Goal: Task Accomplishment & Management: Complete application form

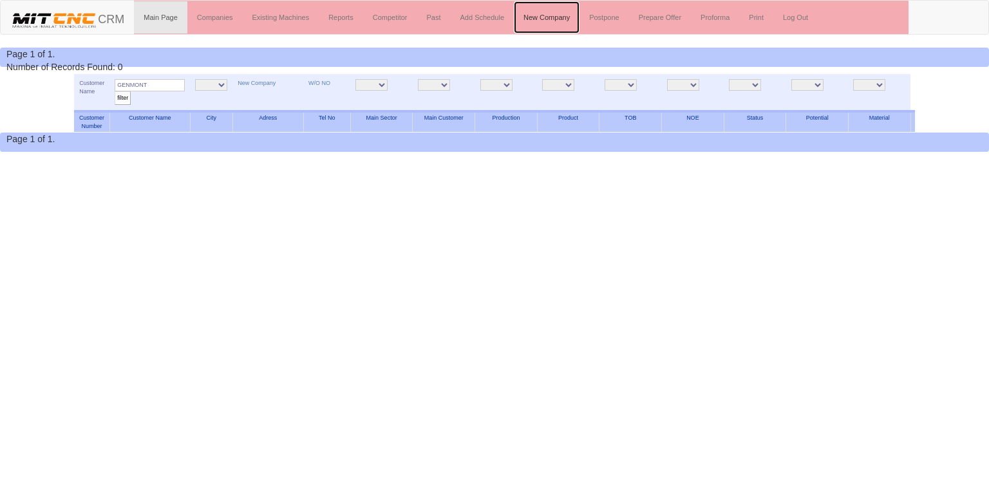
click at [551, 23] on link "New Company" at bounding box center [547, 17] width 66 height 32
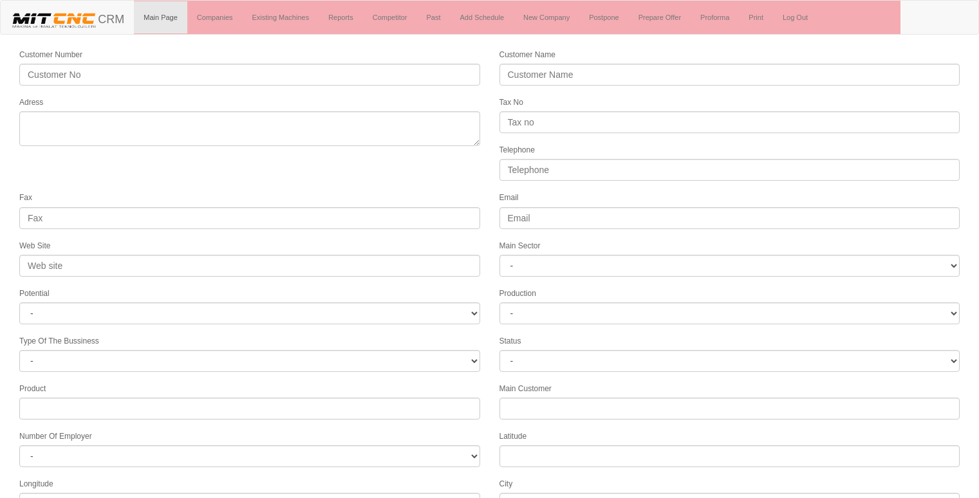
select select
click at [203, 14] on link "Companies" at bounding box center [214, 17] width 55 height 32
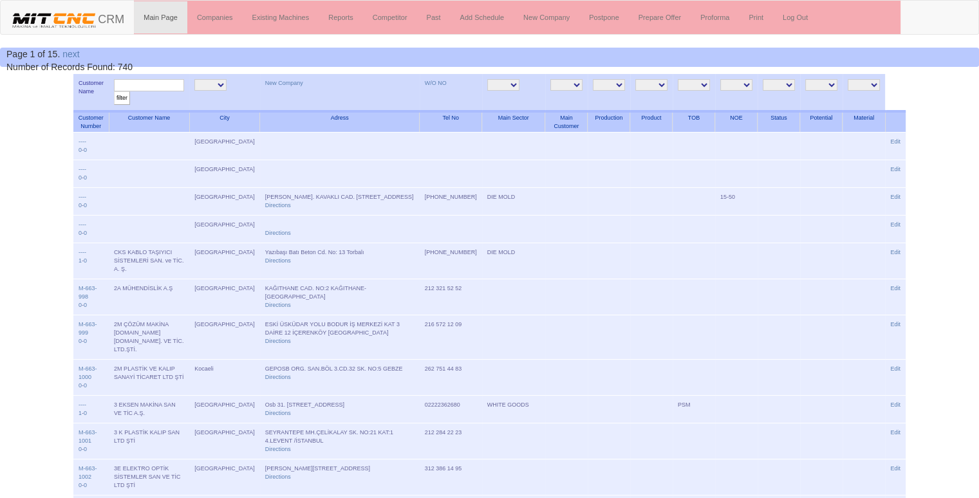
click at [170, 80] on input "text" at bounding box center [149, 85] width 70 height 12
type input "genmont"
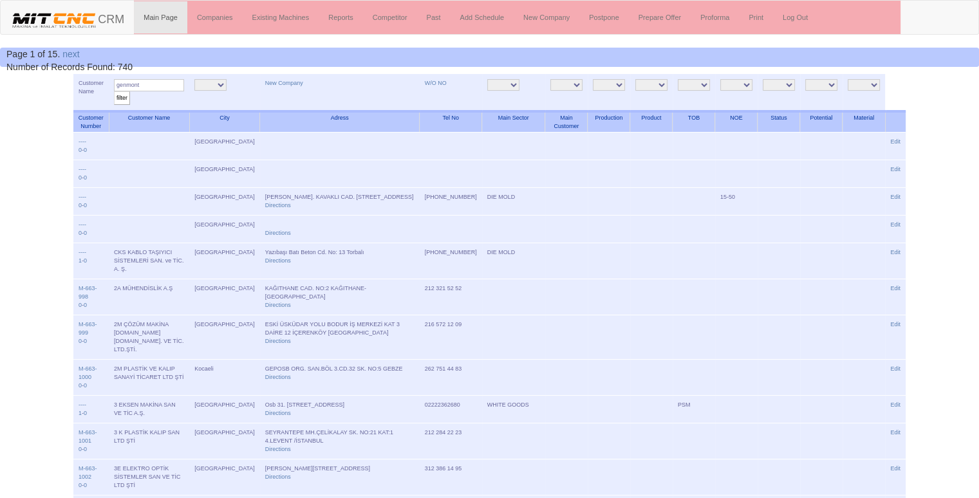
click at [114, 91] on input "filter" at bounding box center [122, 98] width 16 height 14
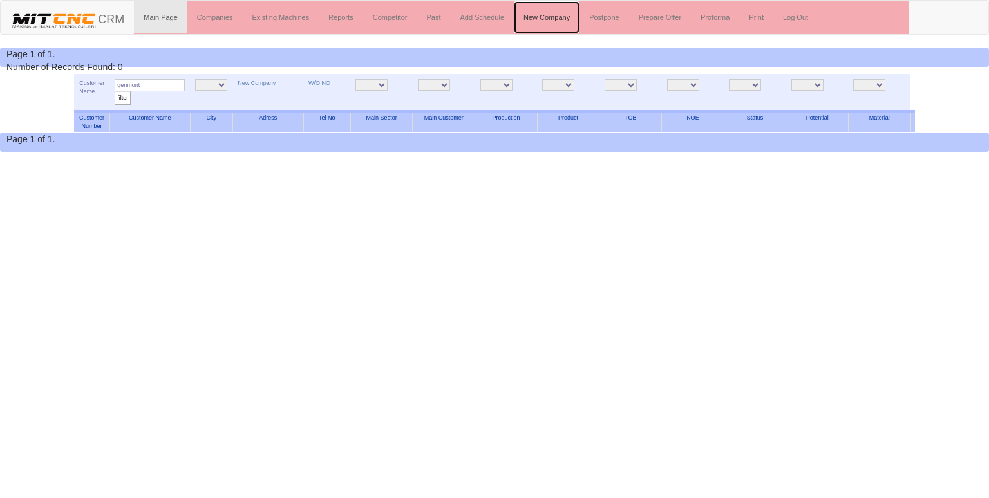
click at [558, 19] on link "New Company" at bounding box center [547, 17] width 66 height 32
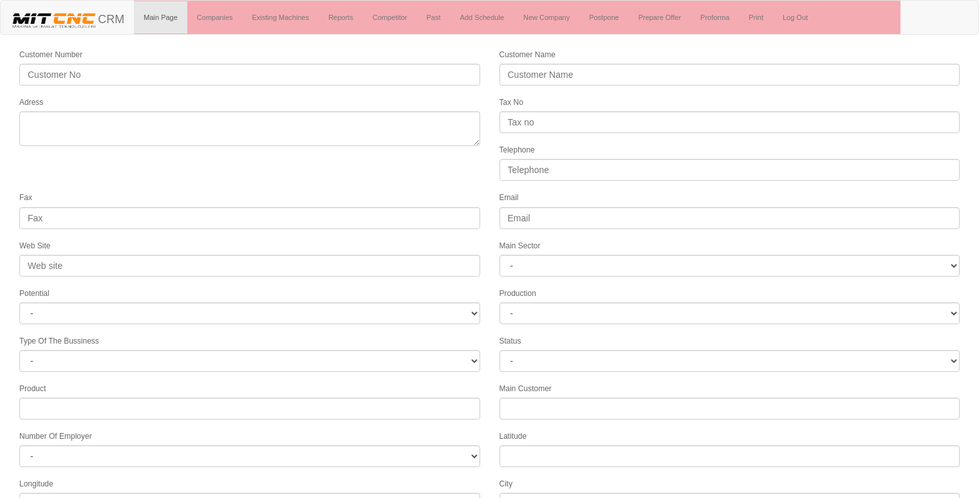
select select
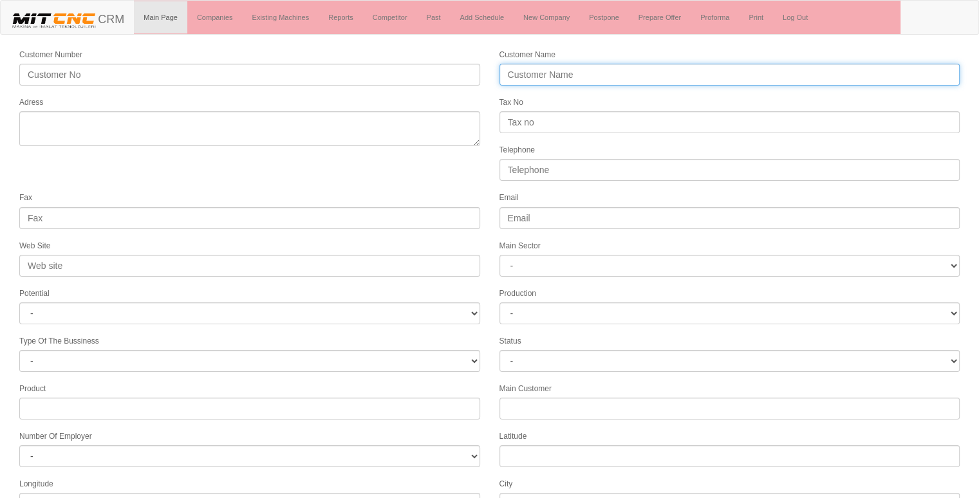
click at [535, 65] on input "Customer Name" at bounding box center [730, 75] width 461 height 22
type input "GENMONT CRANKSHAFT"
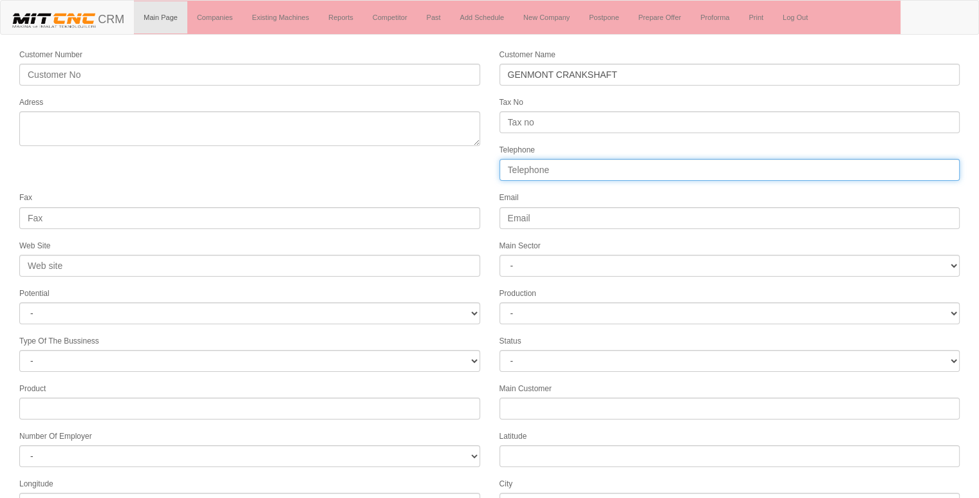
click at [555, 165] on input "Telephone" at bounding box center [730, 170] width 461 height 22
type input "03322390909"
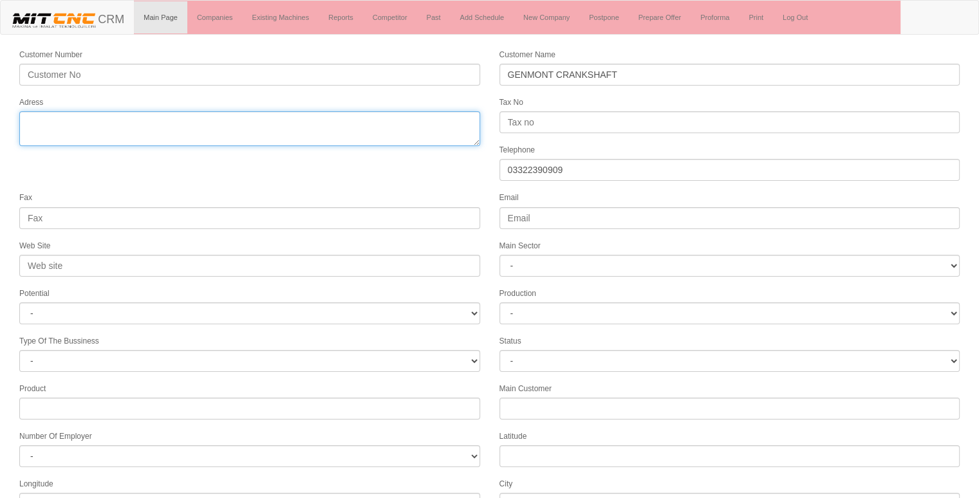
click at [78, 135] on textarea "Adress" at bounding box center [249, 128] width 461 height 35
type textarea "3. osb konya selçuklu"
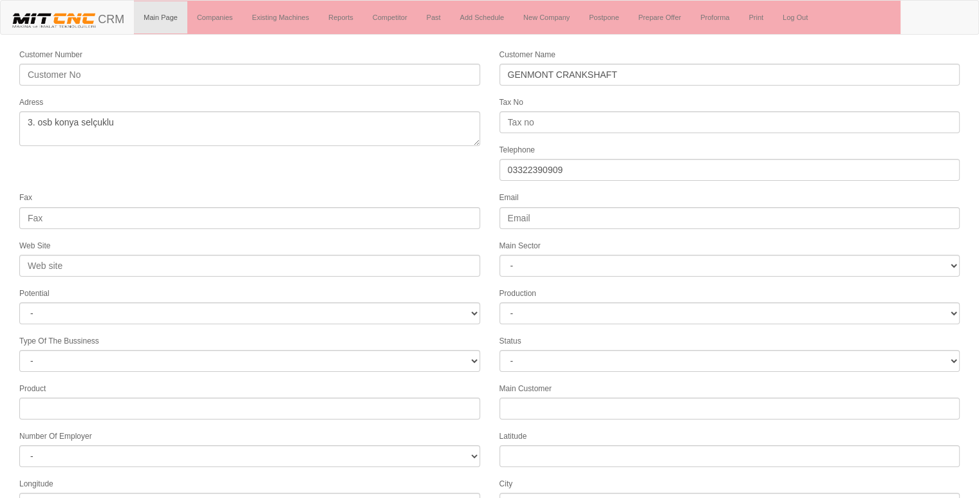
click at [33, 186] on form "Customer Number Customer Name GENMONT CRANKSHAFT Adress Tax No Telephone 033223…" at bounding box center [489, 361] width 979 height 627
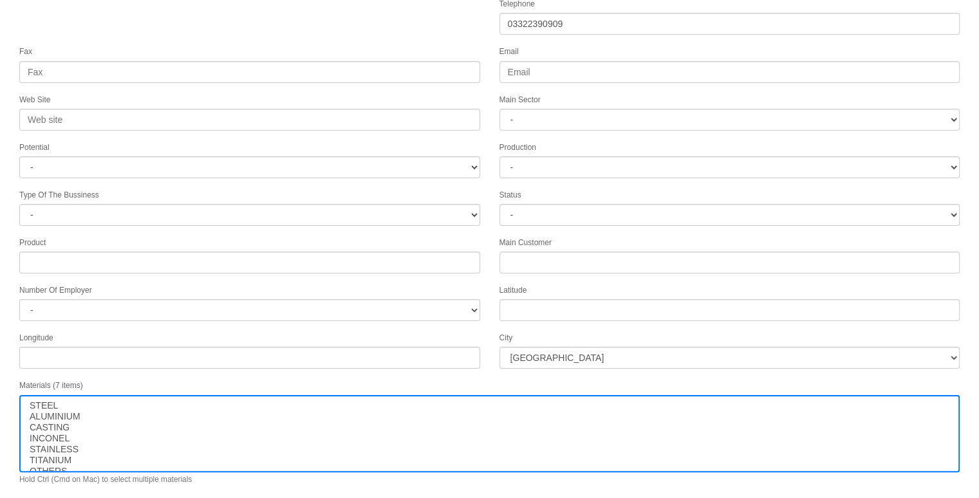
scroll to position [165, 0]
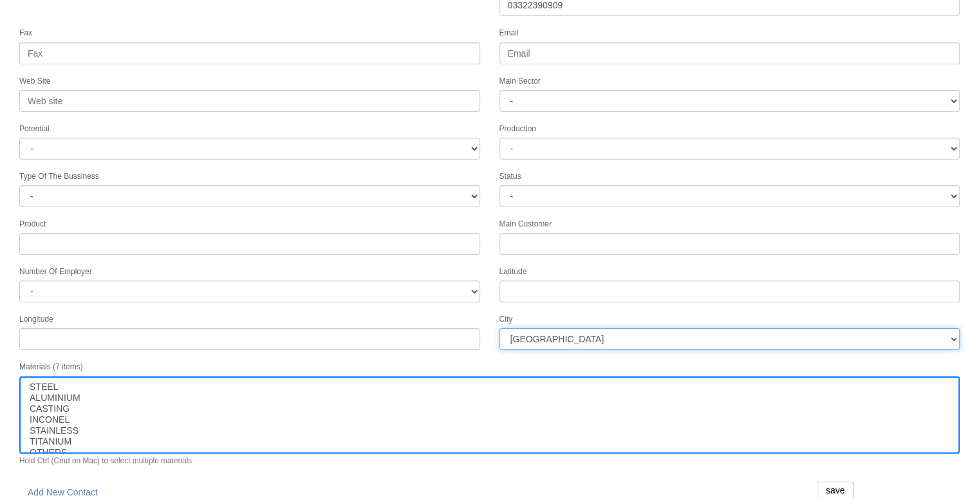
click at [538, 328] on select "[GEOGRAPHIC_DATA] [GEOGRAPHIC_DATA] [GEOGRAPHIC_DATA] [GEOGRAPHIC_DATA] Ağrı [G…" at bounding box center [730, 339] width 461 height 22
select select "1232"
click at [538, 328] on select "İstanbul Adana Adıyaman Afyon Ağrı Amasya Ankara Antalya Artvin Aydın Balıkesir…" at bounding box center [730, 339] width 461 height 22
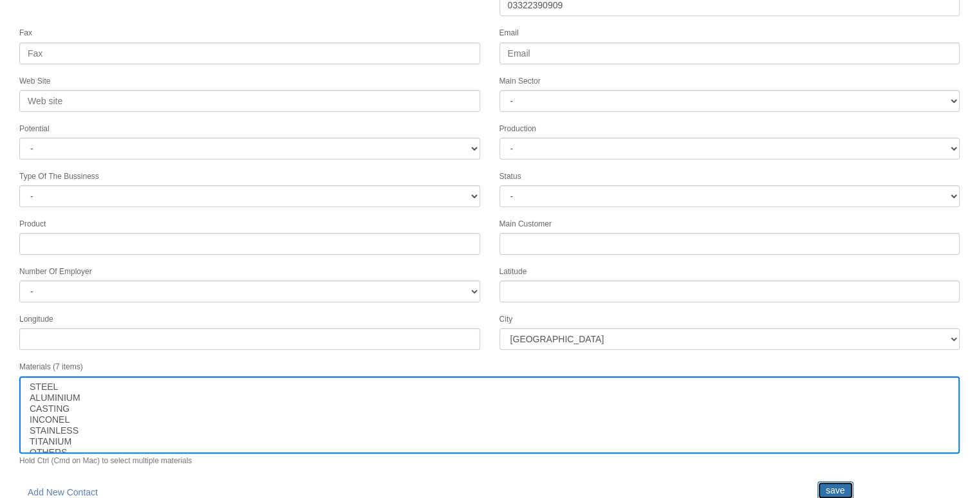
click at [823, 482] on input "save" at bounding box center [836, 491] width 36 height 18
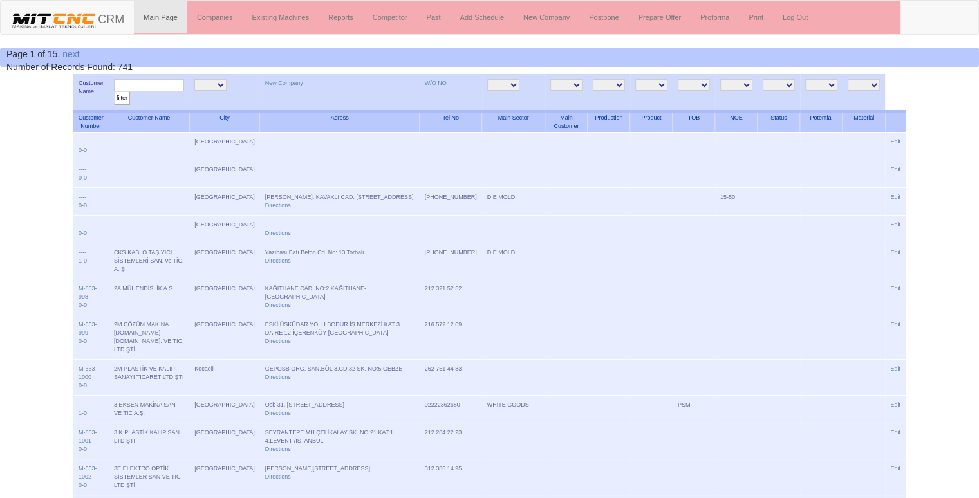
click at [138, 83] on input "text" at bounding box center [149, 85] width 70 height 12
type input "genmont"
click at [114, 91] on input "filter" at bounding box center [122, 98] width 16 height 14
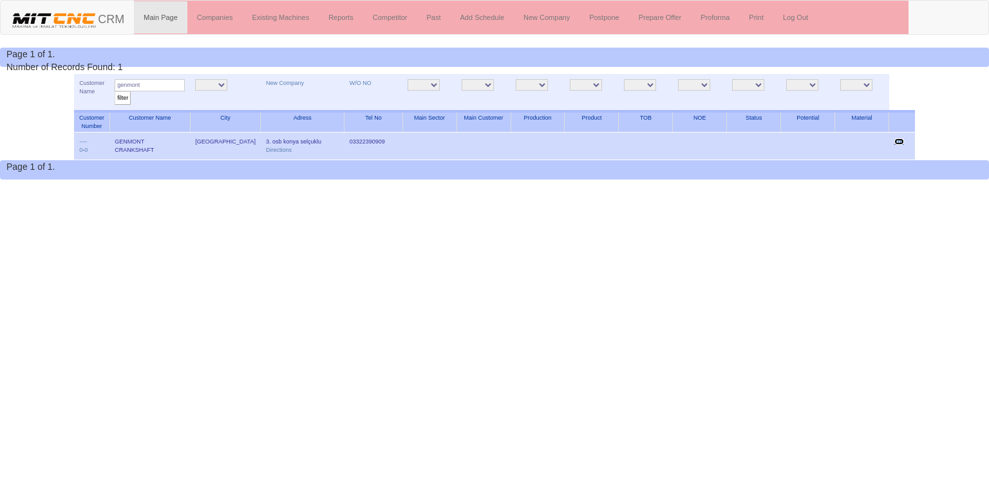
click at [899, 140] on link "Edit" at bounding box center [899, 141] width 10 height 6
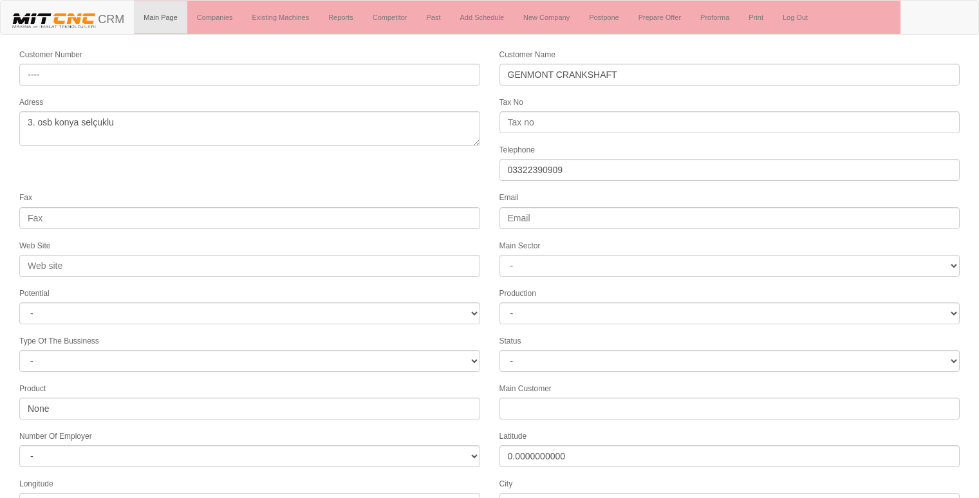
select select "1232"
select select
click at [451, 183] on form "Customer Number ---- Customer Name GENMONT CRANKSHAFT Adress 3. osb konya selçu…" at bounding box center [489, 361] width 979 height 627
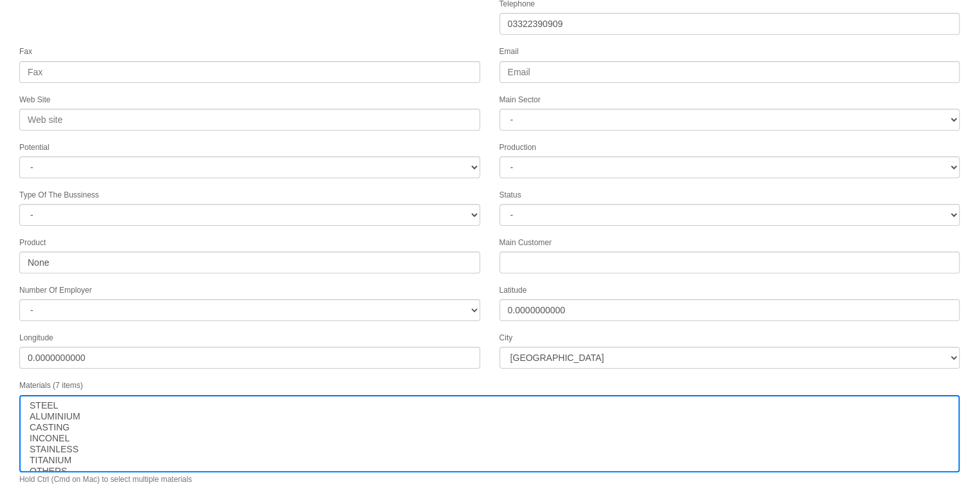
scroll to position [165, 0]
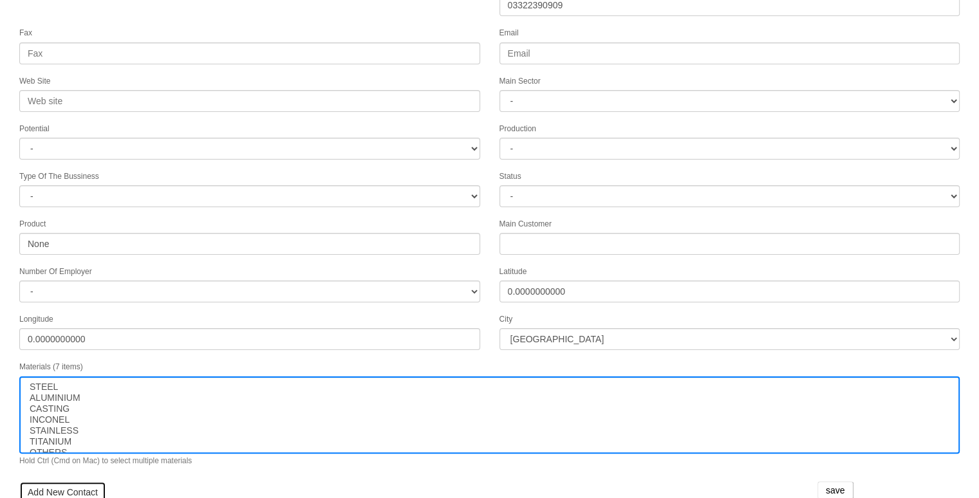
click at [46, 482] on link "Add New Contact" at bounding box center [62, 493] width 87 height 22
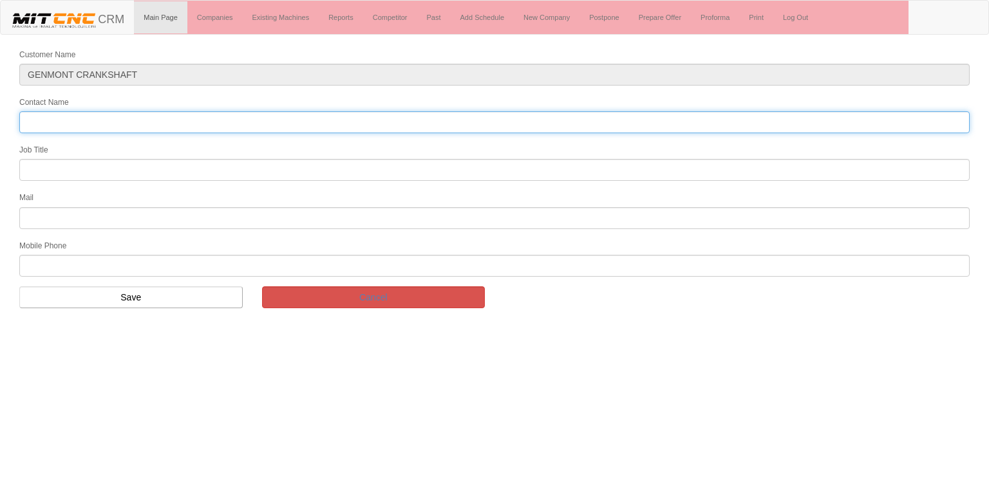
click at [129, 113] on input "Contact Name" at bounding box center [494, 122] width 950 height 22
type input "[PERSON_NAME]"
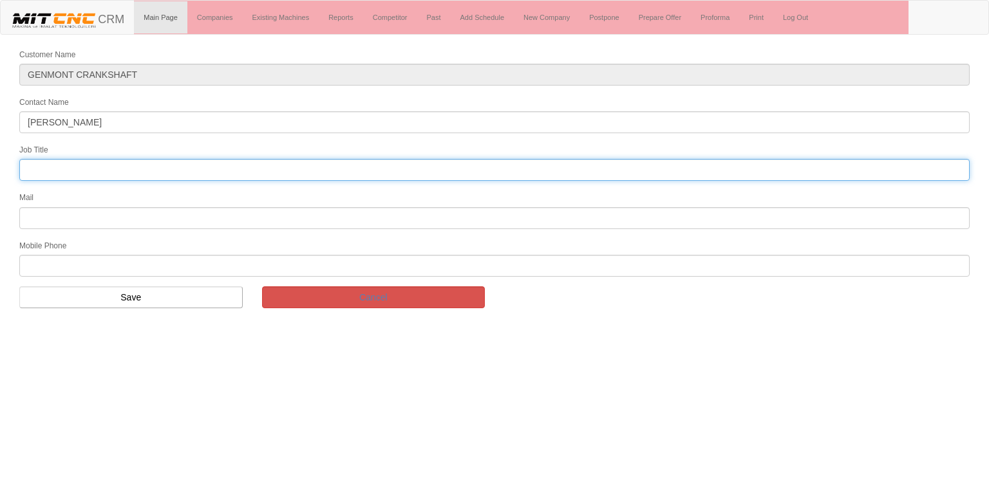
click at [95, 160] on input "text" at bounding box center [494, 170] width 950 height 22
click at [129, 171] on input "text" at bounding box center [494, 170] width 950 height 22
type input "yönetim kurulu üyesi"
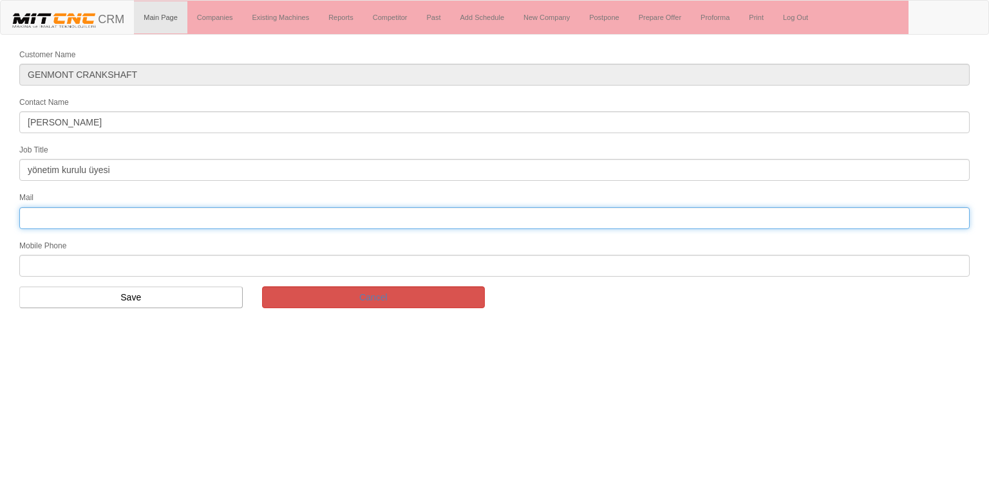
click at [90, 223] on input "text" at bounding box center [494, 218] width 950 height 22
type input "masar@genmont.com.tr"
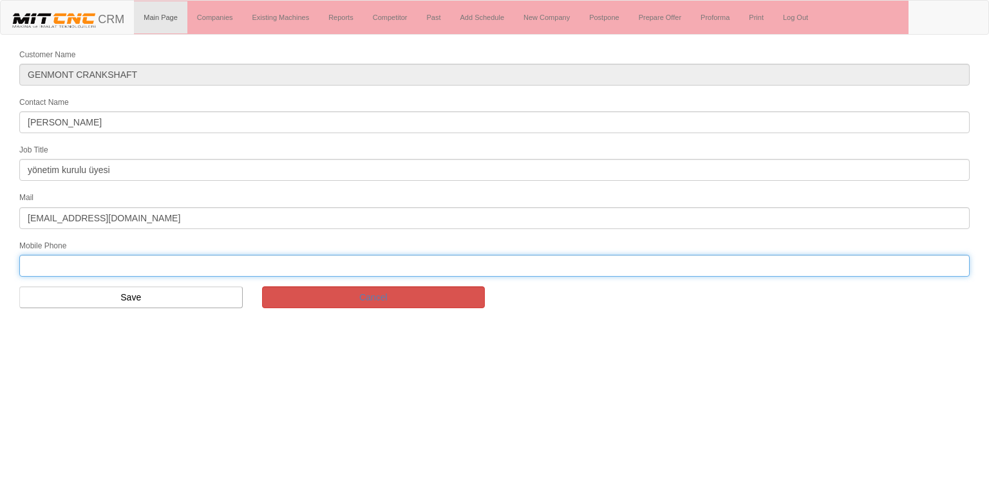
click at [66, 269] on input "text" at bounding box center [494, 266] width 950 height 22
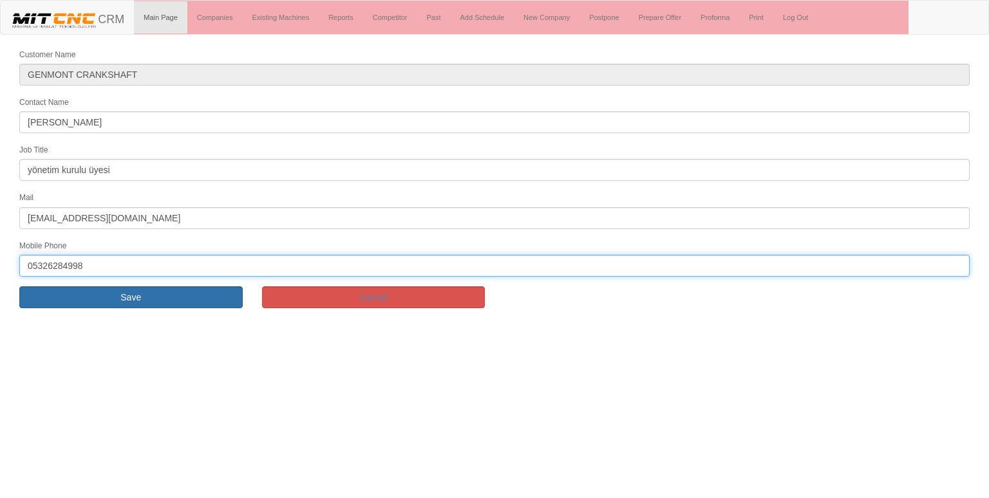
type input "05326284998"
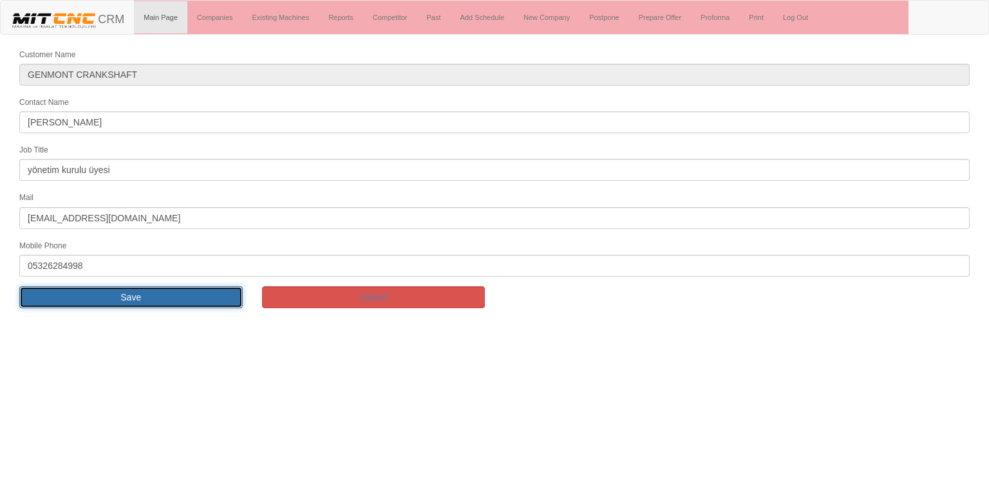
click at [64, 294] on input "Save" at bounding box center [130, 298] width 223 height 22
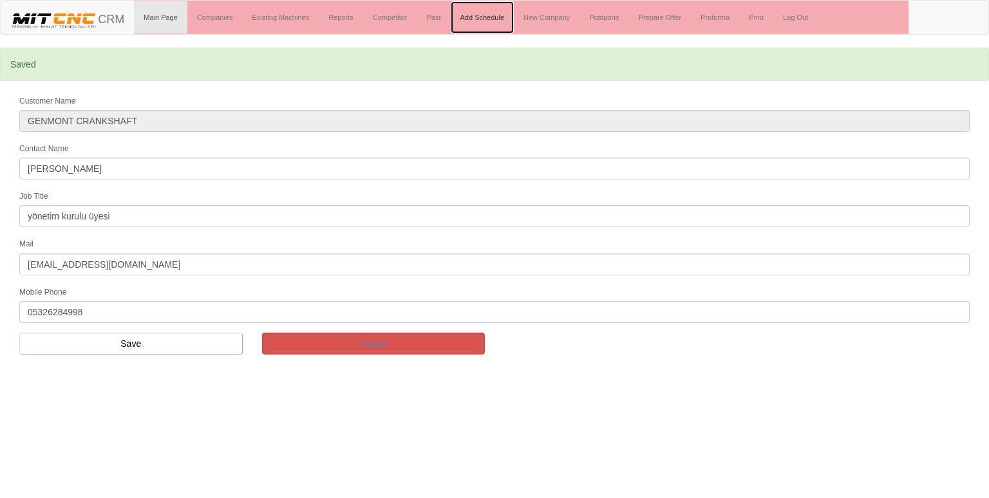
click at [473, 16] on link "Add Schedule" at bounding box center [483, 17] width 64 height 32
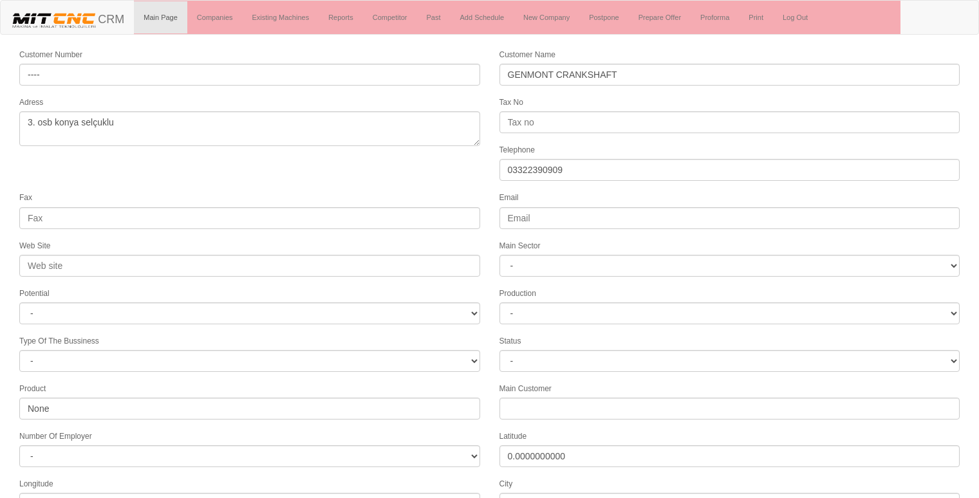
select select "1232"
select select
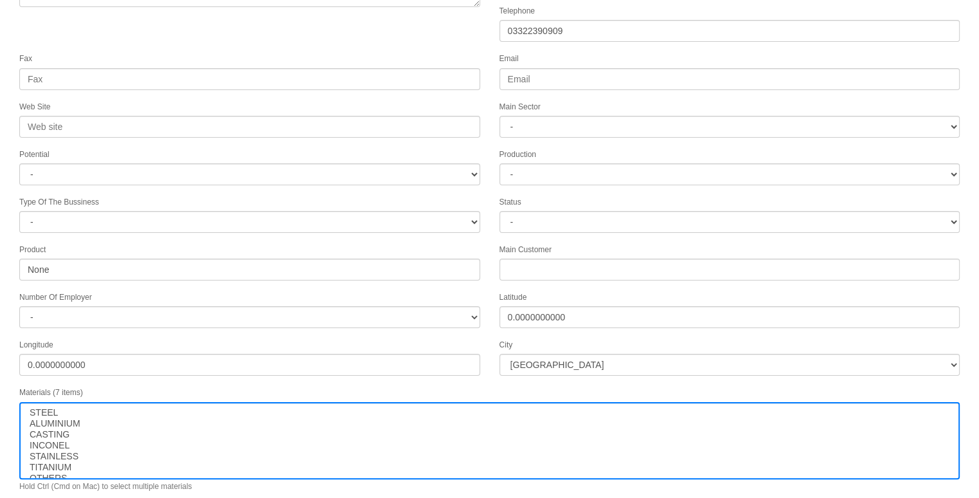
scroll to position [196, 0]
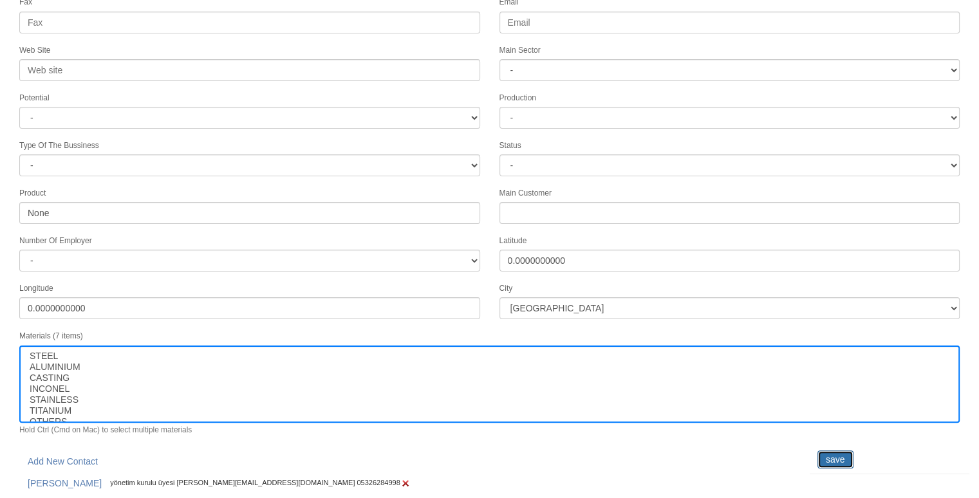
click at [831, 451] on input "save" at bounding box center [836, 460] width 36 height 18
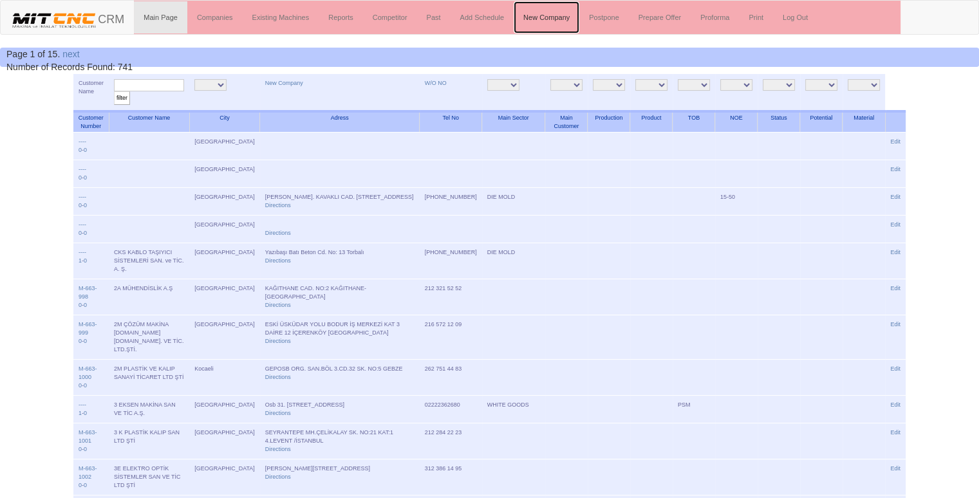
click at [541, 11] on link "New Company" at bounding box center [547, 17] width 66 height 32
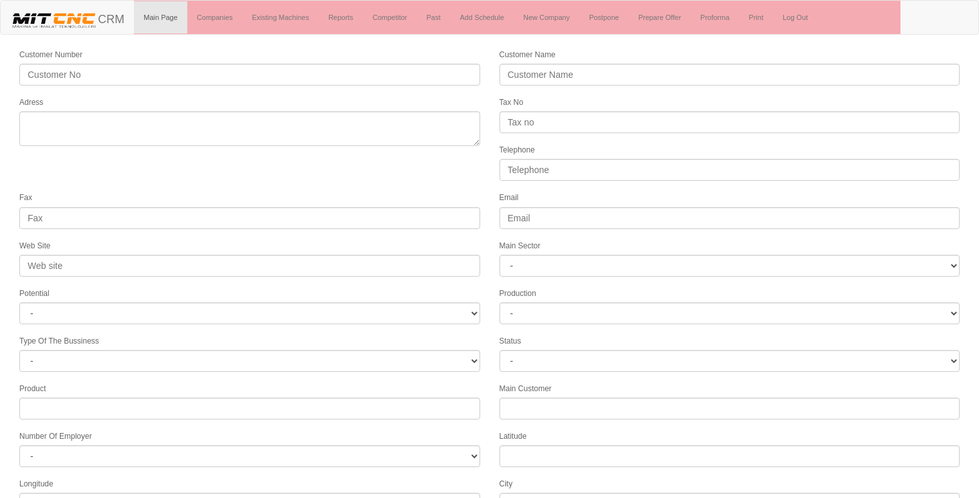
select select
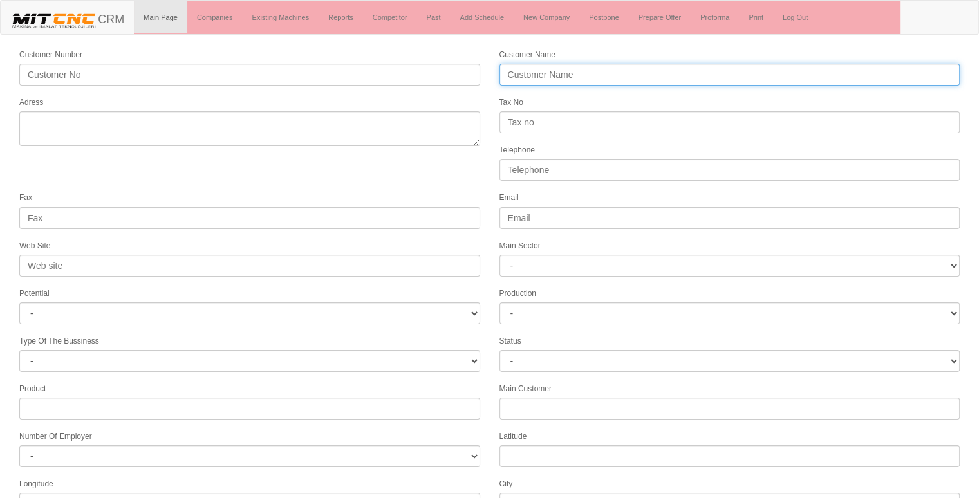
click at [514, 68] on input "Customer Name" at bounding box center [730, 75] width 461 height 22
type input "t"
type input "TETA TEKNOLOJİ"
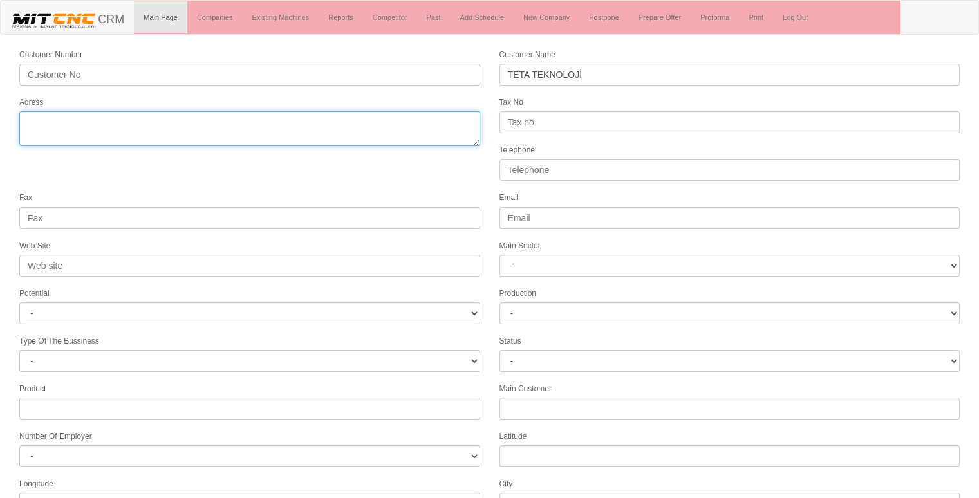
click at [199, 133] on textarea "Adress" at bounding box center [249, 128] width 461 height 35
type textarea "A"
type textarea "[GEOGRAPHIC_DATA]"
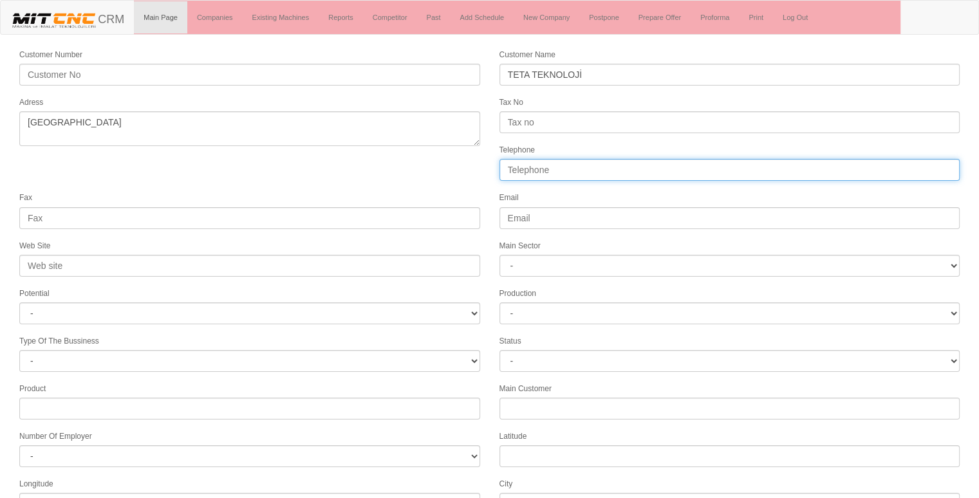
click at [538, 173] on input "Telephone" at bounding box center [730, 170] width 461 height 22
type input "05300183414"
click at [444, 185] on form "Customer Number Customer Name TETA TEKNOLOJİ Adress Tax No Telephone 0530018341…" at bounding box center [489, 361] width 979 height 627
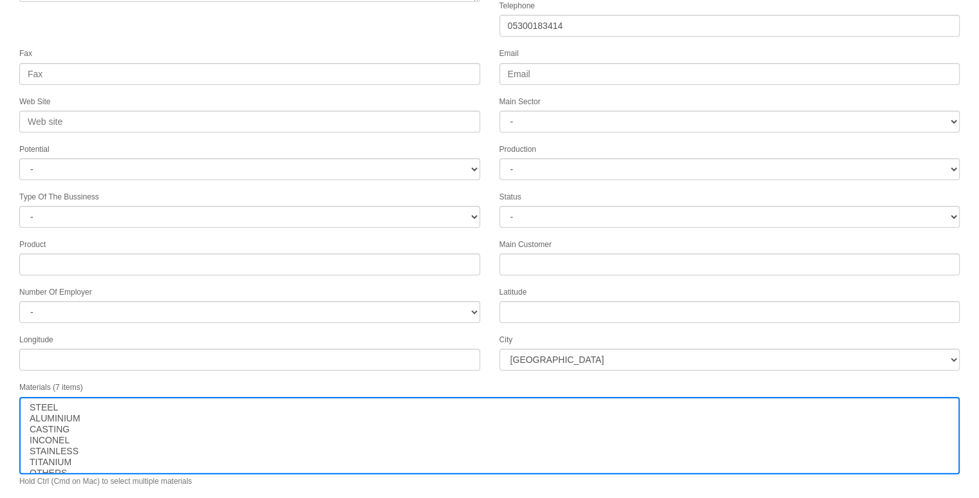
scroll to position [165, 0]
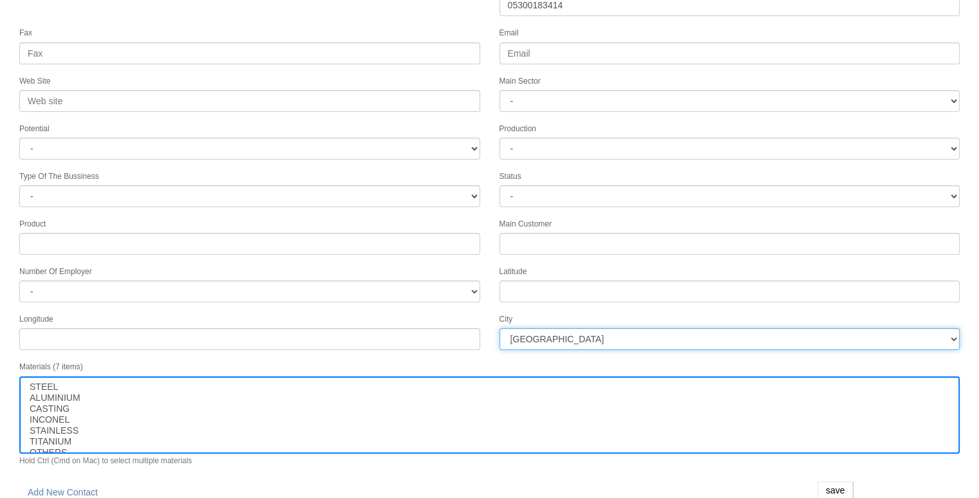
click at [546, 328] on select "İstanbul Adana Adıyaman Afyon Ağrı Amasya Ankara Antalya Artvin Aydın Balıkesir…" at bounding box center [730, 339] width 461 height 22
select select "1197"
click at [545, 328] on select "İstanbul Adana Adıyaman Afyon Ağrı Amasya Ankara Antalya Artvin Aydın Balıkesir…" at bounding box center [730, 339] width 461 height 22
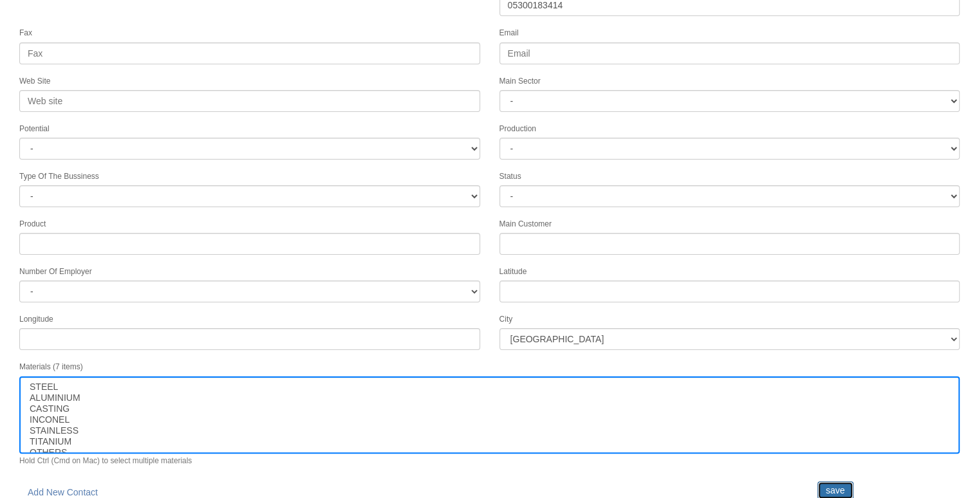
click at [826, 482] on input "save" at bounding box center [836, 491] width 36 height 18
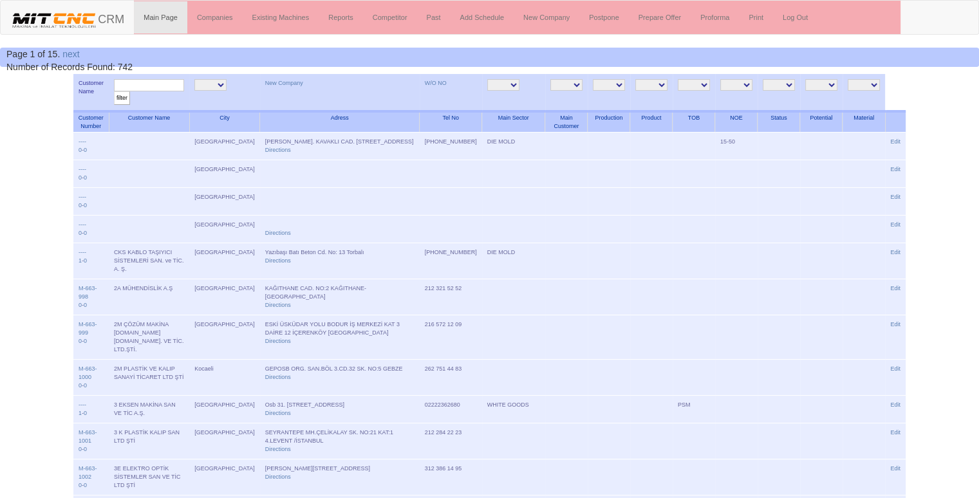
click at [180, 84] on input "text" at bounding box center [149, 85] width 70 height 12
type input "teta"
click at [114, 91] on input "filter" at bounding box center [122, 98] width 16 height 14
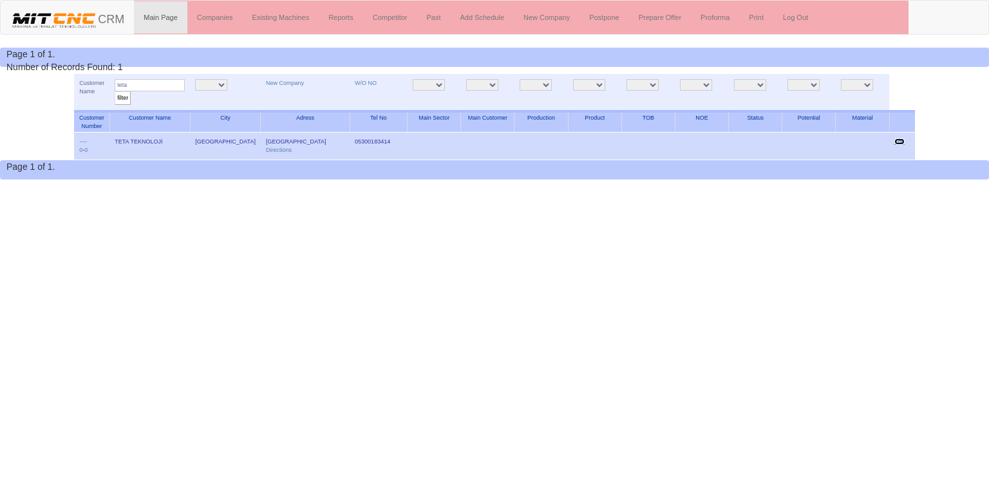
click at [894, 142] on link "Edit" at bounding box center [899, 141] width 10 height 6
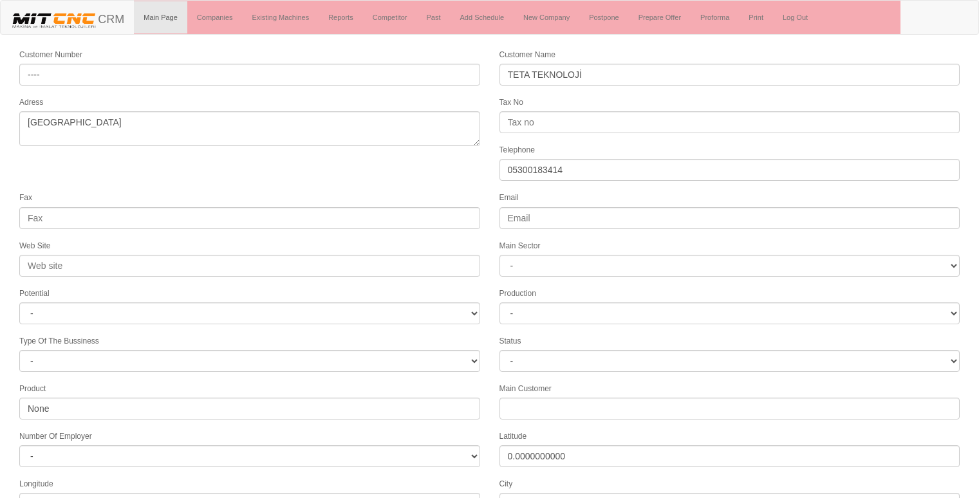
select select "1197"
select select
click at [494, 13] on link "Add Schedule" at bounding box center [483, 17] width 64 height 32
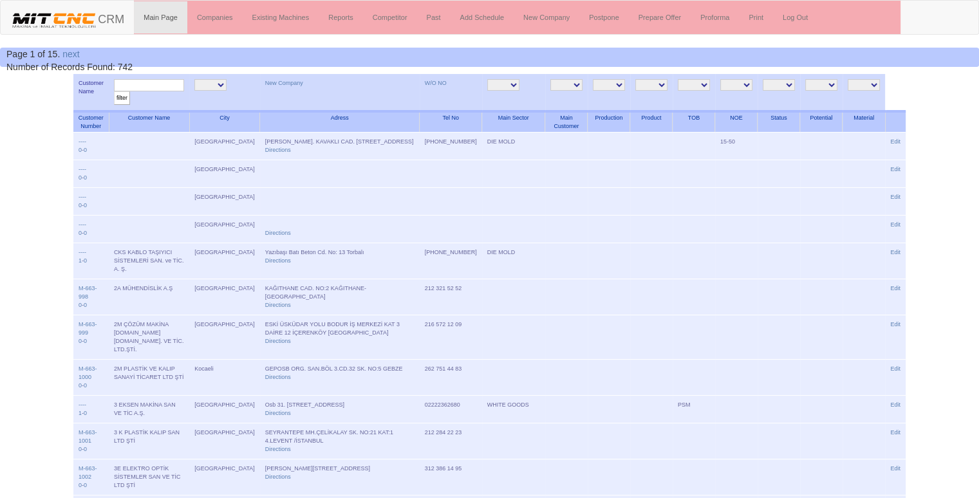
click at [136, 81] on input "text" at bounding box center [149, 85] width 70 height 12
type input "teta"
click at [114, 91] on input "filter" at bounding box center [122, 98] width 16 height 14
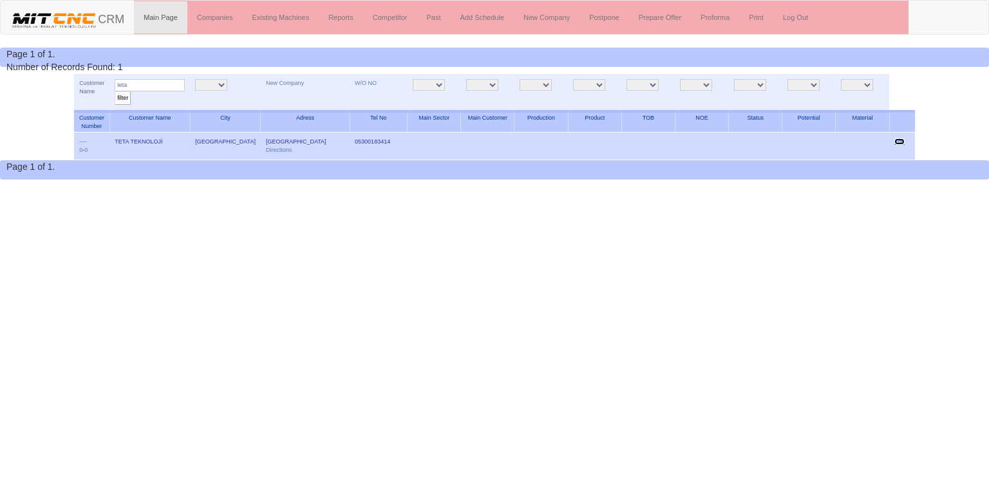
click at [896, 142] on link "Edit" at bounding box center [899, 141] width 10 height 6
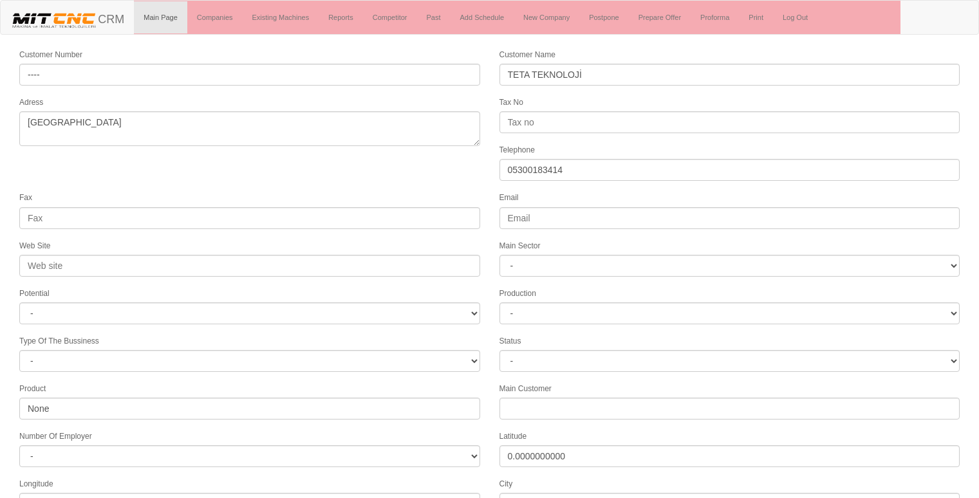
select select "1197"
select select
click at [458, 175] on form "Customer Number ---- Customer Name TETA TEKNOLOJİ Adress ankara Tax No Telephon…" at bounding box center [489, 361] width 979 height 627
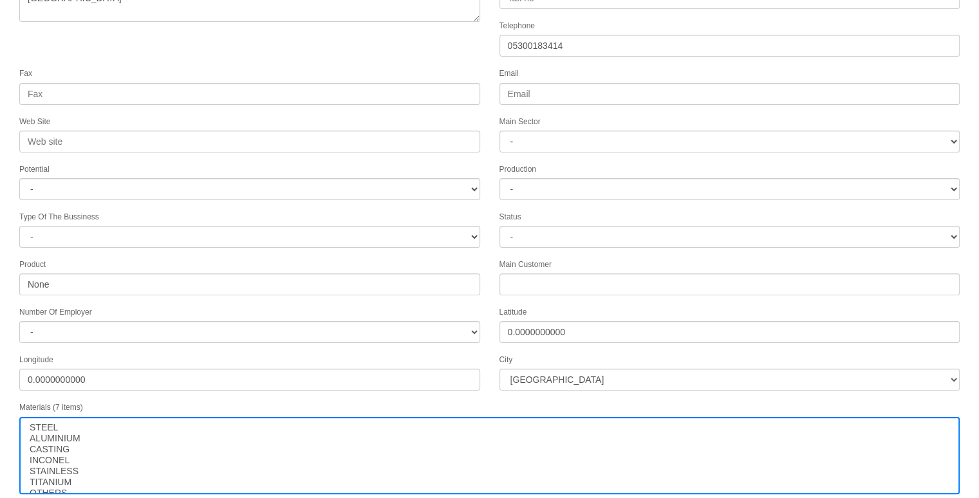
scroll to position [165, 0]
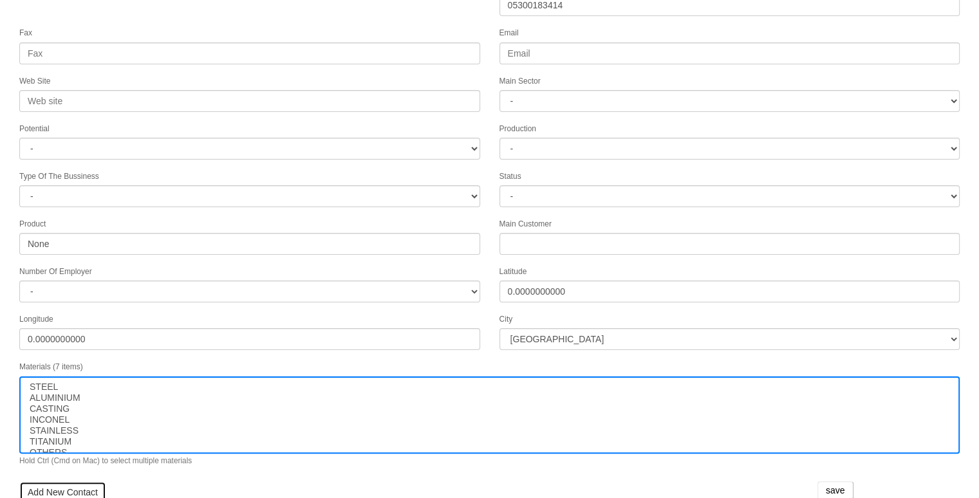
click at [59, 484] on link "Add New Contact" at bounding box center [62, 493] width 87 height 22
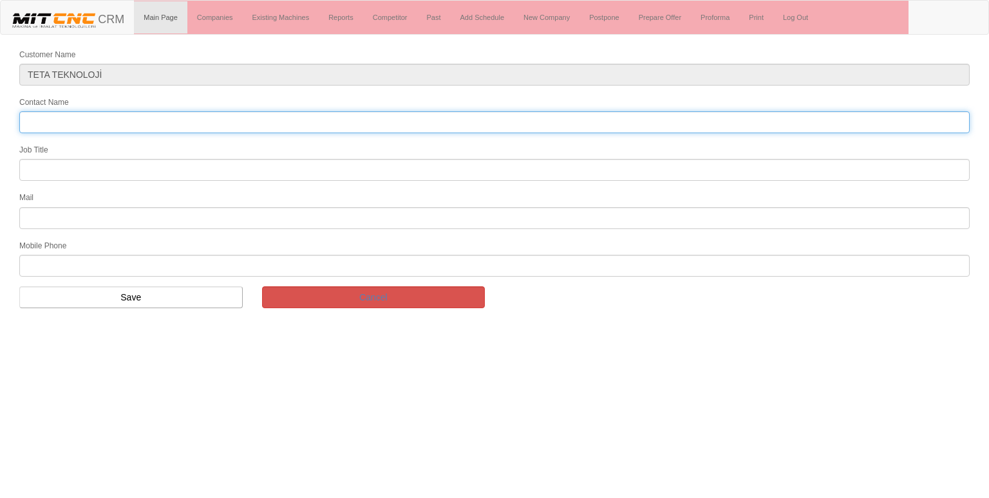
click at [96, 119] on input "Contact Name" at bounding box center [494, 122] width 950 height 22
type input "[PERSON_NAME]"
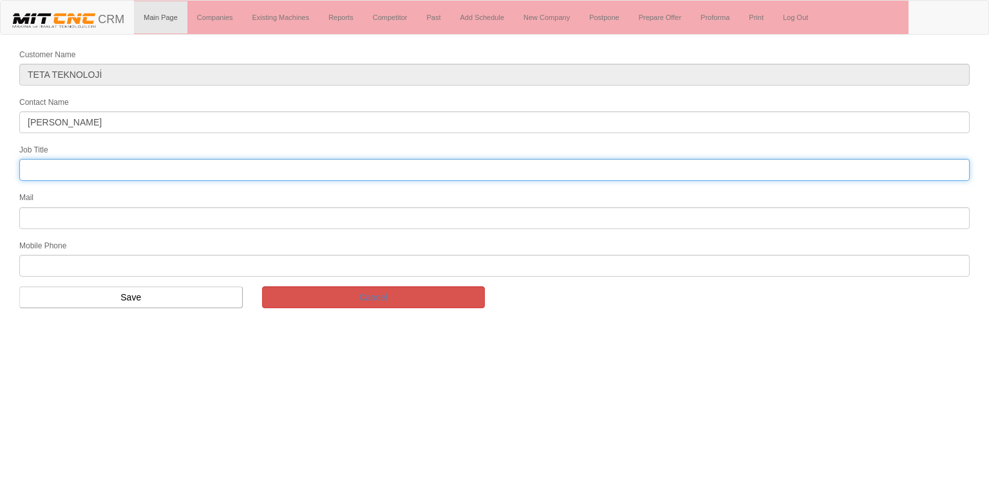
click at [35, 159] on input "text" at bounding box center [494, 170] width 950 height 22
type input "FİRMA SAHİBİ"
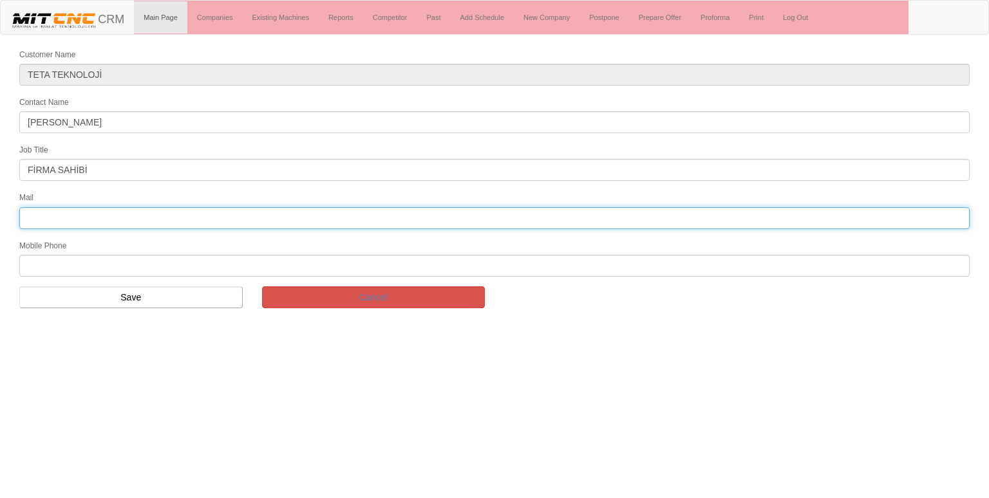
click at [75, 211] on input "text" at bounding box center [494, 218] width 950 height 22
type input "[EMAIL_ADDRESS][DOMAIN_NAME]"
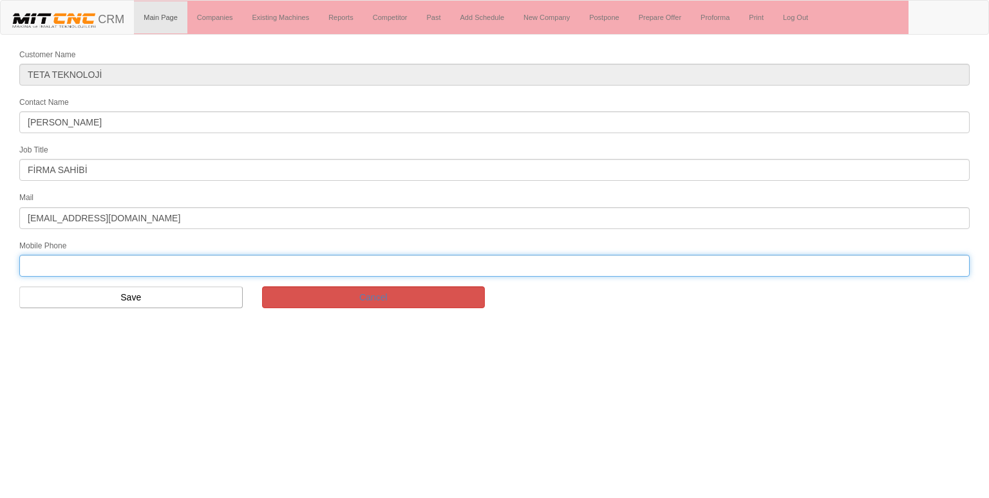
click at [50, 255] on input "text" at bounding box center [494, 266] width 950 height 22
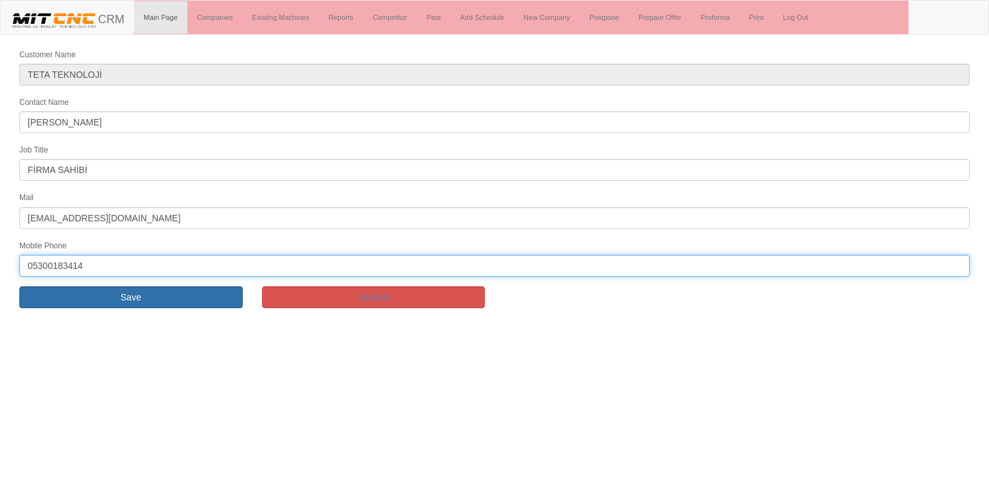
type input "05300183414"
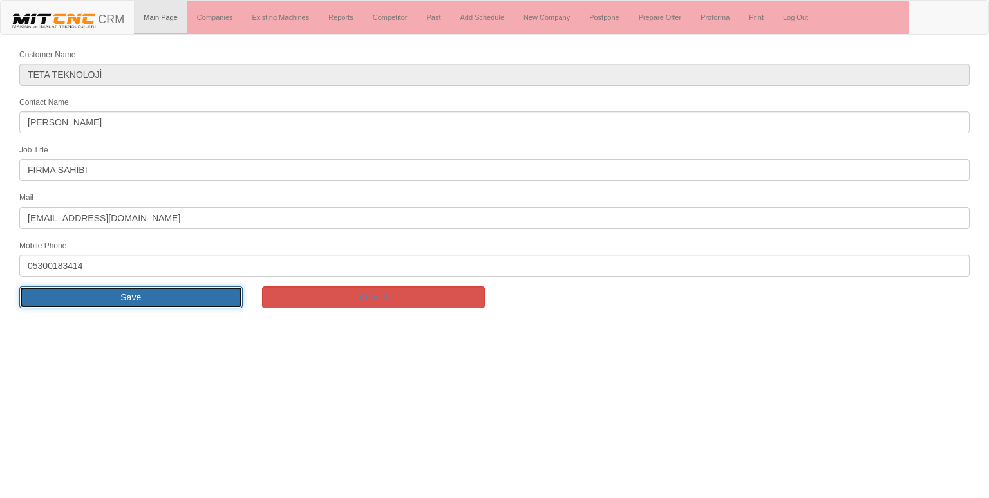
click at [125, 298] on input "Save" at bounding box center [130, 298] width 223 height 22
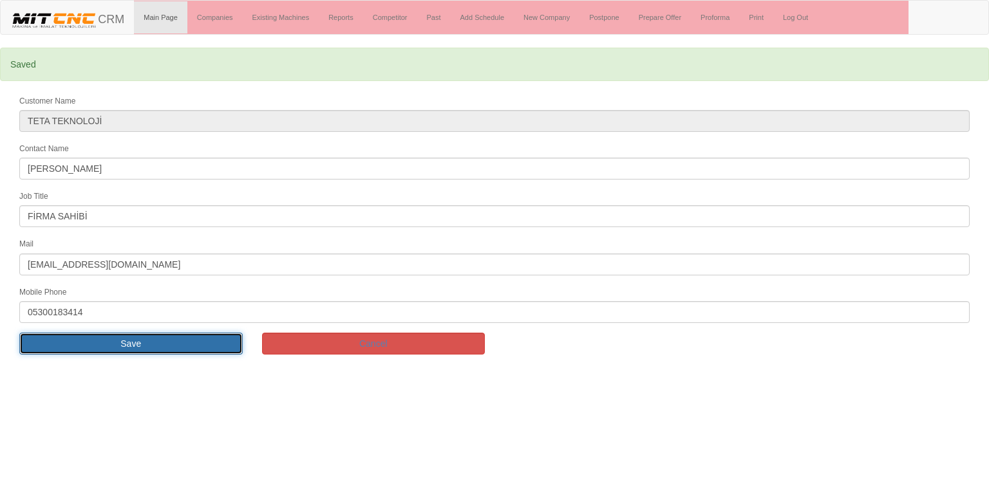
click at [203, 341] on input "Save" at bounding box center [130, 344] width 223 height 22
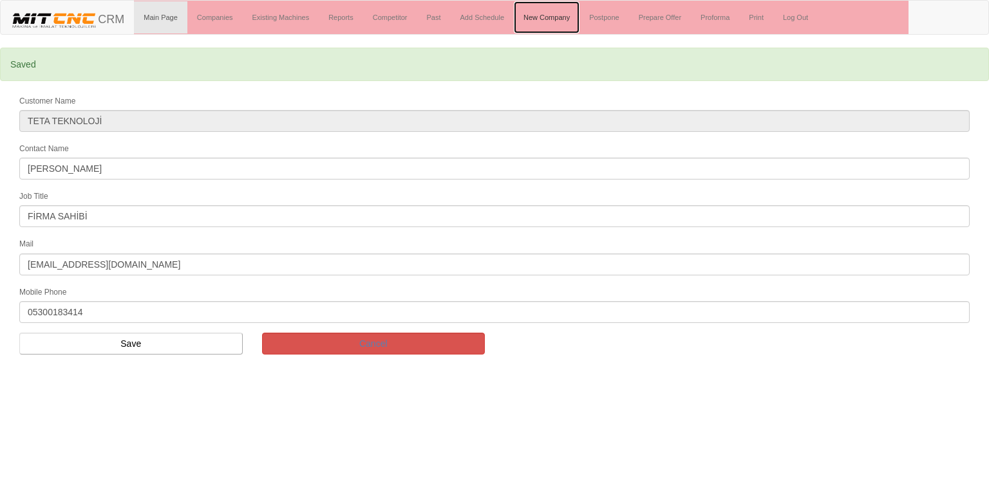
click at [551, 22] on link "New Company" at bounding box center [547, 17] width 66 height 32
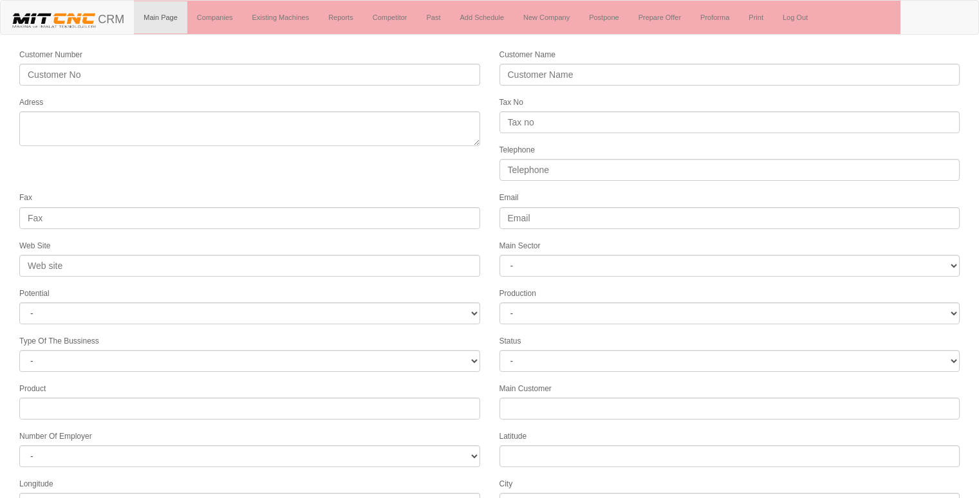
select select
click at [464, 21] on link "Add Schedule" at bounding box center [483, 17] width 64 height 32
select select "1197"
select select
click at [440, 159] on form "Customer Number ---- Customer Name TETA TEKNOLOJİ Adress ankara Tax No Telephon…" at bounding box center [489, 393] width 979 height 690
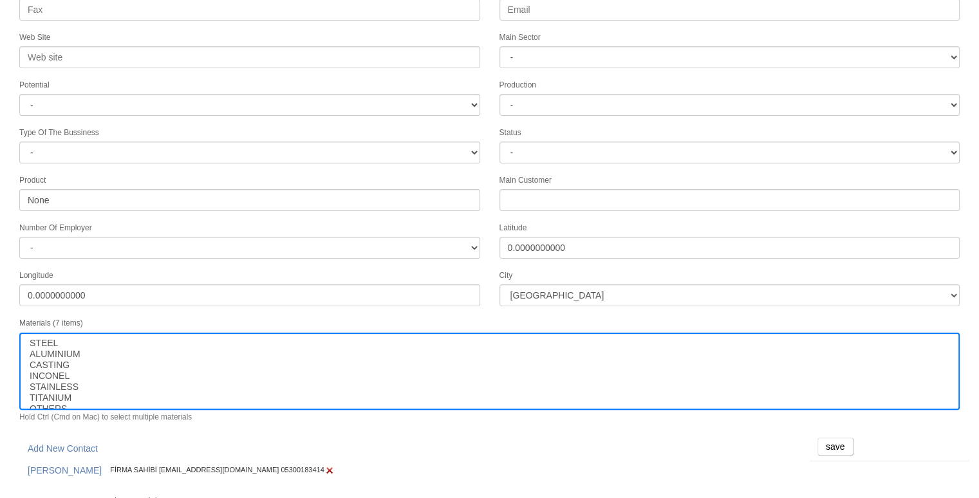
scroll to position [227, 0]
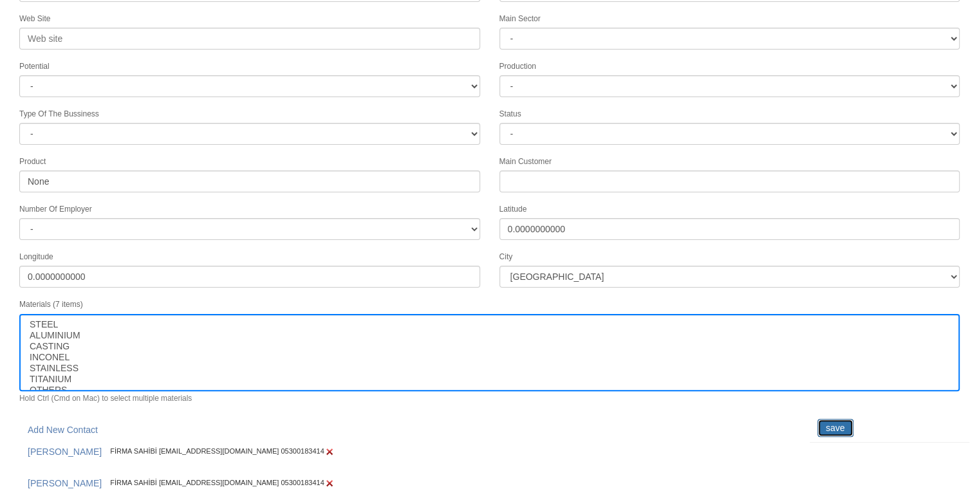
click at [822, 419] on input "save" at bounding box center [836, 428] width 36 height 18
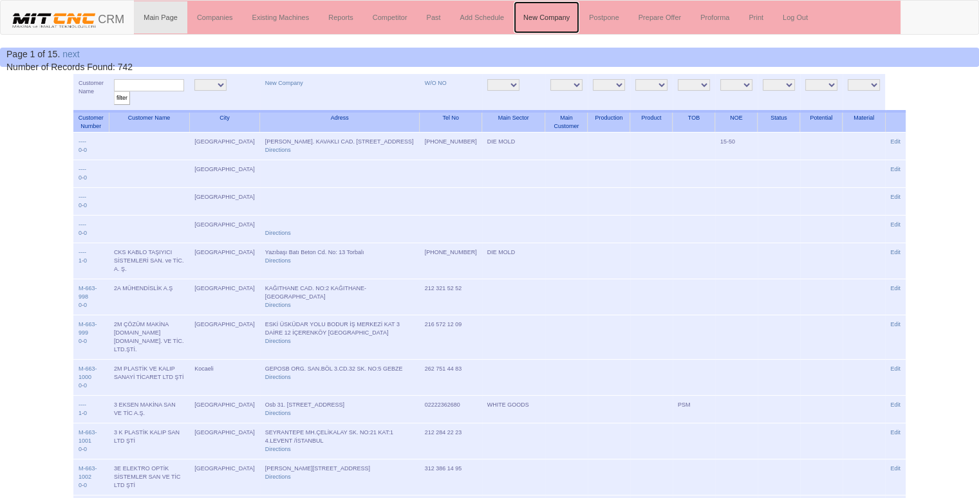
click at [564, 14] on link "New Company" at bounding box center [547, 17] width 66 height 32
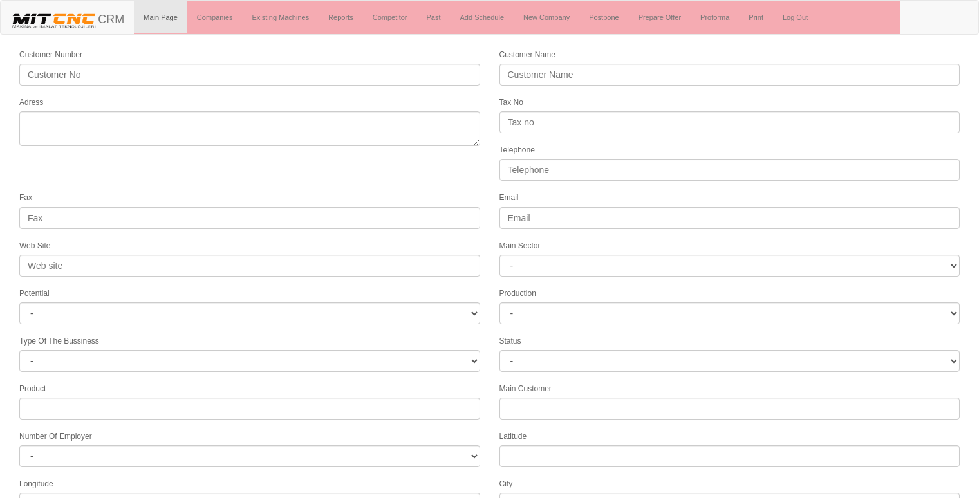
select select
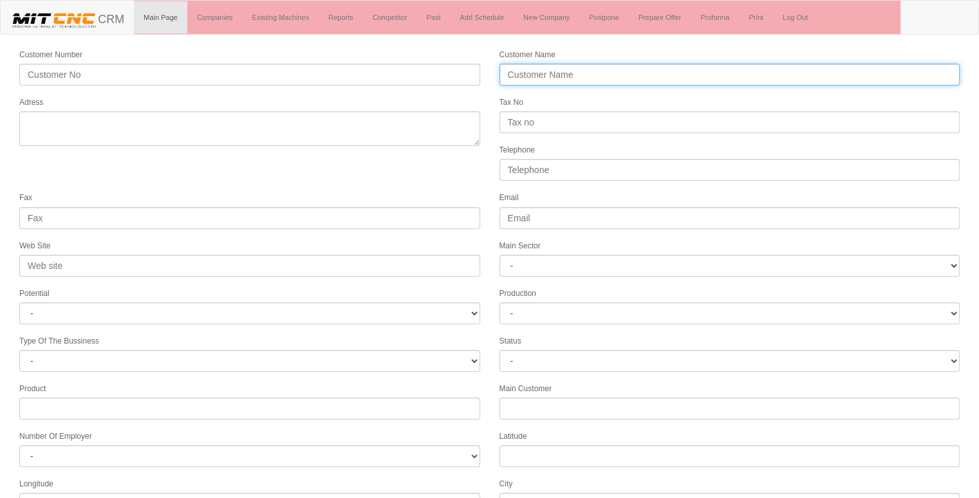
click at [536, 68] on input "Customer Name" at bounding box center [730, 75] width 461 height 22
type input "COŞKUNÖZ MAKŞNA"
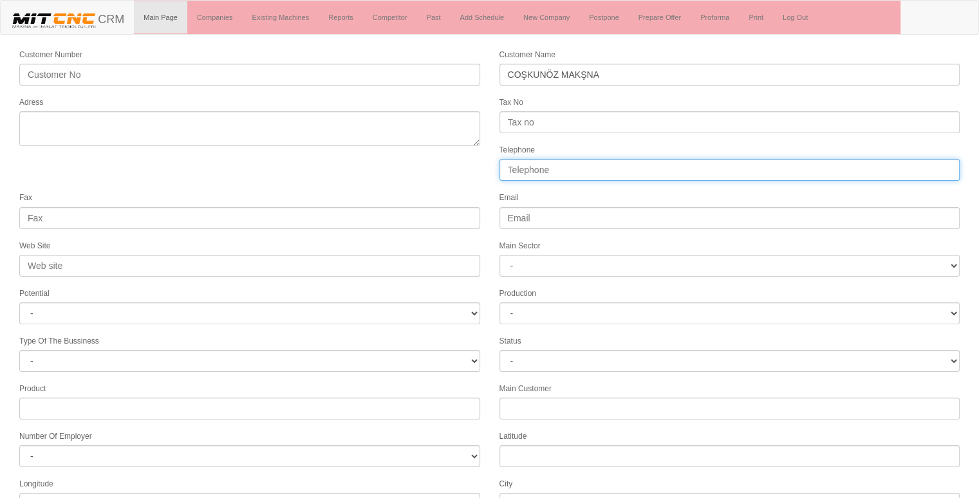
click at [595, 163] on input "Telephone" at bounding box center [730, 170] width 461 height 22
drag, startPoint x: 600, startPoint y: 174, endPoint x: 232, endPoint y: 183, distance: 368.4
click at [232, 183] on form "Customer Number Customer Name COŞKUNÖZ MAKŞNA Adress Tax No Telephone 0555 Fax …" at bounding box center [489, 361] width 979 height 627
click at [546, 159] on input "0555" at bounding box center [730, 170] width 461 height 22
click at [546, 159] on input "0555512" at bounding box center [730, 170] width 461 height 22
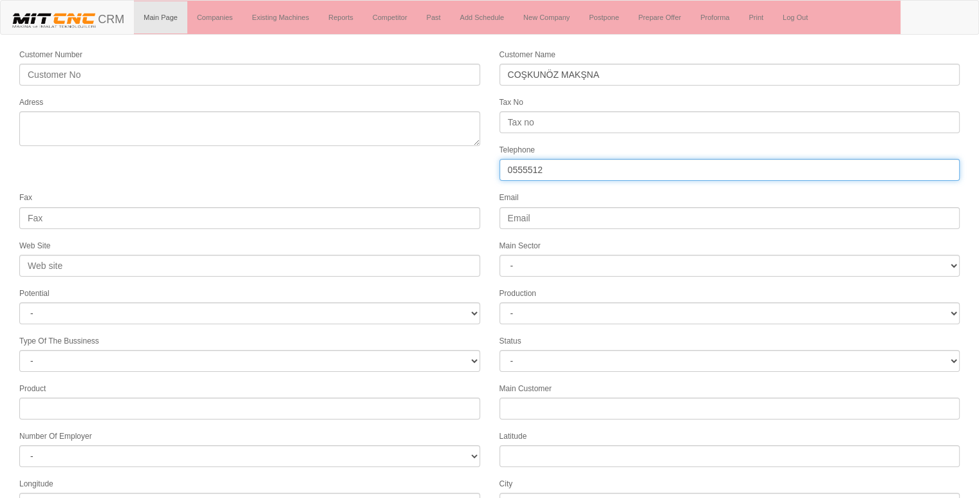
click at [546, 159] on input "0555512" at bounding box center [730, 170] width 461 height 22
drag, startPoint x: 546, startPoint y: 156, endPoint x: 476, endPoint y: 170, distance: 71.5
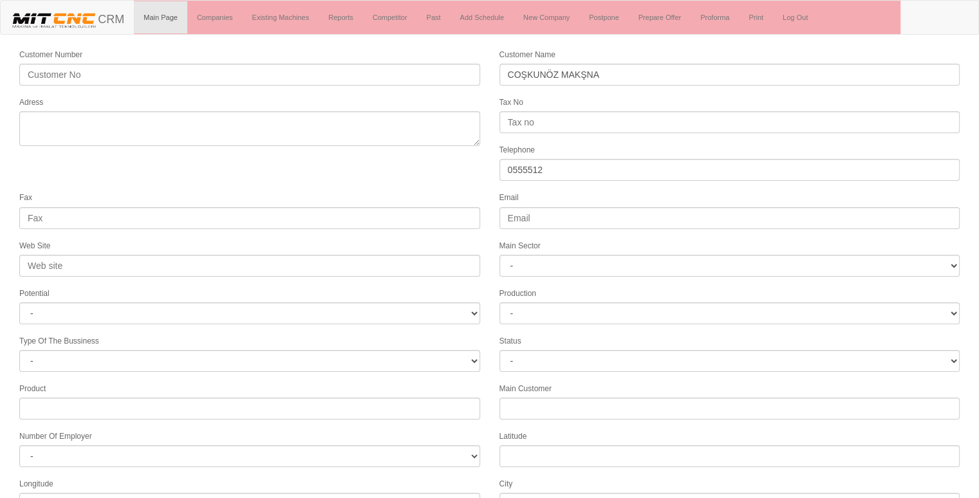
click at [476, 170] on form "Customer Number Customer Name COŞKUNÖZ MAKŞNA Adress Tax No Telephone 0555512 F…" at bounding box center [489, 361] width 979 height 627
click at [560, 162] on input "0555512" at bounding box center [730, 170] width 461 height 22
type input "05555128015"
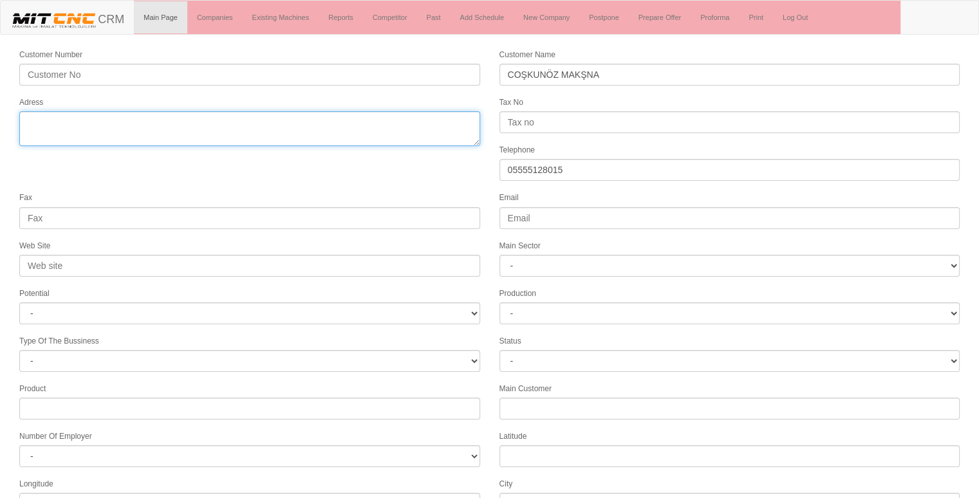
click at [205, 126] on textarea "Adress" at bounding box center [249, 128] width 461 height 35
type textarea "E"
type textarea "eskişehir"
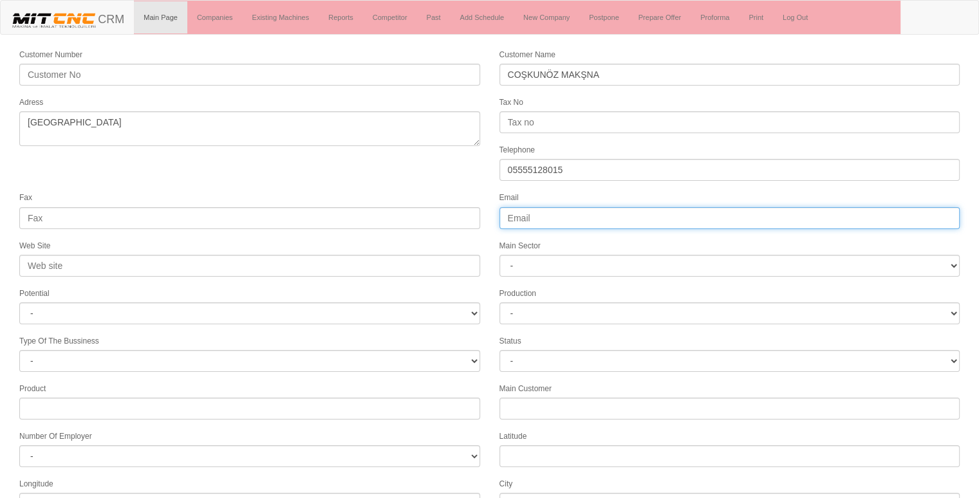
click at [561, 215] on input "Email" at bounding box center [730, 218] width 461 height 22
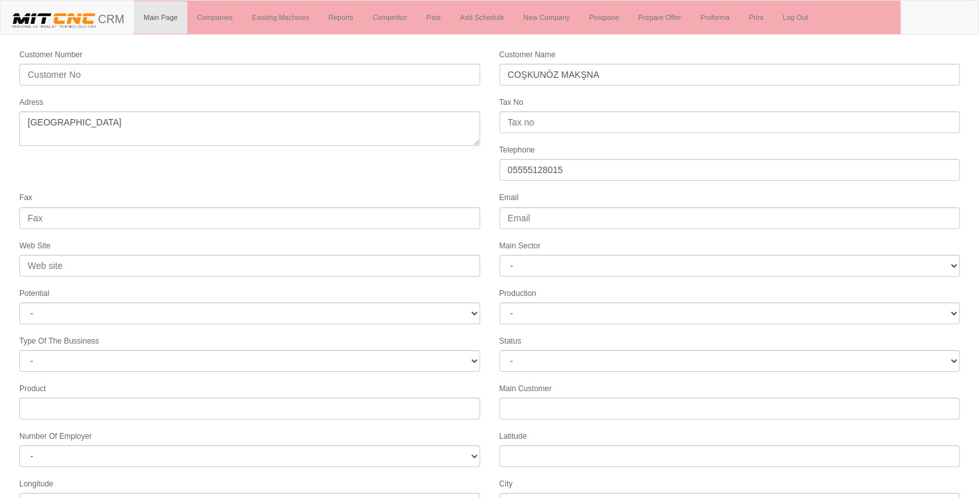
click at [432, 193] on div "Fax" at bounding box center [250, 210] width 480 height 38
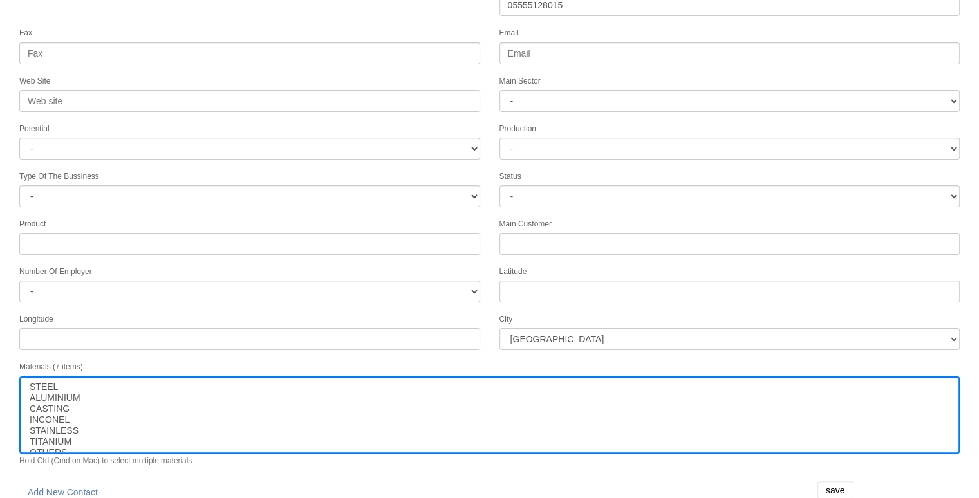
scroll to position [165, 0]
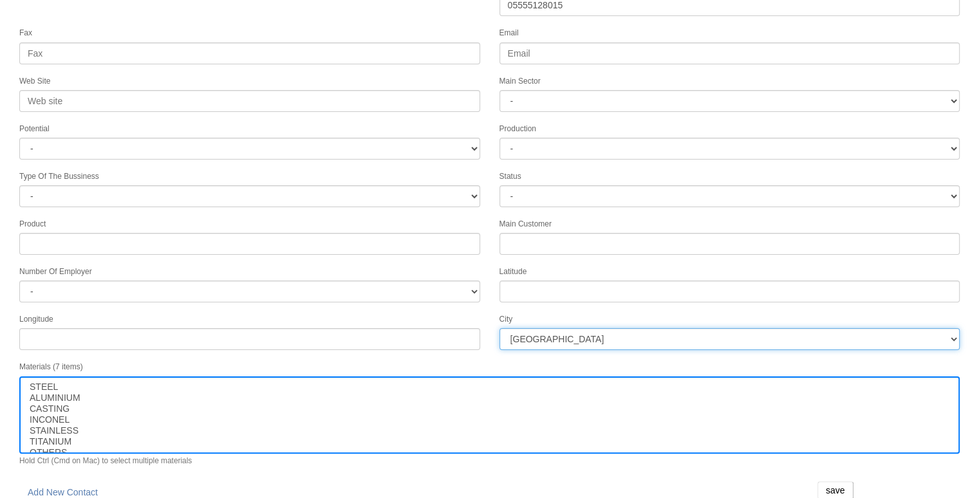
click at [540, 328] on select "İstanbul Adana Adıyaman Afyon Ağrı Amasya Ankara Antalya Artvin Aydın Balıkesir…" at bounding box center [730, 339] width 461 height 22
select select "1217"
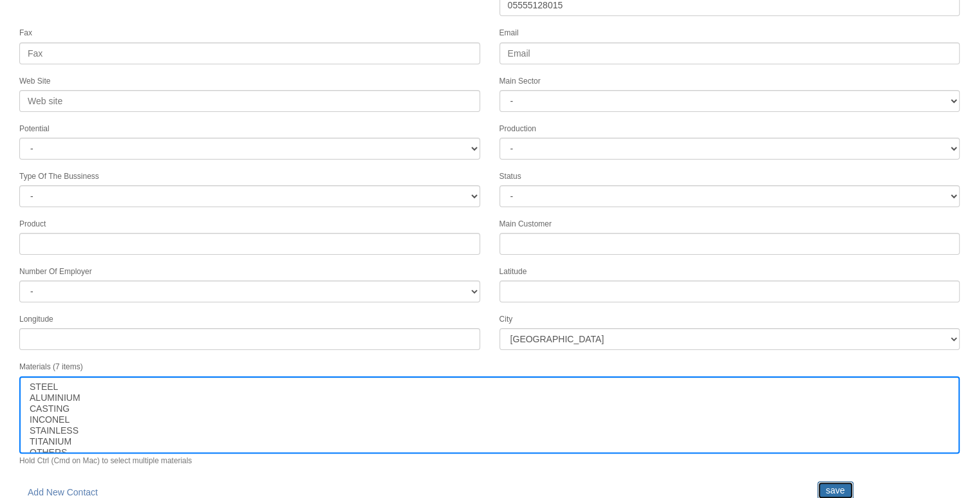
click at [830, 482] on input "save" at bounding box center [836, 491] width 36 height 18
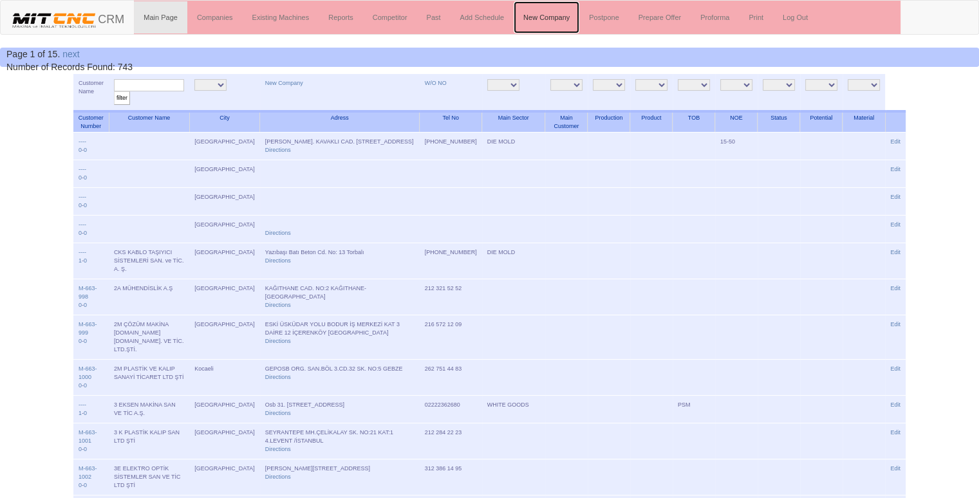
click at [543, 12] on link "New Company" at bounding box center [547, 17] width 66 height 32
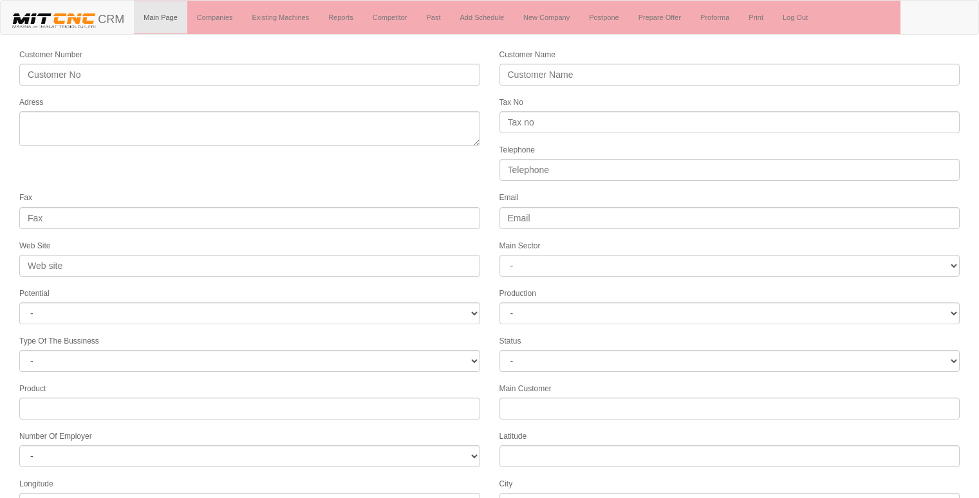
select select
click at [227, 14] on link "Companies" at bounding box center [214, 17] width 55 height 32
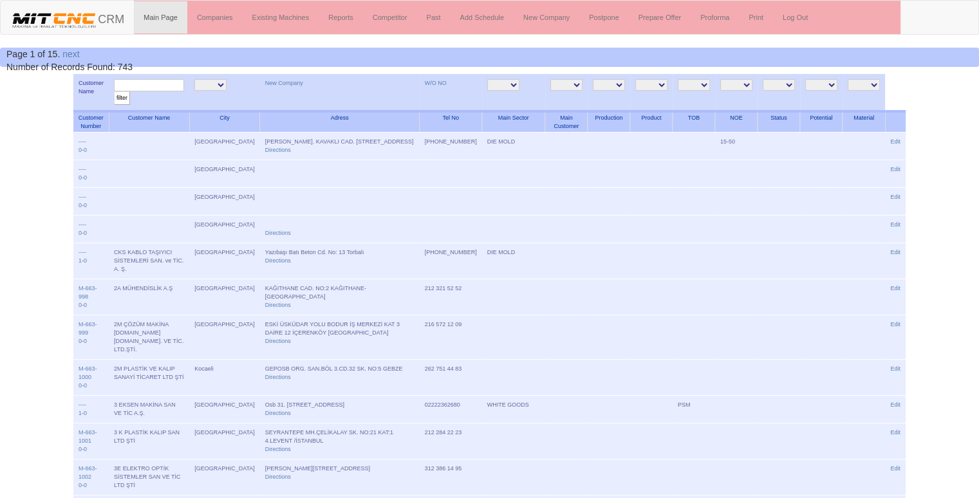
click at [131, 81] on input "text" at bounding box center [149, 85] width 70 height 12
type input "coşkun"
click at [114, 91] on input "filter" at bounding box center [122, 98] width 16 height 14
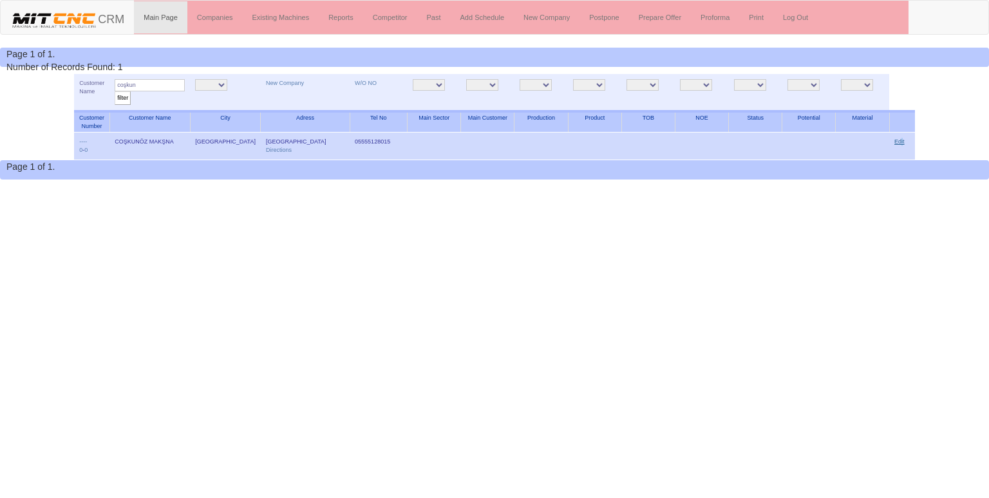
drag, startPoint x: 900, startPoint y: 134, endPoint x: 898, endPoint y: 142, distance: 8.8
click at [898, 142] on td "Edit" at bounding box center [902, 147] width 26 height 28
click at [898, 142] on link "Edit" at bounding box center [899, 141] width 10 height 6
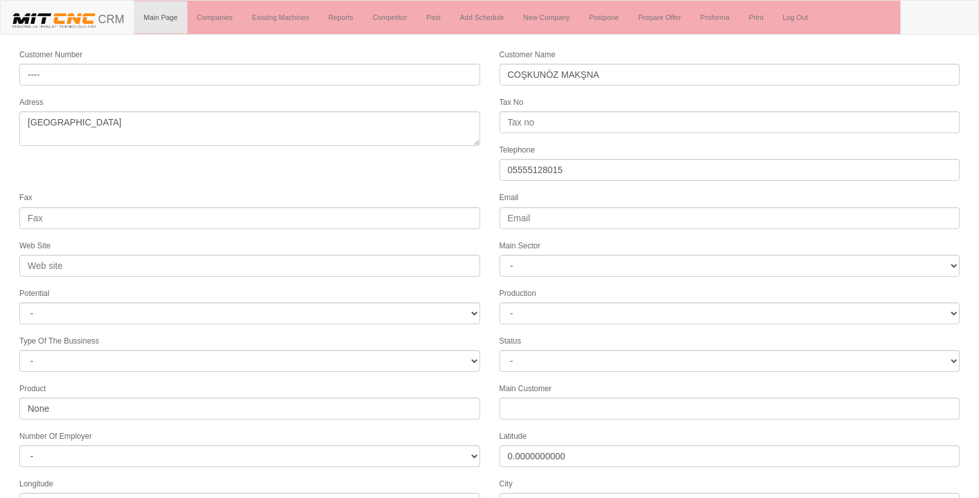
select select "1217"
select select
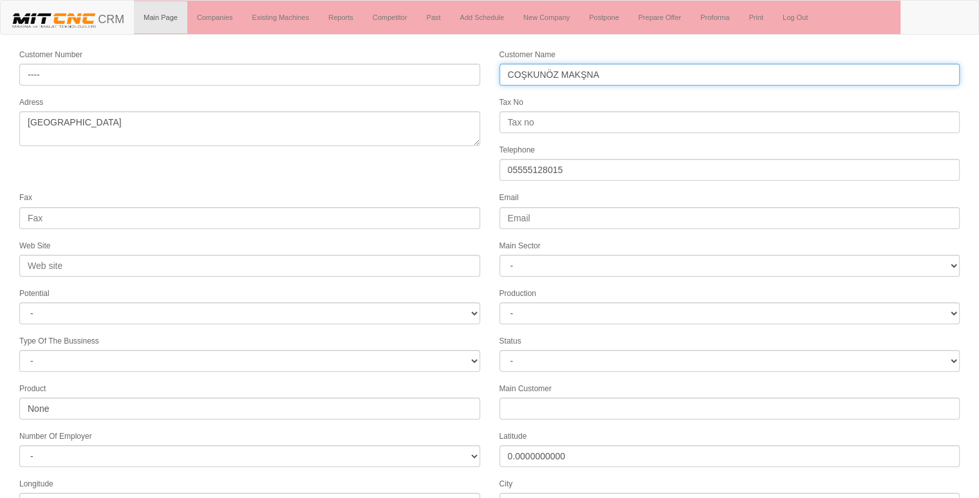
click at [684, 67] on input "COŞKUNÖZ MAKŞNA" at bounding box center [730, 75] width 461 height 22
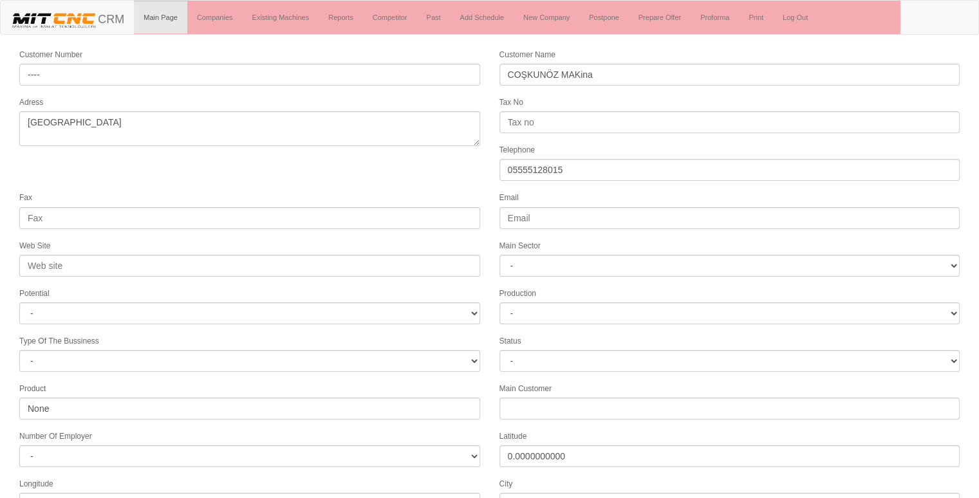
click at [449, 180] on form "Customer Number ---- Customer Name COŞKUNÖZ MAKina Adress eskişehir Tax No Tele…" at bounding box center [489, 361] width 979 height 627
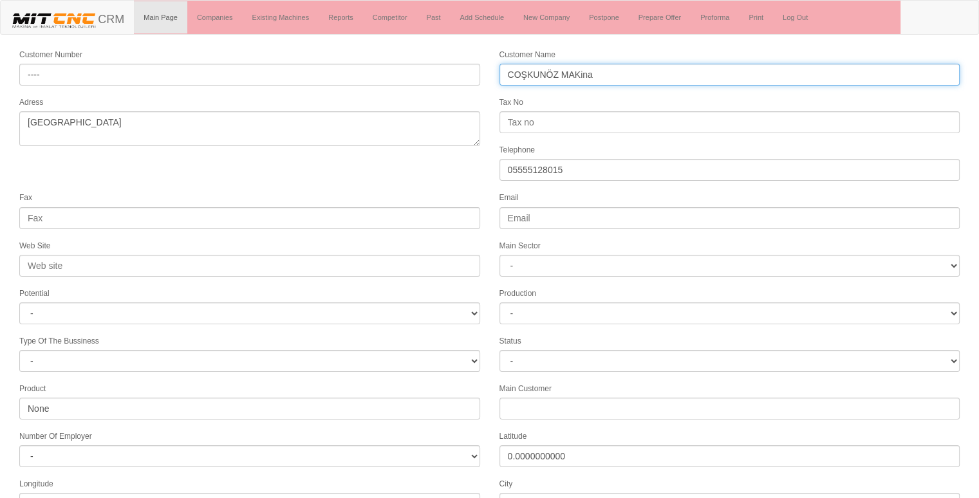
click at [639, 78] on input "COŞKUNÖZ MAKina" at bounding box center [730, 75] width 461 height 22
type input "COŞKUNÖZ MAKİNA"
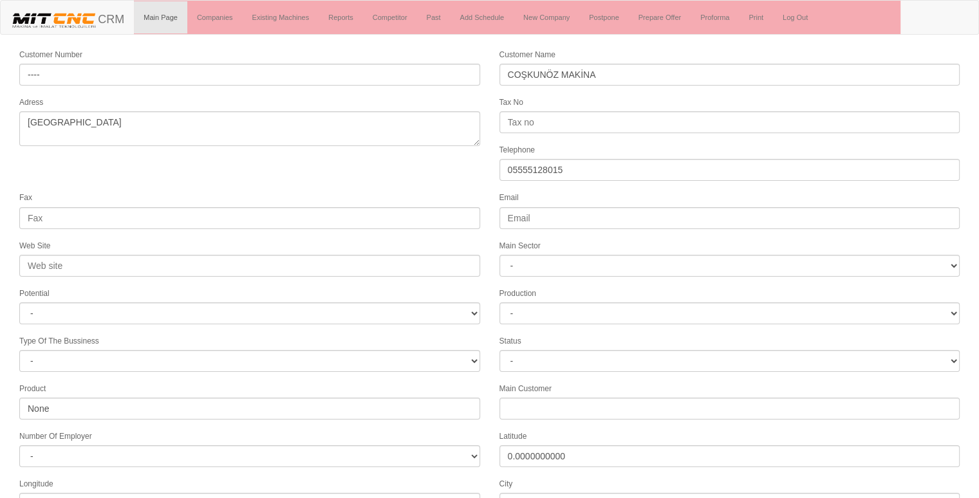
click at [378, 196] on div "Fax" at bounding box center [250, 210] width 480 height 38
click at [430, 159] on form "Customer Number ---- Customer Name COŞKUNÖZ MAKİNA Adress eskişehir Tax No Tele…" at bounding box center [489, 361] width 979 height 627
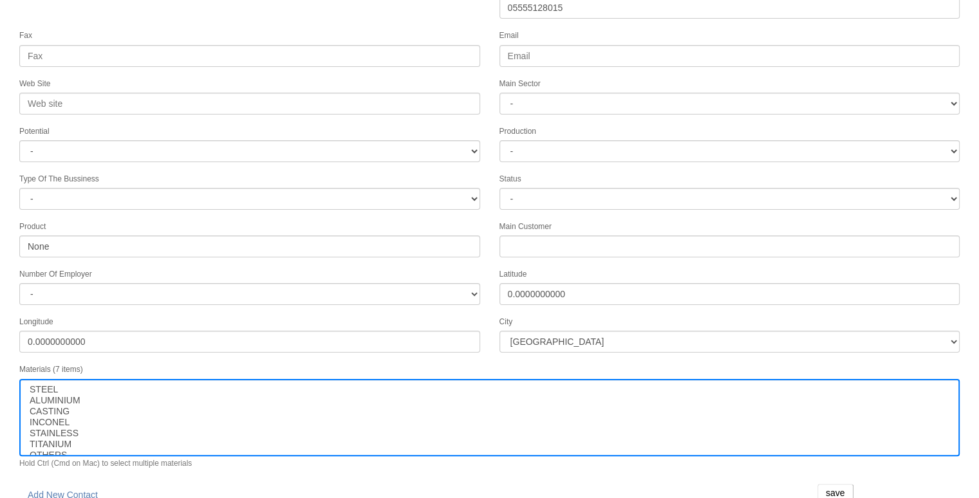
scroll to position [165, 0]
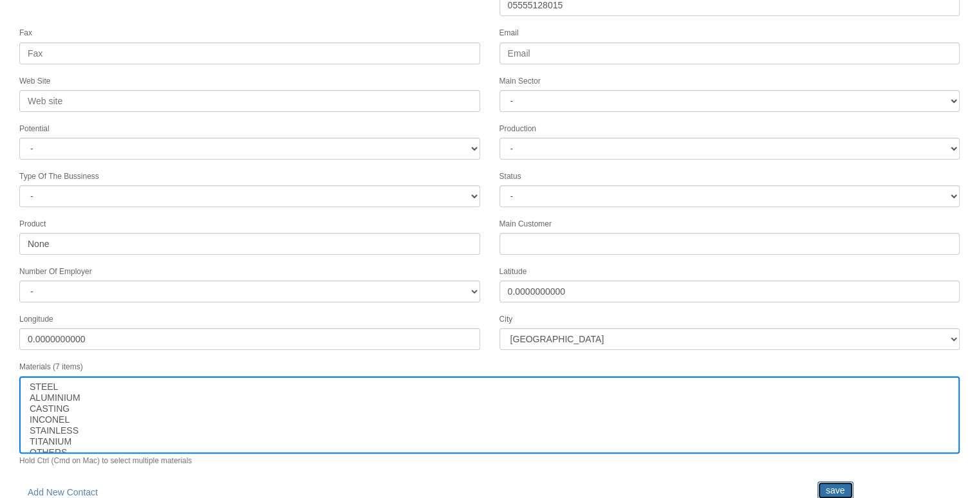
click at [845, 482] on input "save" at bounding box center [836, 491] width 36 height 18
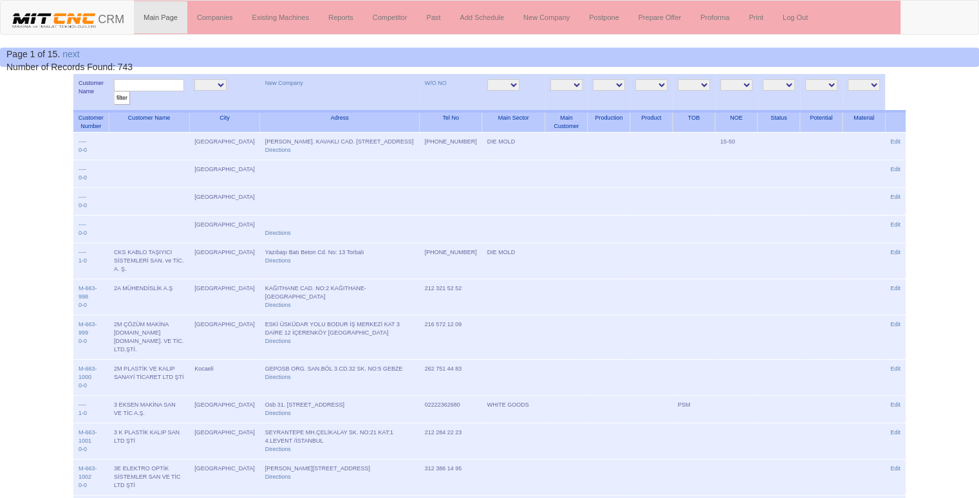
click at [138, 83] on input "text" at bounding box center [149, 85] width 70 height 12
type input "coşkunöz"
click at [114, 91] on input "filter" at bounding box center [122, 98] width 16 height 14
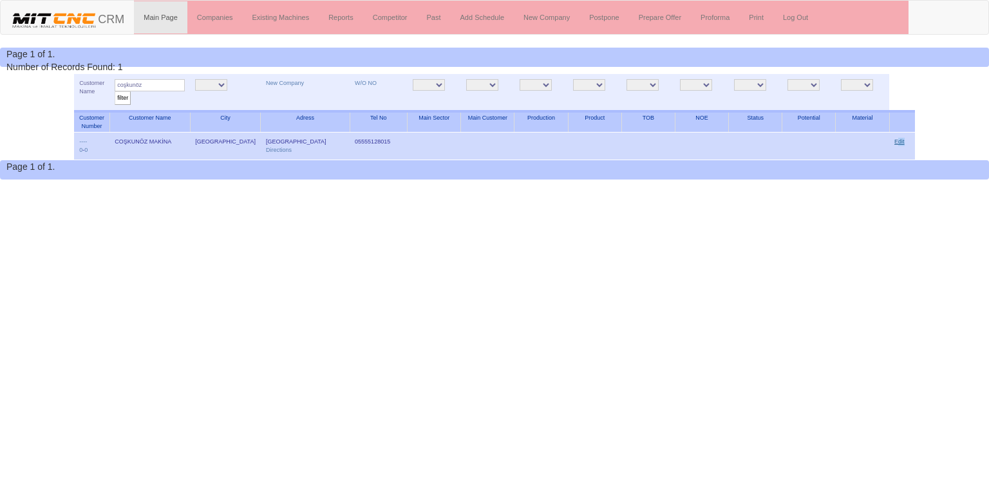
drag, startPoint x: 905, startPoint y: 138, endPoint x: 894, endPoint y: 142, distance: 11.6
click at [894, 142] on td "Edit" at bounding box center [902, 147] width 26 height 28
click at [894, 142] on link "Edit" at bounding box center [899, 141] width 10 height 6
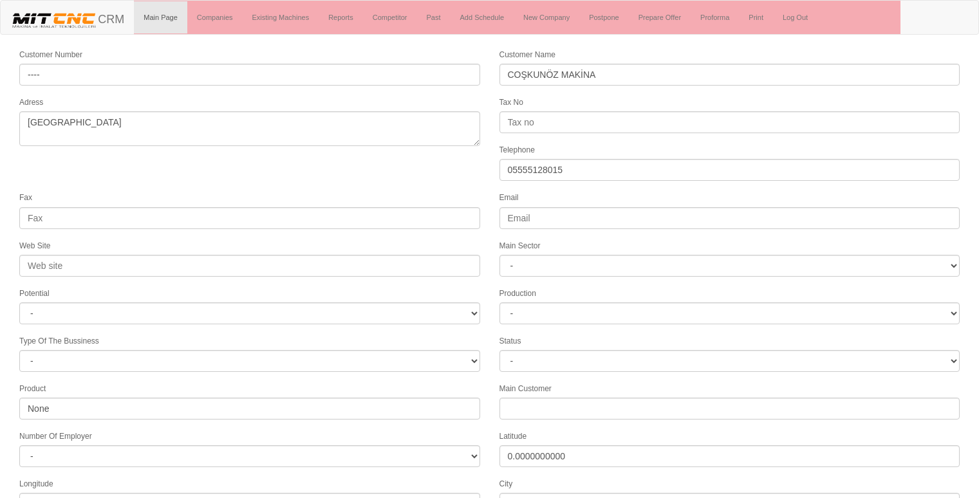
select select "1217"
select select
click at [358, 178] on form "Customer Number ---- Customer Name COŞKUNÖZ MAKİNA Adress eskişehir Tax No Tele…" at bounding box center [489, 361] width 979 height 627
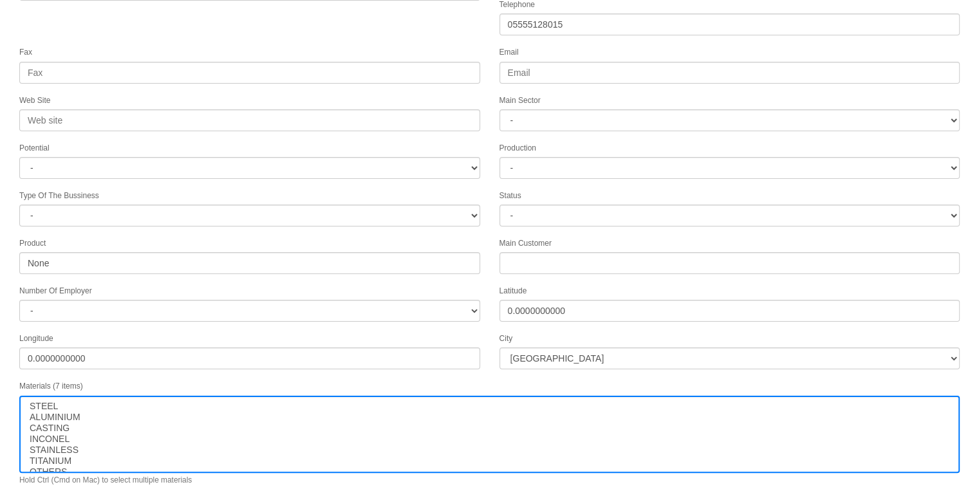
scroll to position [165, 0]
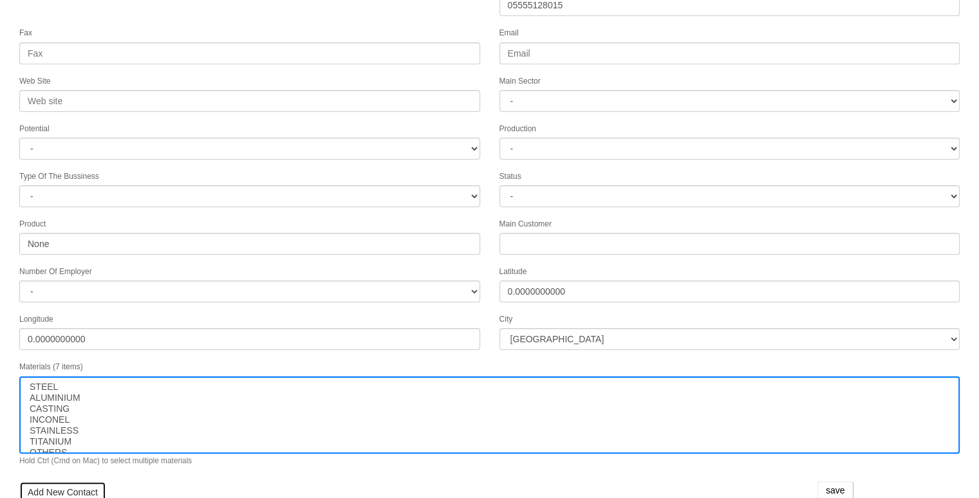
click at [50, 482] on link "Add New Contact" at bounding box center [62, 493] width 87 height 22
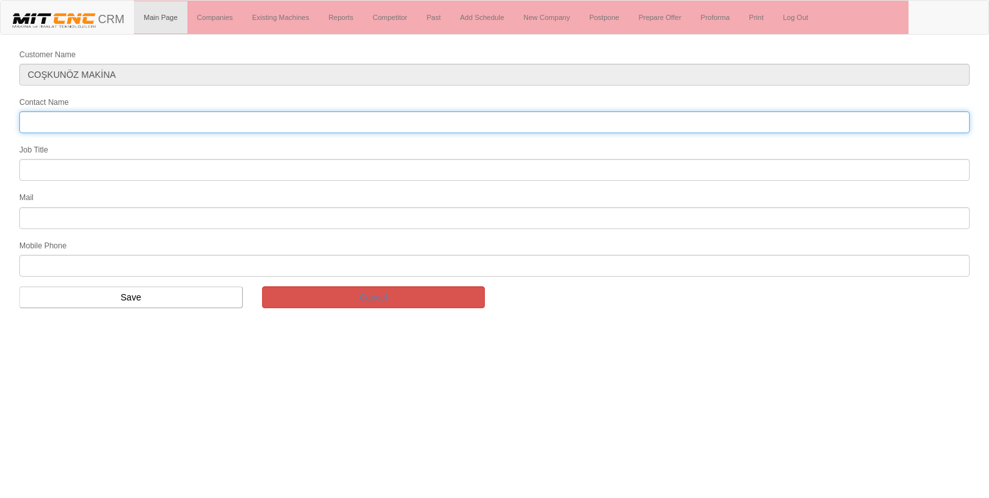
click at [71, 122] on input "Contact Name" at bounding box center [494, 122] width 950 height 22
type input "[PERSON_NAME]"
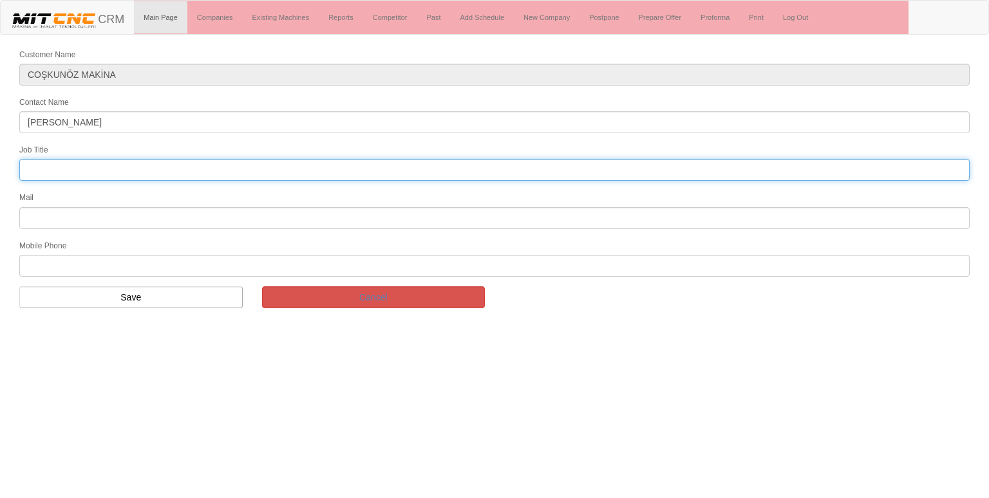
click at [59, 174] on input "text" at bounding box center [494, 170] width 950 height 22
type input "genel müdür"
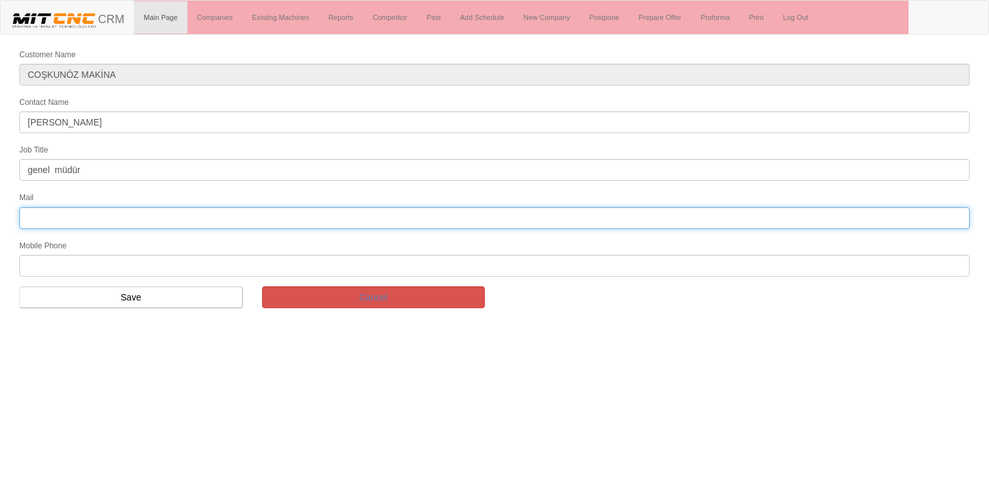
click at [125, 220] on input "text" at bounding box center [494, 218] width 950 height 22
type input "ecihan8585@gmail.com"
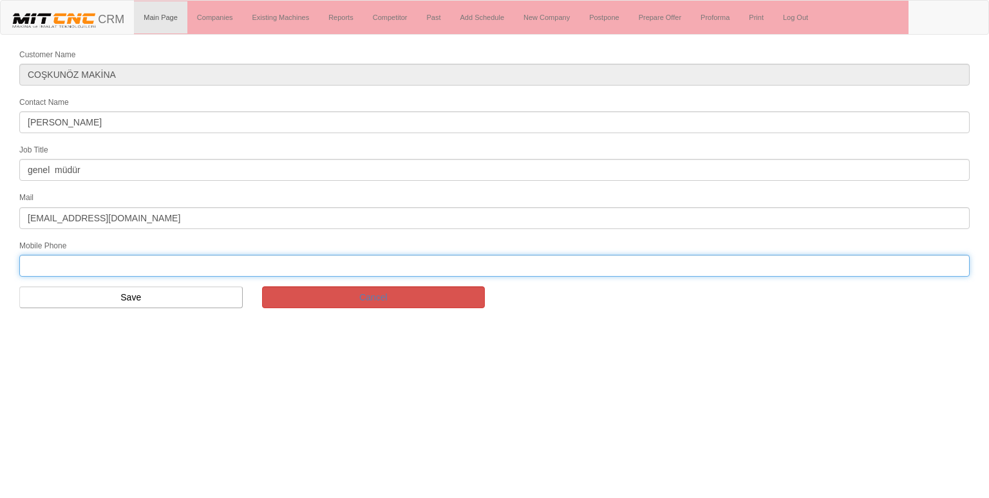
click at [84, 258] on input "text" at bounding box center [494, 266] width 950 height 22
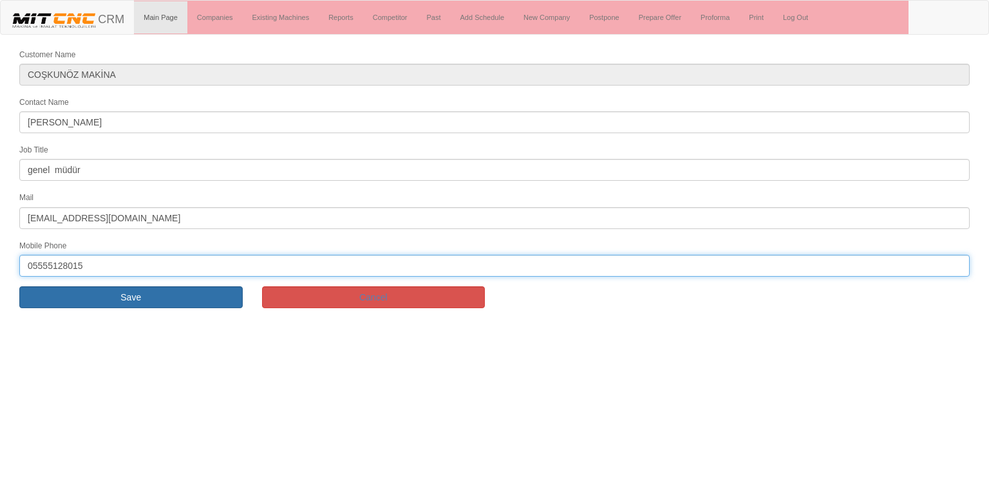
type input "05555128015"
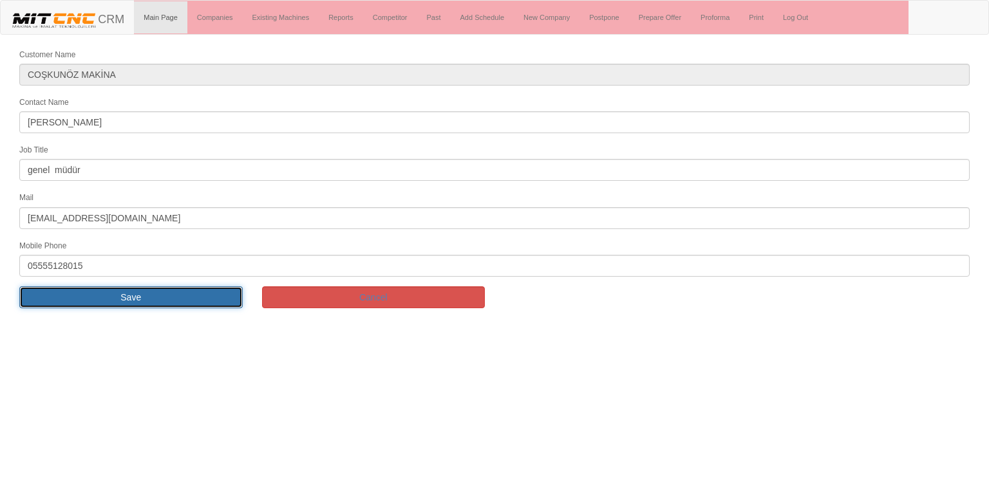
click at [86, 288] on input "Save" at bounding box center [130, 298] width 223 height 22
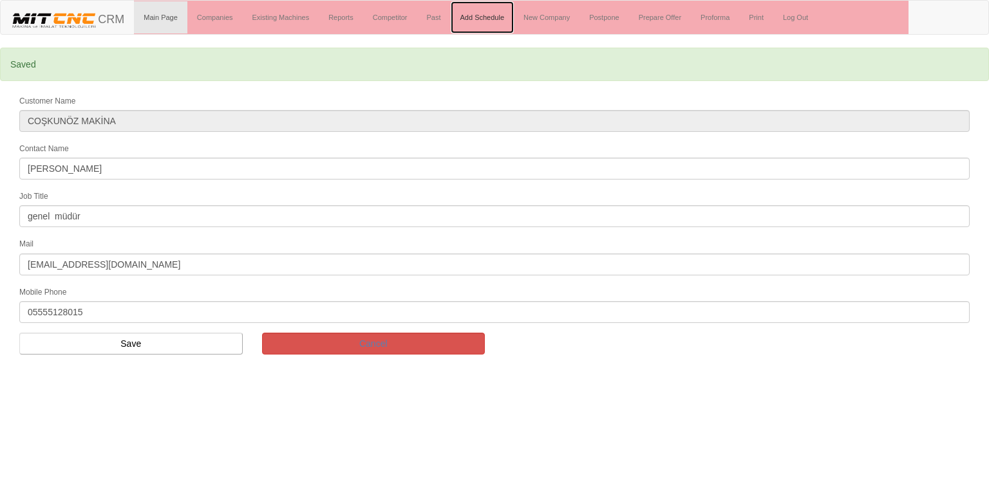
click at [488, 14] on link "Add Schedule" at bounding box center [483, 17] width 64 height 32
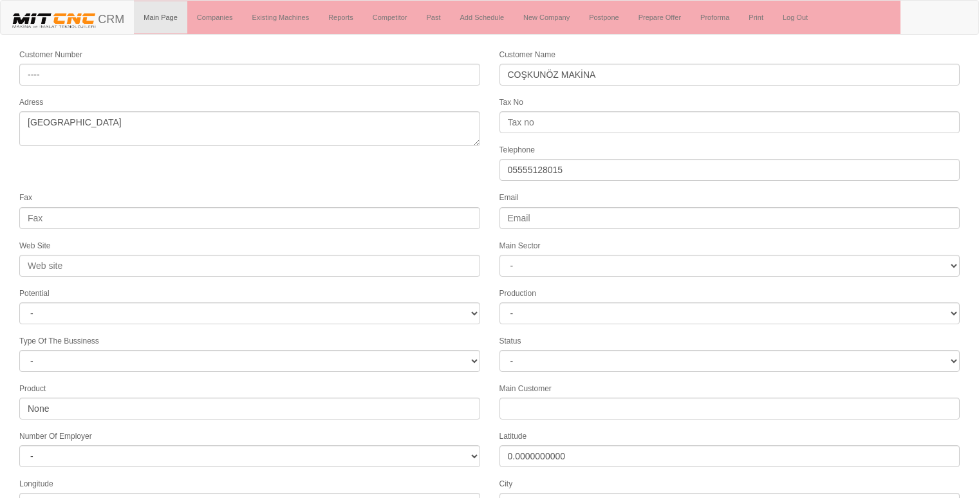
select select "1217"
select select
click at [434, 19] on link "Past" at bounding box center [433, 17] width 33 height 32
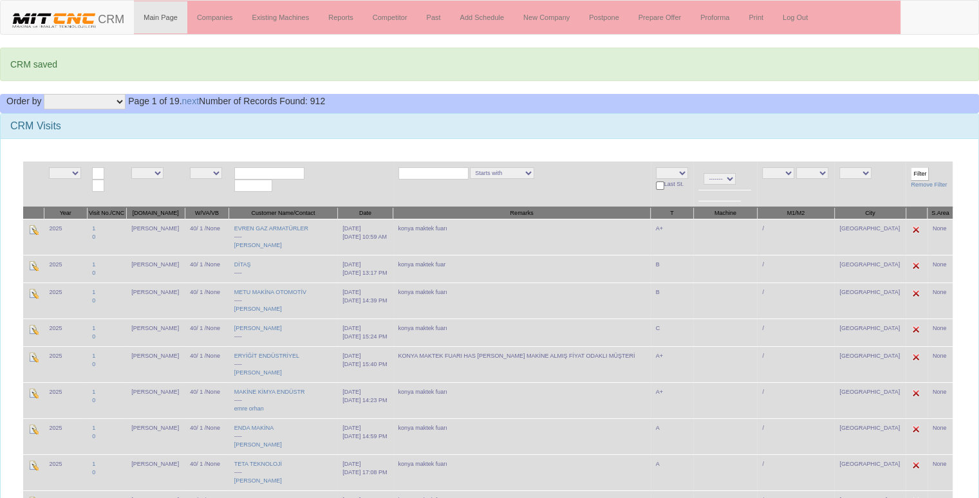
click at [84, 99] on select "Company Company Desc Mark 1 Mark 1 Desc Mark 2 Mark 2 Desc Salesman Salesman De…" at bounding box center [85, 101] width 82 height 15
click at [237, 129] on h3 "CRM Visits" at bounding box center [489, 126] width 959 height 12
click at [250, 167] on input "text" at bounding box center [269, 173] width 70 height 12
type input "COŞKUNÖZ MAKİNA"
click at [911, 167] on input "Filter" at bounding box center [920, 174] width 18 height 14
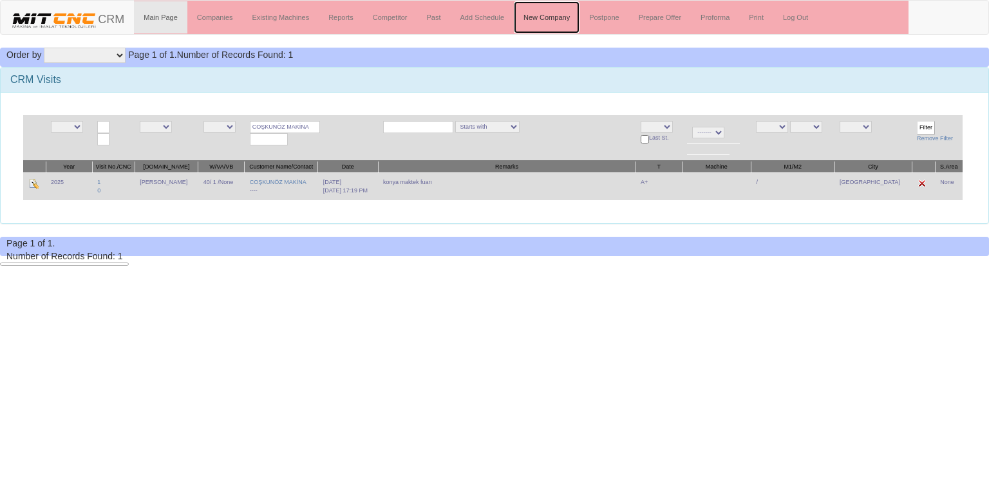
click at [545, 22] on link "New Company" at bounding box center [547, 17] width 66 height 32
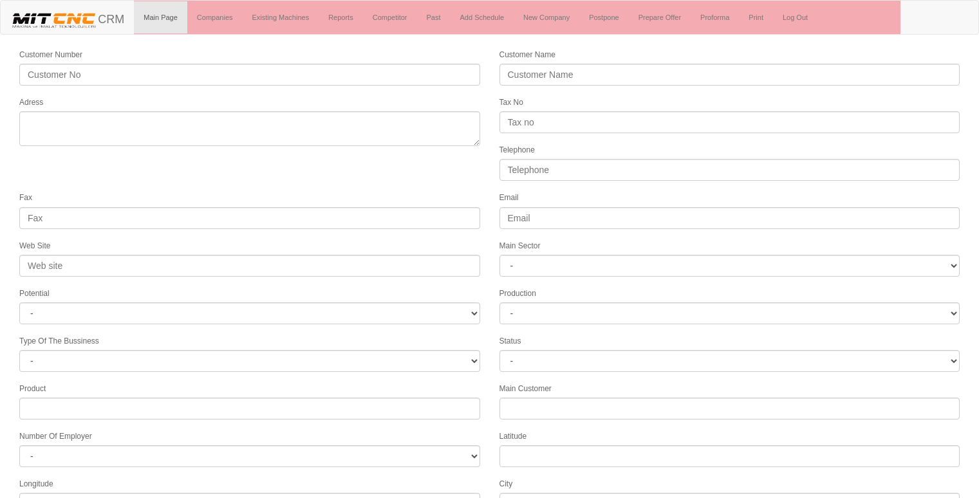
select select
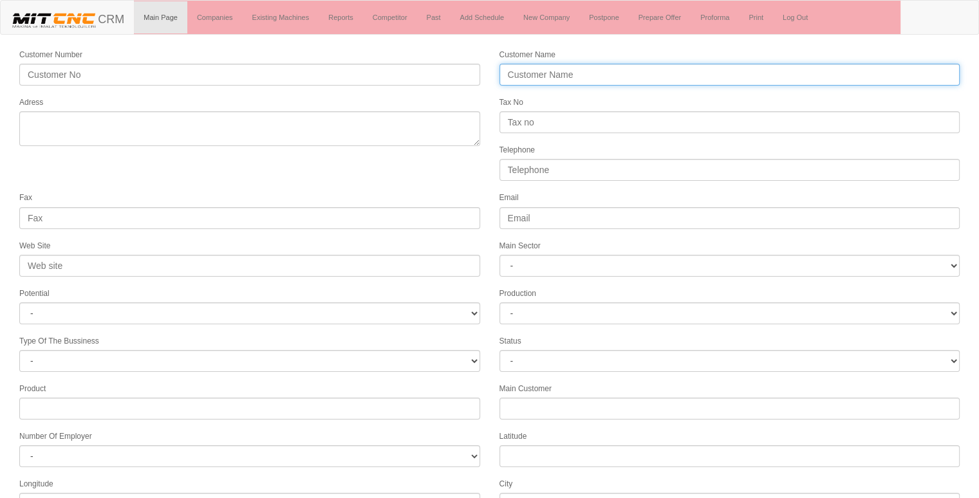
click at [574, 70] on input "Customer Name" at bounding box center [730, 75] width 461 height 22
type input "KAR MAKİNE KALIP"
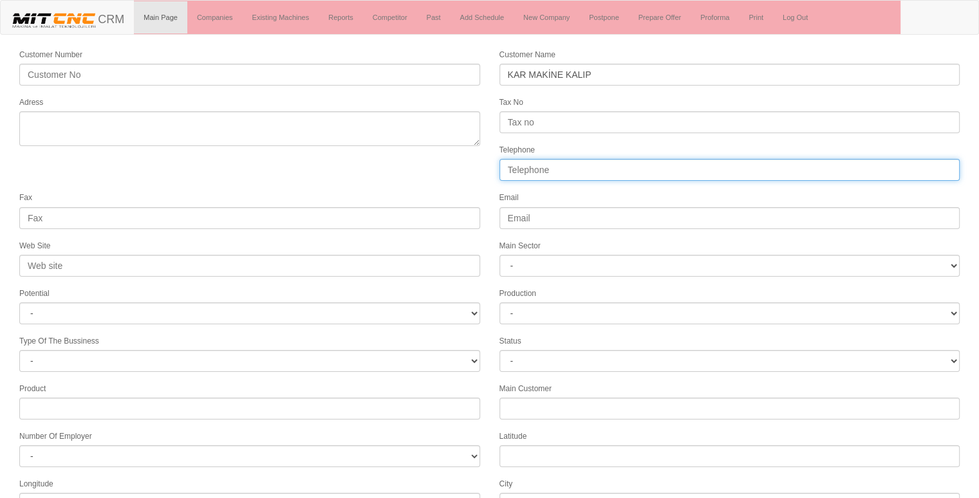
click at [527, 165] on input "Telephone" at bounding box center [730, 170] width 461 height 22
type input "05062829816"
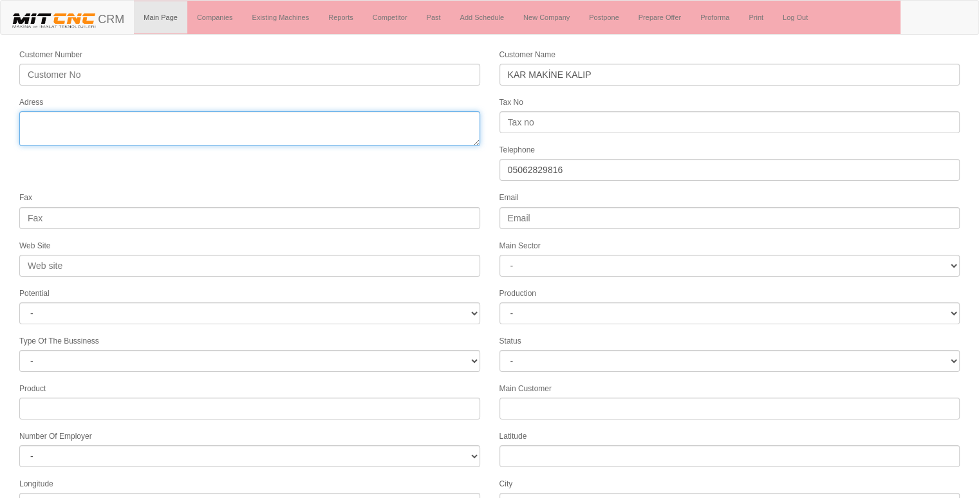
click at [263, 135] on textarea "Adress" at bounding box center [249, 128] width 461 height 35
type textarea "H"
type textarea "hanlı merkez mh. savcı sk. no:1k arifiye"
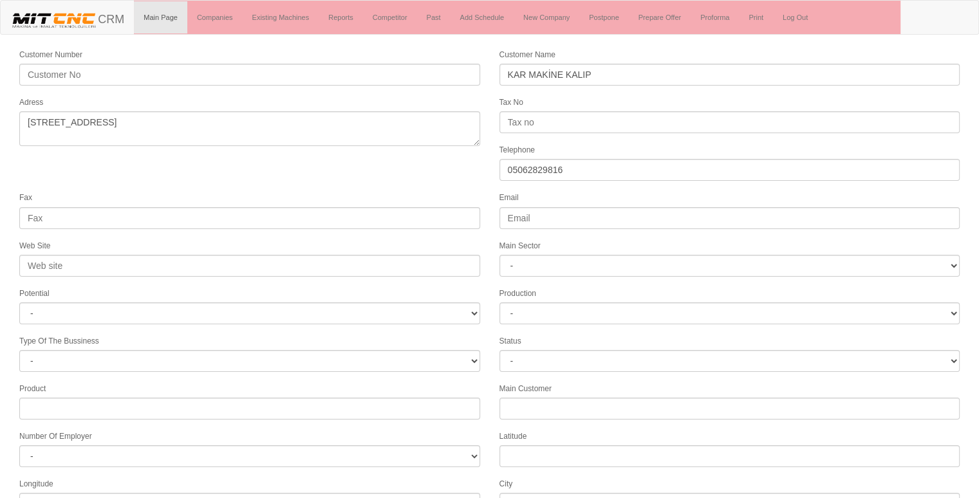
click at [251, 163] on form "Customer Number Customer Name KAR MAKİNE KALIP Adress Tax No Telephone 05062829…" at bounding box center [489, 361] width 979 height 627
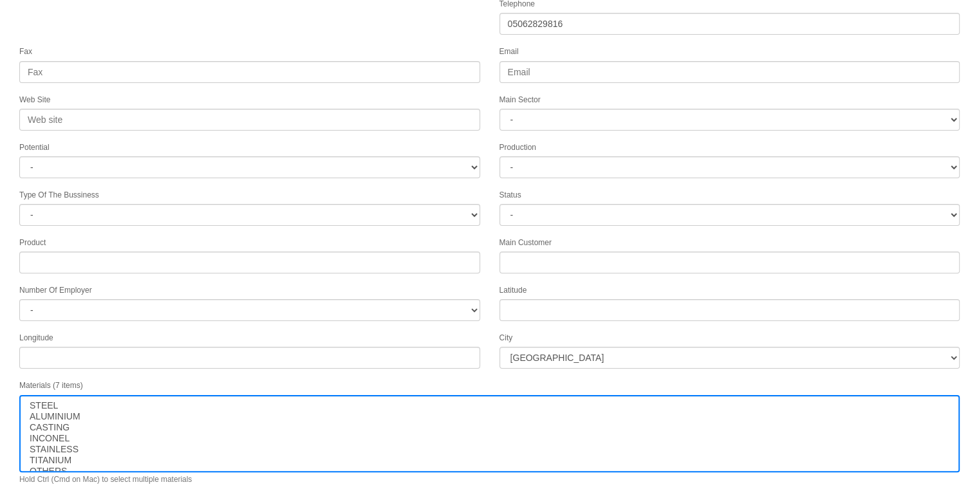
scroll to position [165, 0]
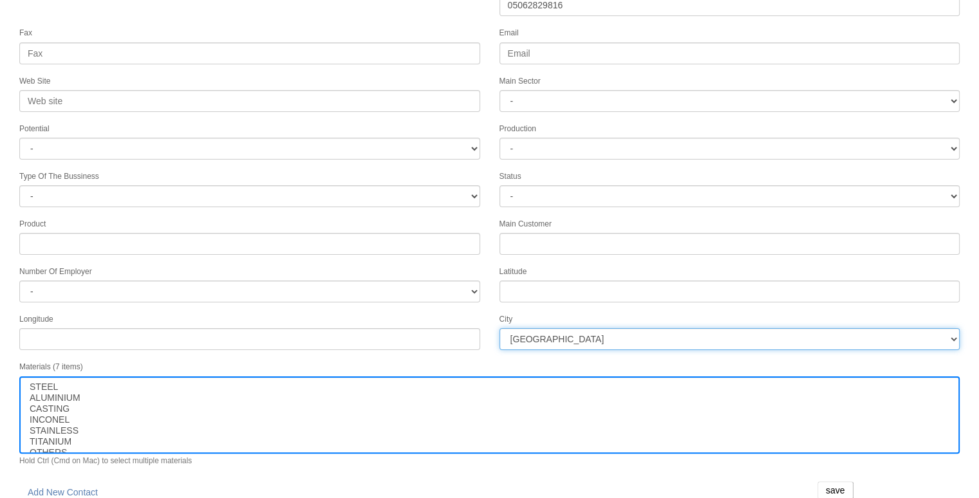
click at [590, 328] on select "[GEOGRAPHIC_DATA] [GEOGRAPHIC_DATA] [GEOGRAPHIC_DATA] [GEOGRAPHIC_DATA] Ağrı [G…" at bounding box center [730, 339] width 461 height 22
select select "1244"
click at [590, 328] on select "İstanbul Adana Adıyaman Afyon Ağrı Amasya Ankara Antalya Artvin Aydın Balıkesir…" at bounding box center [730, 339] width 461 height 22
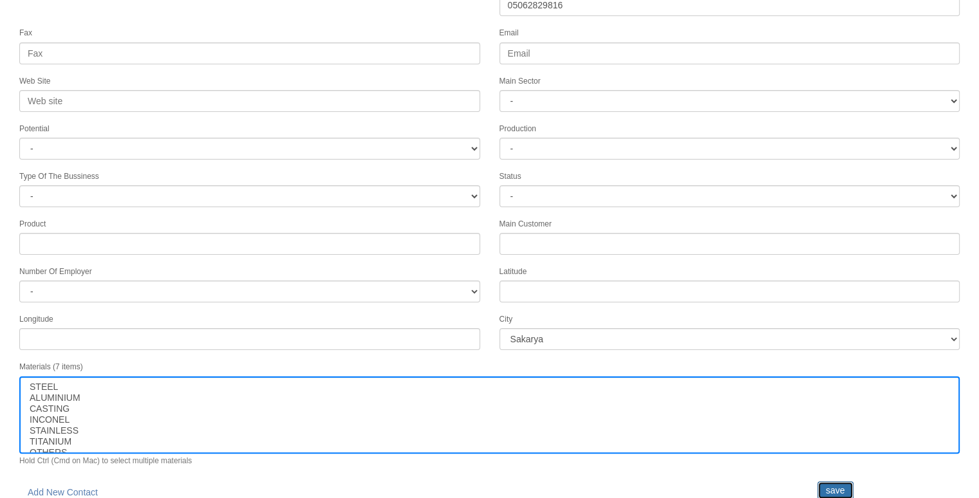
click at [841, 486] on input "save" at bounding box center [836, 491] width 36 height 18
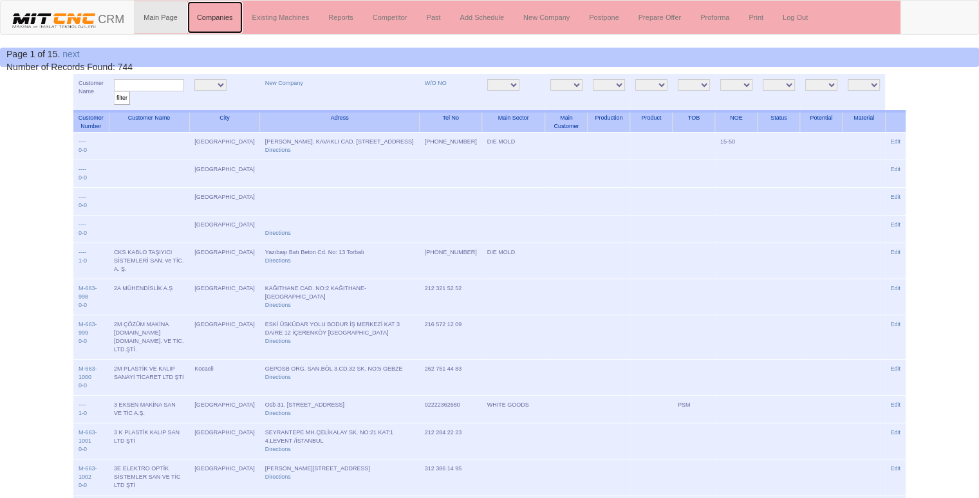
click at [218, 17] on link "Companies" at bounding box center [214, 17] width 55 height 32
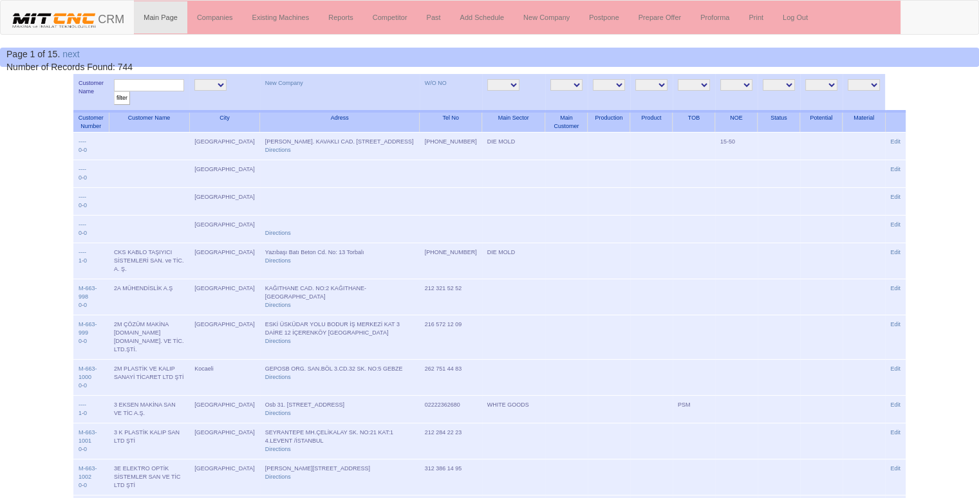
click at [131, 83] on input "text" at bounding box center [149, 85] width 70 height 12
type input "kar mak"
click at [114, 91] on input "filter" at bounding box center [122, 98] width 16 height 14
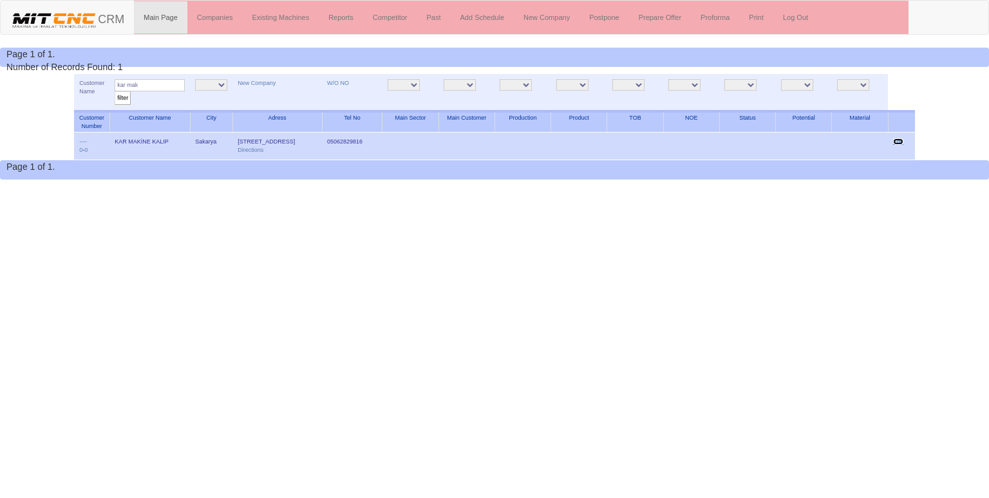
click at [900, 140] on link "Edit" at bounding box center [898, 141] width 10 height 6
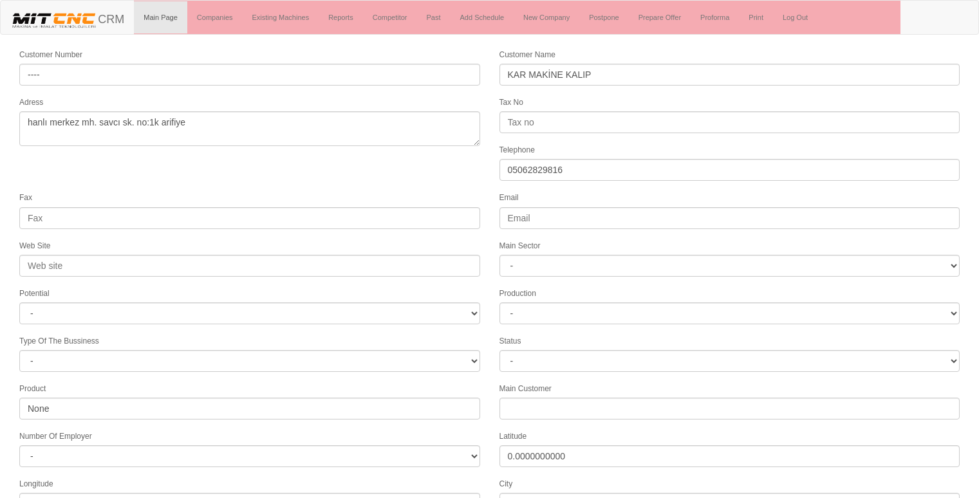
select select "1244"
select select
click at [357, 173] on form "Customer Number ---- Customer Name KAR MAKİNE KALIP Adress hanlı merkez mh. sav…" at bounding box center [489, 361] width 979 height 627
click at [423, 176] on form "Customer Number ---- Customer Name KAR MAKİNE KALIP Adress hanlı merkez mh. sav…" at bounding box center [489, 361] width 979 height 627
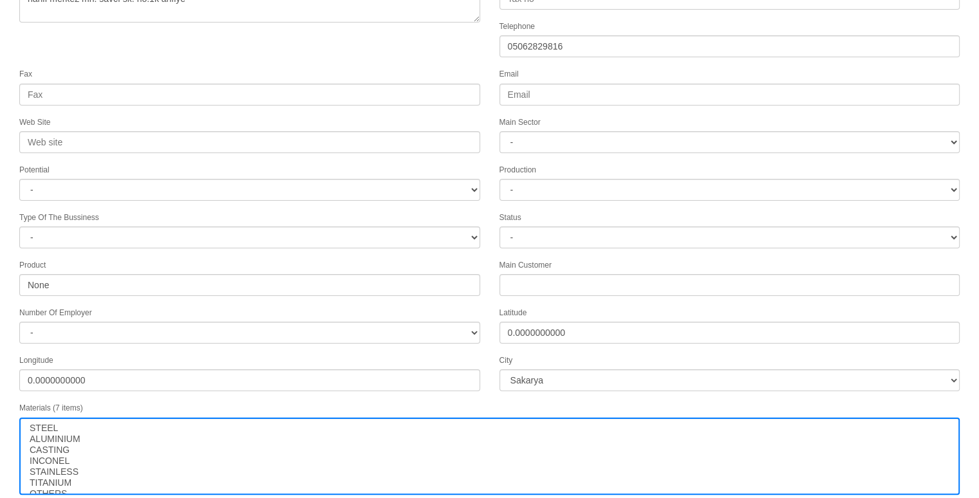
scroll to position [165, 0]
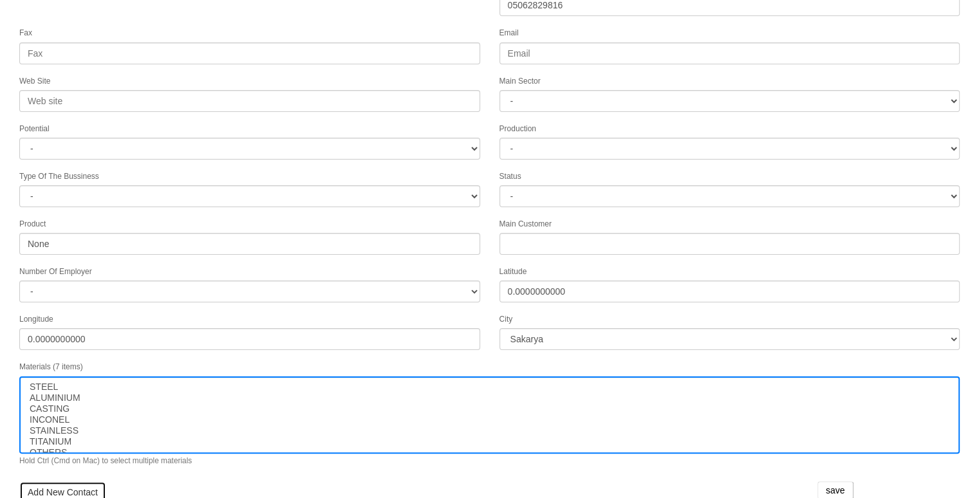
click at [84, 484] on link "Add New Contact" at bounding box center [62, 493] width 87 height 22
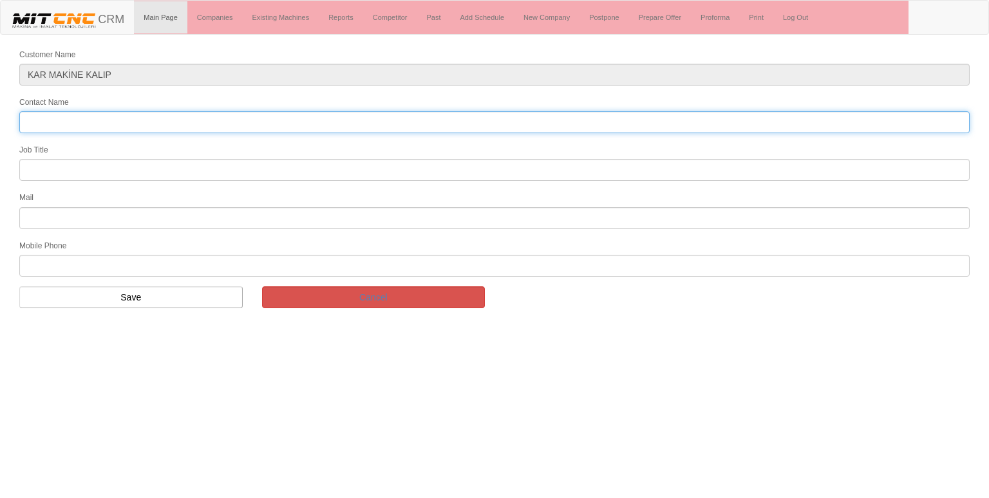
click at [113, 118] on input "Contact Name" at bounding box center [494, 122] width 950 height 22
type input "e"
type input "recep kar"
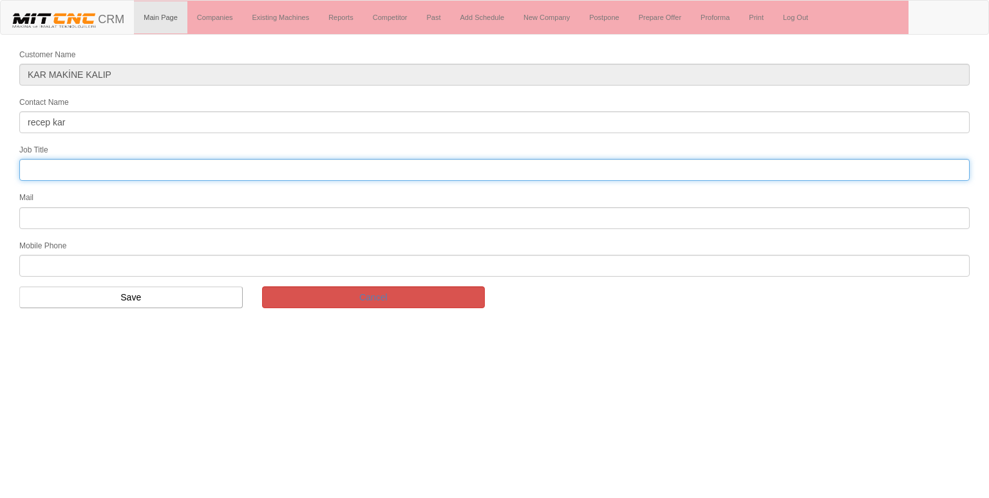
click at [64, 165] on input "text" at bounding box center [494, 170] width 950 height 22
type input "FİRMA SAHİBİ"
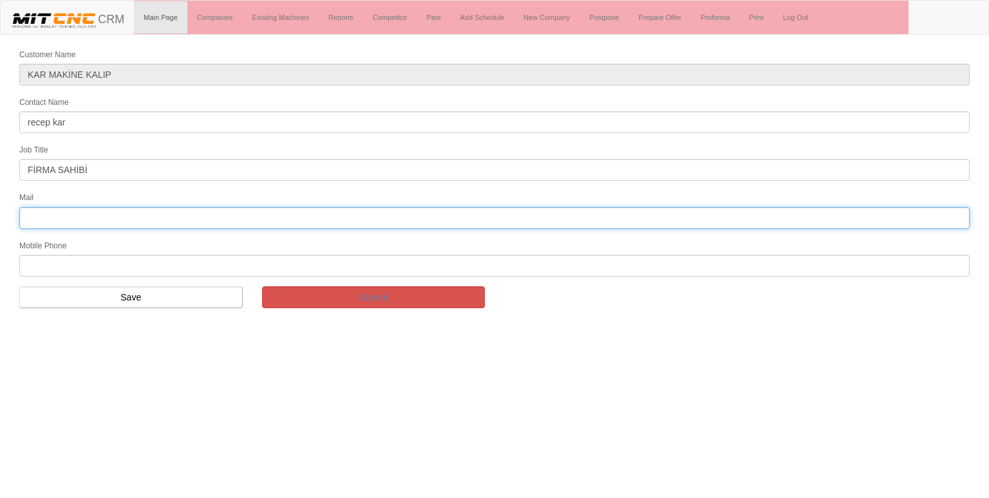
click at [110, 217] on input "text" at bounding box center [494, 218] width 950 height 22
type input "info@karmakinekalip.com"
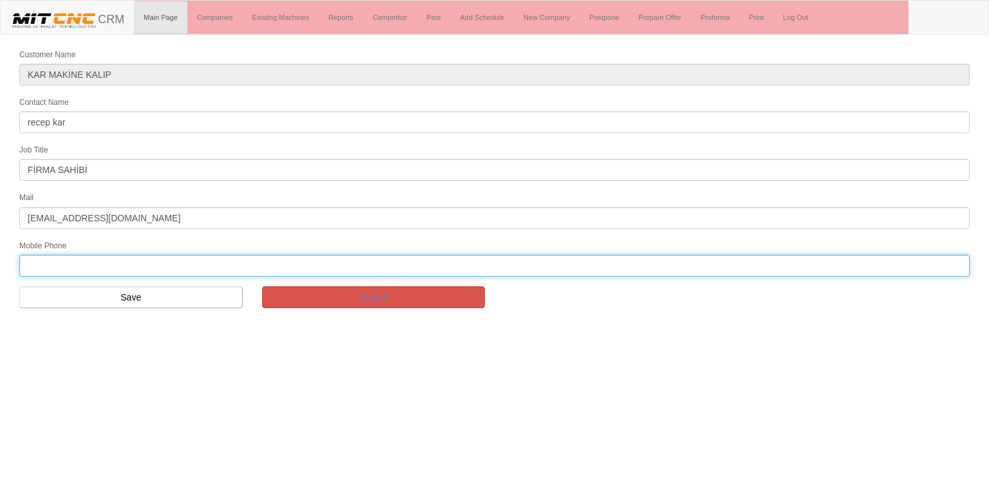
click at [75, 260] on input "text" at bounding box center [494, 266] width 950 height 22
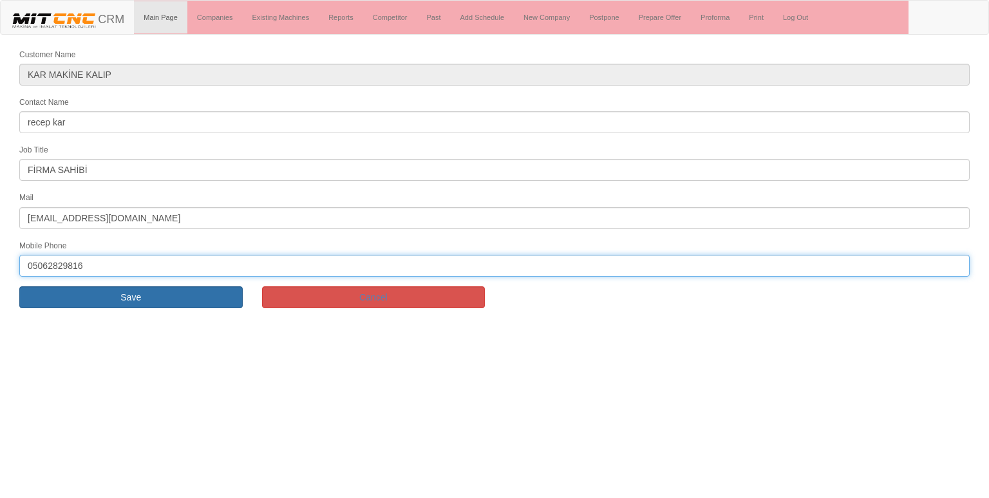
type input "05062829816"
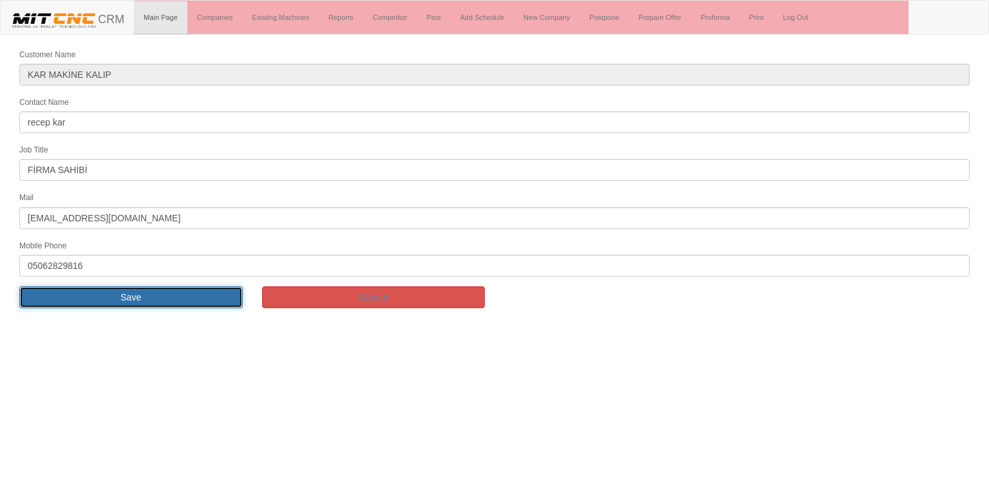
click at [75, 298] on input "Save" at bounding box center [130, 298] width 223 height 22
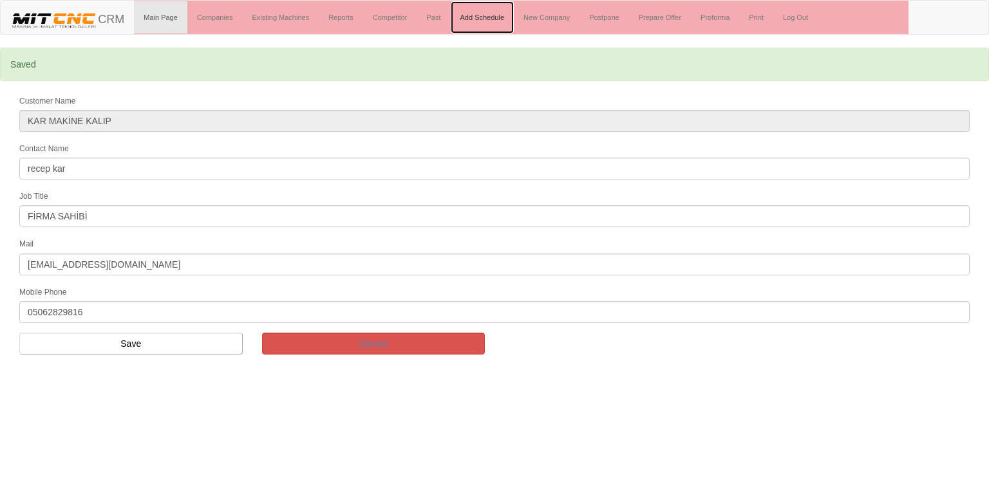
click at [484, 15] on link "Add Schedule" at bounding box center [483, 17] width 64 height 32
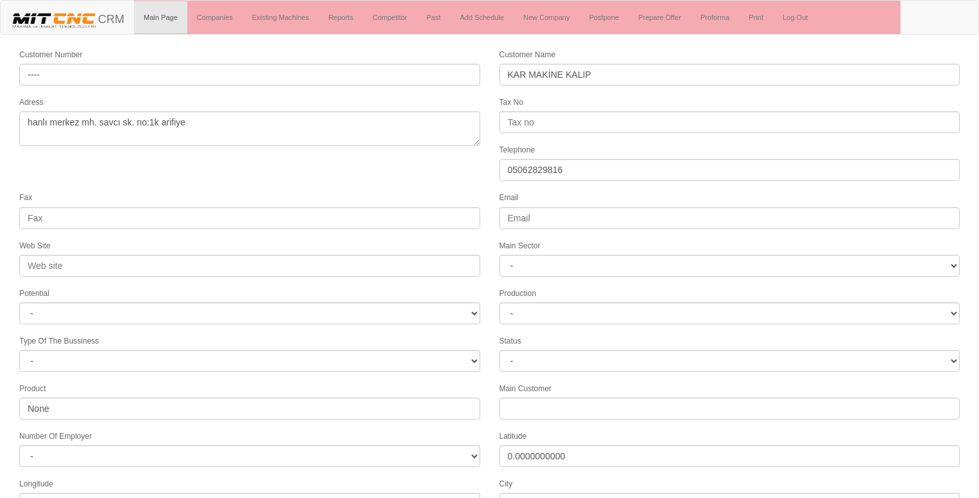
select select "1244"
select select
click at [286, 180] on form "Customer Number ---- Customer Name KAR MAKİNE KALIP Adress hanlı merkez mh. sav…" at bounding box center [489, 377] width 979 height 658
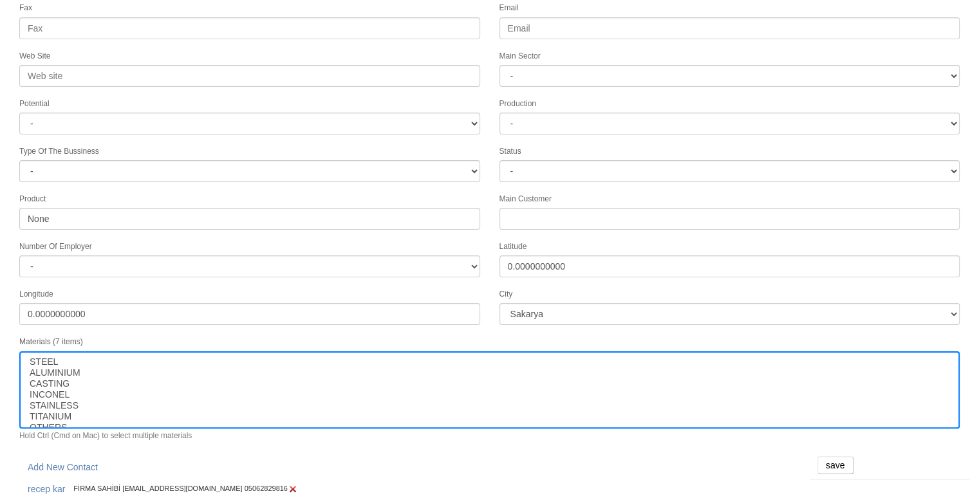
scroll to position [196, 0]
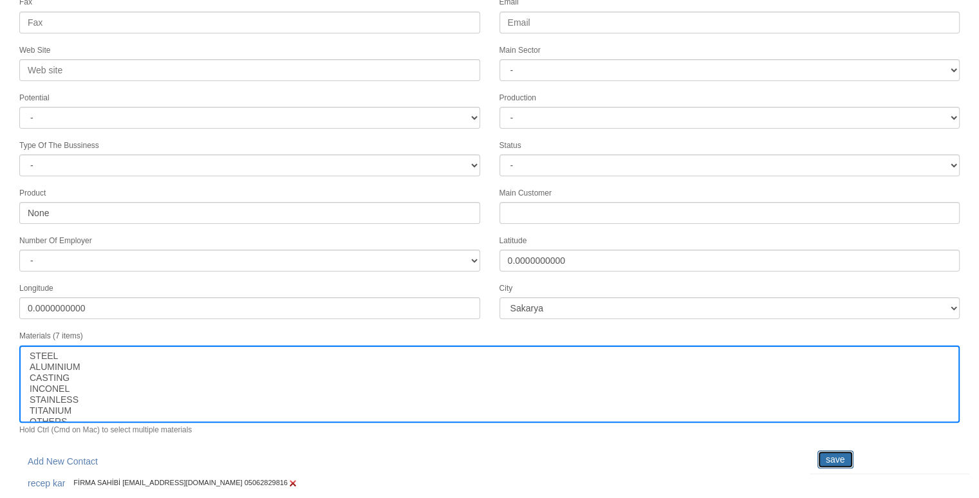
click at [833, 451] on input "save" at bounding box center [836, 460] width 36 height 18
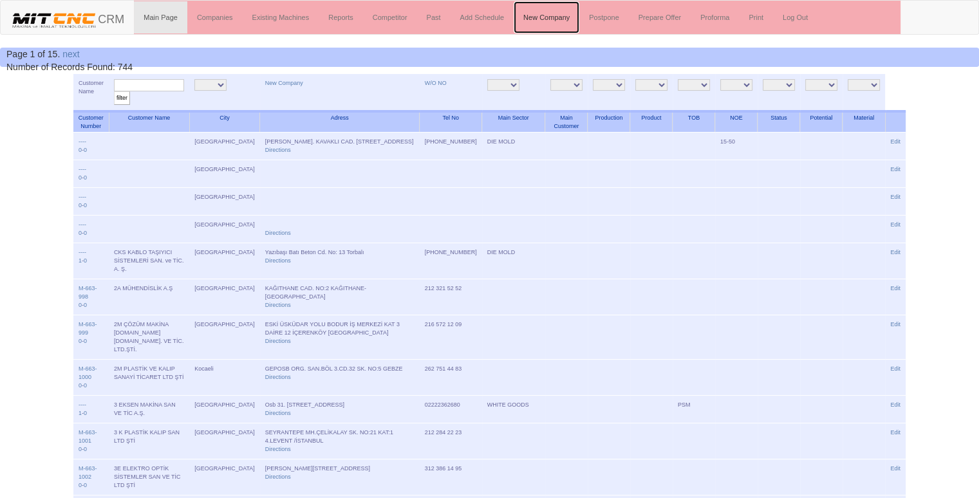
click at [558, 13] on link "New Company" at bounding box center [547, 17] width 66 height 32
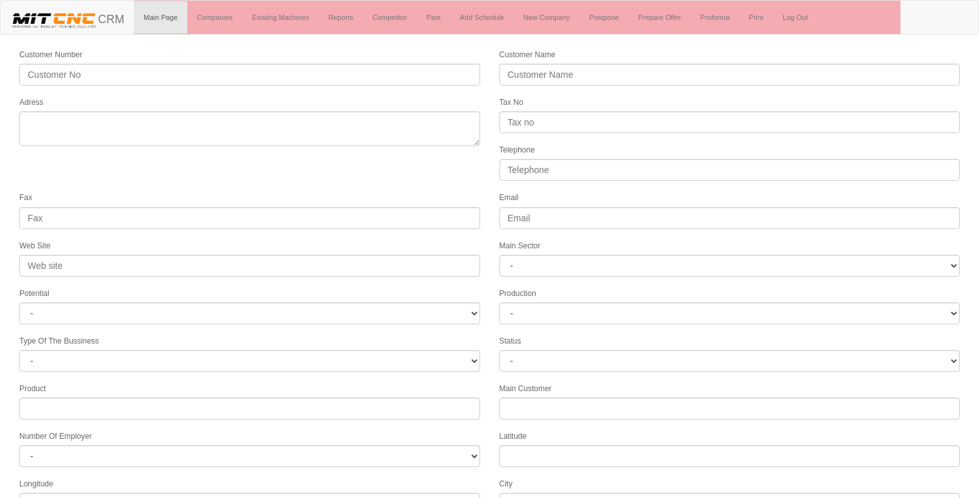
select select
click at [558, 13] on link "New Company" at bounding box center [547, 17] width 66 height 32
select select
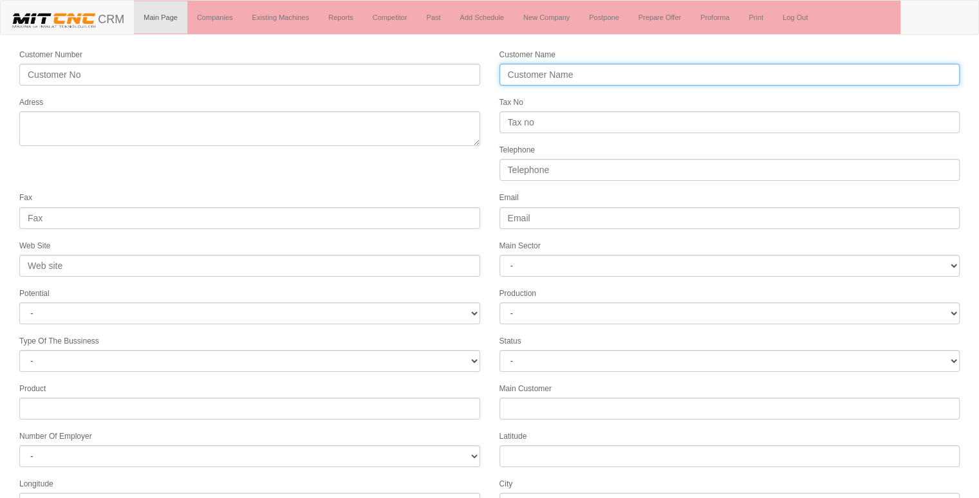
click at [538, 75] on input "Customer Name" at bounding box center [730, 75] width 461 height 22
type input "SPECTA MAKİNA"
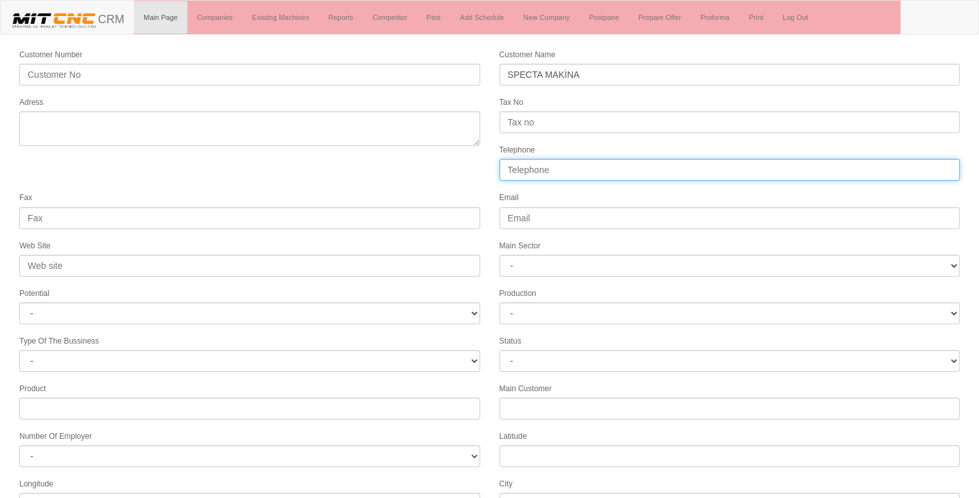
click at [533, 162] on input "Telephone" at bounding box center [730, 170] width 461 height 22
type input "05318709086"
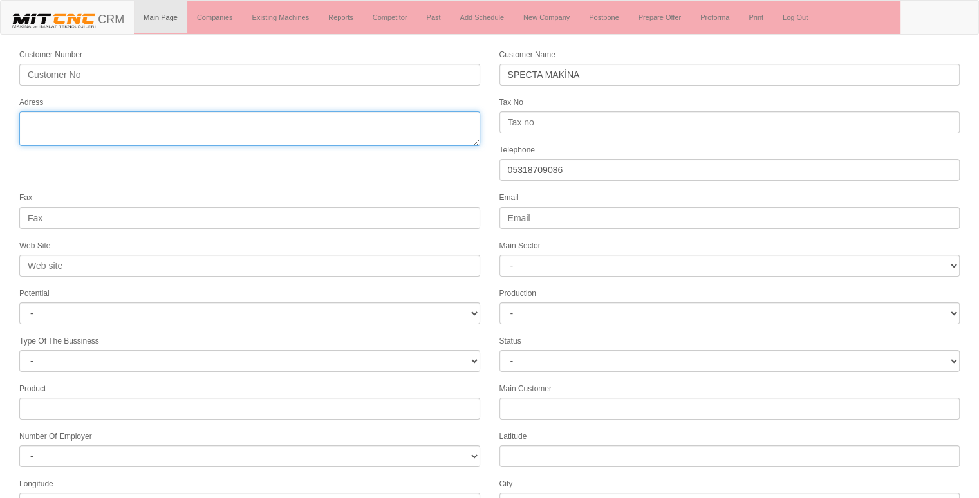
click at [250, 126] on textarea "Adress" at bounding box center [249, 128] width 461 height 35
type textarea "[PERSON_NAME]"
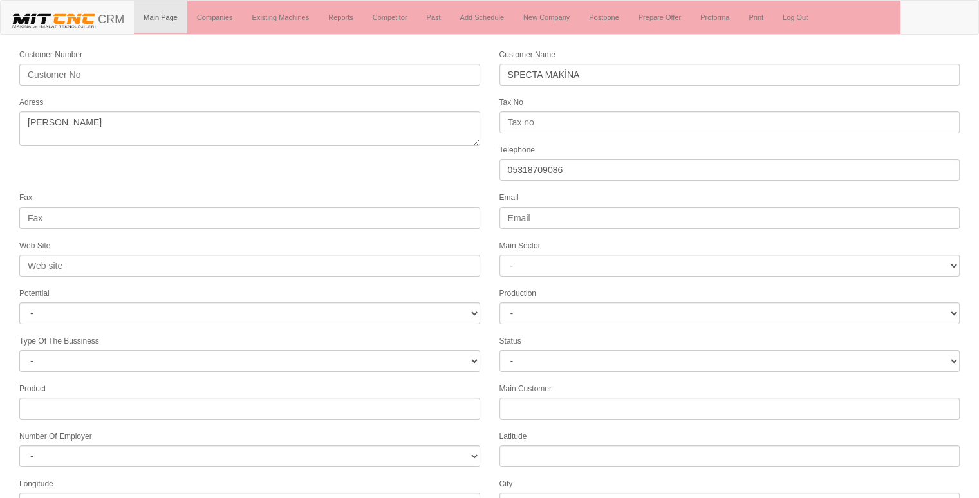
click at [377, 157] on form "Customer Number Customer Name SPECTA MAKİNA Adress Tax No Telephone [PHONE_NUMB…" at bounding box center [489, 361] width 979 height 627
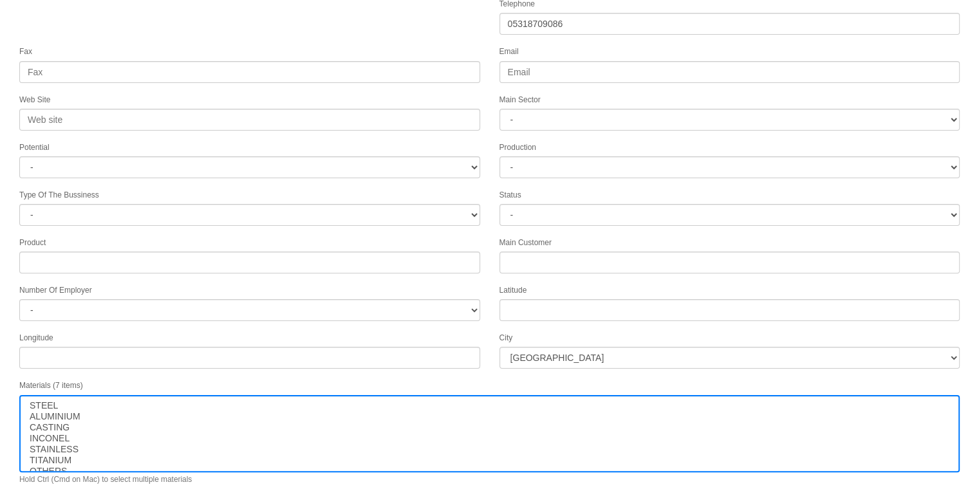
scroll to position [165, 0]
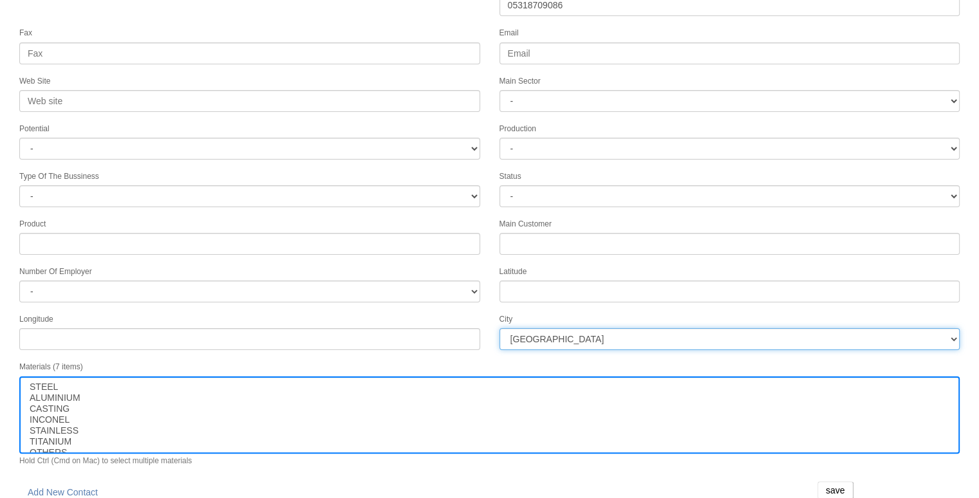
click at [611, 328] on select "[GEOGRAPHIC_DATA] [GEOGRAPHIC_DATA] [GEOGRAPHIC_DATA] [GEOGRAPHIC_DATA] Ağrı [G…" at bounding box center [730, 339] width 461 height 22
select select "1244"
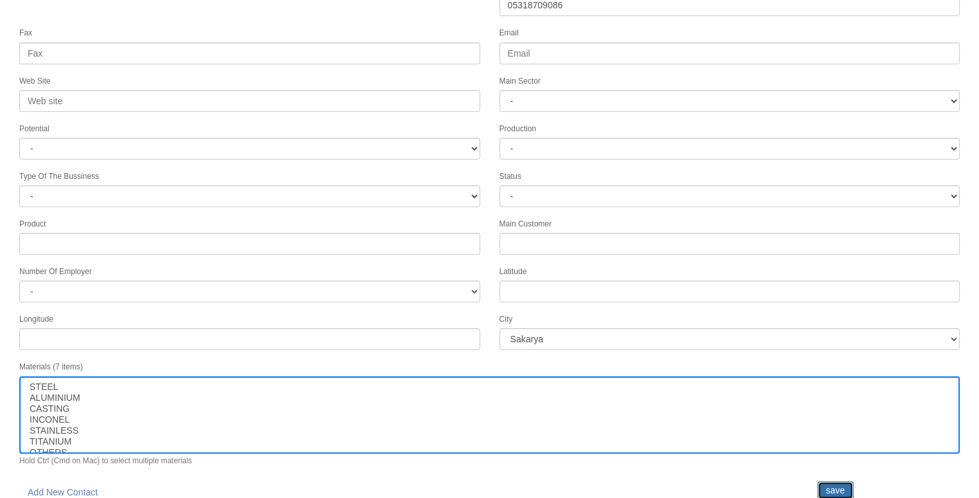
click at [829, 482] on input "save" at bounding box center [836, 491] width 36 height 18
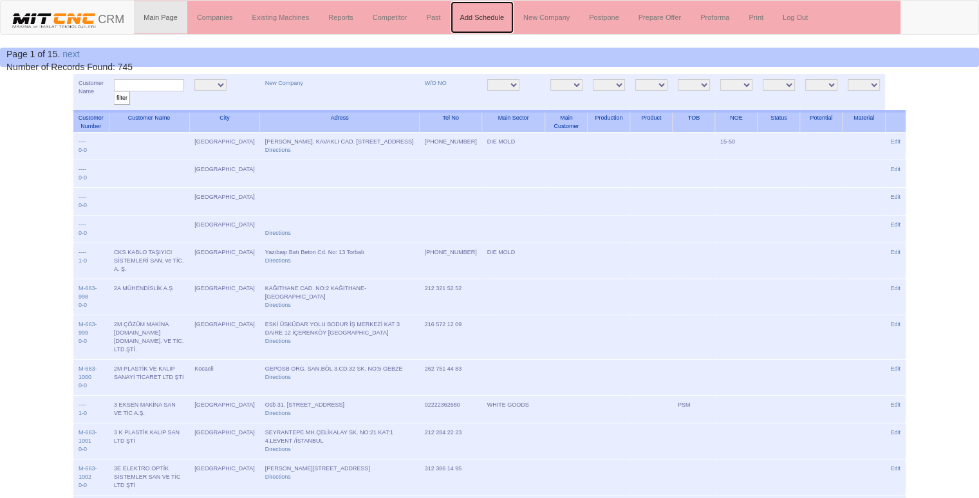
click at [489, 14] on link "Add Schedule" at bounding box center [483, 17] width 64 height 32
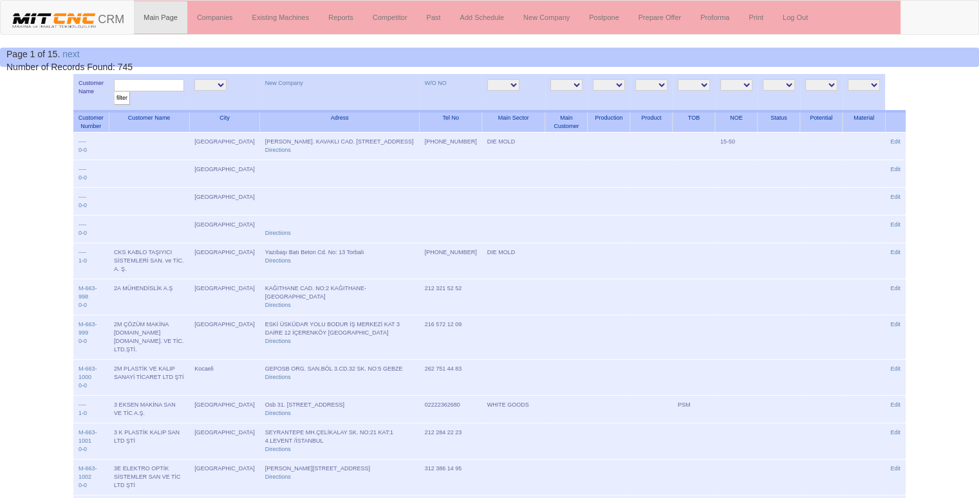
click at [159, 79] on input "text" at bounding box center [149, 85] width 70 height 12
type input "specta"
click at [114, 91] on input "filter" at bounding box center [122, 98] width 16 height 14
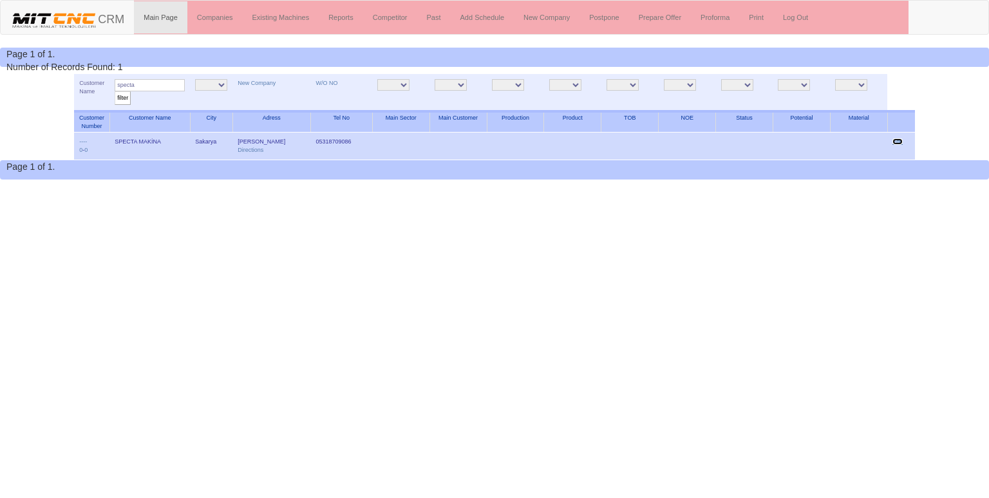
click at [900, 144] on link "Edit" at bounding box center [897, 141] width 10 height 6
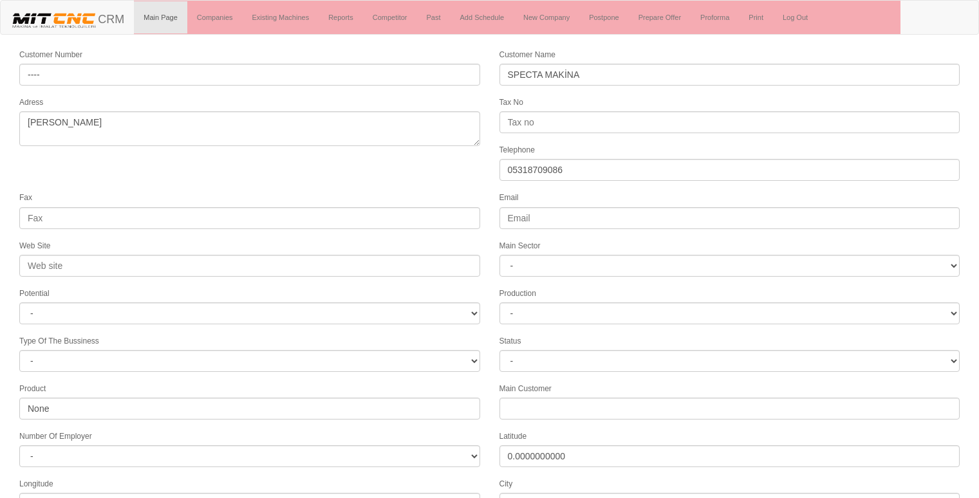
select select "1244"
select select
click at [296, 174] on form "Customer Number ---- Customer Name SPECTA MAKİNA Adress arifiye sakarya Tax No …" at bounding box center [489, 361] width 979 height 627
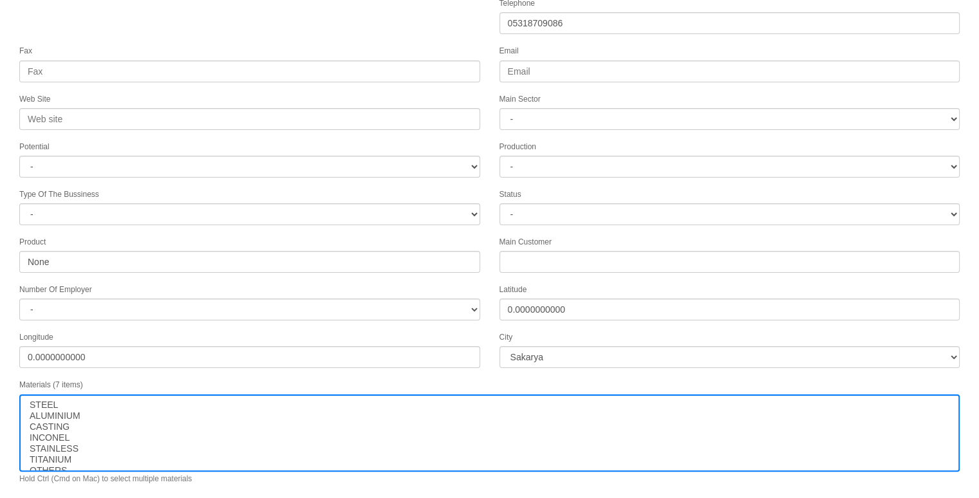
scroll to position [165, 0]
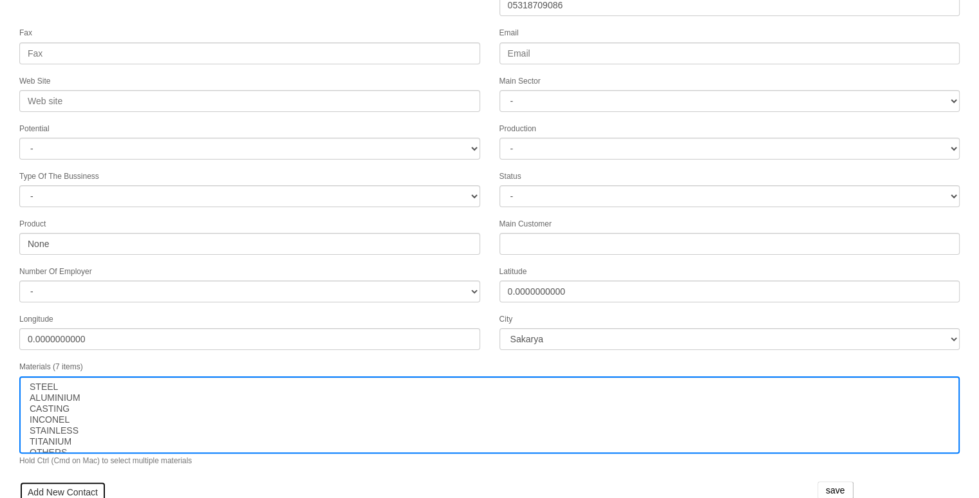
click at [62, 484] on link "Add New Contact" at bounding box center [62, 493] width 87 height 22
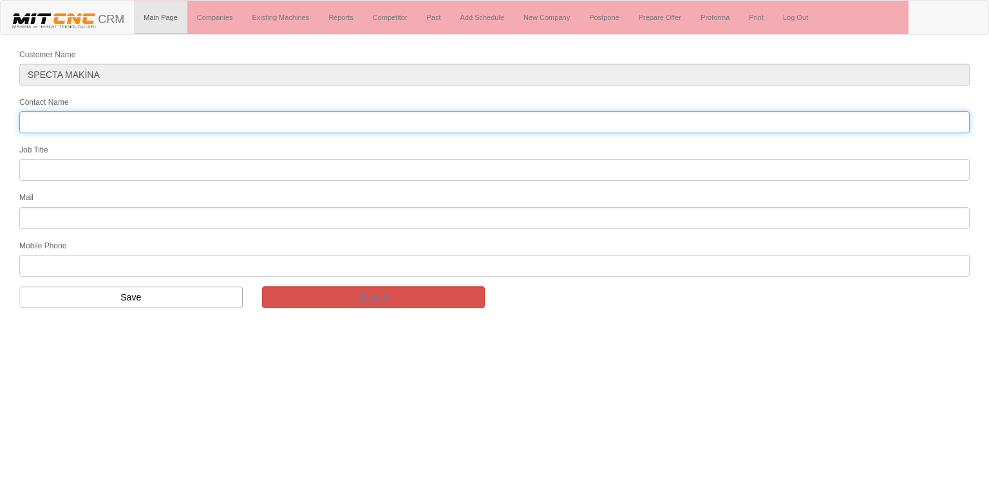
click at [93, 120] on input "Contact Name" at bounding box center [494, 122] width 950 height 22
type input "[PERSON_NAME]"
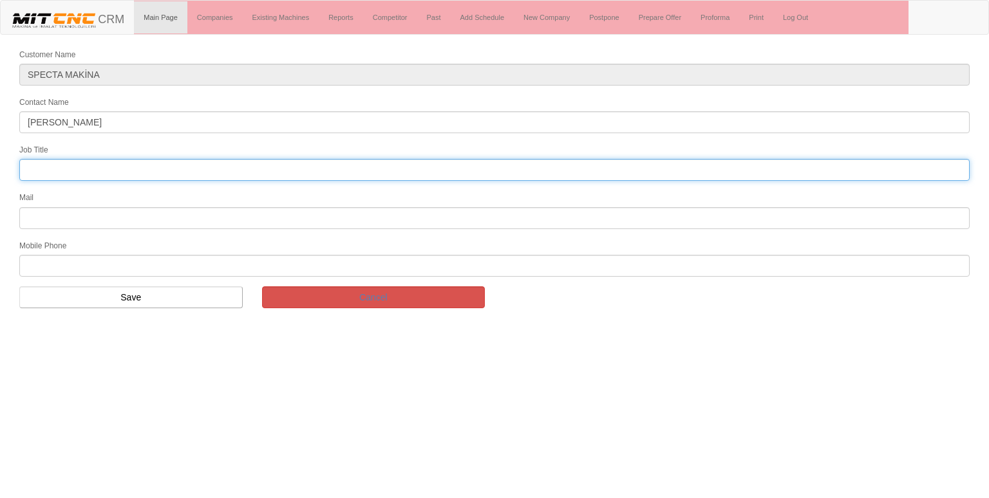
click at [59, 159] on input "text" at bounding box center [494, 170] width 950 height 22
type input "otomasyon mühendisi"
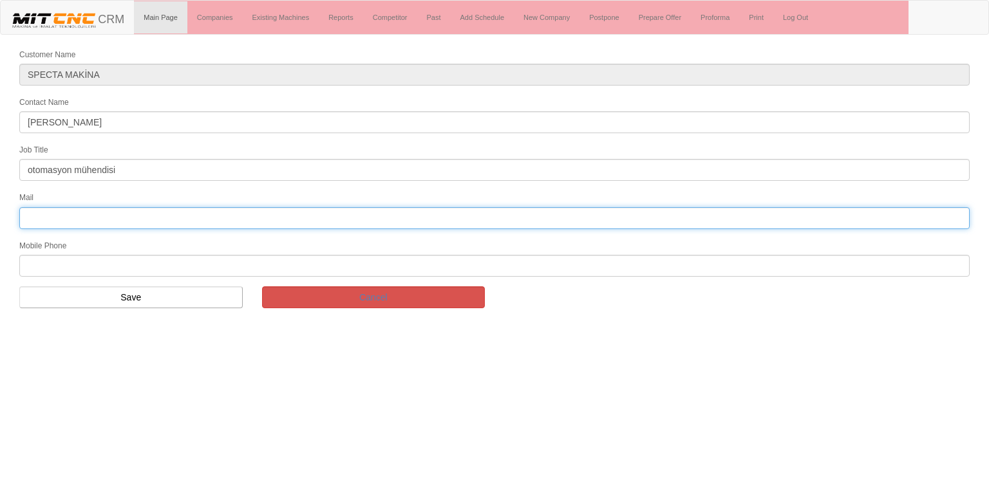
click at [59, 217] on input "text" at bounding box center [494, 218] width 950 height 22
type input "[EMAIL_ADDRESS][DOMAIN_NAME]"
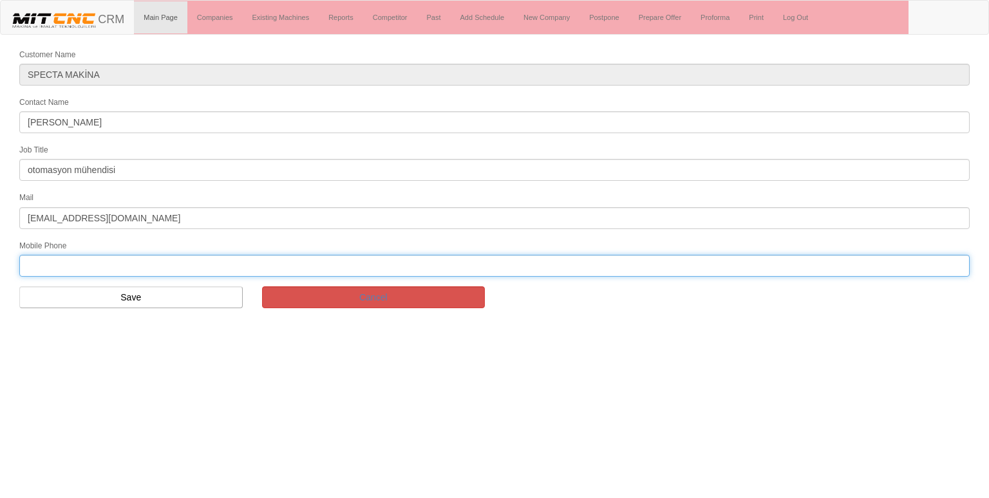
click at [39, 258] on input "text" at bounding box center [494, 266] width 950 height 22
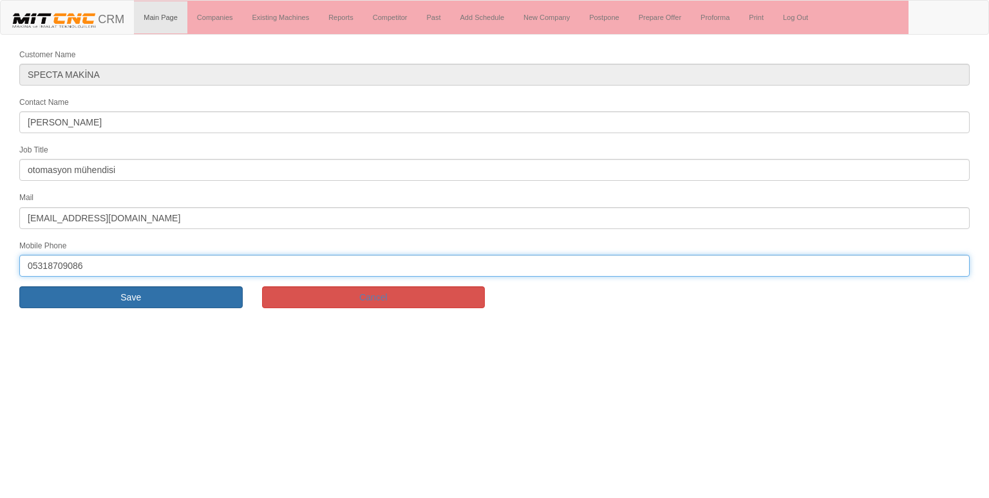
type input "05318709086"
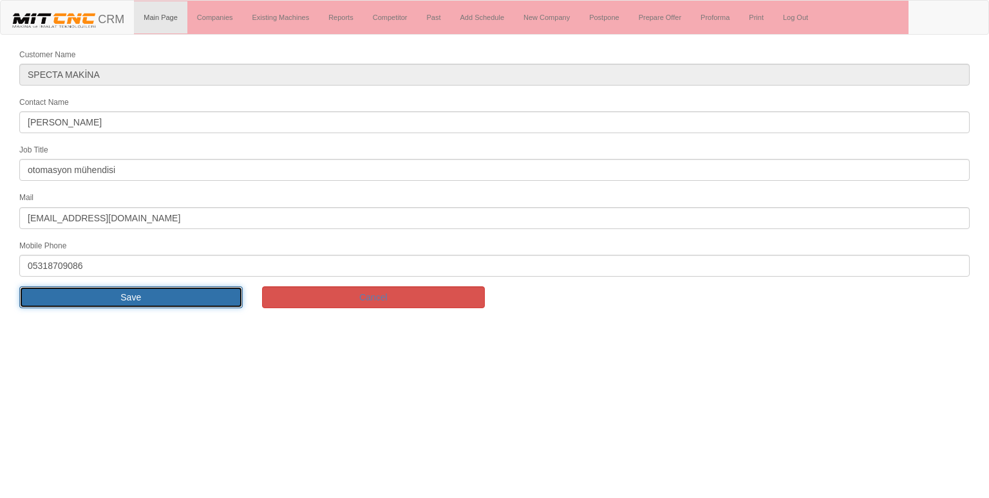
click at [115, 287] on input "Save" at bounding box center [130, 298] width 223 height 22
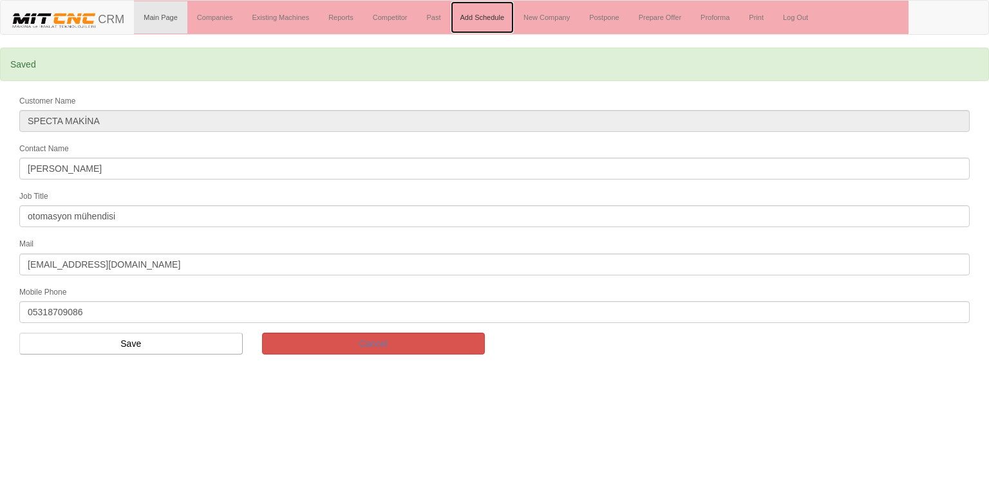
click at [484, 15] on link "Add Schedule" at bounding box center [483, 17] width 64 height 32
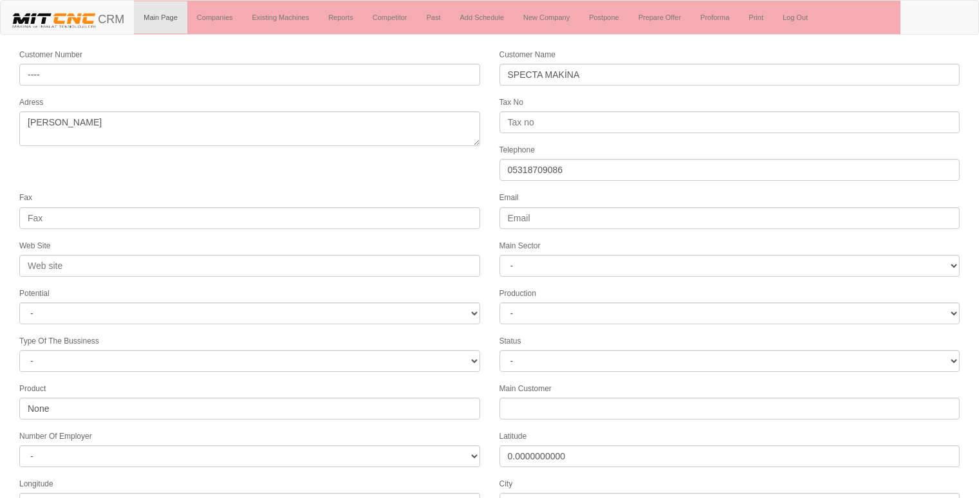
select select "1244"
select select
click at [447, 177] on form "Customer Number ---- Customer Name SPECTA MAKİNA Adress arifiye sakarya Tax No …" at bounding box center [489, 377] width 979 height 658
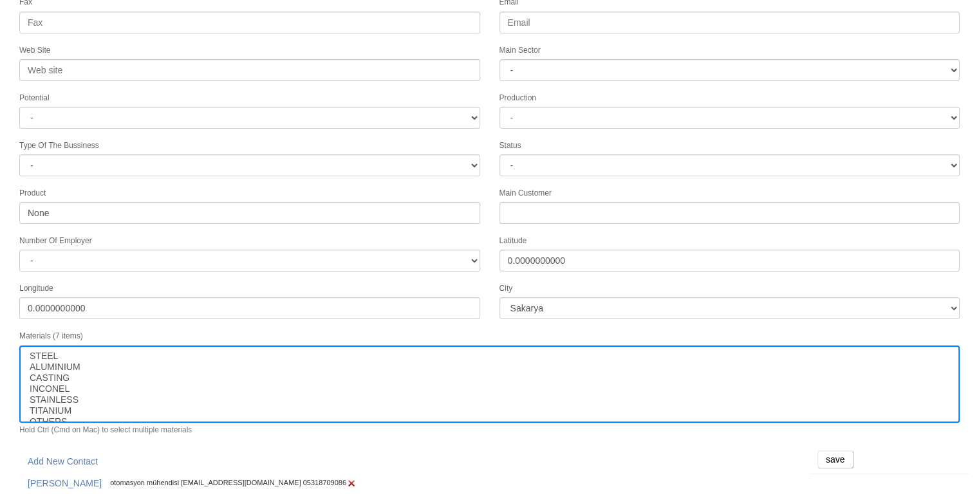
scroll to position [196, 0]
click at [834, 451] on input "save" at bounding box center [836, 460] width 36 height 18
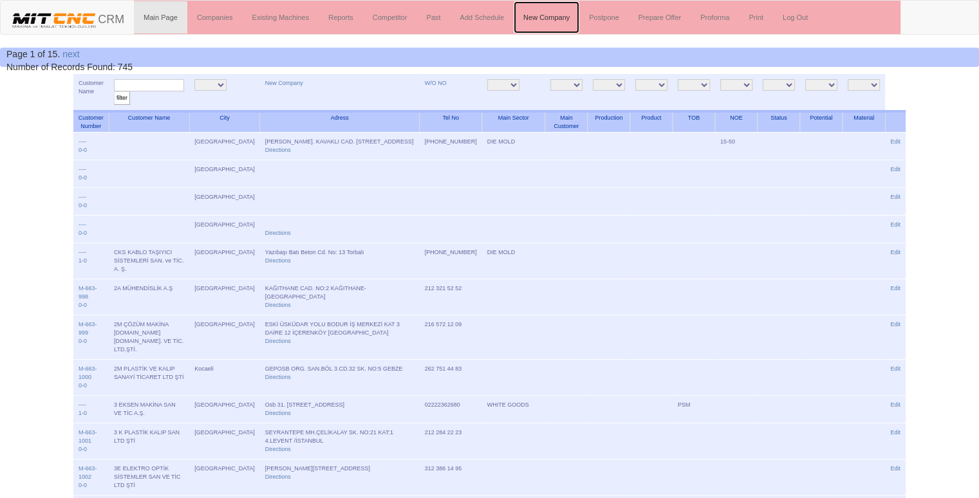
click at [536, 18] on link "New Company" at bounding box center [547, 17] width 66 height 32
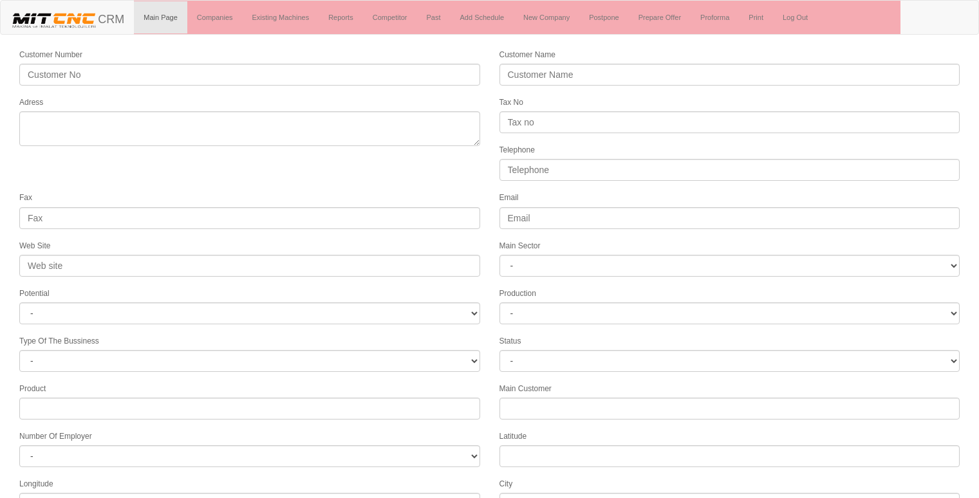
select select
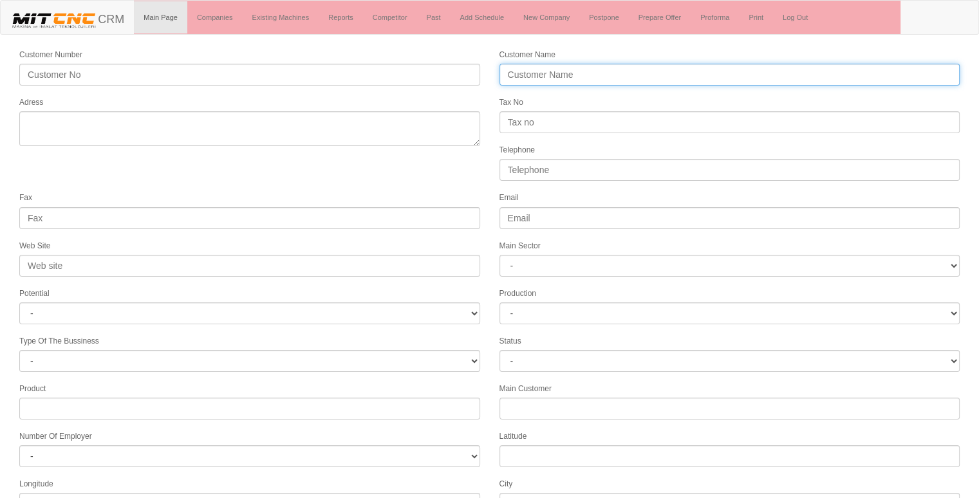
click at [539, 70] on input "Customer Name" at bounding box center [730, 75] width 461 height 22
type input "a"
type input "[GEOGRAPHIC_DATA]"
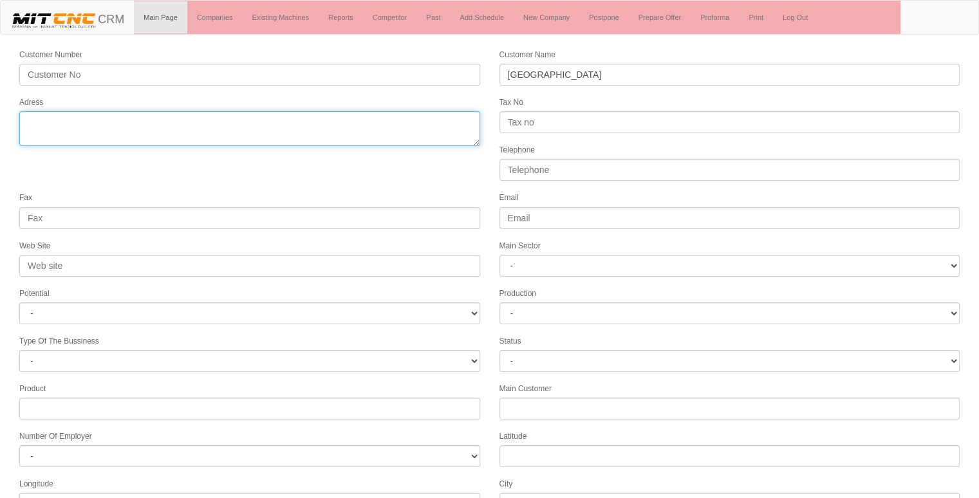
click at [196, 130] on textarea "Adress" at bounding box center [249, 128] width 461 height 35
type textarea "gölbaşı ankara"
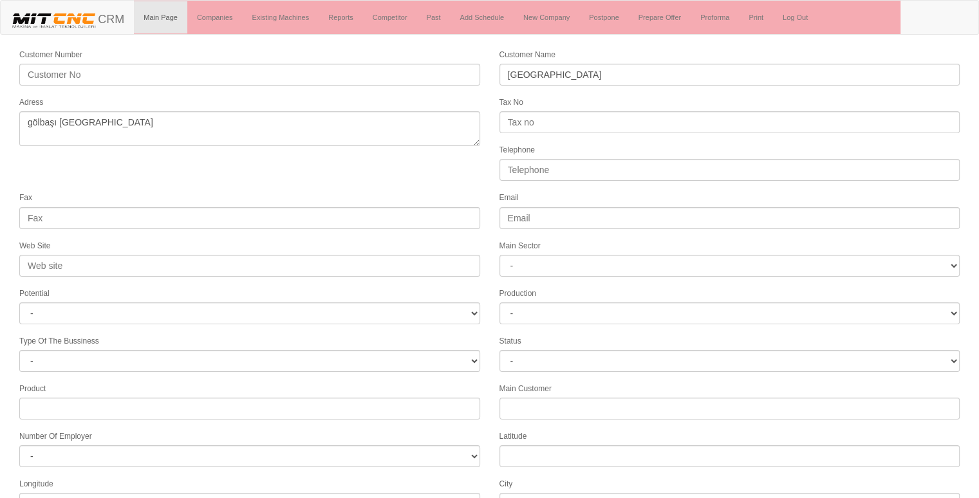
click at [412, 187] on form "Customer Number Customer Name ANKARA UNIVERSITY Adress Tax No Telephone Fax Ema…" at bounding box center [489, 361] width 979 height 627
click at [578, 168] on input "Telephone" at bounding box center [730, 170] width 461 height 22
type input "05059266257"
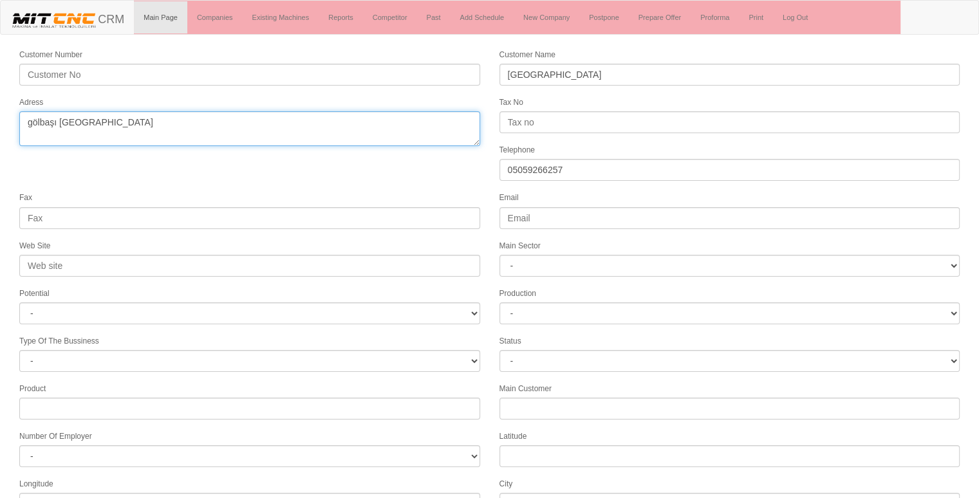
click at [291, 126] on textarea "Adress" at bounding box center [249, 128] width 461 height 35
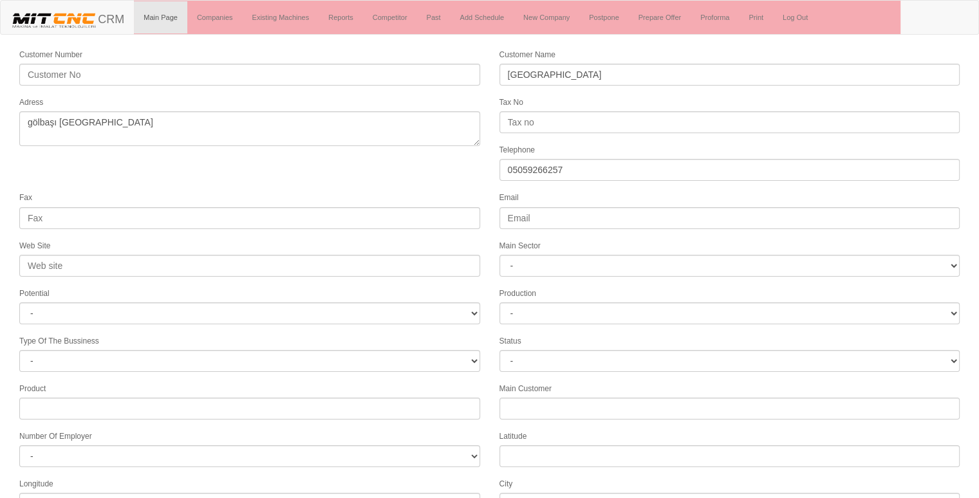
click at [279, 158] on form "Customer Number Customer Name ANKARA UNIVERSITY Adress Tax No Telephone 0505926…" at bounding box center [489, 361] width 979 height 627
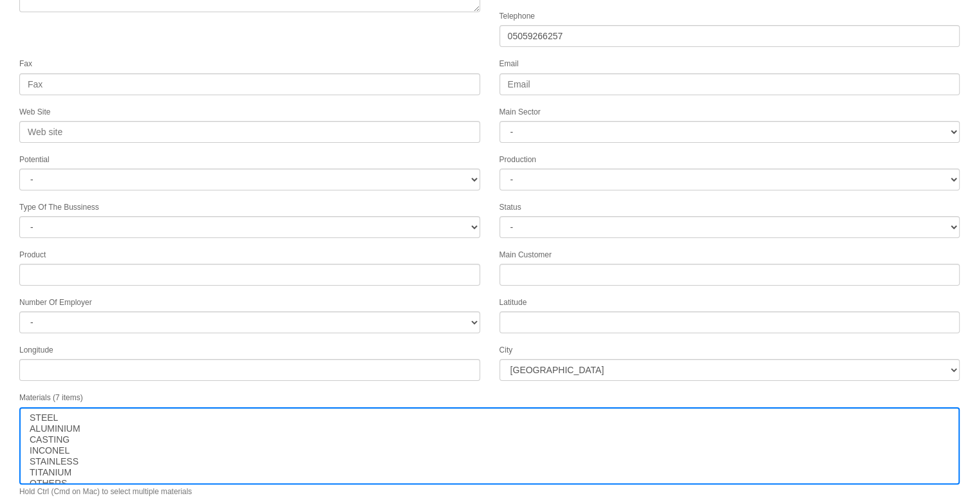
scroll to position [165, 0]
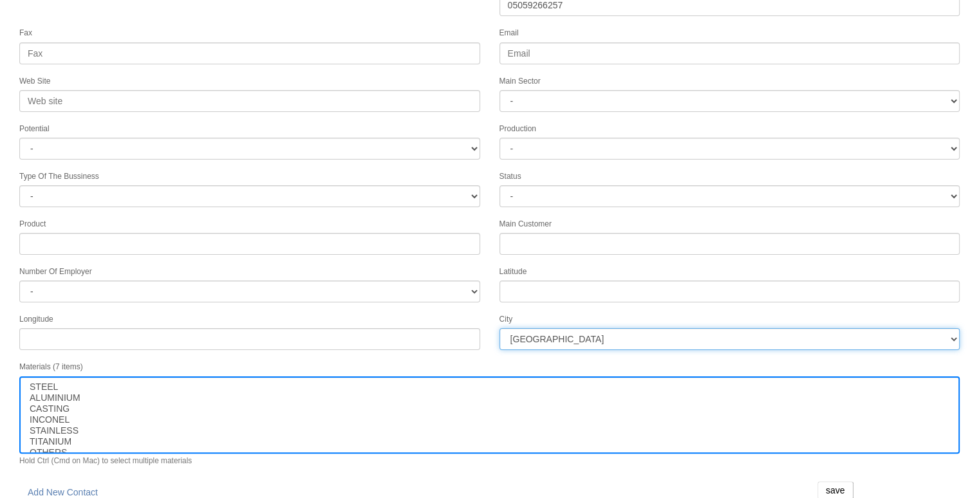
click at [582, 337] on select "İstanbul Adana Adıyaman Afyon Ağrı Amasya Ankara Antalya Artvin Aydın Balıkesir…" at bounding box center [730, 339] width 461 height 22
select select "1197"
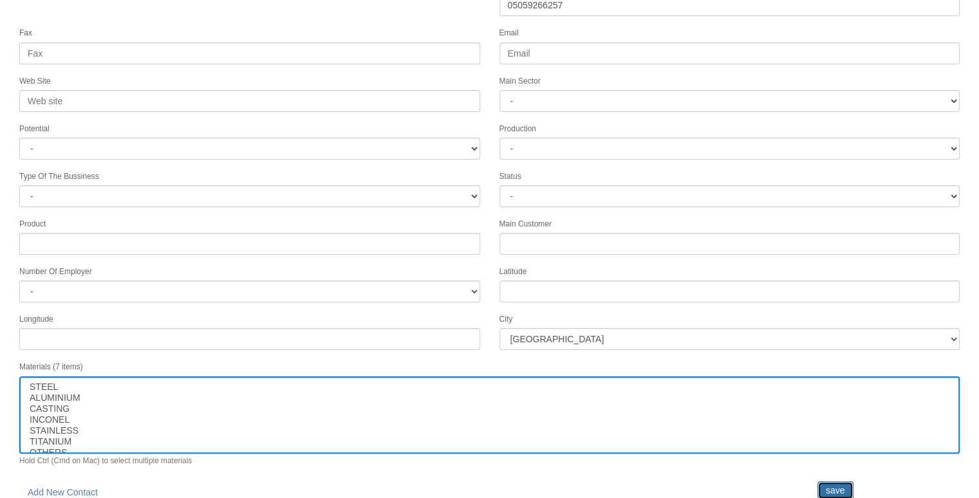
click at [840, 482] on input "save" at bounding box center [836, 491] width 36 height 18
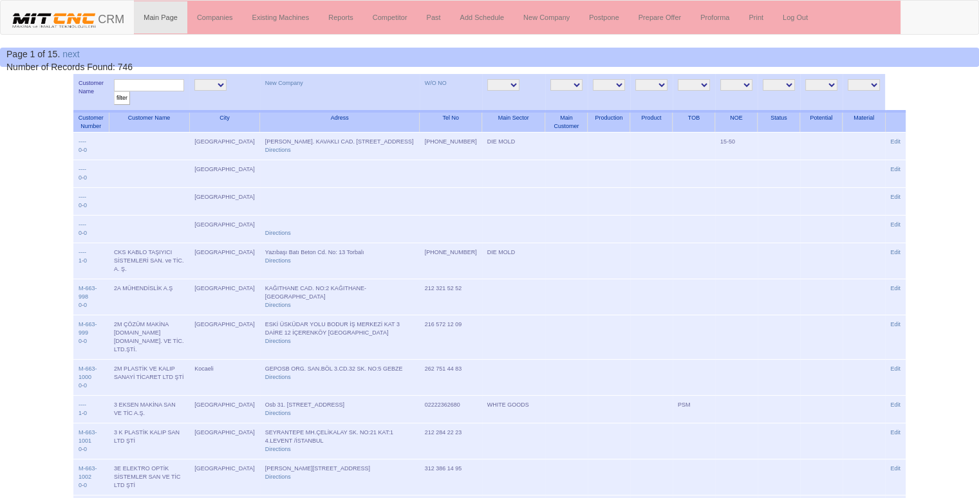
click at [170, 86] on input "text" at bounding box center [149, 85] width 70 height 12
type input "ankara"
click at [114, 91] on input "filter" at bounding box center [122, 98] width 16 height 14
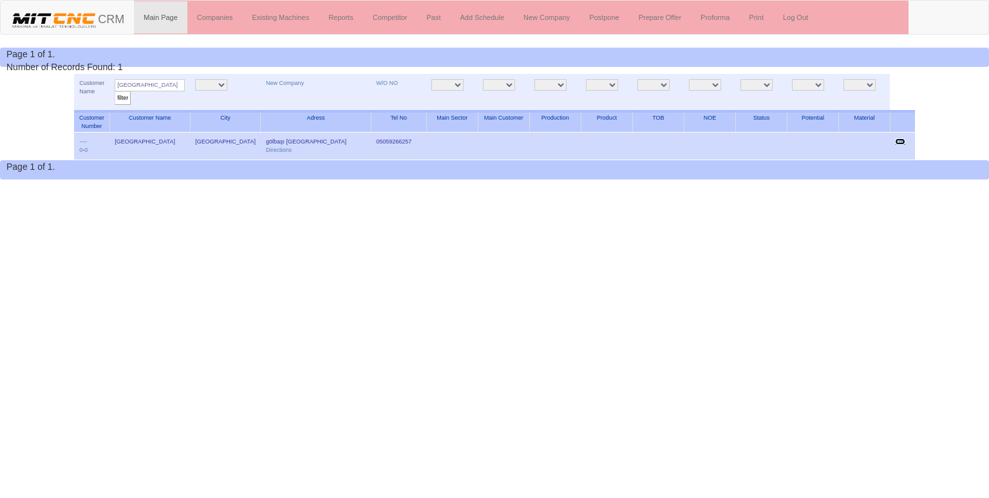
click at [896, 138] on link "Edit" at bounding box center [900, 141] width 10 height 6
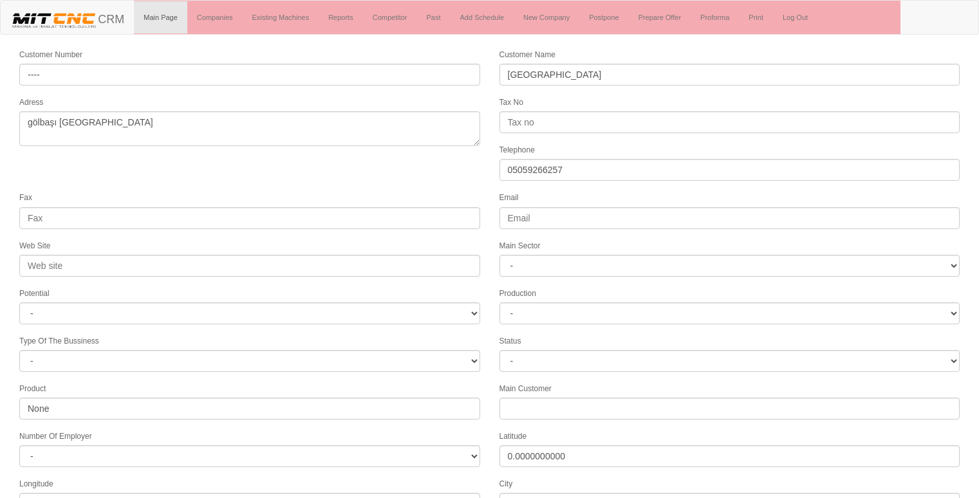
select select "1197"
select select
click at [248, 165] on form "Customer Number ---- Customer Name [GEOGRAPHIC_DATA] Adress gölbaşı [GEOGRAPHIC…" at bounding box center [489, 361] width 979 height 627
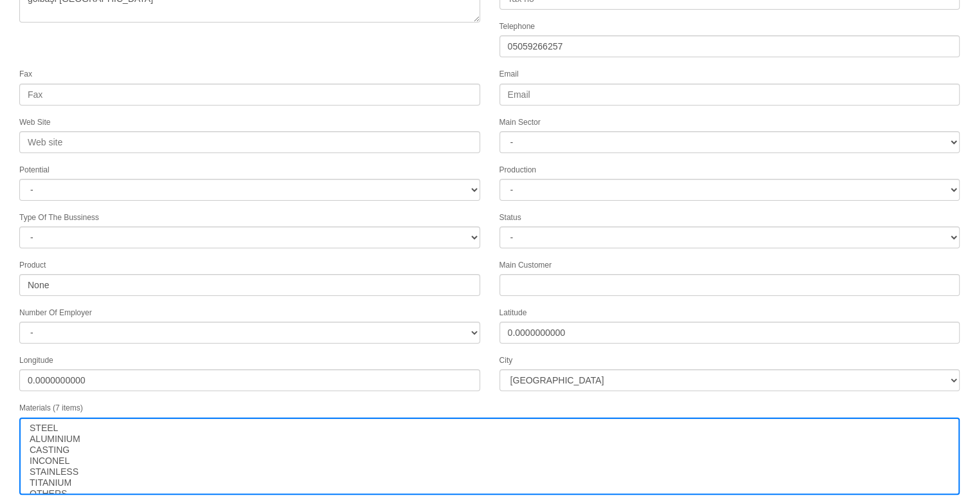
scroll to position [165, 0]
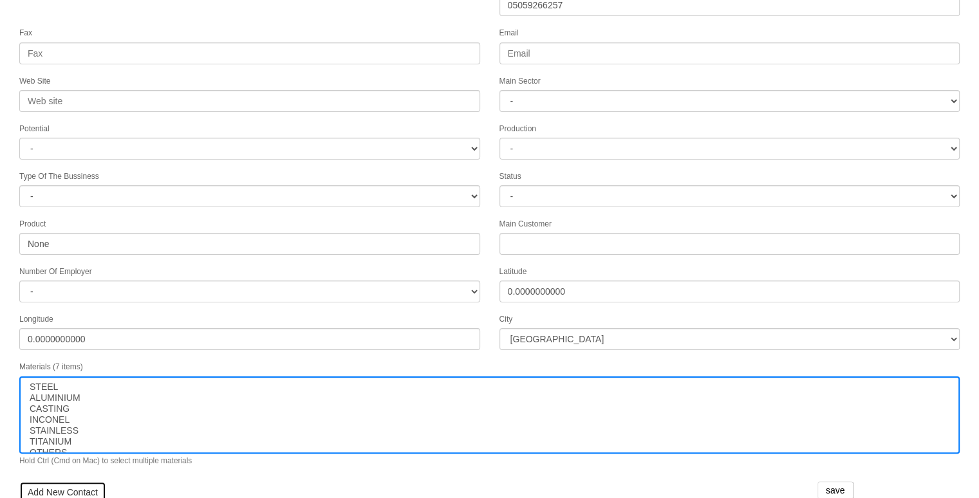
click at [51, 482] on link "Add New Contact" at bounding box center [62, 493] width 87 height 22
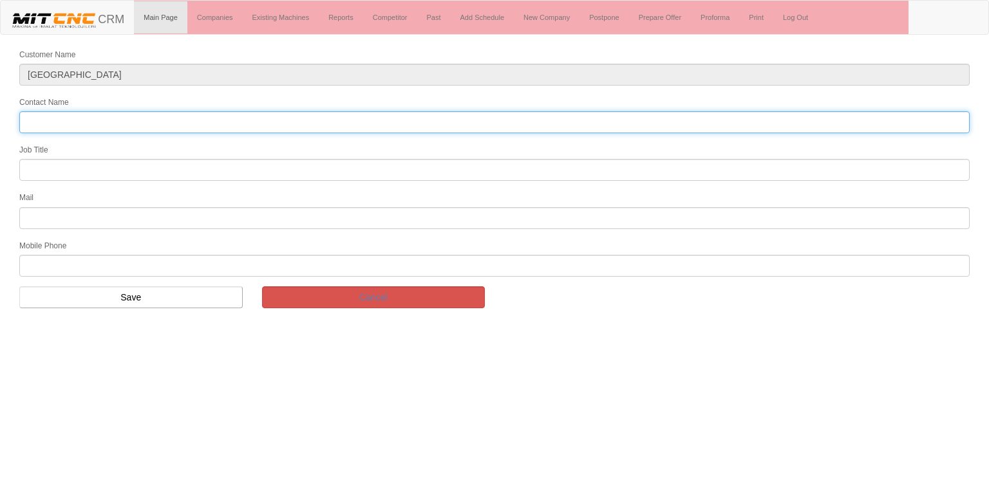
click at [91, 121] on input "Contact Name" at bounding box center [494, 122] width 950 height 22
type input "[PERSON_NAME]"
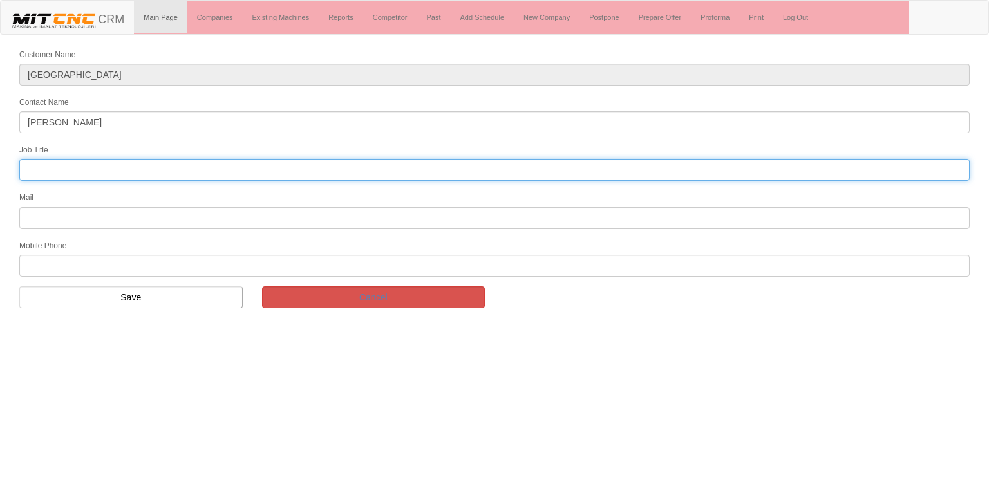
click at [35, 169] on input "text" at bounding box center [494, 170] width 950 height 22
type input "e"
click at [70, 169] on input "text" at bounding box center [494, 170] width 950 height 22
type input "Bölge Satış Temsilcisi"
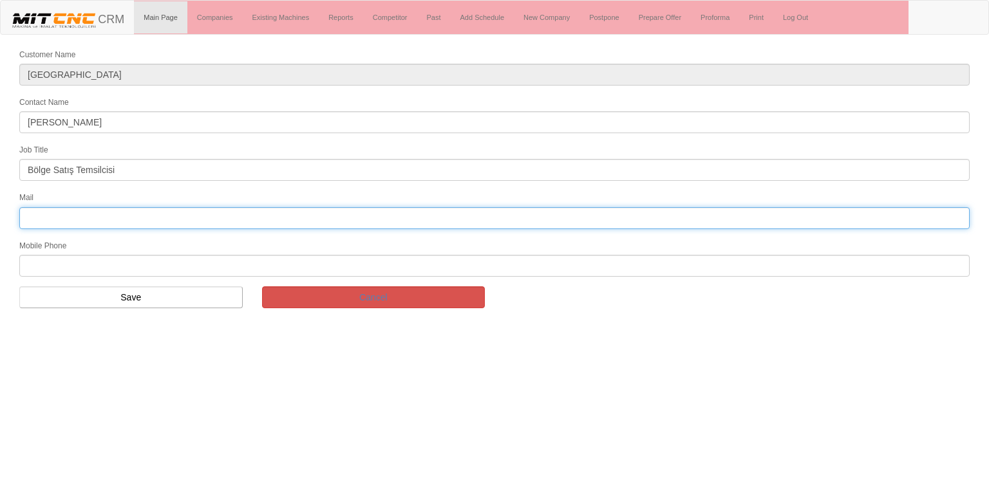
click at [100, 213] on input "text" at bounding box center [494, 218] width 950 height 22
type input "oselimoğlu@ankara.edu.tr"
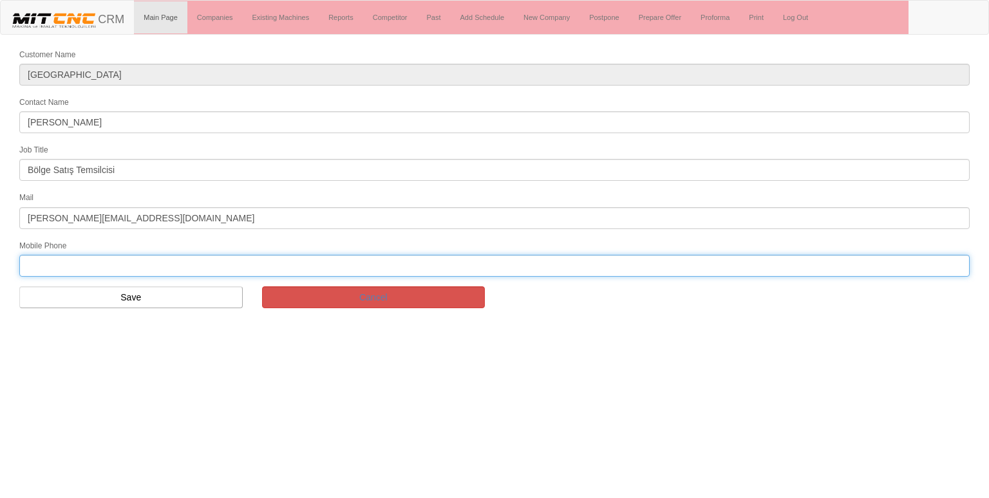
click at [90, 258] on input "text" at bounding box center [494, 266] width 950 height 22
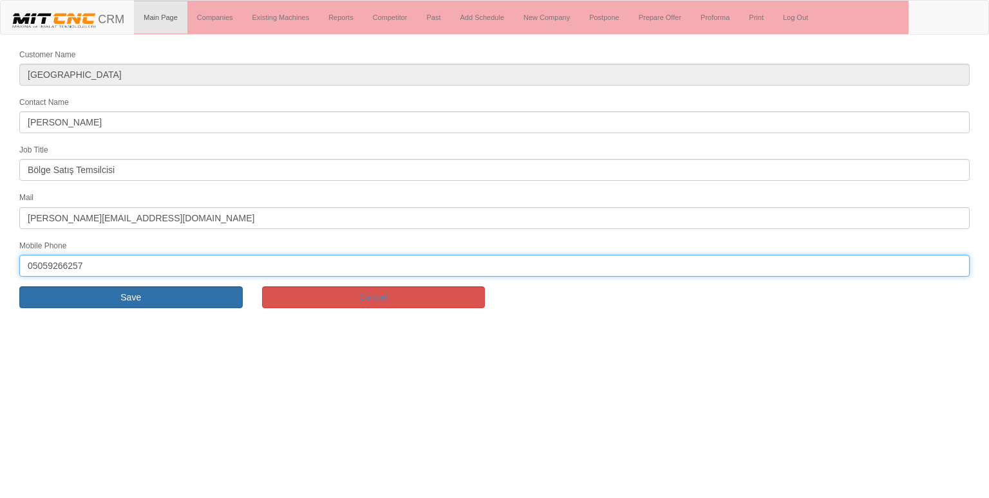
type input "05059266257"
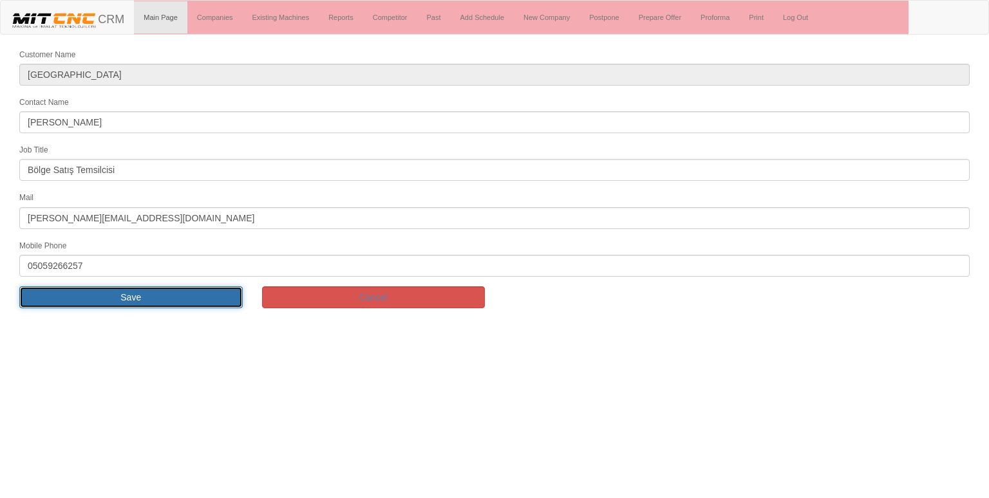
click at [113, 292] on input "Save" at bounding box center [130, 298] width 223 height 22
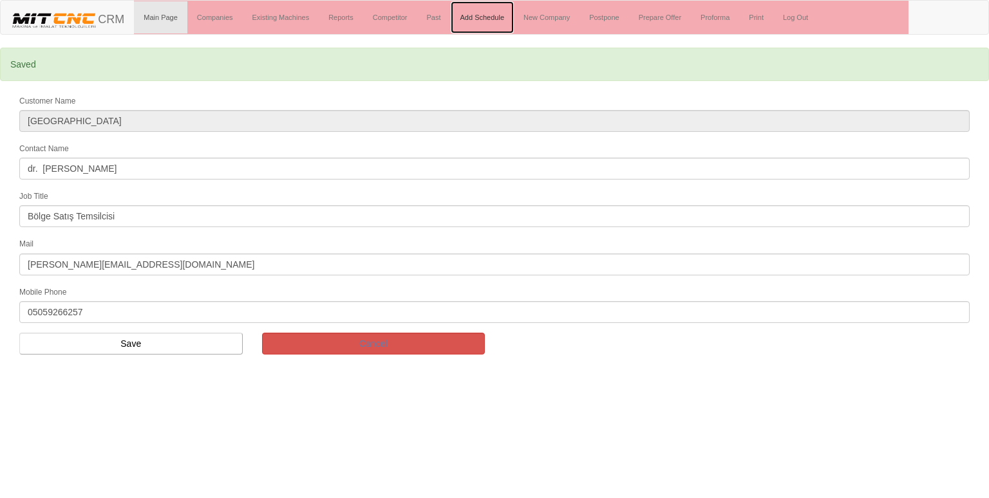
click at [467, 19] on link "Add Schedule" at bounding box center [483, 17] width 64 height 32
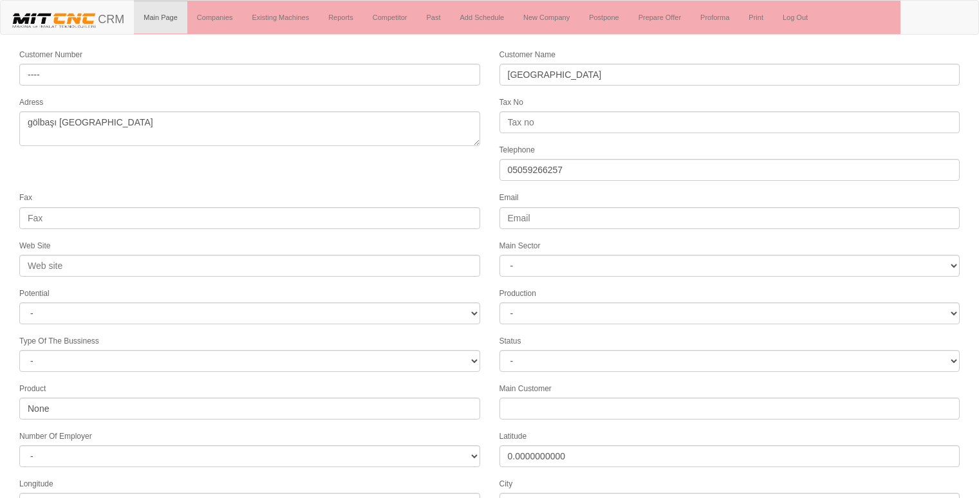
select select "1197"
select select
click at [126, 147] on form "Customer Number ---- Customer Name [GEOGRAPHIC_DATA] Adress gölbaşı [GEOGRAPHIC…" at bounding box center [489, 377] width 979 height 658
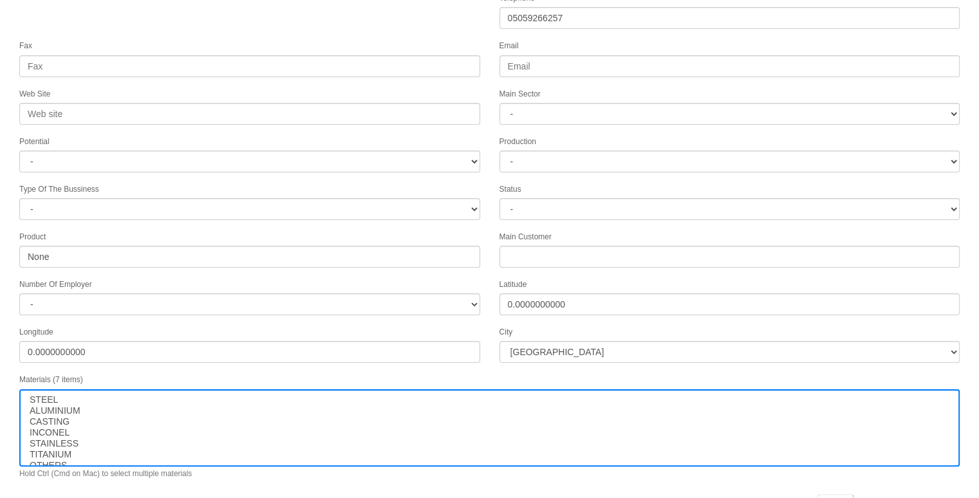
scroll to position [196, 0]
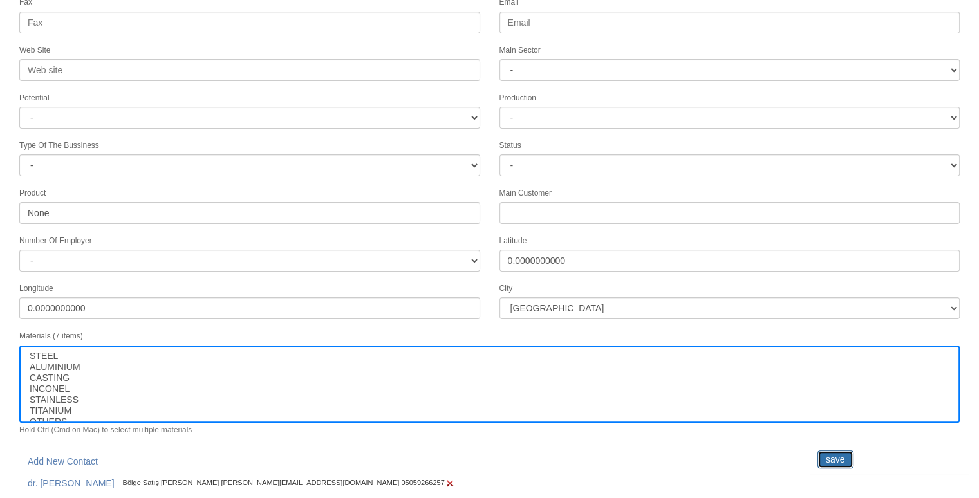
click at [834, 454] on input "save" at bounding box center [836, 460] width 36 height 18
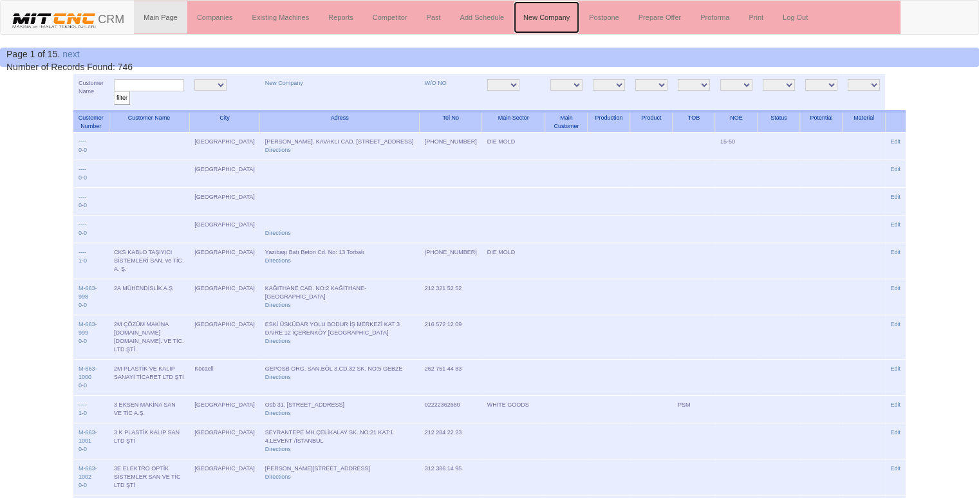
click at [538, 14] on link "New Company" at bounding box center [547, 17] width 66 height 32
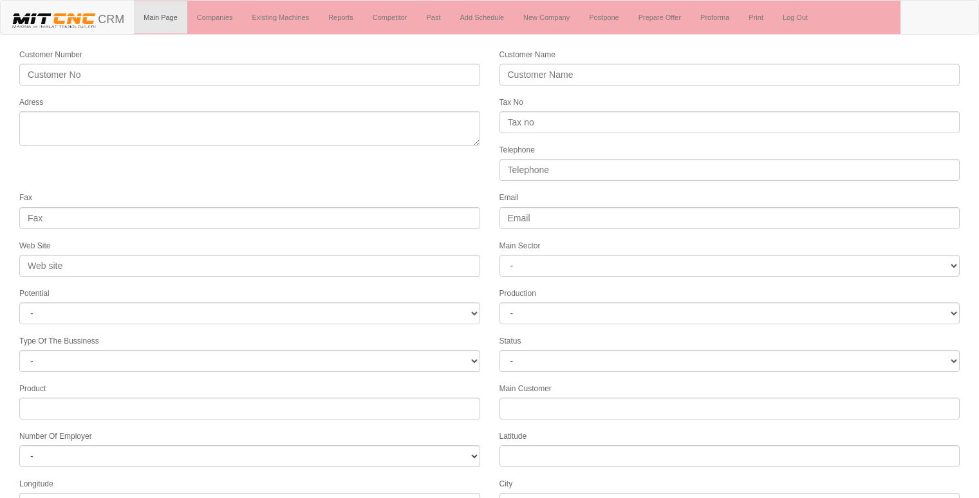
select select
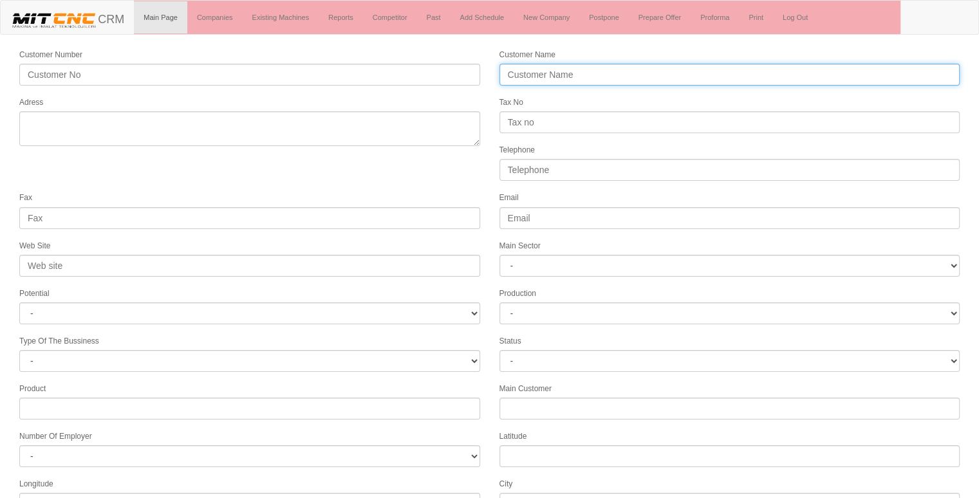
click at [556, 73] on input "Customer Name" at bounding box center [730, 75] width 461 height 22
type input "dizayn makina"
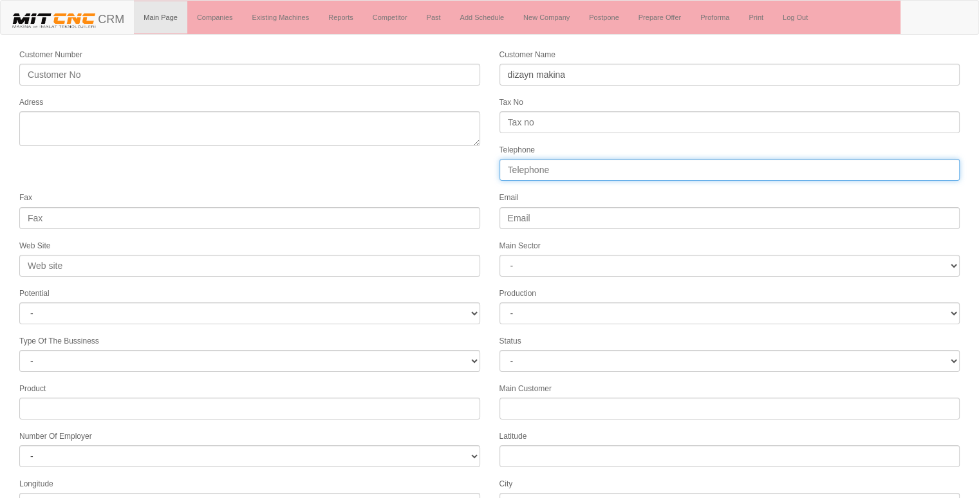
click at [542, 160] on input "Telephone" at bounding box center [730, 170] width 461 height 22
type input "05321714040"
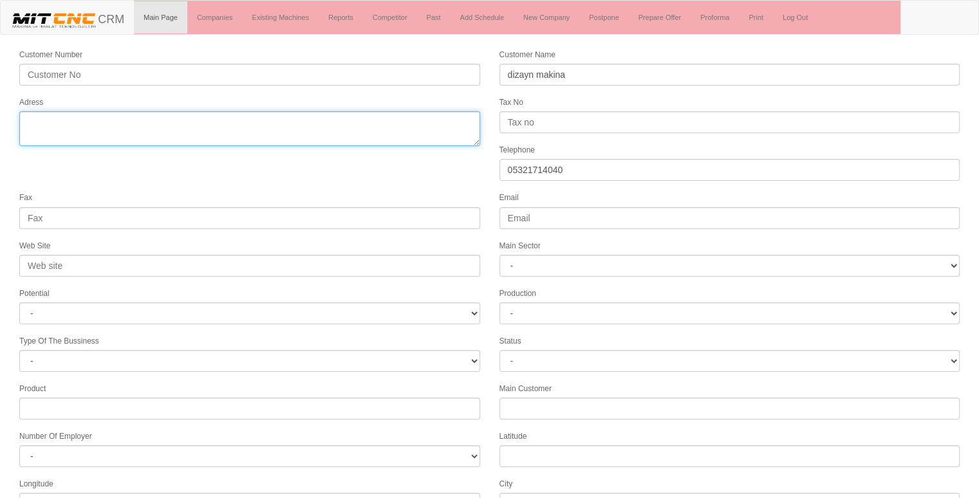
click at [353, 135] on textarea "Adress" at bounding box center [249, 128] width 461 height 35
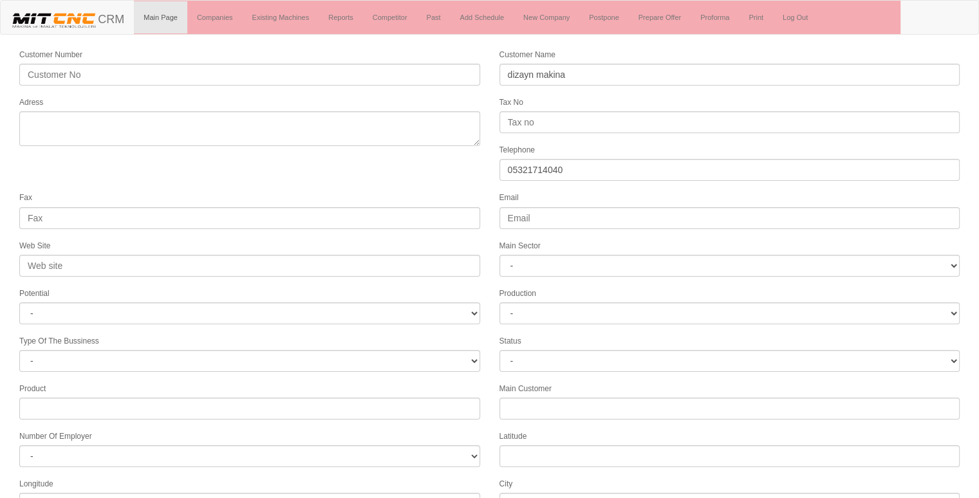
click at [421, 191] on div "Fax" at bounding box center [250, 210] width 480 height 38
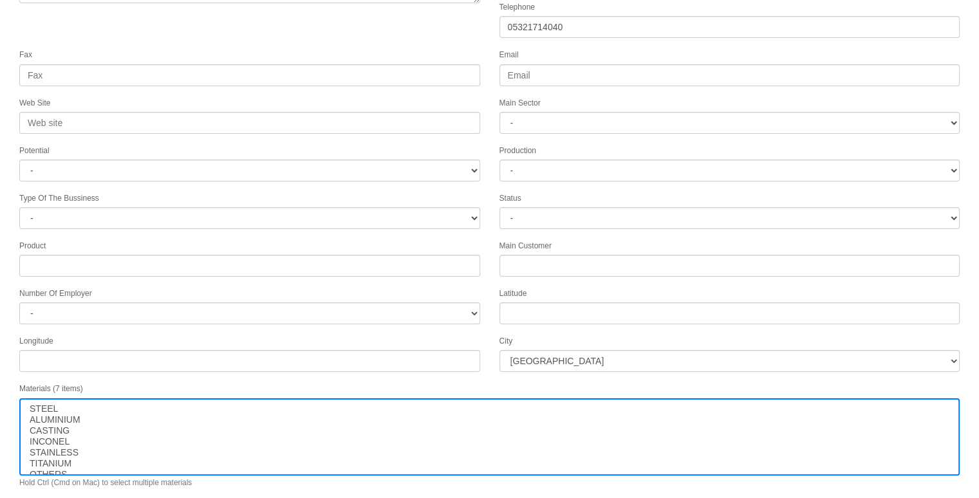
scroll to position [165, 0]
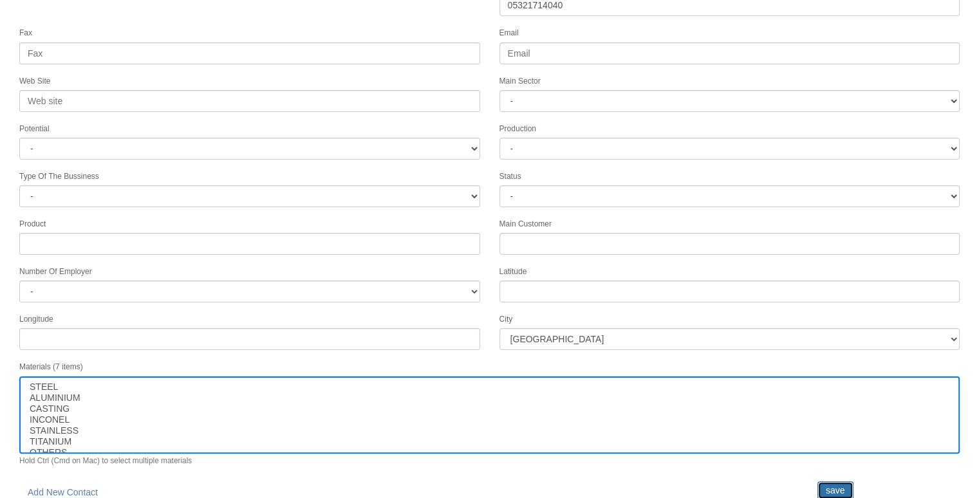
click at [832, 482] on input "save" at bounding box center [836, 491] width 36 height 18
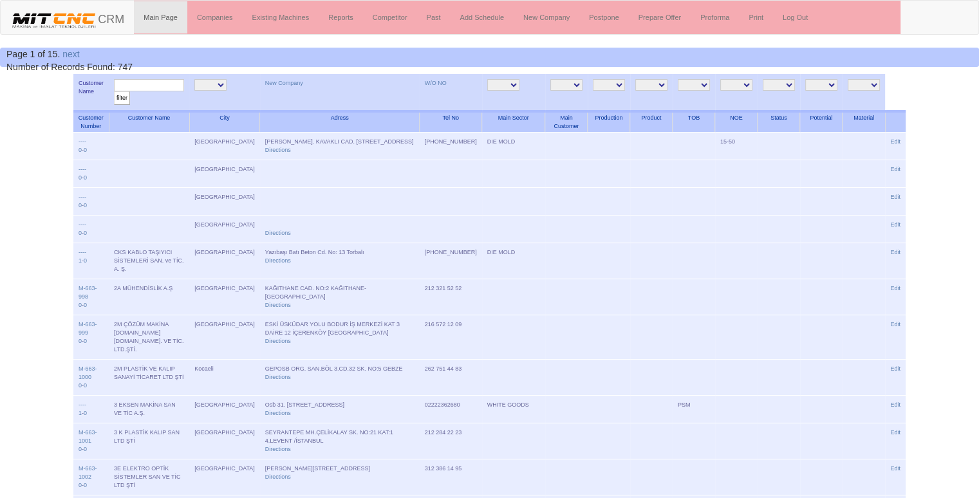
click at [151, 91] on td "filter" at bounding box center [149, 93] width 80 height 38
click at [152, 84] on input "text" at bounding box center [149, 85] width 70 height 12
type input "dizayn"
click at [114, 91] on input "filter" at bounding box center [122, 98] width 16 height 14
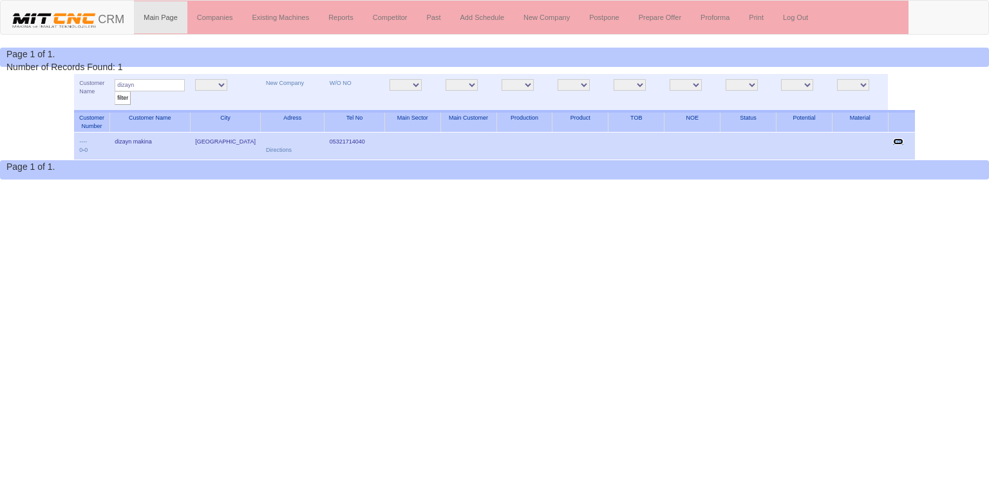
click at [899, 140] on link "Edit" at bounding box center [898, 141] width 10 height 6
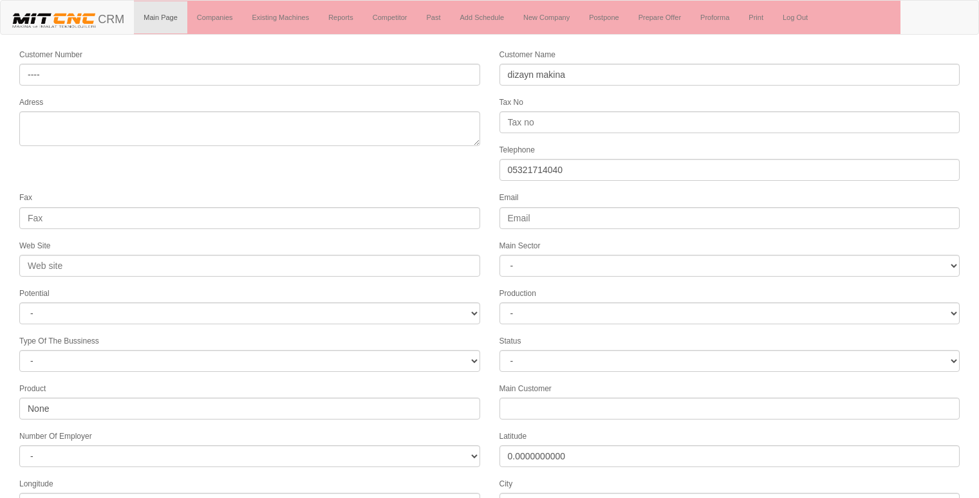
select select
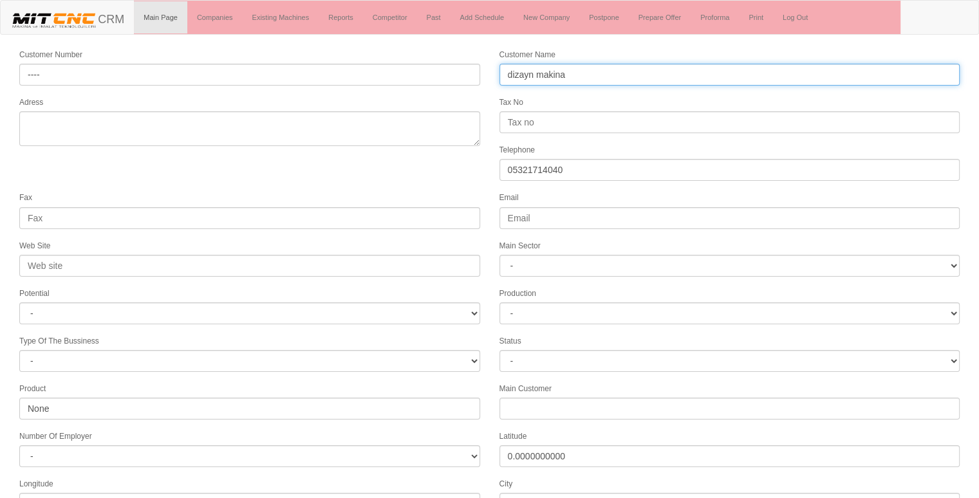
click at [585, 75] on input "dizayn makina" at bounding box center [730, 75] width 461 height 22
type input "d"
type input "DİZAYN MAKİNA"
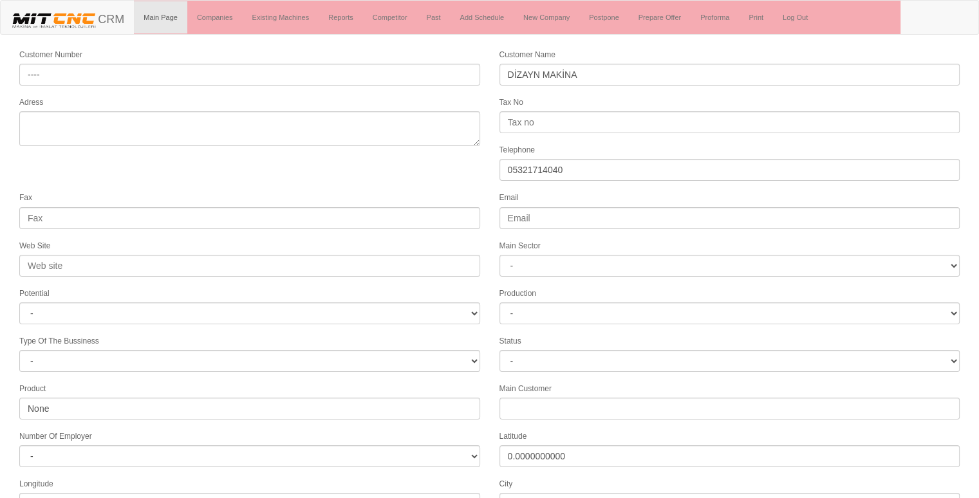
click at [735, 100] on div "Tax No" at bounding box center [730, 114] width 480 height 38
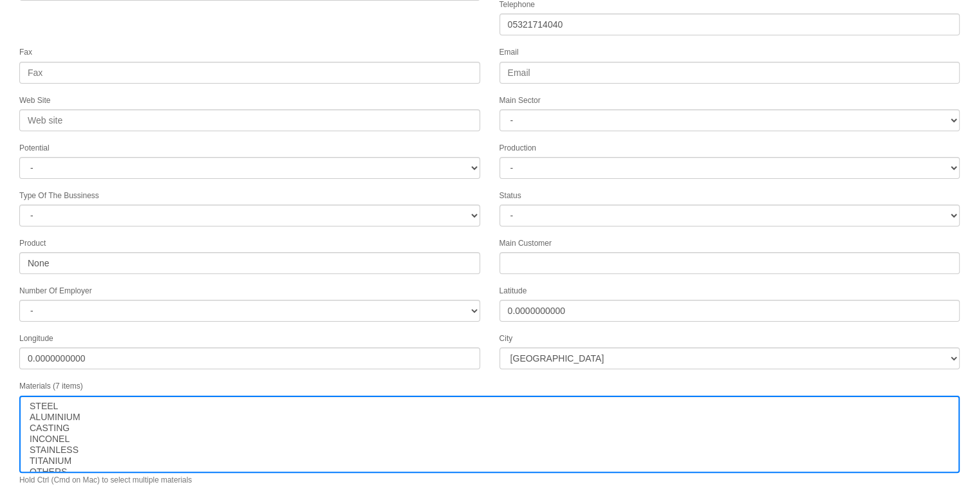
scroll to position [165, 0]
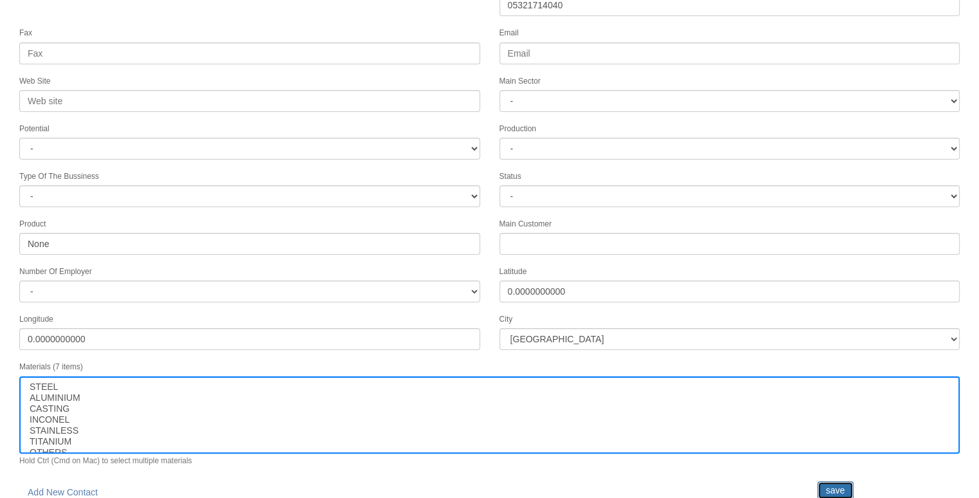
click at [825, 482] on input "save" at bounding box center [836, 491] width 36 height 18
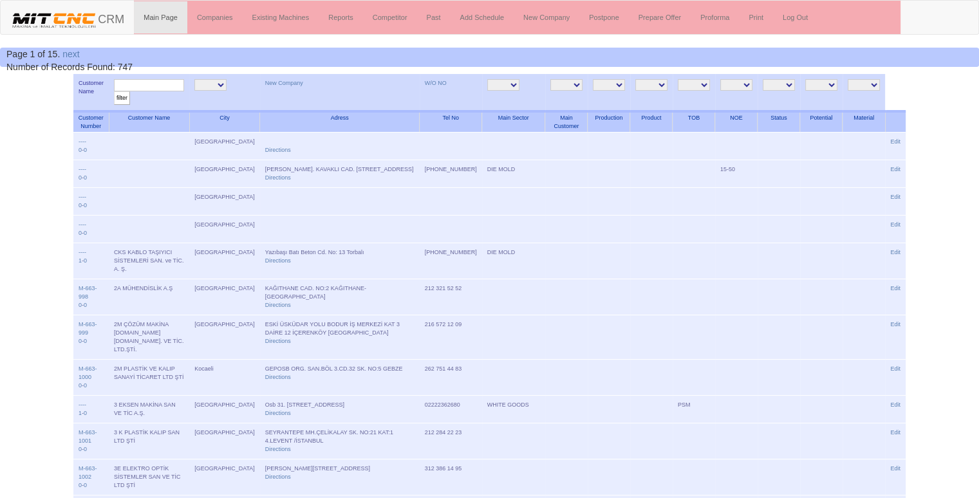
click at [143, 89] on input "text" at bounding box center [149, 85] width 70 height 12
type input "DİZAYN"
click at [114, 91] on input "filter" at bounding box center [122, 98] width 16 height 14
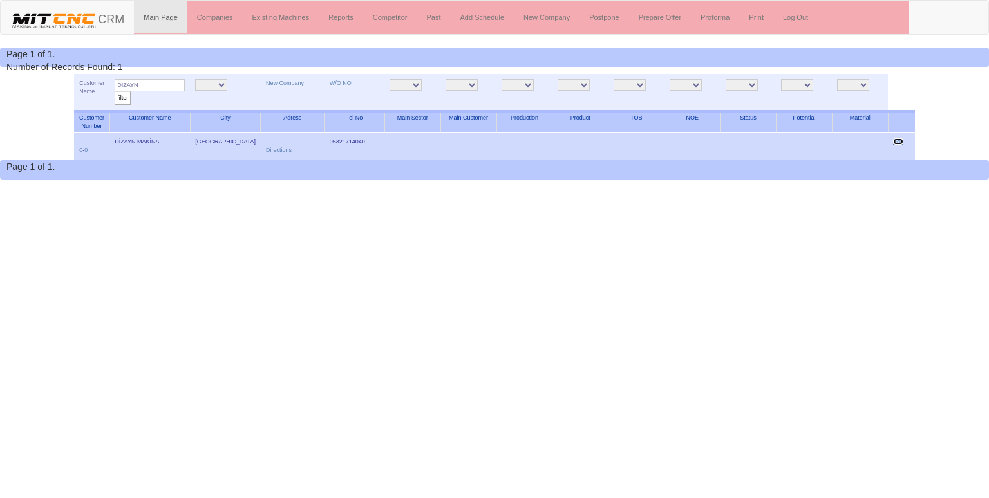
click at [901, 144] on link "Edit" at bounding box center [898, 141] width 10 height 6
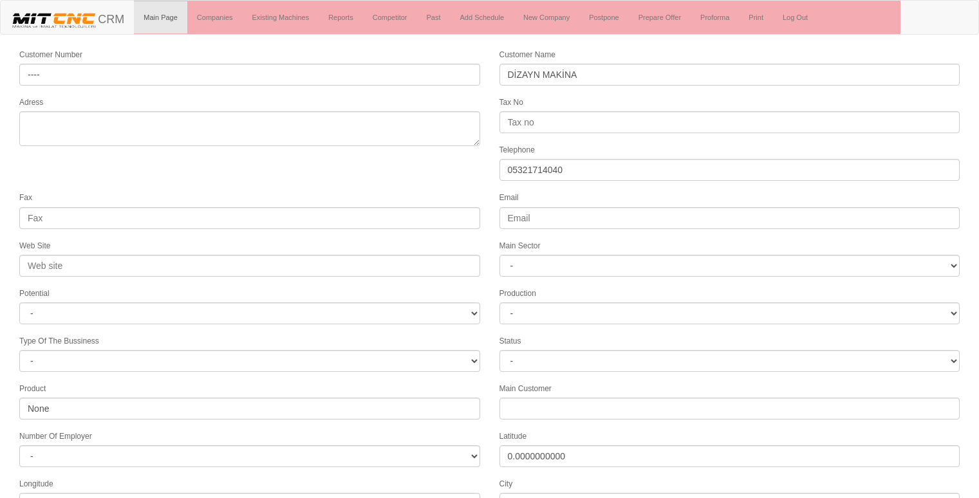
select select
click at [323, 173] on form "Customer Number ---- Customer Name DİZAYN MAKİNA Adress Tax No Telephone [PHONE…" at bounding box center [489, 361] width 979 height 627
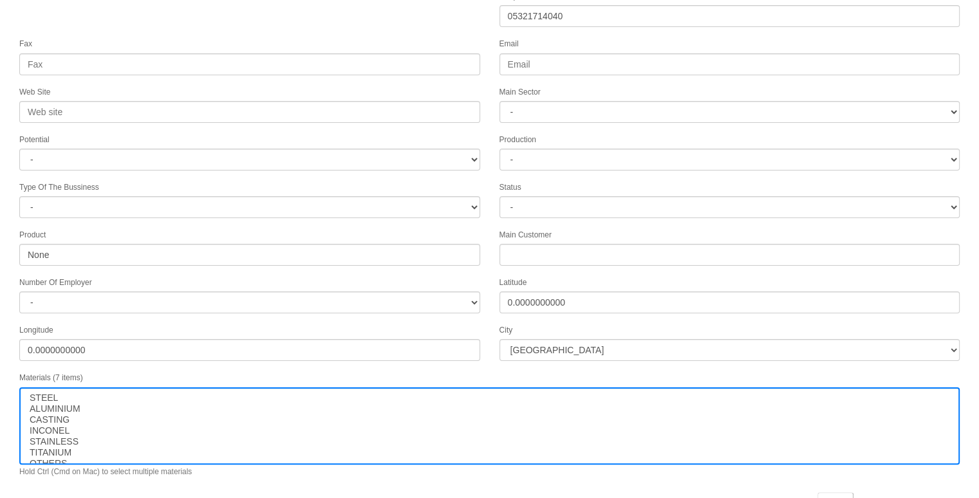
scroll to position [165, 0]
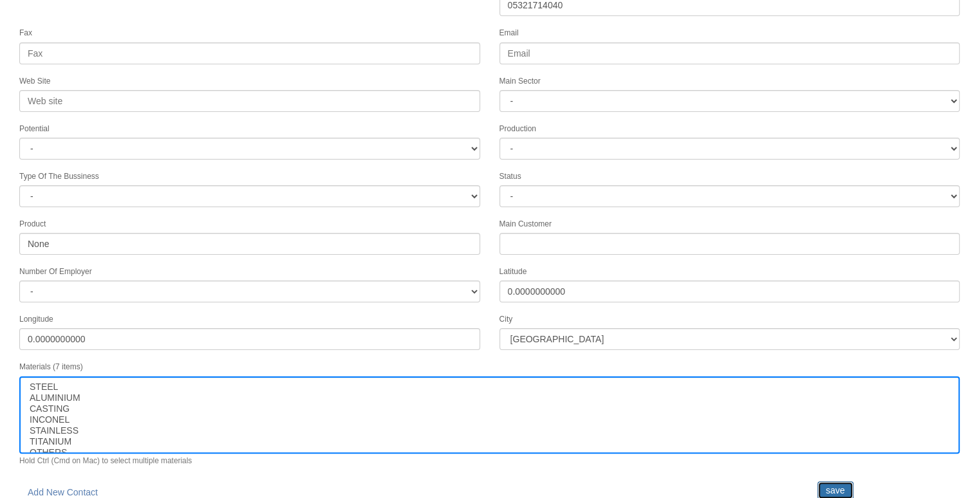
click at [829, 482] on input "save" at bounding box center [836, 491] width 36 height 18
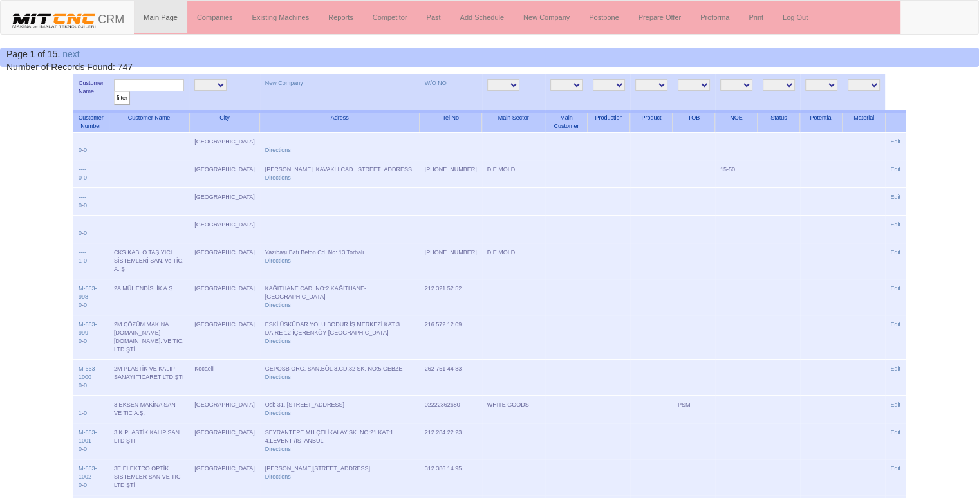
click at [147, 84] on input "text" at bounding box center [149, 85] width 70 height 12
type input "DİZAYN"
click at [114, 91] on input "filter" at bounding box center [122, 98] width 16 height 14
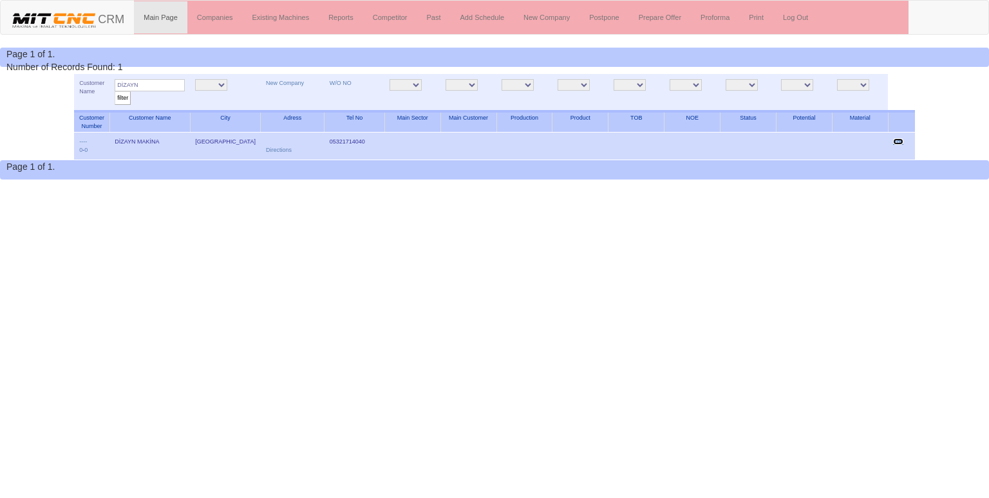
click at [898, 140] on link "Edit" at bounding box center [898, 141] width 10 height 6
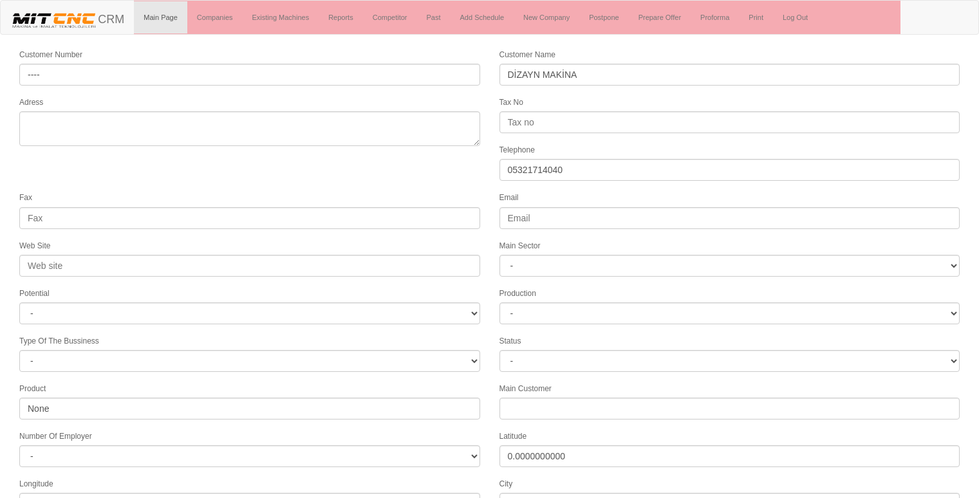
select select
click at [118, 161] on form "Customer Number ---- Customer Name DİZAYN MAKİNA Adress Tax No Telephone [PHONE…" at bounding box center [489, 361] width 979 height 627
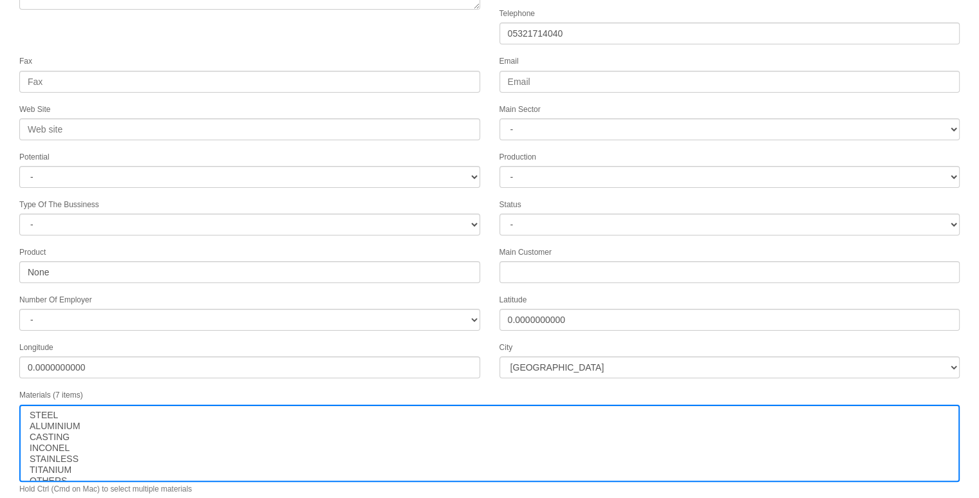
scroll to position [165, 0]
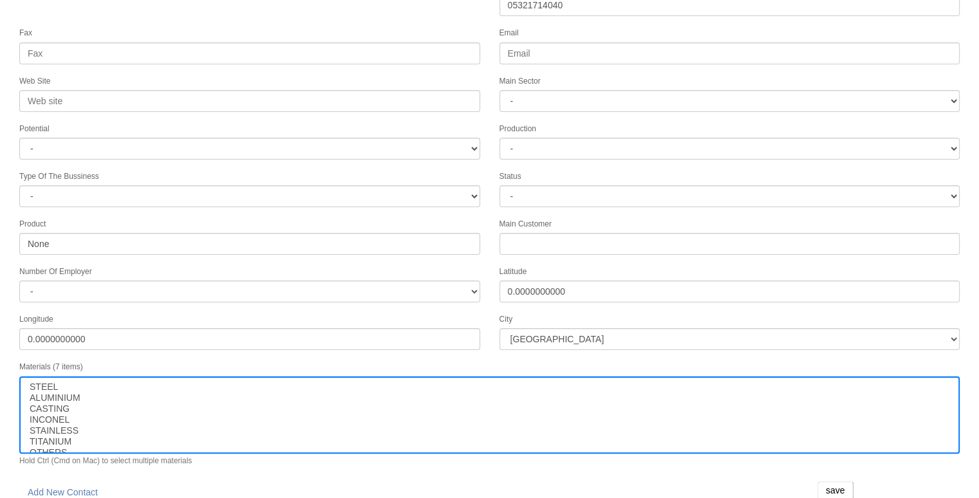
click at [449, 26] on div "Fax" at bounding box center [250, 45] width 480 height 38
click at [59, 488] on link "Add New Contact" at bounding box center [62, 493] width 87 height 22
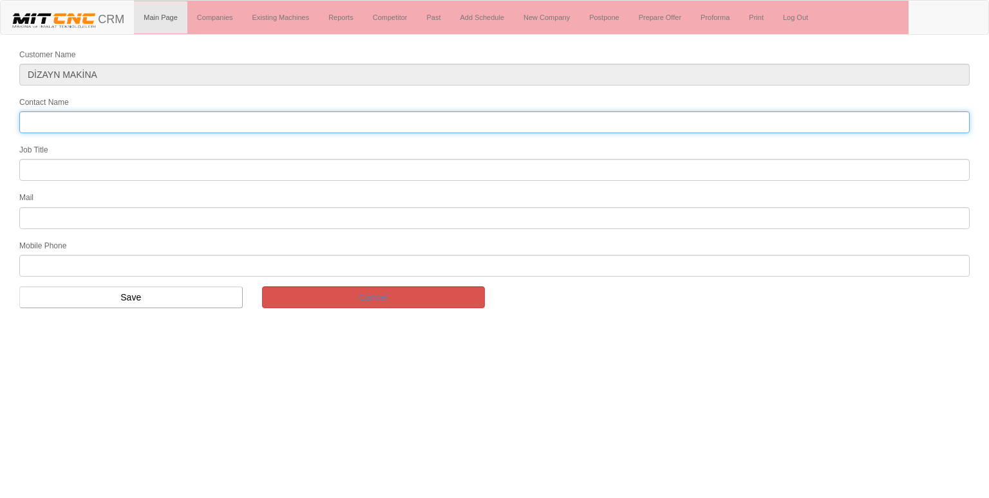
click at [106, 118] on input "Contact Name" at bounding box center [494, 122] width 950 height 22
type input "BURAK"
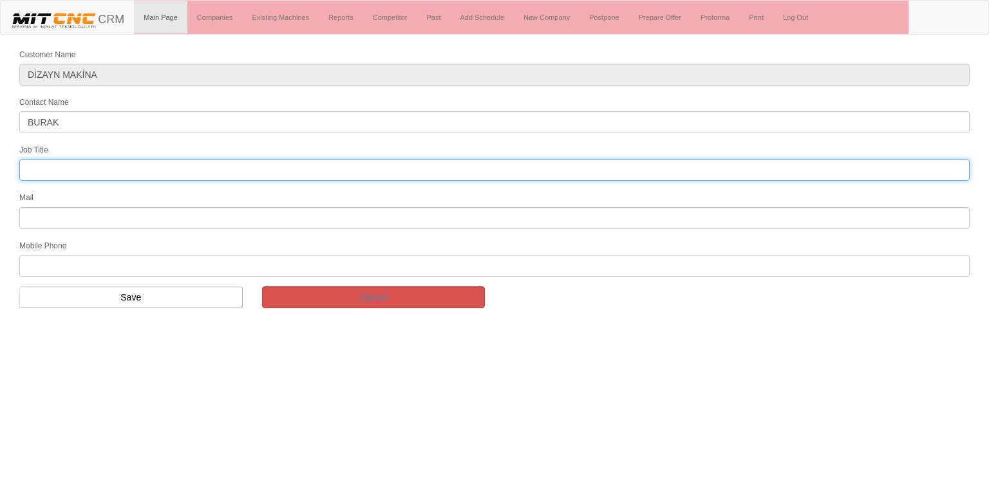
click at [41, 167] on input "text" at bounding box center [494, 170] width 950 height 22
type input "Bölge Satış Temsilcisi"
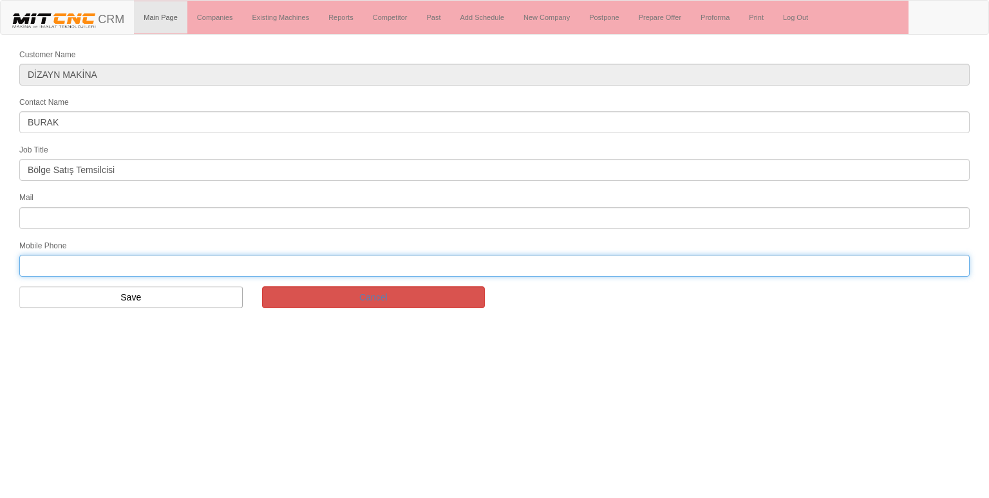
click at [106, 255] on input "text" at bounding box center [494, 266] width 950 height 22
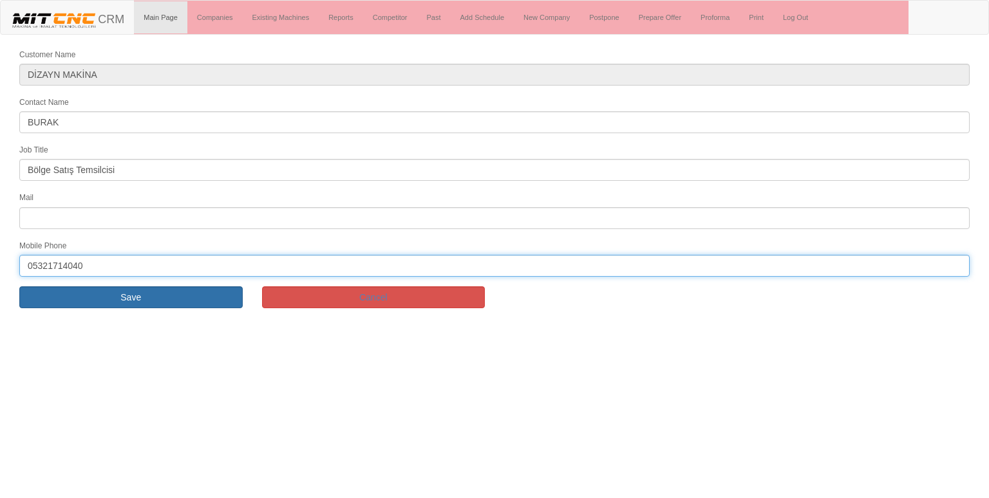
type input "05321714040"
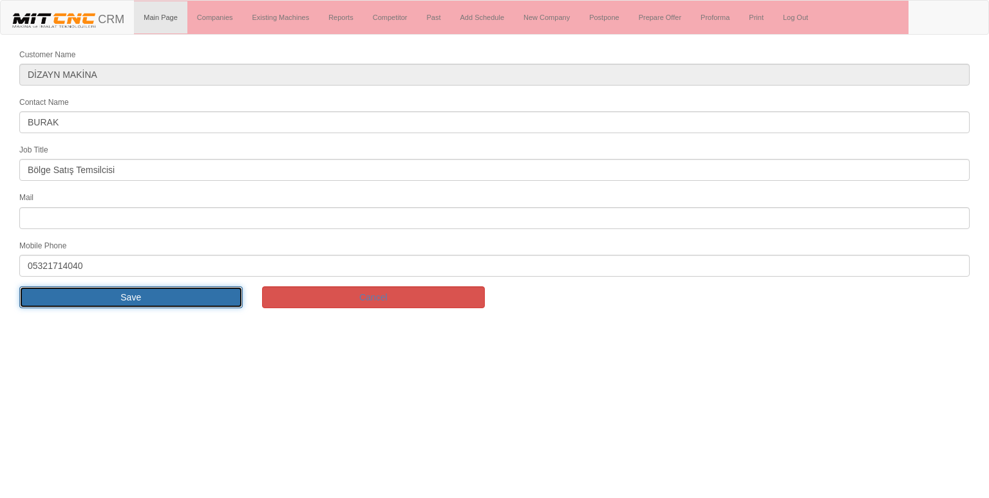
click at [111, 294] on input "Save" at bounding box center [130, 298] width 223 height 22
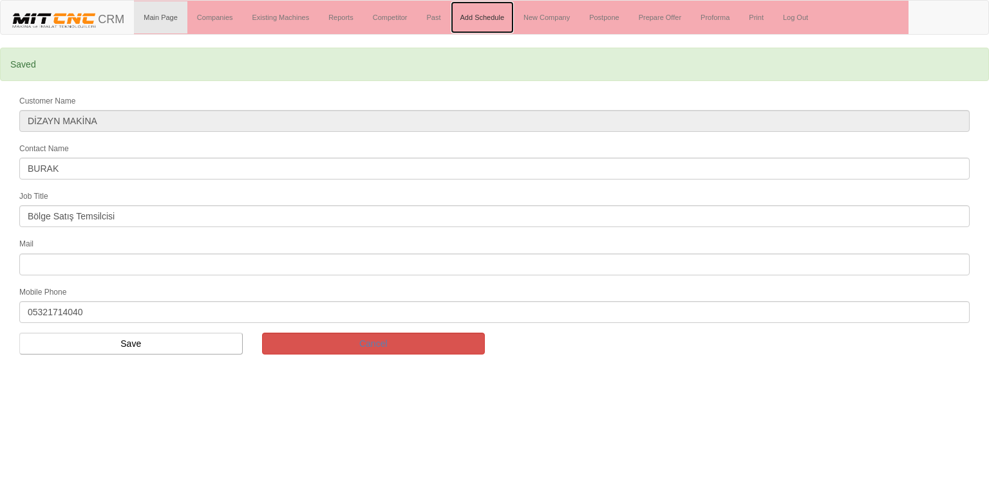
click at [478, 24] on link "Add Schedule" at bounding box center [483, 17] width 64 height 32
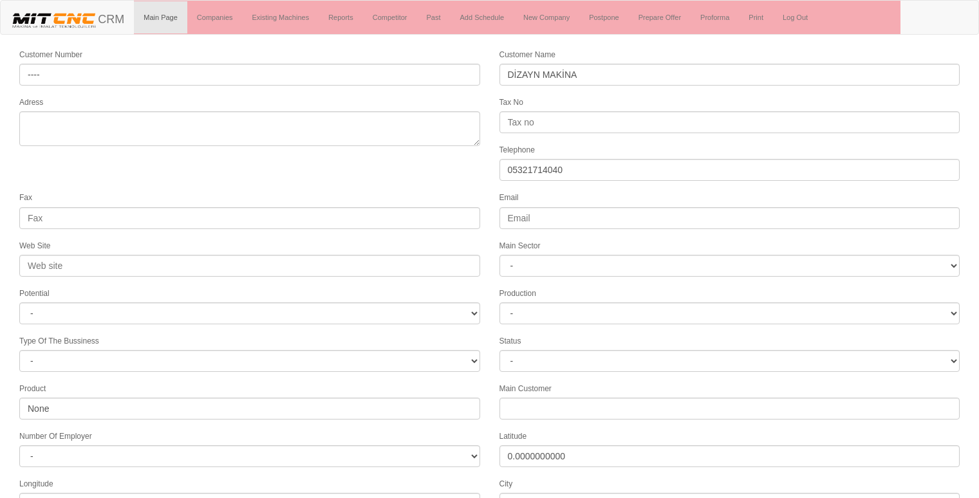
select select
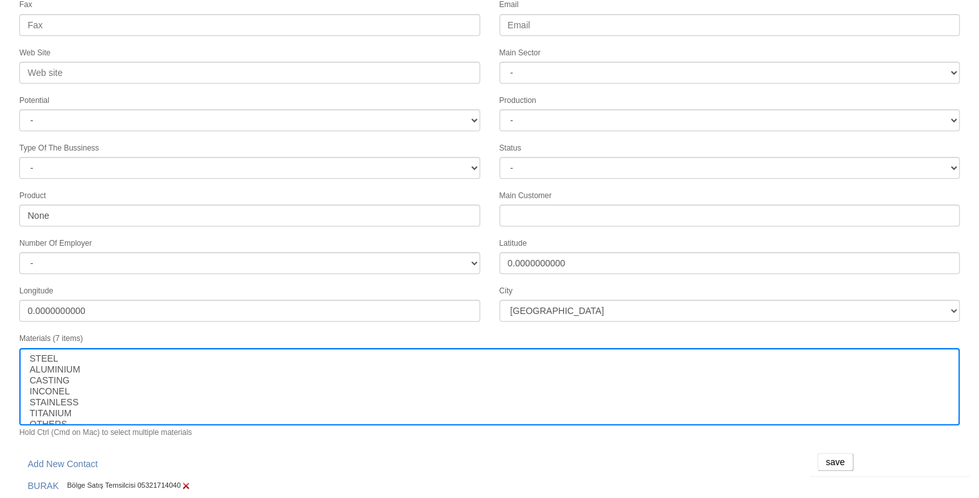
scroll to position [196, 0]
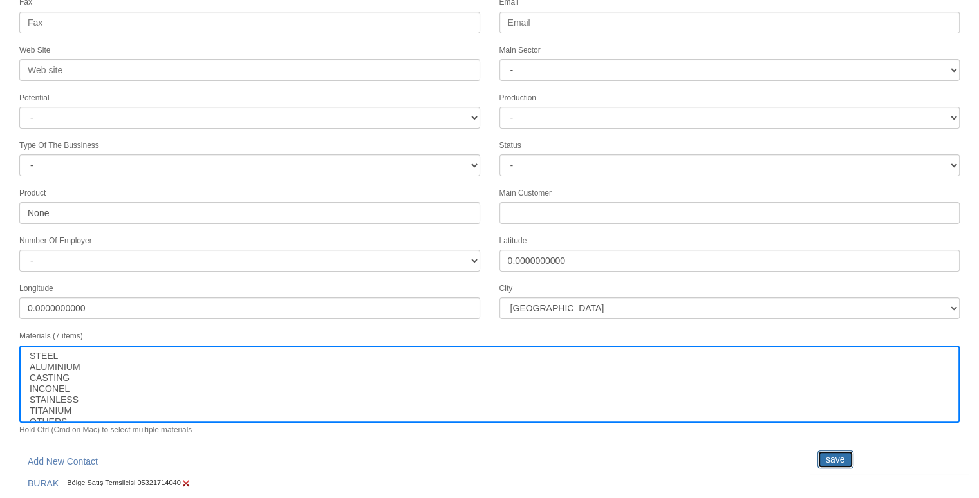
click at [830, 451] on input "save" at bounding box center [836, 460] width 36 height 18
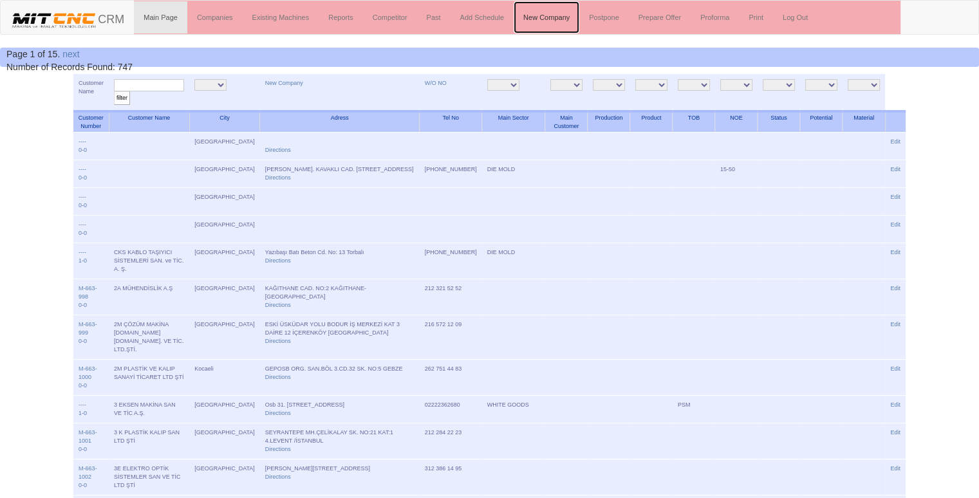
click at [556, 14] on link "New Company" at bounding box center [547, 17] width 66 height 32
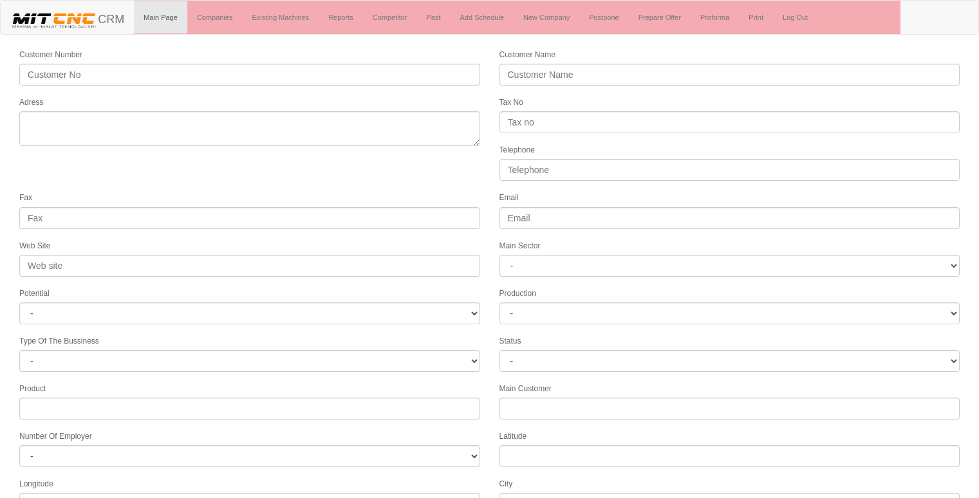
select select
click at [559, 19] on link "New Company" at bounding box center [547, 17] width 66 height 32
select select
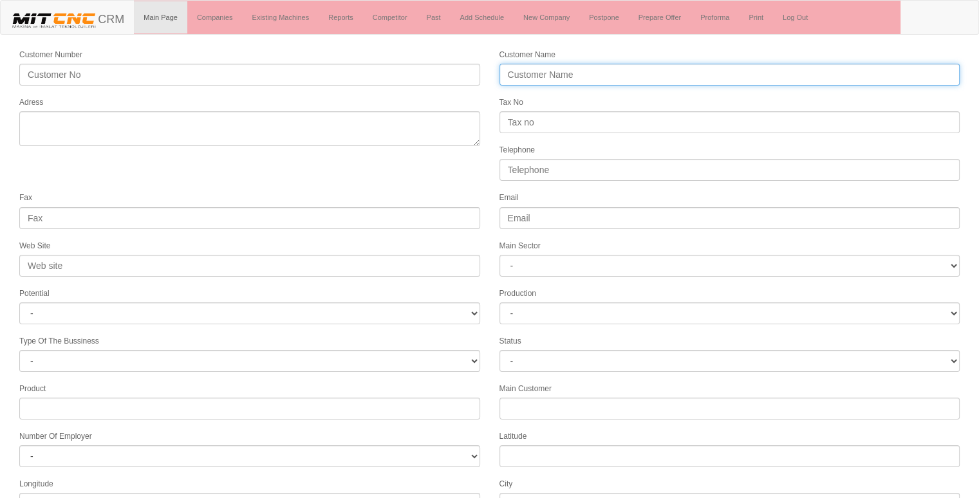
click at [618, 69] on input "Customer Name" at bounding box center [730, 75] width 461 height 22
type input "a"
type input "AYT SAVUNMA"
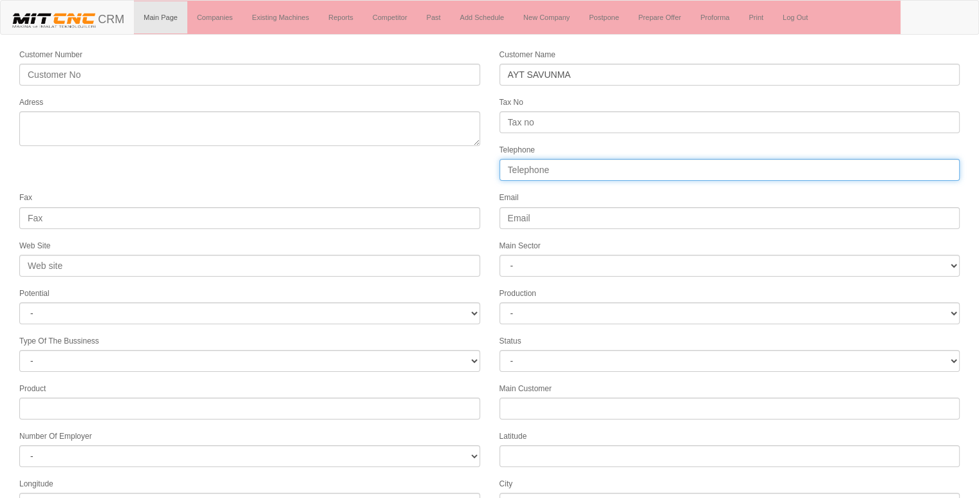
click at [556, 159] on input "Telephone" at bounding box center [730, 170] width 461 height 22
type input "05524657106"
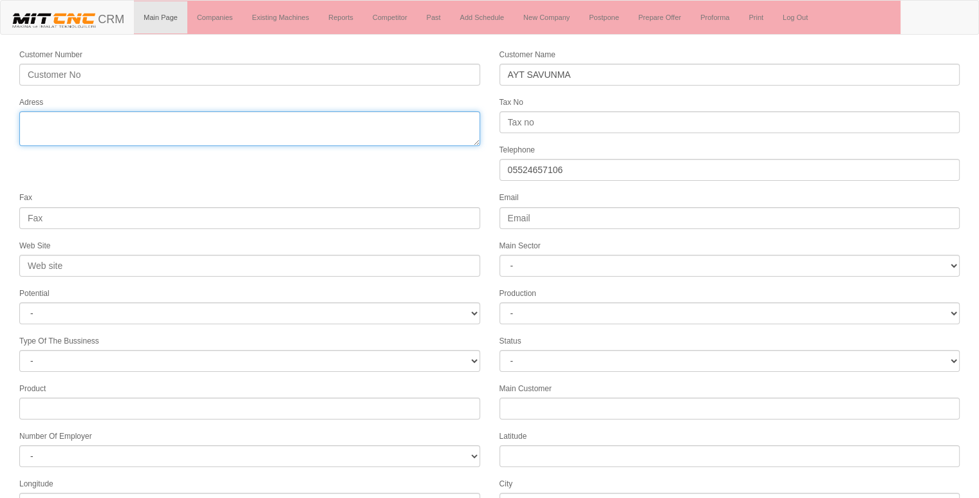
click at [200, 120] on textarea "Adress" at bounding box center [249, 128] width 461 height 35
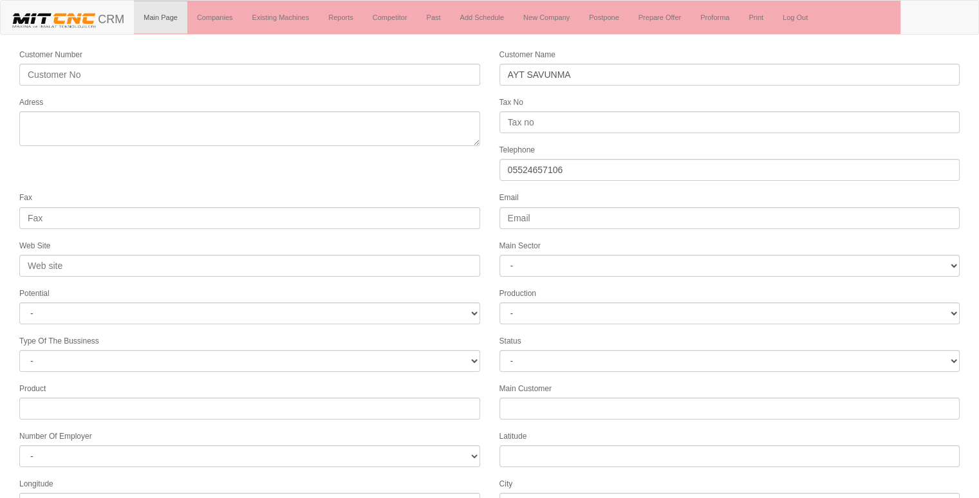
click at [270, 176] on form "Customer Number Customer Name AYT SAVUNMA Adress Tax No Telephone 05524657106 F…" at bounding box center [489, 361] width 979 height 627
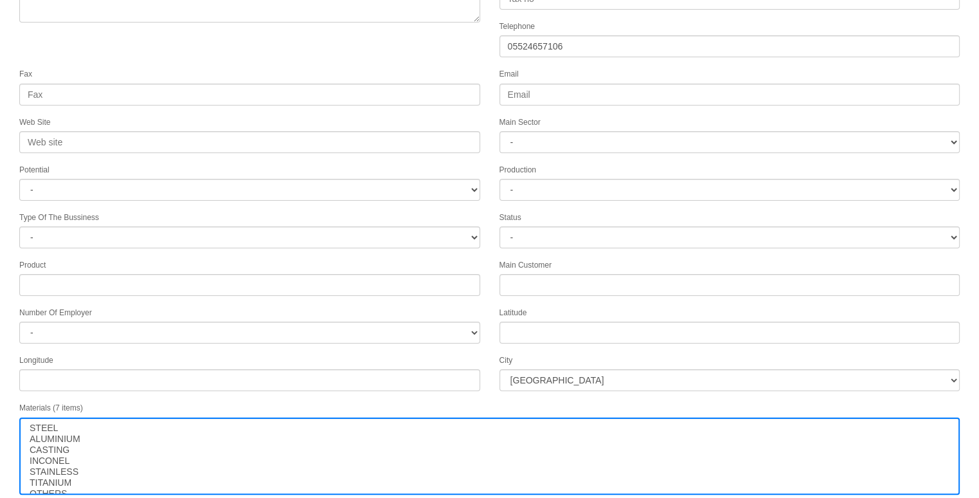
scroll to position [165, 0]
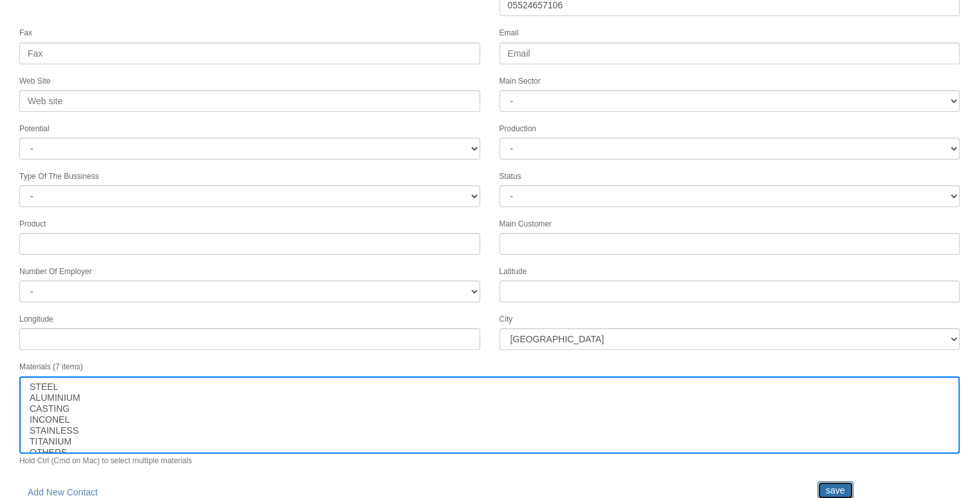
click at [825, 482] on input "save" at bounding box center [836, 491] width 36 height 18
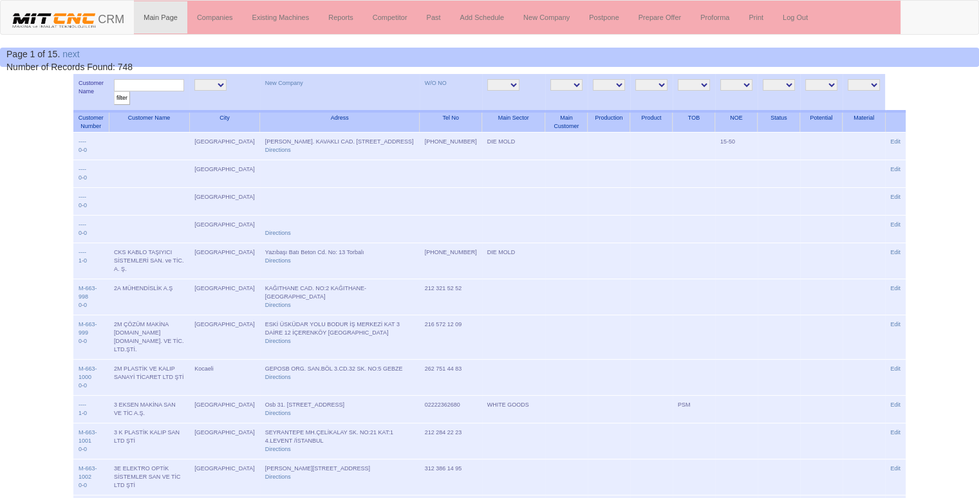
click at [149, 86] on input "text" at bounding box center [149, 85] width 70 height 12
type input "AYT"
click at [114, 91] on input "filter" at bounding box center [122, 98] width 16 height 14
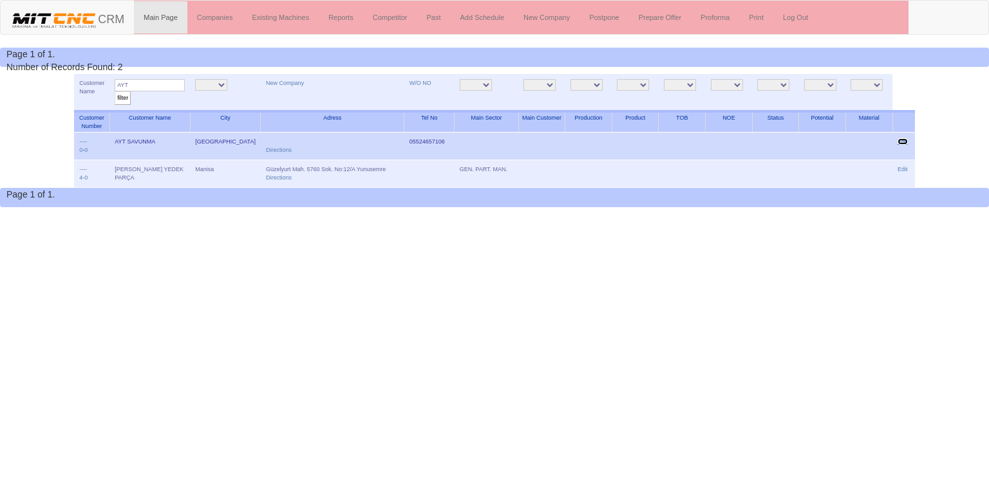
click at [907, 140] on link "Edit" at bounding box center [903, 141] width 10 height 6
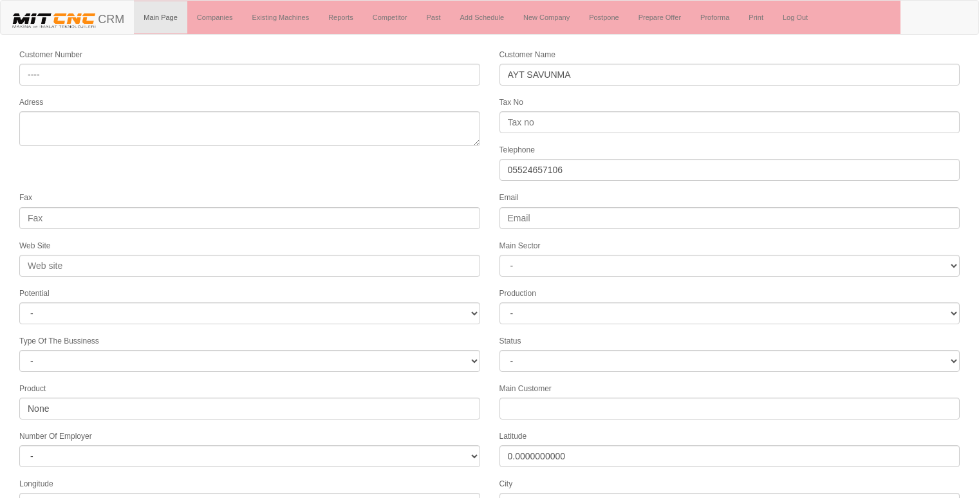
select select
click at [254, 191] on div "Fax" at bounding box center [250, 210] width 480 height 38
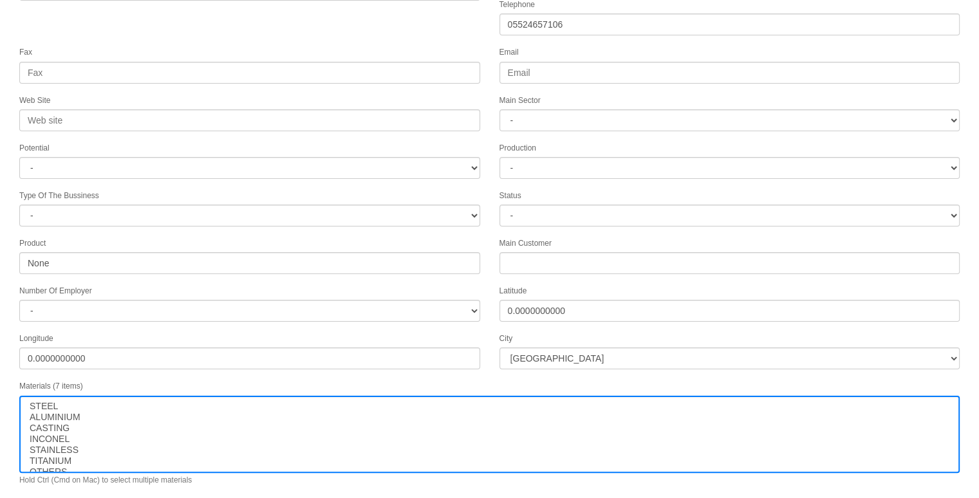
scroll to position [165, 0]
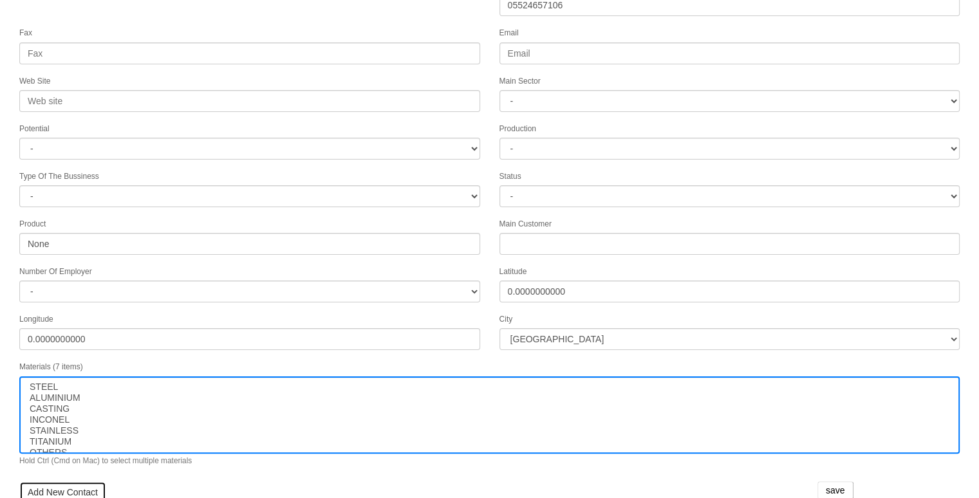
click at [90, 485] on link "Add New Contact" at bounding box center [62, 493] width 87 height 22
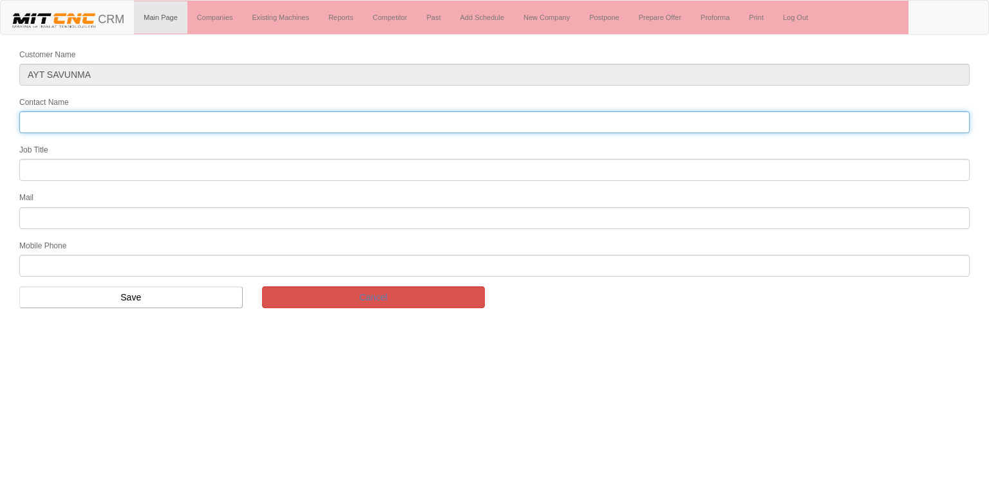
click at [133, 121] on input "Contact Name" at bounding box center [494, 122] width 950 height 22
type input "emre sanver"
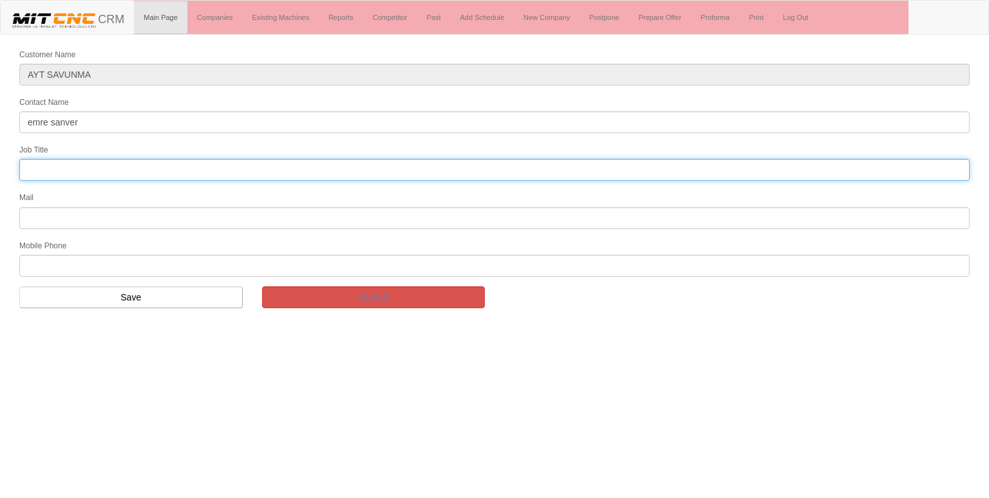
click at [120, 175] on input "text" at bounding box center [494, 170] width 950 height 22
type input "Bölge Satış Temsilcisi"
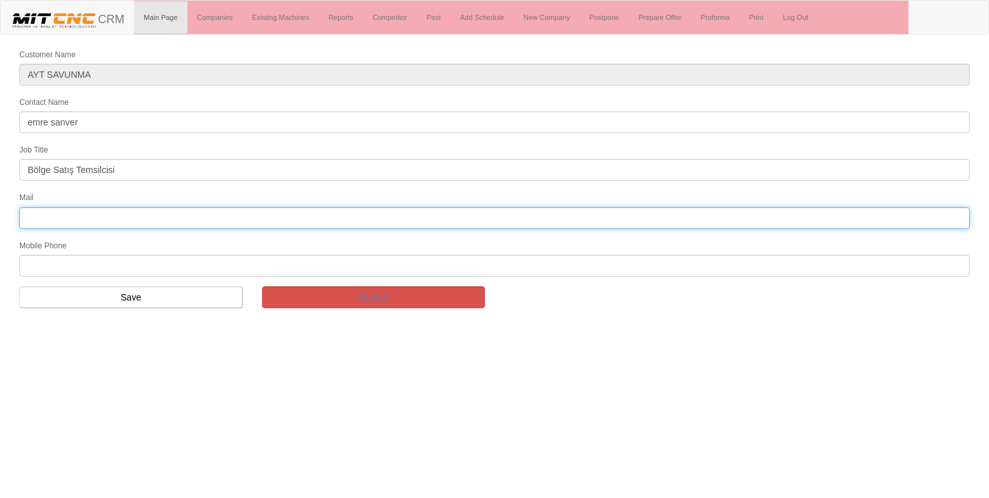
click at [109, 218] on input "text" at bounding box center [494, 218] width 950 height 22
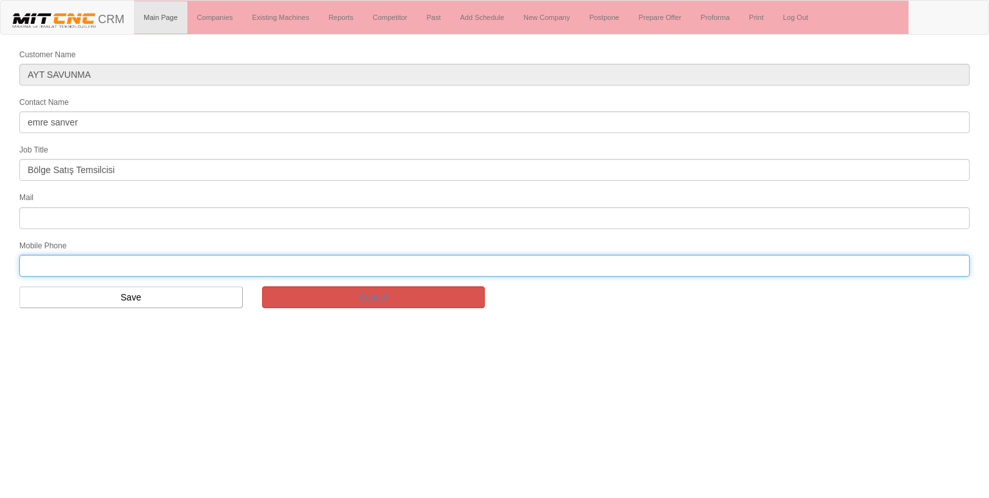
click at [71, 260] on input "text" at bounding box center [494, 266] width 950 height 22
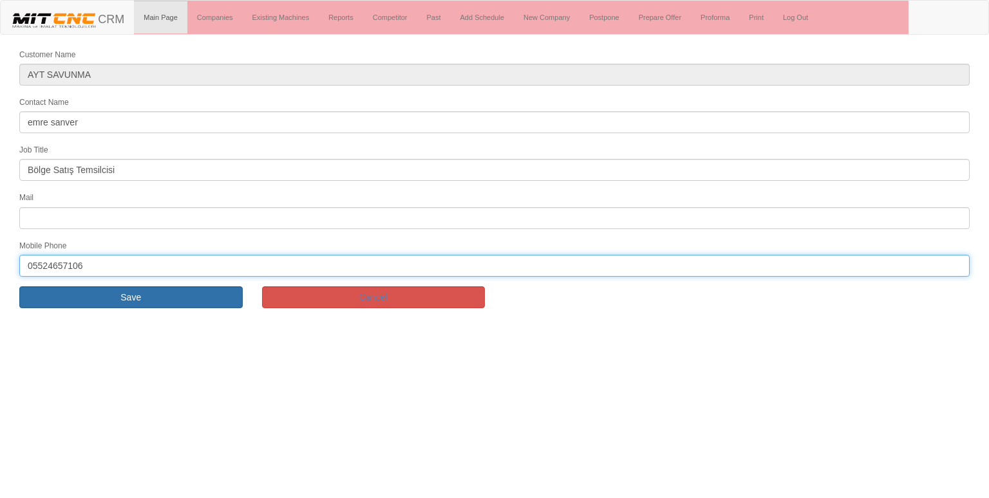
type input "05524657106"
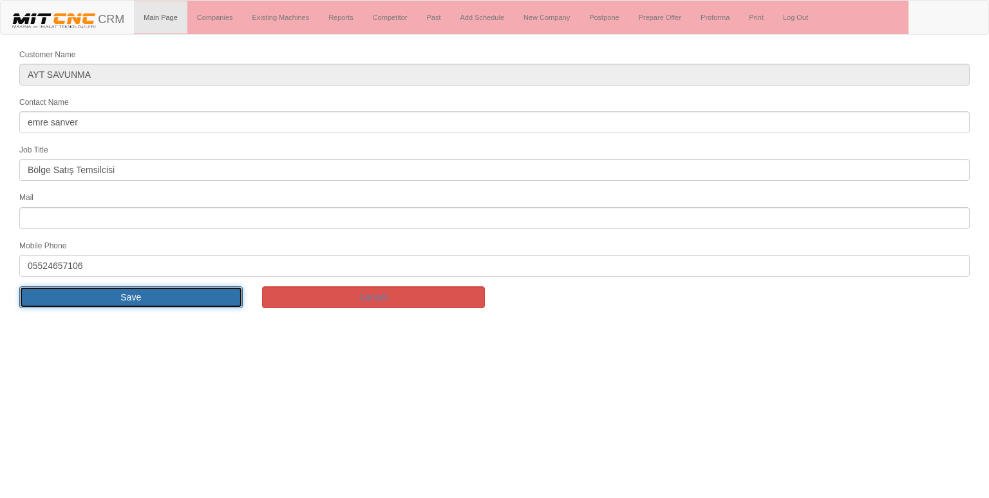
click at [73, 299] on input "Save" at bounding box center [130, 298] width 223 height 22
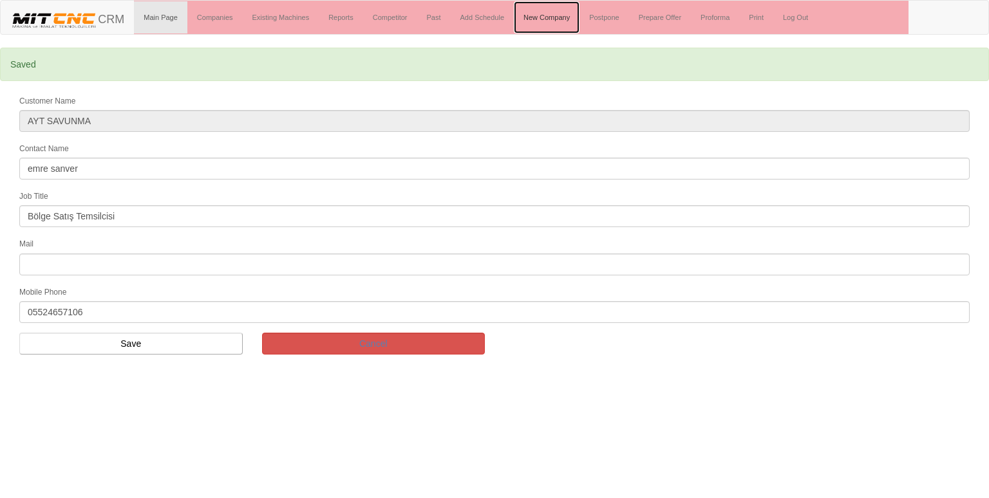
click at [541, 16] on link "New Company" at bounding box center [547, 17] width 66 height 32
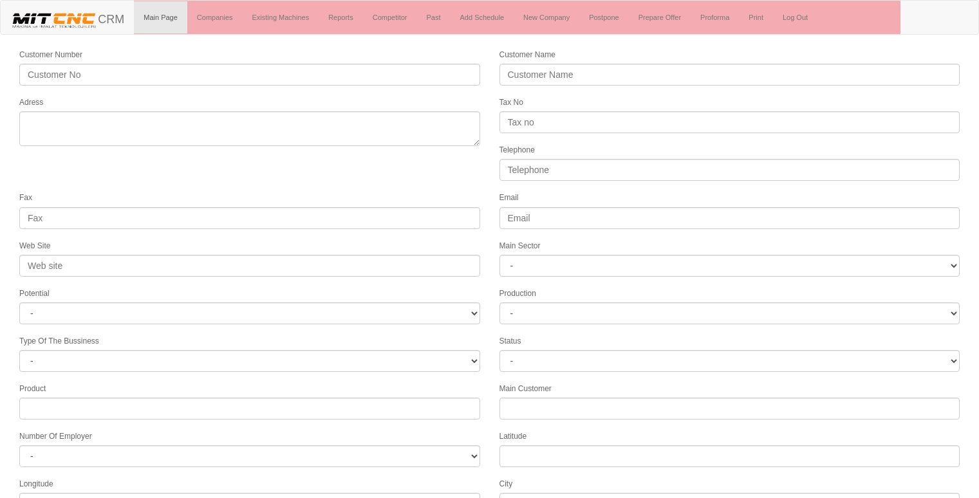
select select
click at [218, 17] on link "Companies" at bounding box center [214, 17] width 55 height 32
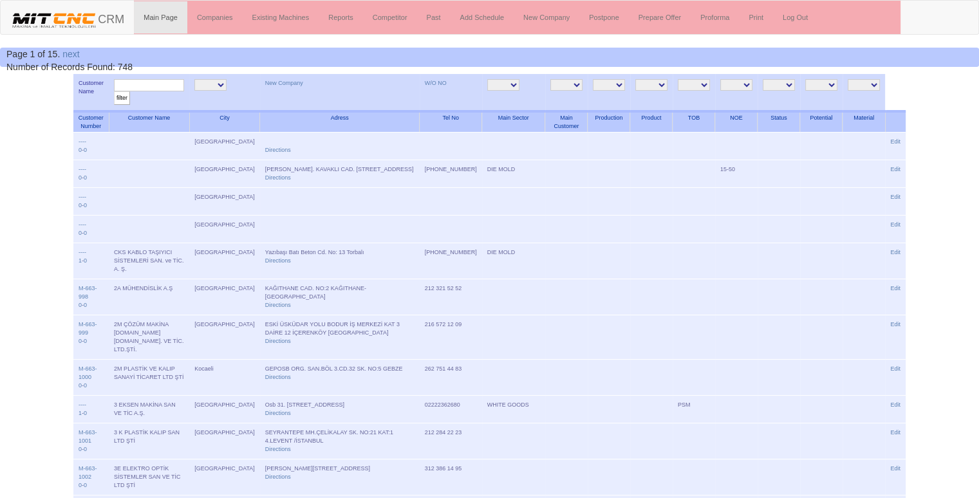
click at [142, 85] on input "text" at bounding box center [149, 85] width 70 height 12
type input "y"
type input "ayt"
click at [114, 91] on input "filter" at bounding box center [122, 98] width 16 height 14
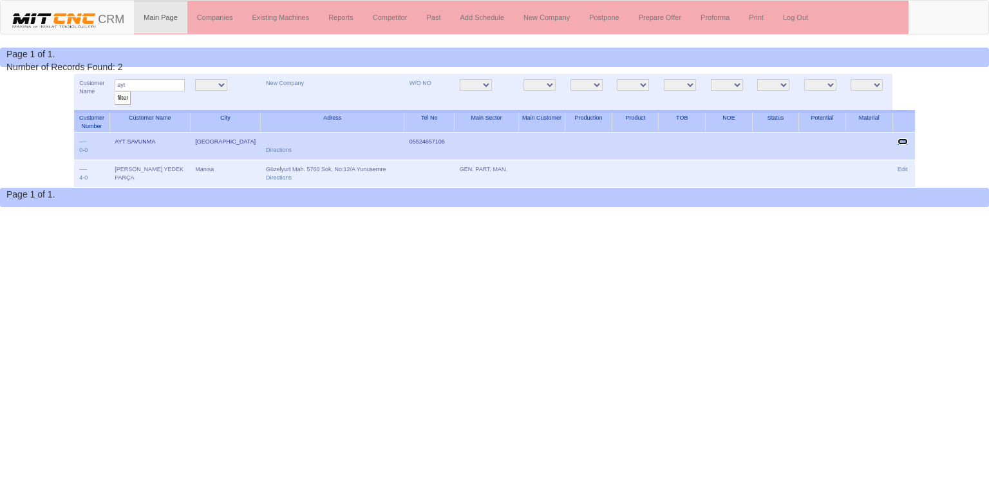
click at [902, 138] on link "Edit" at bounding box center [903, 141] width 10 height 6
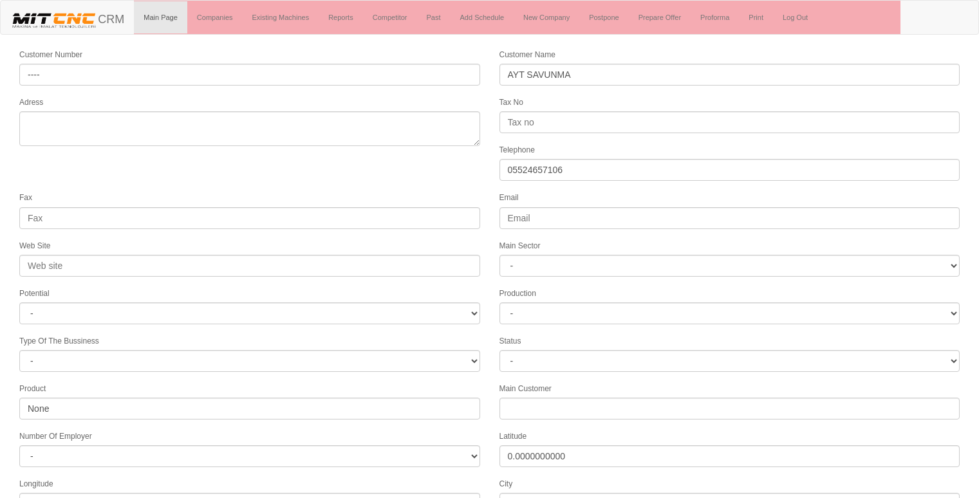
select select
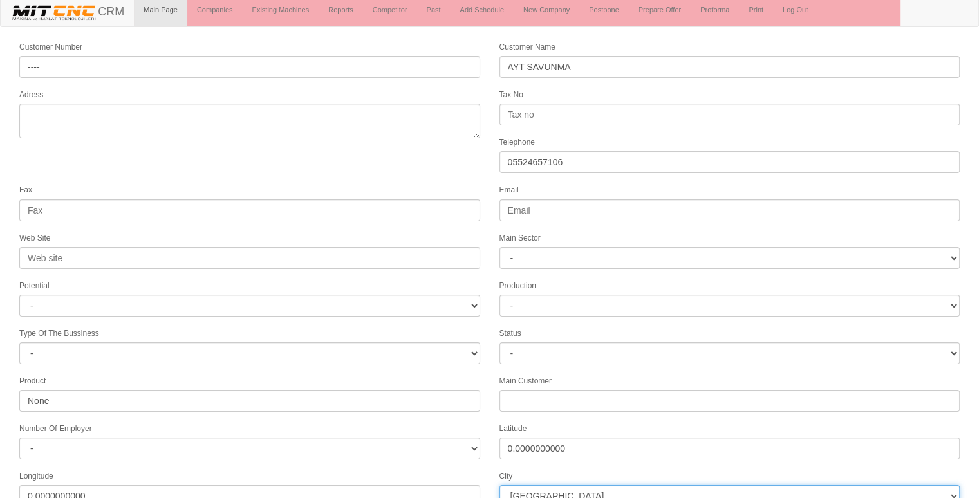
click at [587, 490] on select "[GEOGRAPHIC_DATA] [GEOGRAPHIC_DATA] [GEOGRAPHIC_DATA] [GEOGRAPHIC_DATA] Ağrı [G…" at bounding box center [730, 497] width 461 height 22
click at [598, 486] on select "[GEOGRAPHIC_DATA] [GEOGRAPHIC_DATA] [GEOGRAPHIC_DATA] [GEOGRAPHIC_DATA] Ağrı [G…" at bounding box center [730, 497] width 461 height 22
select select "1197"
click at [439, 326] on div "Type Of The Bussiness - PM PSM Supplier DPM DSM DPSM SM Export DM" at bounding box center [250, 345] width 480 height 38
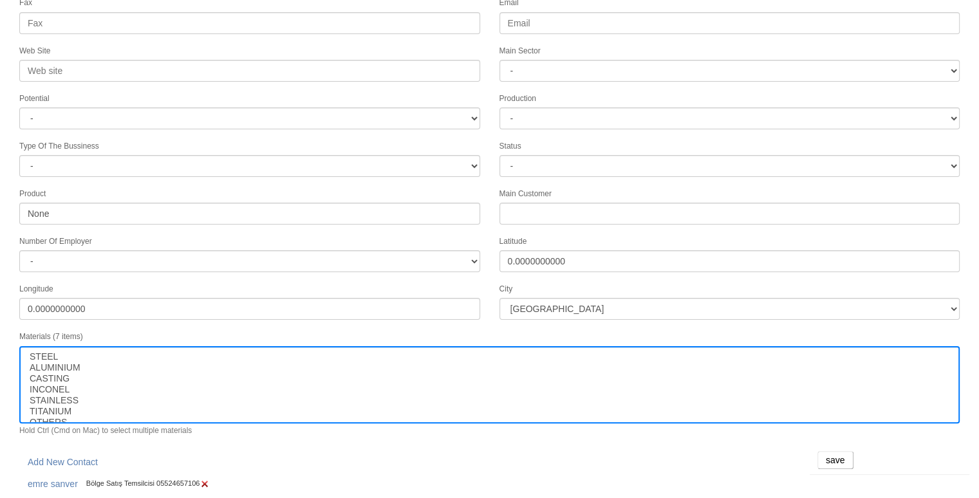
scroll to position [196, 0]
click at [836, 451] on input "save" at bounding box center [836, 460] width 36 height 18
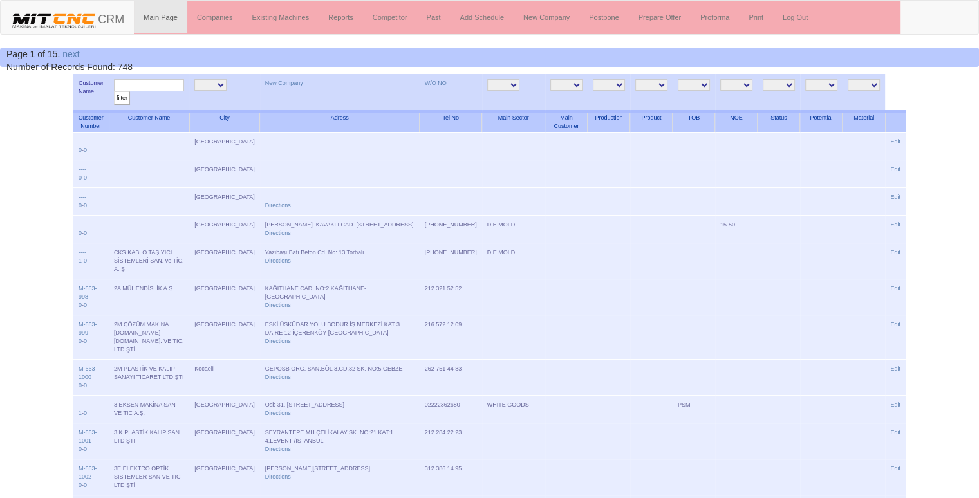
click at [153, 87] on input "text" at bounding box center [149, 85] width 70 height 12
type input "ayt"
click at [114, 91] on input "filter" at bounding box center [122, 98] width 16 height 14
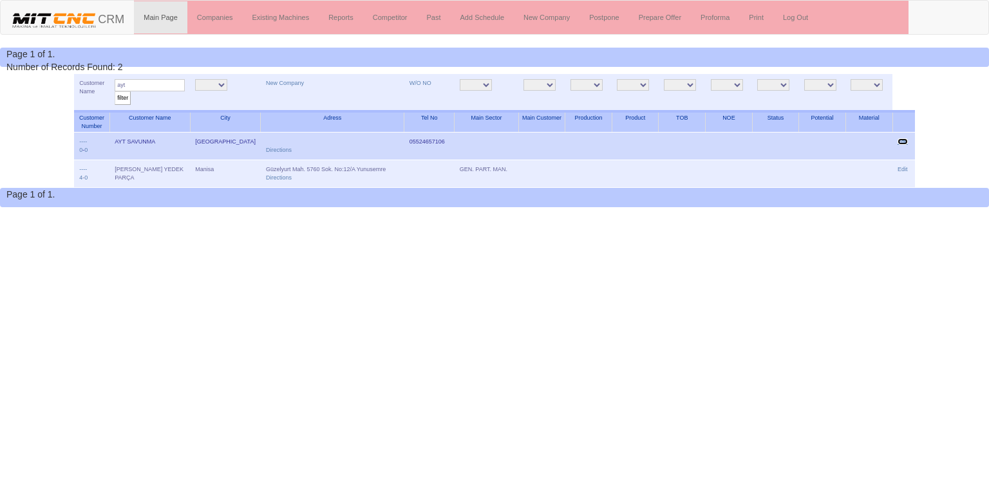
click at [904, 138] on link "Edit" at bounding box center [903, 141] width 10 height 6
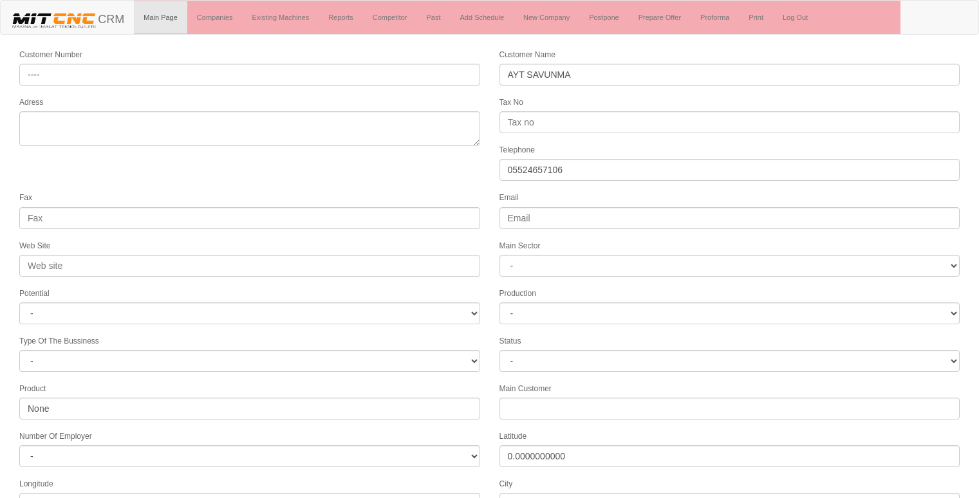
select select "1197"
select select
click at [301, 191] on div "Fax" at bounding box center [250, 210] width 480 height 38
click at [481, 17] on link "Add Schedule" at bounding box center [483, 17] width 64 height 32
select select "1197"
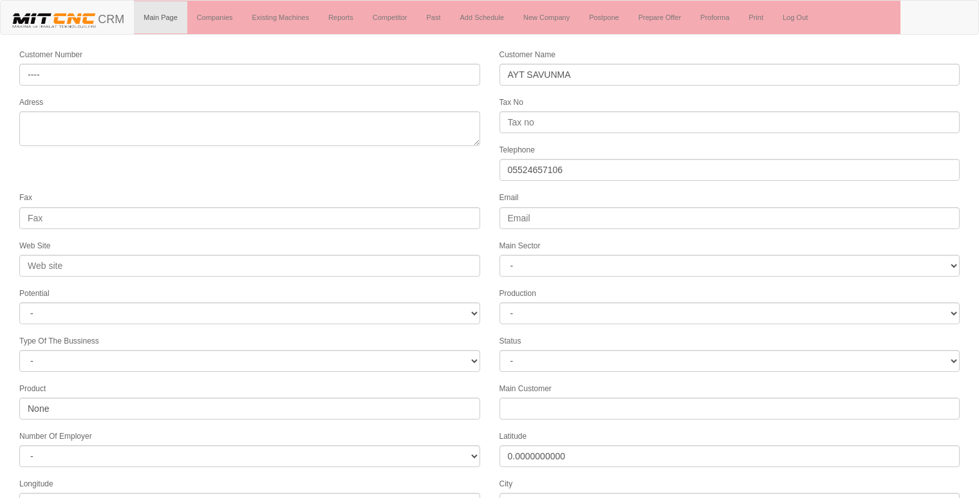
select select
click at [395, 173] on form "Customer Number ---- Customer Name AYT SAVUNMA Adress Tax No Telephone 05524657…" at bounding box center [489, 377] width 979 height 658
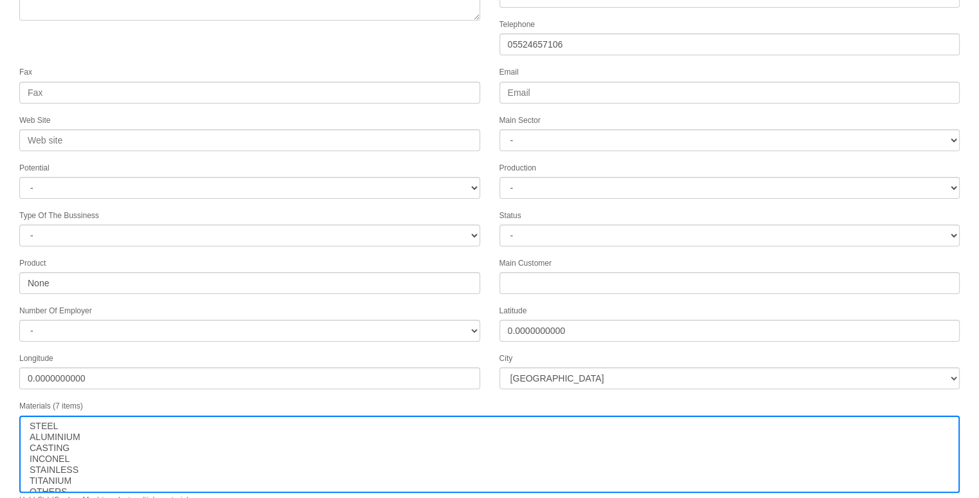
scroll to position [196, 0]
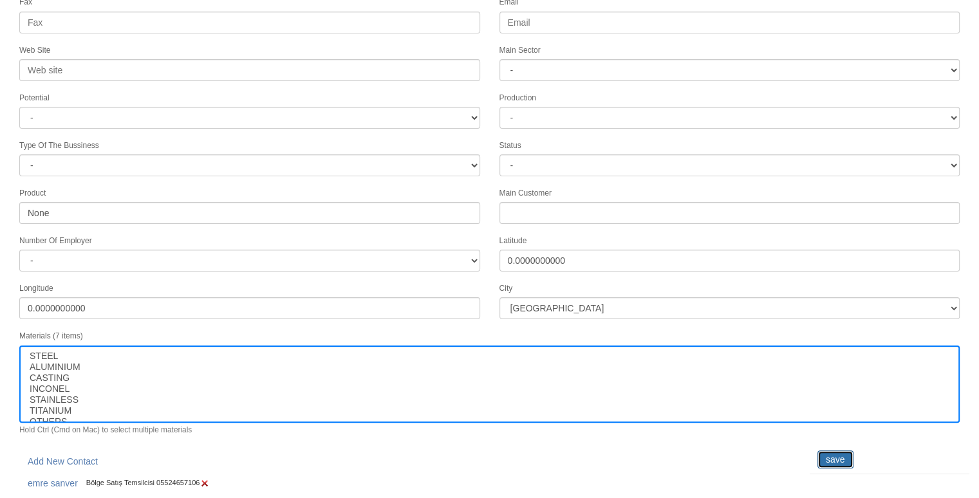
click at [827, 451] on input "save" at bounding box center [836, 460] width 36 height 18
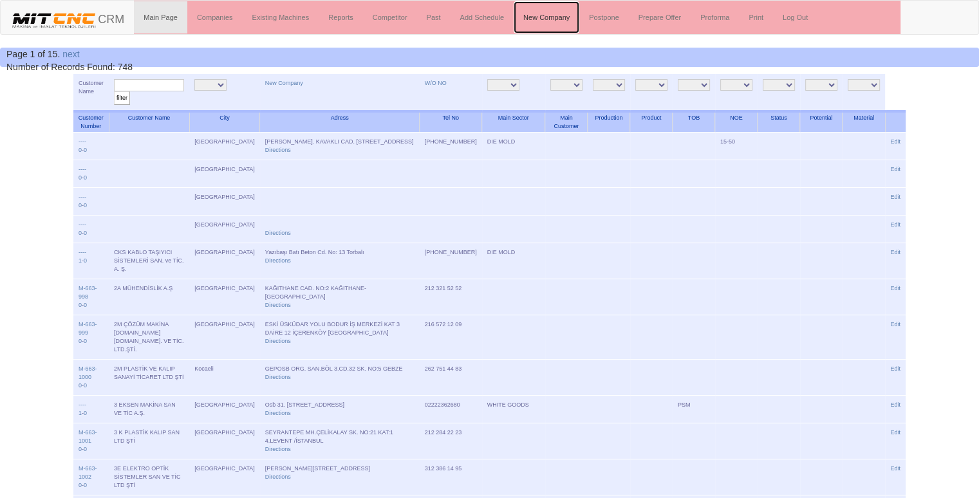
click at [543, 21] on link "New Company" at bounding box center [547, 17] width 66 height 32
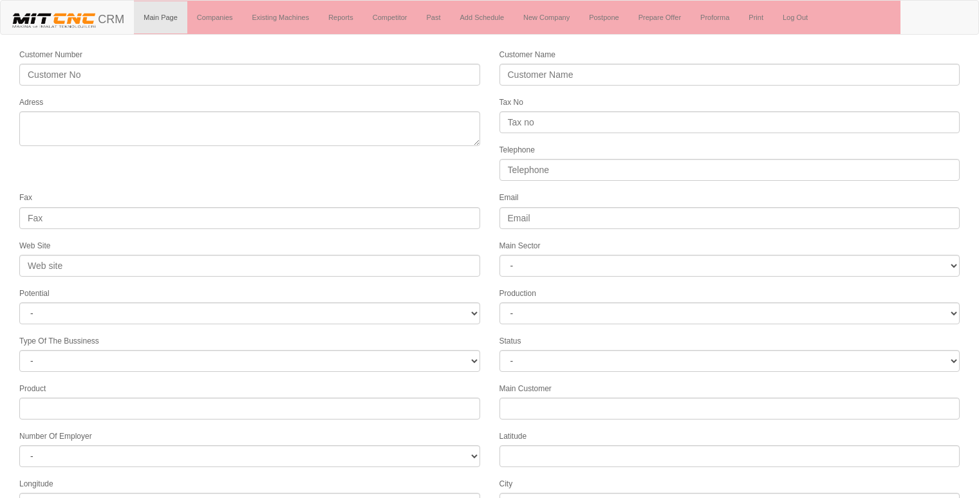
select select
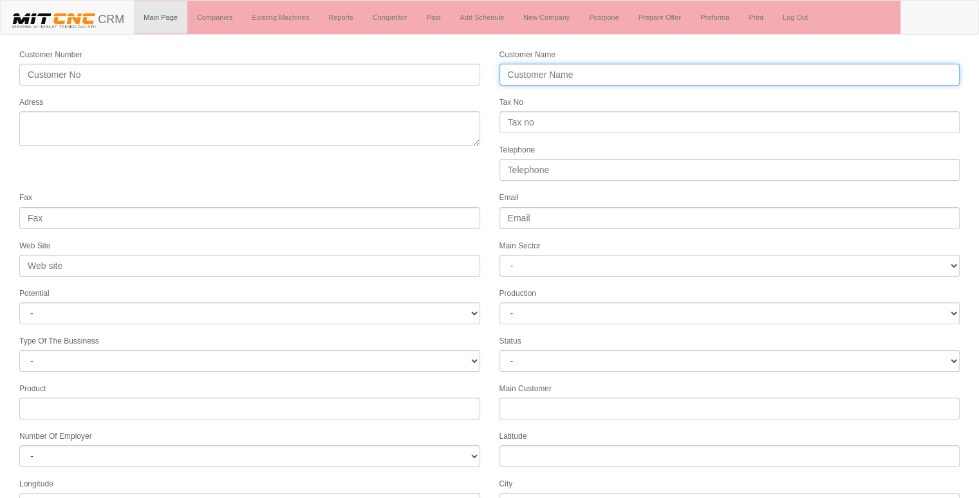
click at [545, 77] on input "Customer Name" at bounding box center [730, 75] width 461 height 22
type input "m"
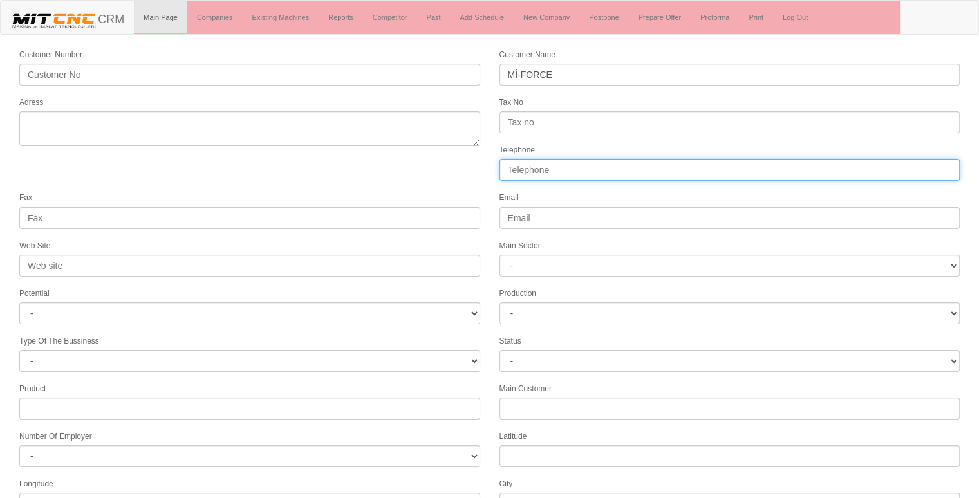
click at [551, 172] on input "Telephone" at bounding box center [730, 170] width 461 height 22
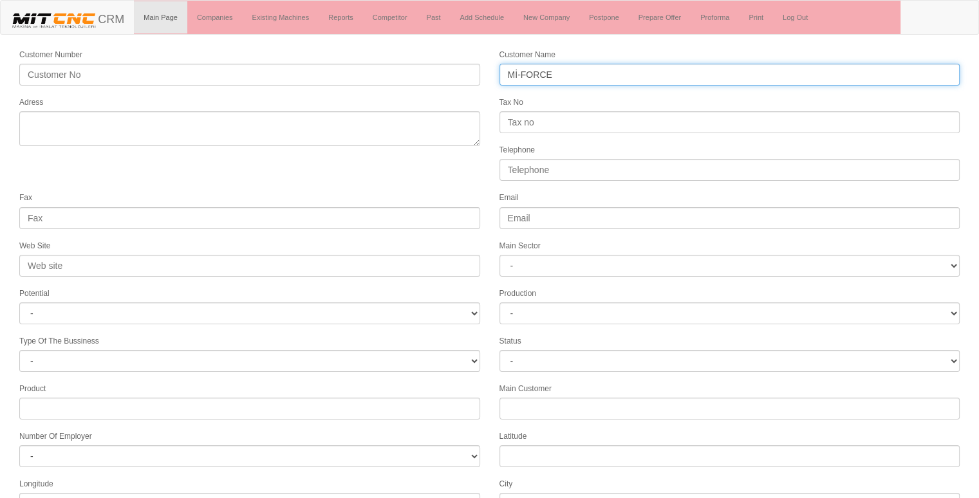
click at [571, 75] on input "Mİ-FORCE" at bounding box center [730, 75] width 461 height 22
type input "Mİ-FORCE ARMS"
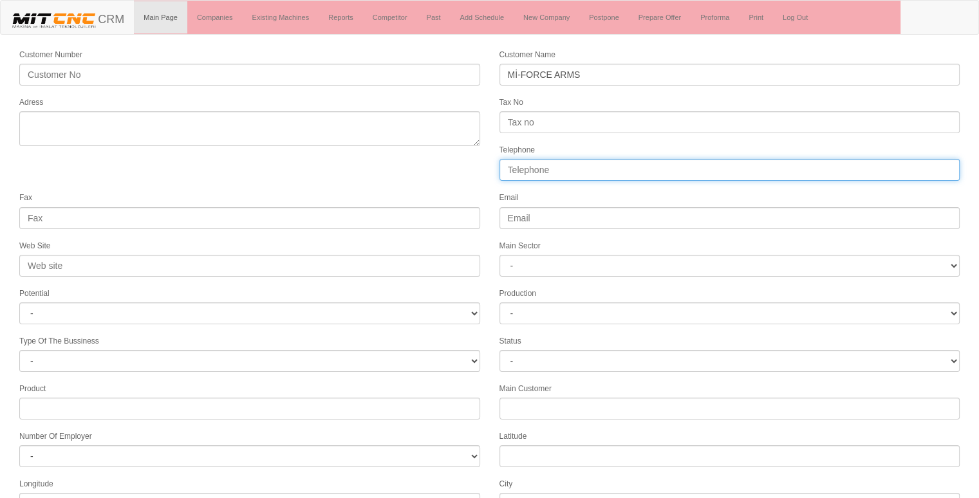
click at [515, 166] on input "Telephone" at bounding box center [730, 170] width 461 height 22
type input "05435863027"
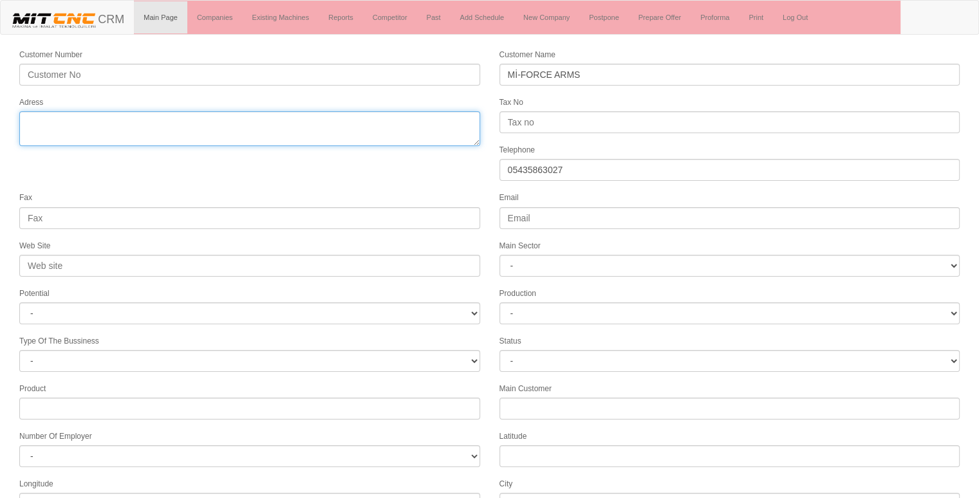
click at [224, 133] on textarea "Adress" at bounding box center [249, 128] width 461 height 35
type textarea "[GEOGRAPHIC_DATA]"
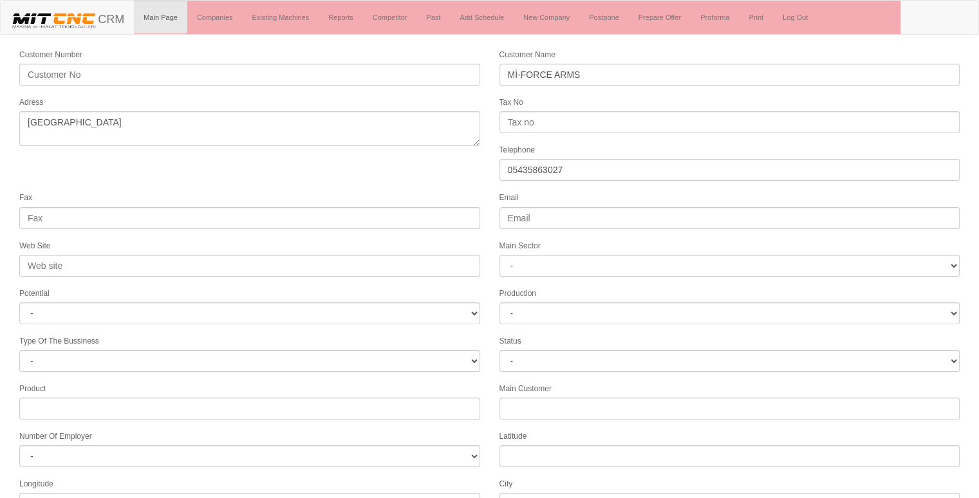
click at [71, 180] on form "Customer Number Customer Name Mİ-FORCE ARMS Adress Tax No Telephone 05435863027…" at bounding box center [489, 361] width 979 height 627
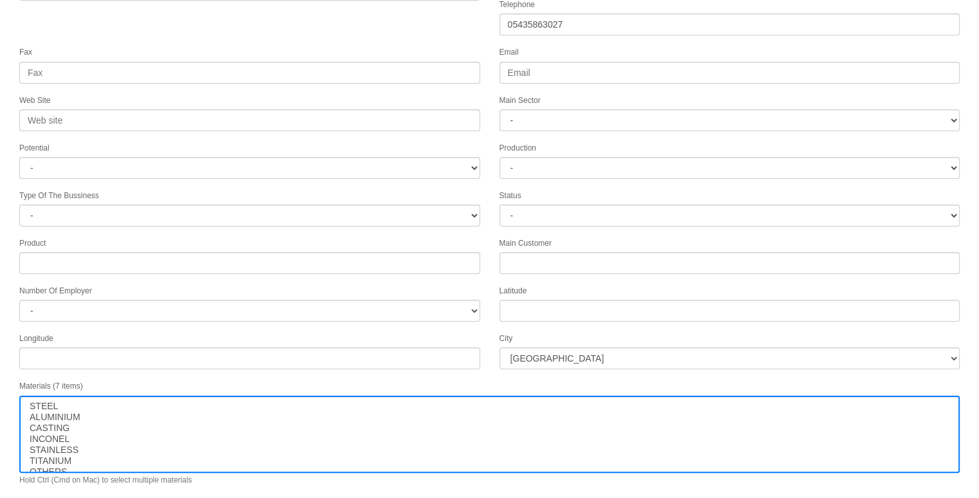
scroll to position [165, 0]
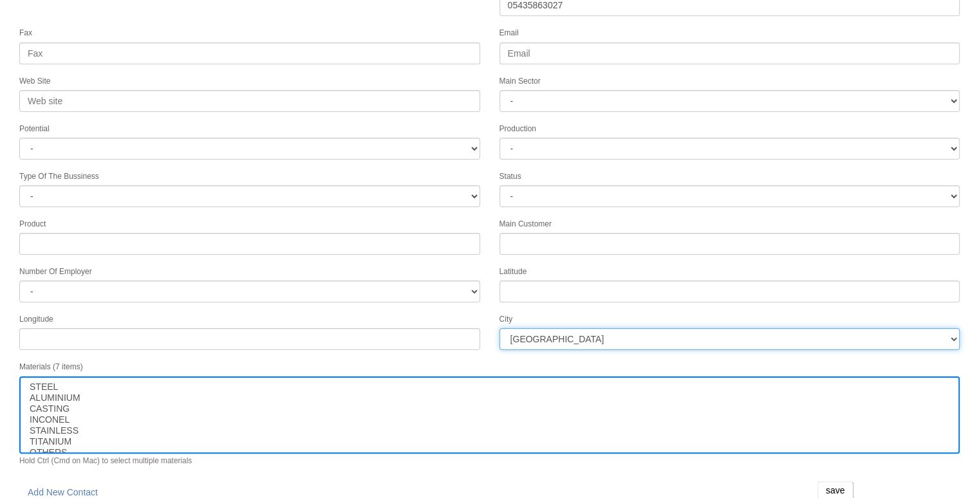
click at [546, 333] on select "İstanbul Adana Adıyaman Afyon Ağrı Amasya Ankara Antalya Artvin Aydın Balıkesir…" at bounding box center [730, 339] width 461 height 22
select select "1232"
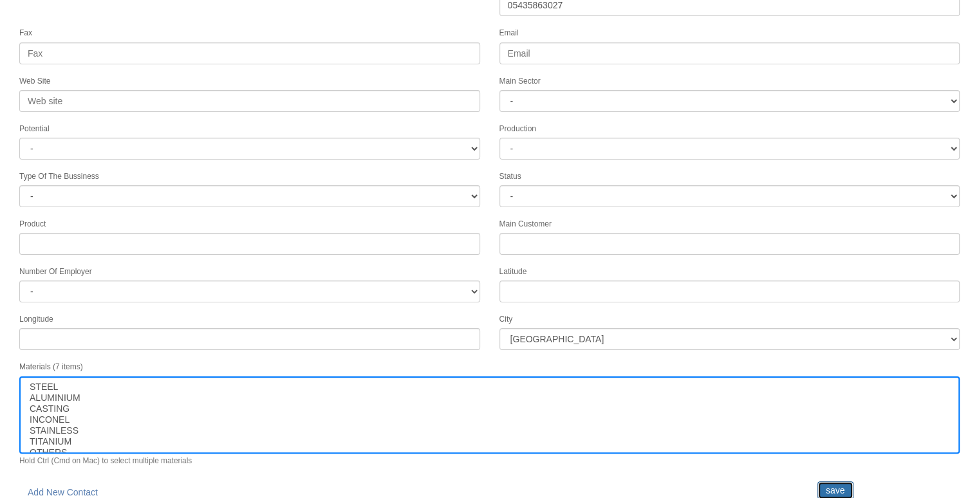
click at [847, 486] on input "save" at bounding box center [836, 491] width 36 height 18
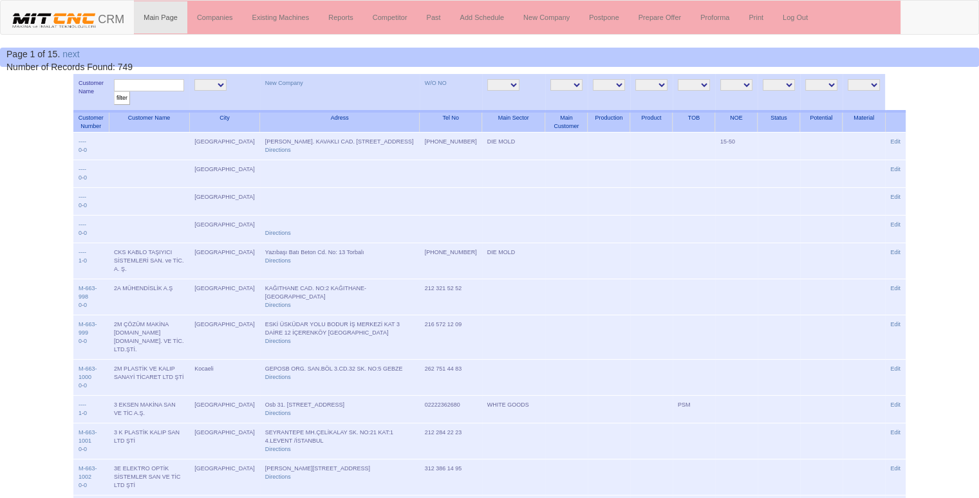
click at [175, 88] on input "text" at bounding box center [149, 85] width 70 height 12
type input "mi-"
click at [114, 91] on input "filter" at bounding box center [122, 98] width 16 height 14
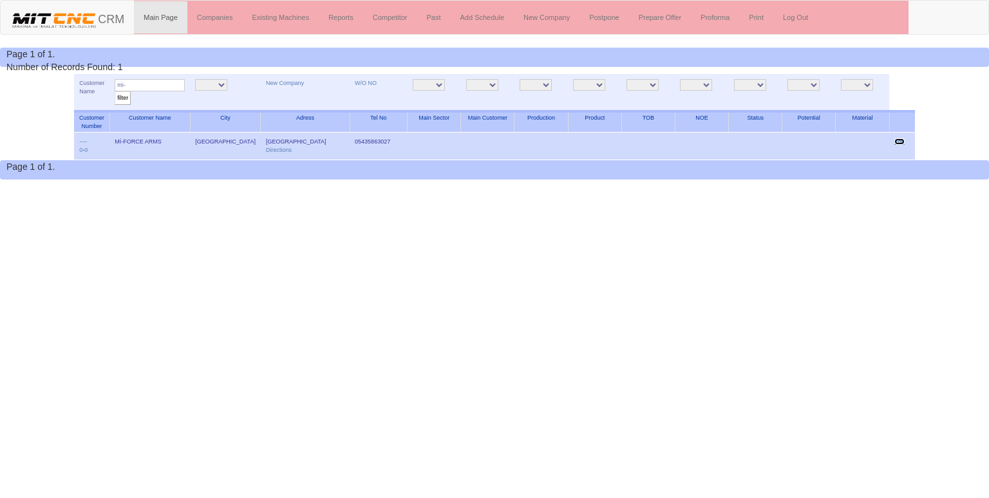
click at [900, 138] on link "Edit" at bounding box center [899, 141] width 10 height 6
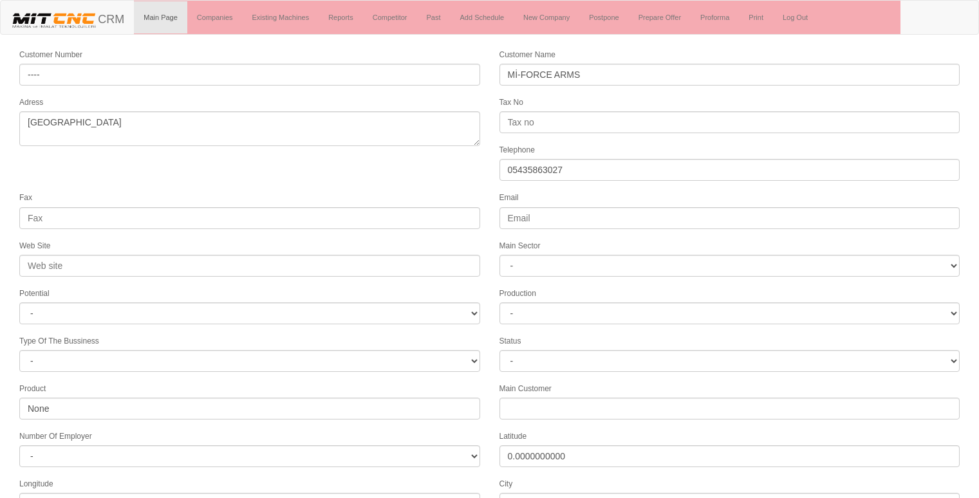
select select "1232"
select select
click at [212, 178] on form "Customer Number ---- Customer Name Mİ-FORCE ARMS Adress beyşehir Tax No Telepho…" at bounding box center [489, 361] width 979 height 627
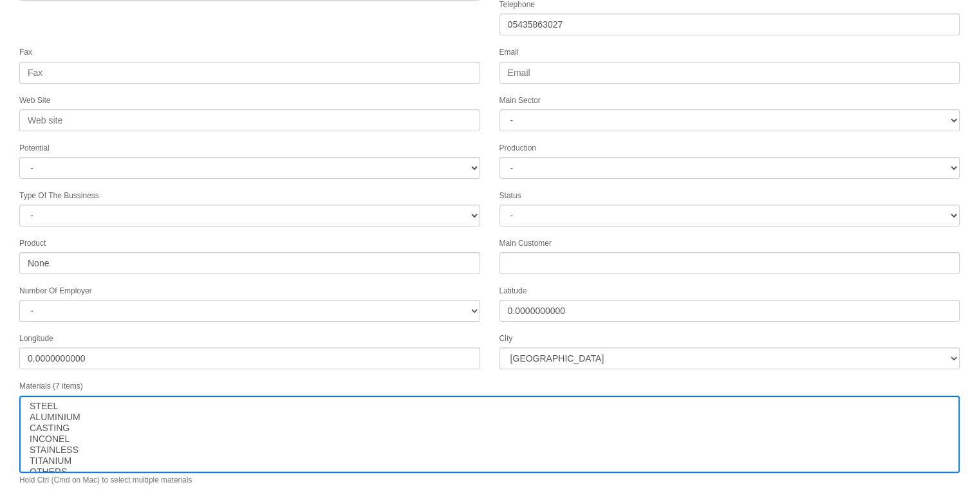
scroll to position [165, 0]
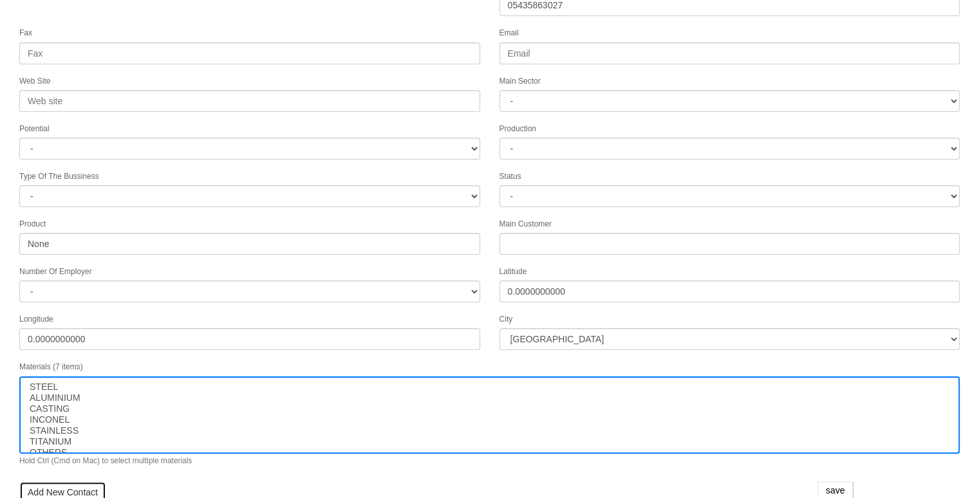
click at [42, 482] on link "Add New Contact" at bounding box center [62, 493] width 87 height 22
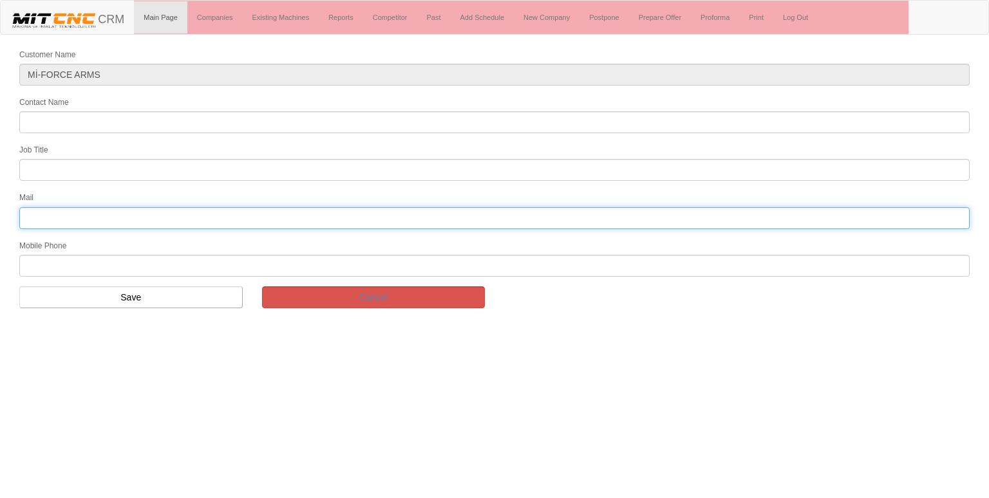
click at [57, 212] on input "text" at bounding box center [494, 218] width 950 height 22
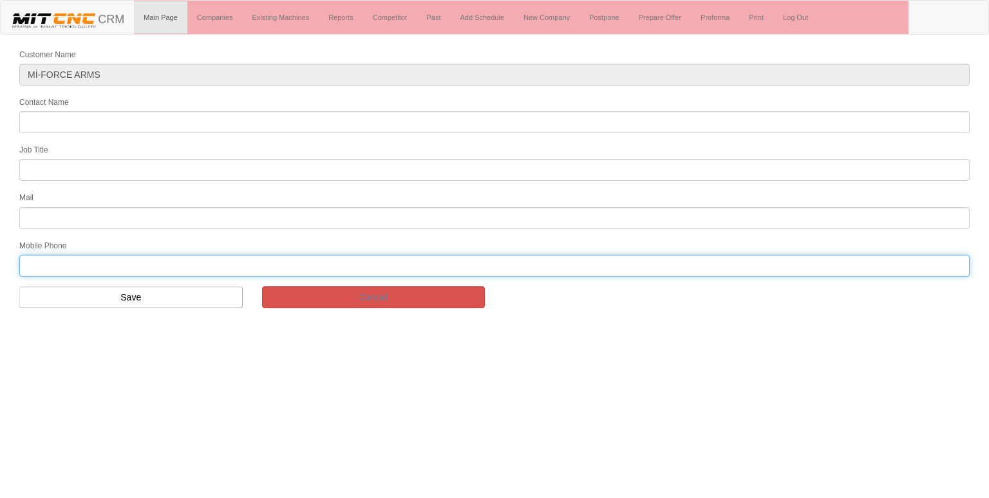
click at [52, 265] on input "text" at bounding box center [494, 266] width 950 height 22
type input "05435863027"
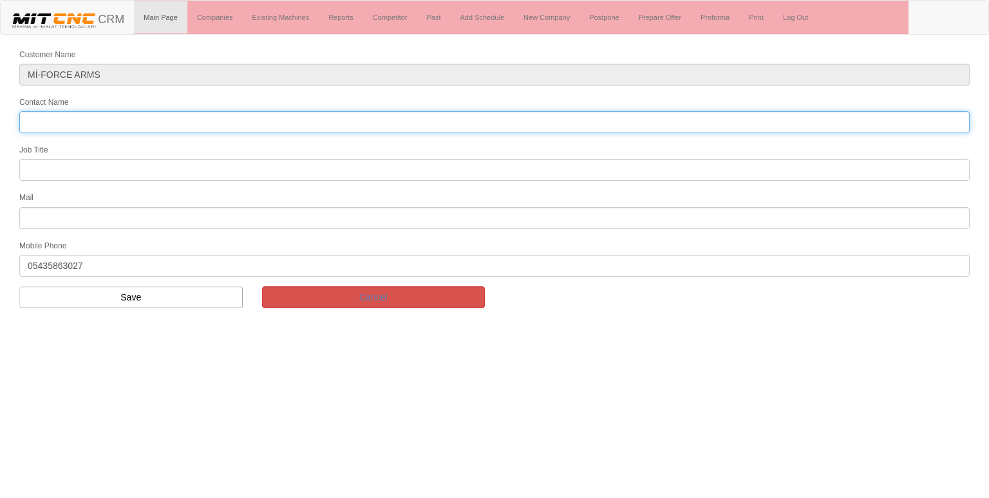
click at [84, 118] on input "Contact Name" at bounding box center [494, 122] width 950 height 22
type input "ismail çetindede"
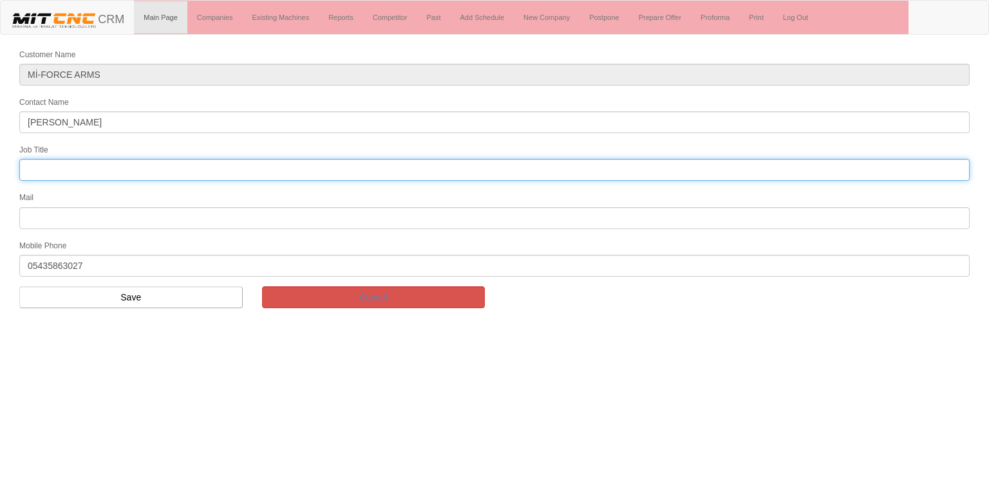
click at [65, 175] on input "text" at bounding box center [494, 170] width 950 height 22
type input "FİRMA SAHİBİ"
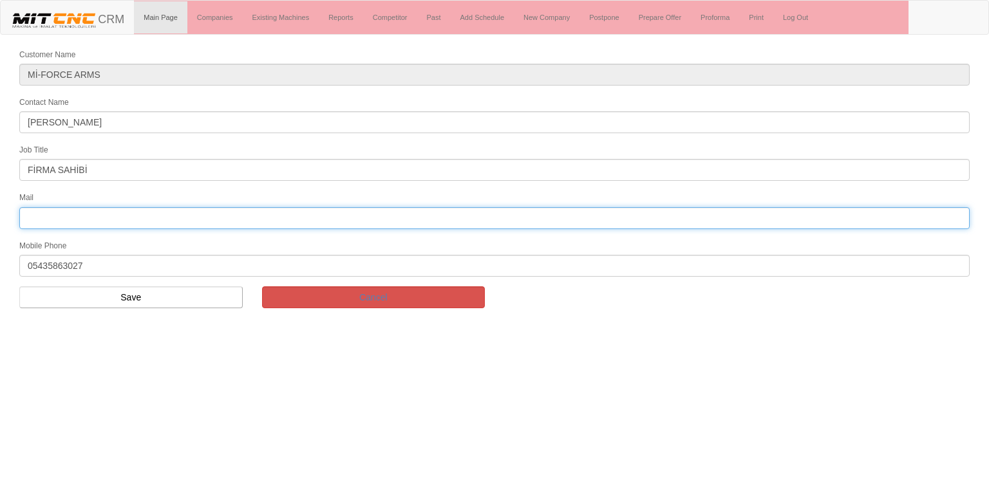
click at [93, 212] on input "text" at bounding box center [494, 218] width 950 height 22
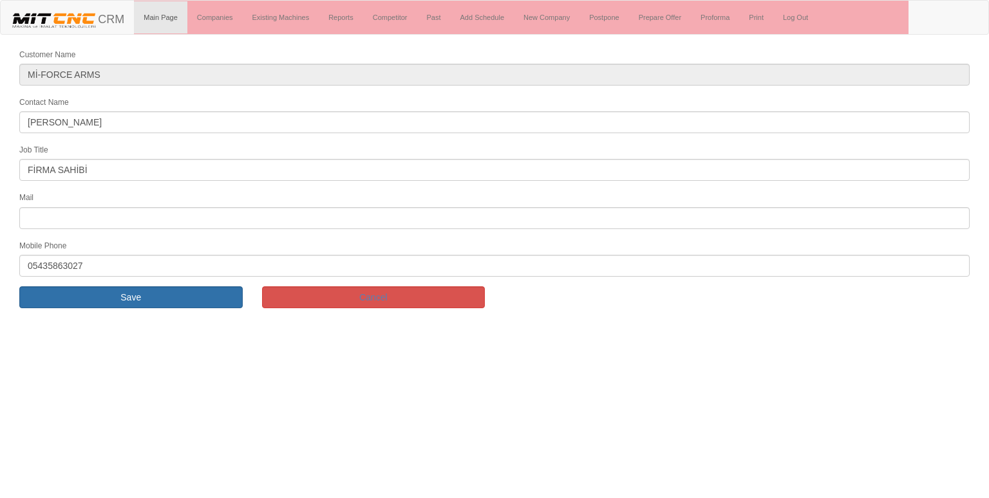
drag, startPoint x: 77, startPoint y: 413, endPoint x: 79, endPoint y: 297, distance: 116.6
click at [79, 297] on html "Toggle navigation CRM Main Page Companies Existing Machines Reports Competitor …" at bounding box center [494, 159] width 989 height 318
click at [79, 297] on input "Save" at bounding box center [130, 298] width 223 height 22
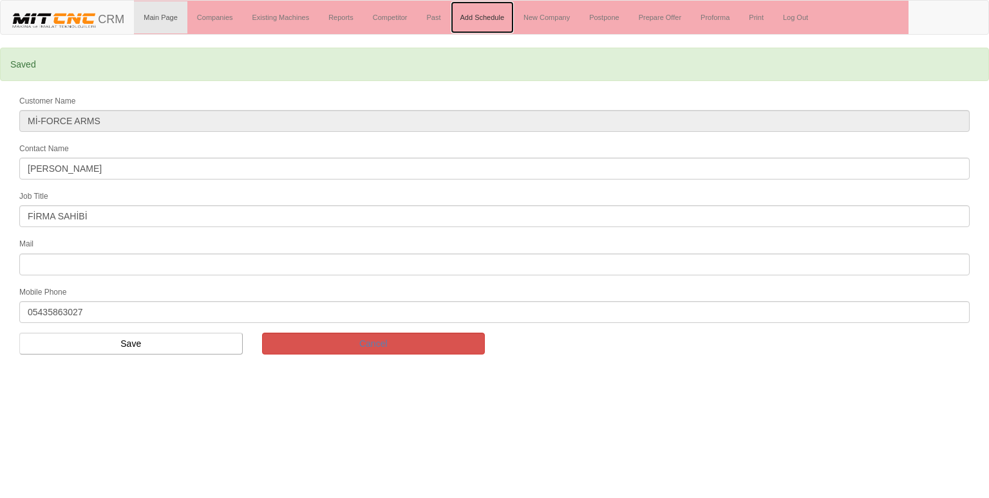
click at [472, 16] on link "Add Schedule" at bounding box center [483, 17] width 64 height 32
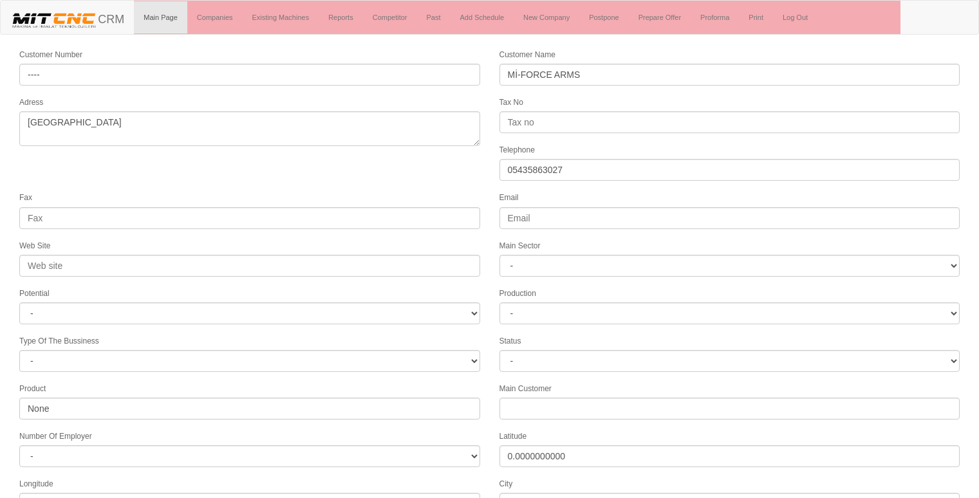
select select "1232"
select select
click at [378, 158] on form "Customer Number ---- Customer Name Mİ-FORCE ARMS Adress beyşehir Tax No Telepho…" at bounding box center [489, 377] width 979 height 658
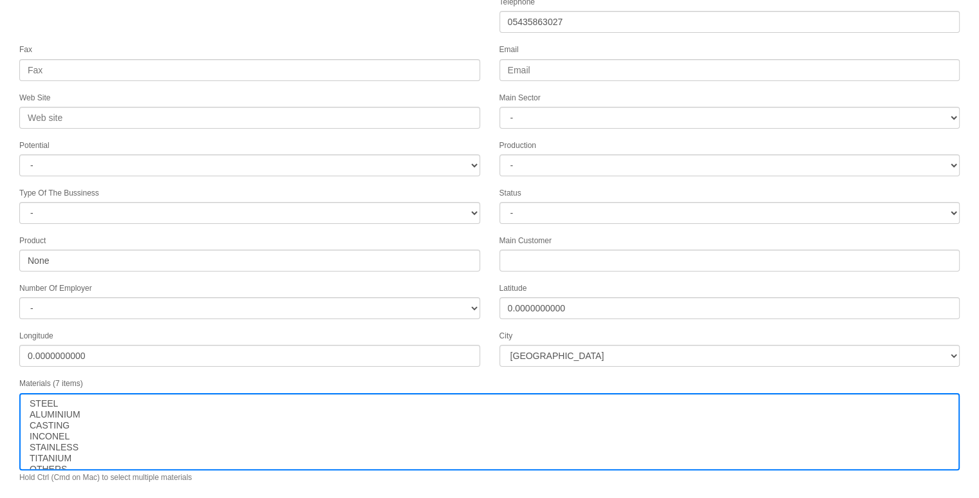
scroll to position [196, 0]
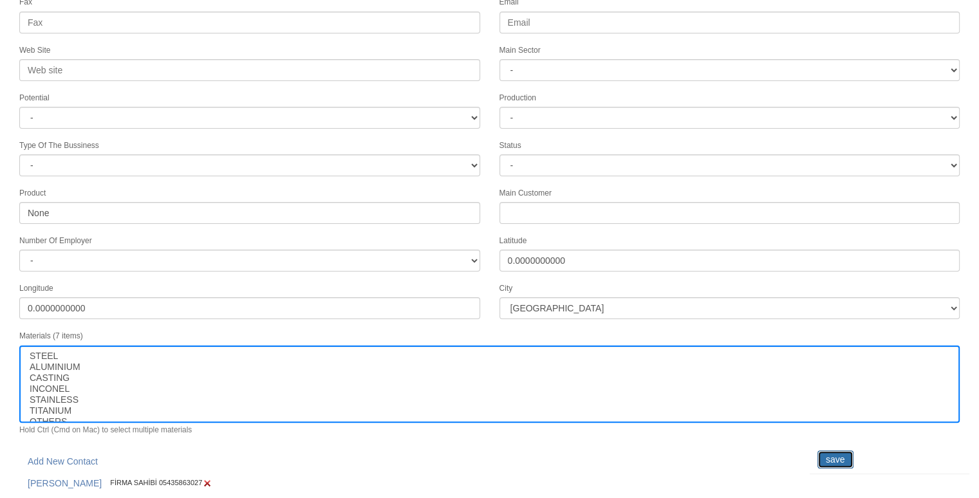
click at [841, 451] on input "save" at bounding box center [836, 460] width 36 height 18
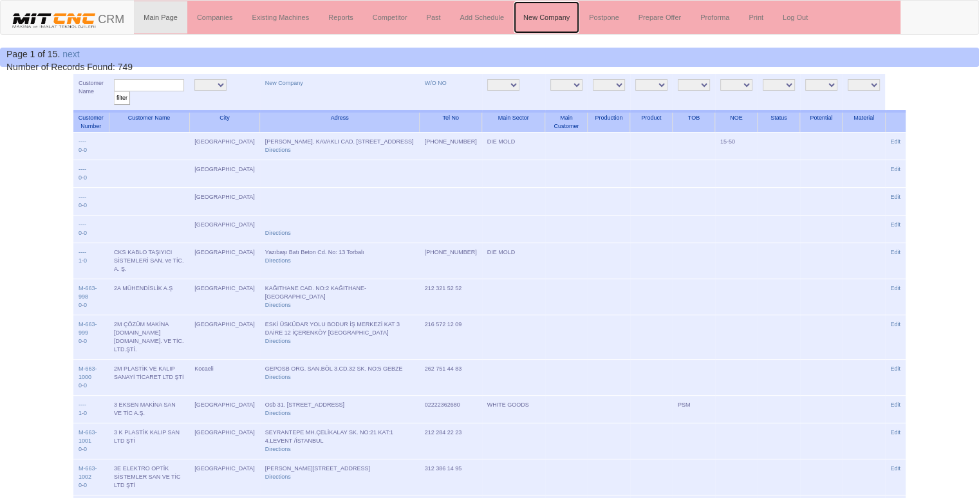
click at [529, 15] on link "New Company" at bounding box center [547, 17] width 66 height 32
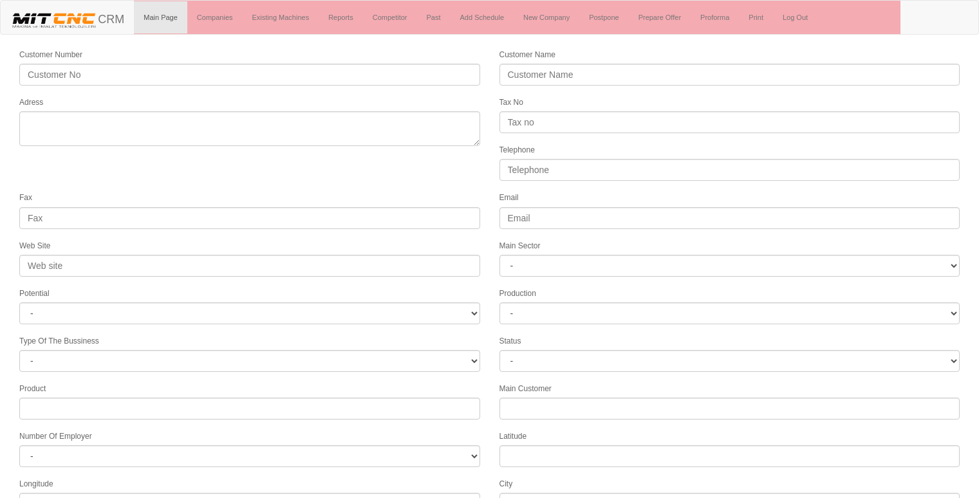
select select
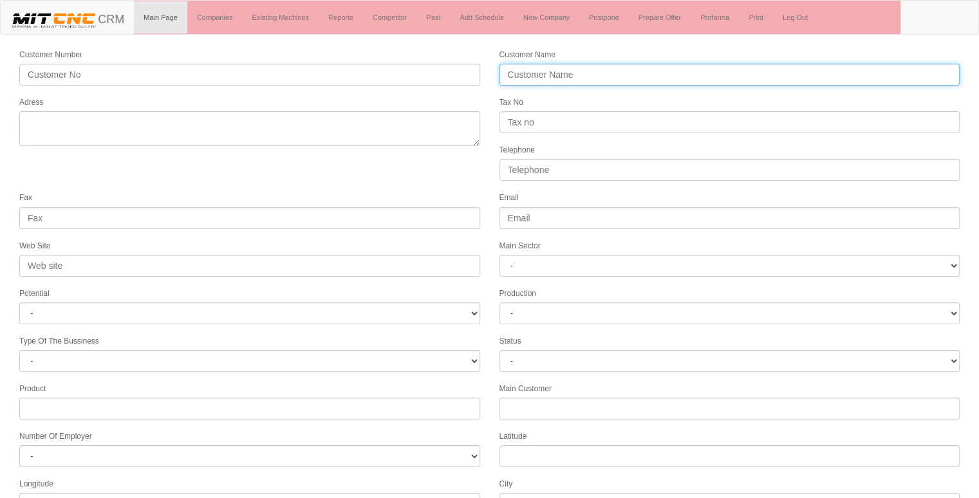
click at [542, 73] on input "Customer Name" at bounding box center [730, 75] width 461 height 22
type input "ÜNAL METAL KALIP"
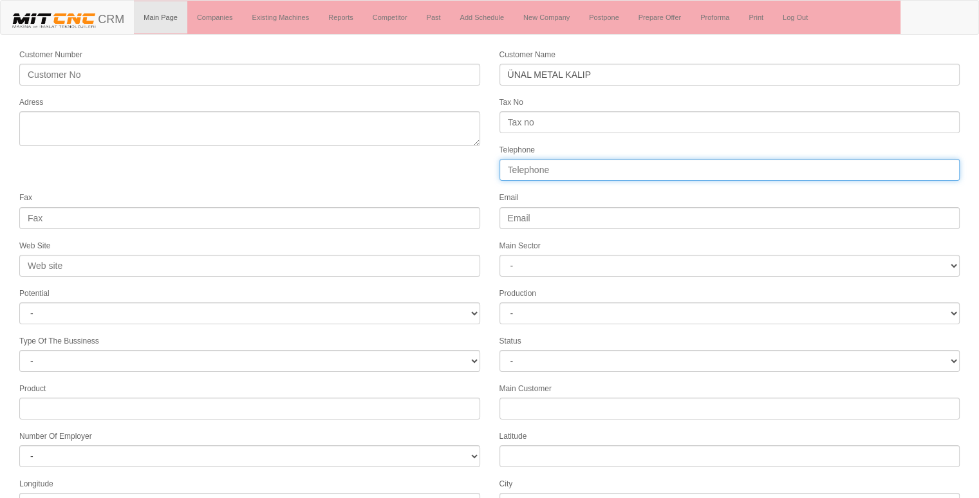
click at [526, 160] on input "Telephone" at bounding box center [730, 170] width 461 height 22
type input "05379788100"
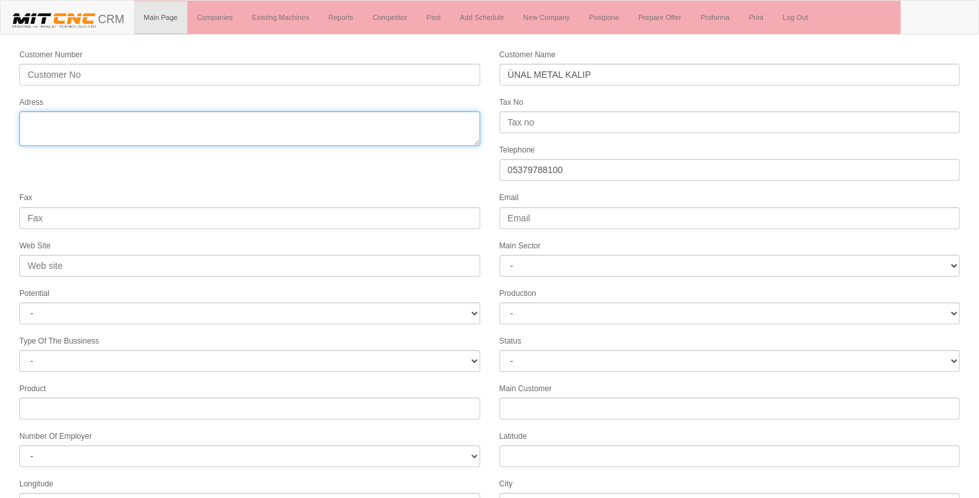
click at [294, 122] on textarea "Adress" at bounding box center [249, 128] width 461 height 35
type textarea "selçuklu konya"
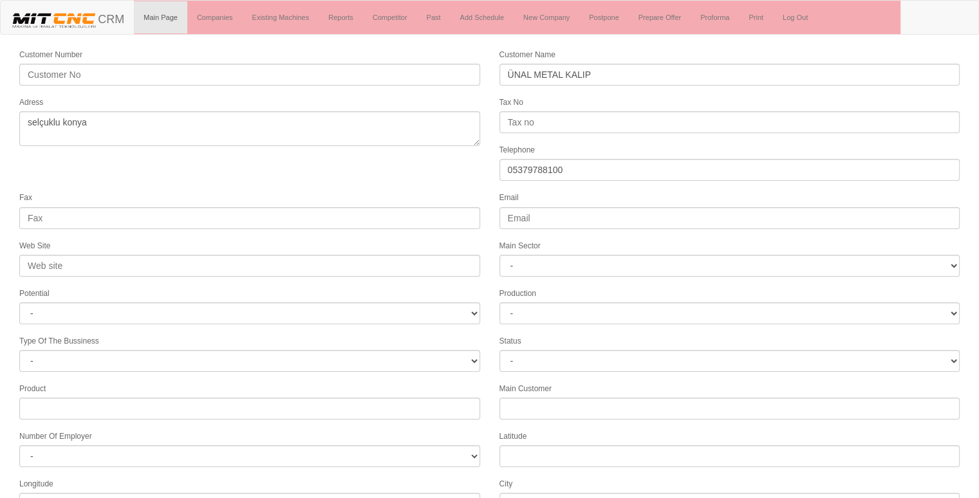
click at [254, 178] on form "Customer Number Customer Name ÜNAL METAL KALIP Adress Tax No Telephone 05379788…" at bounding box center [489, 361] width 979 height 627
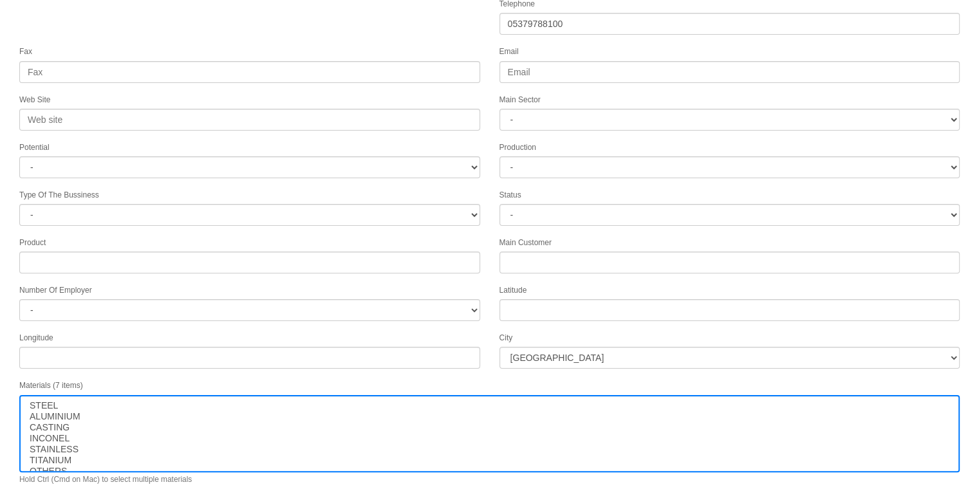
scroll to position [165, 0]
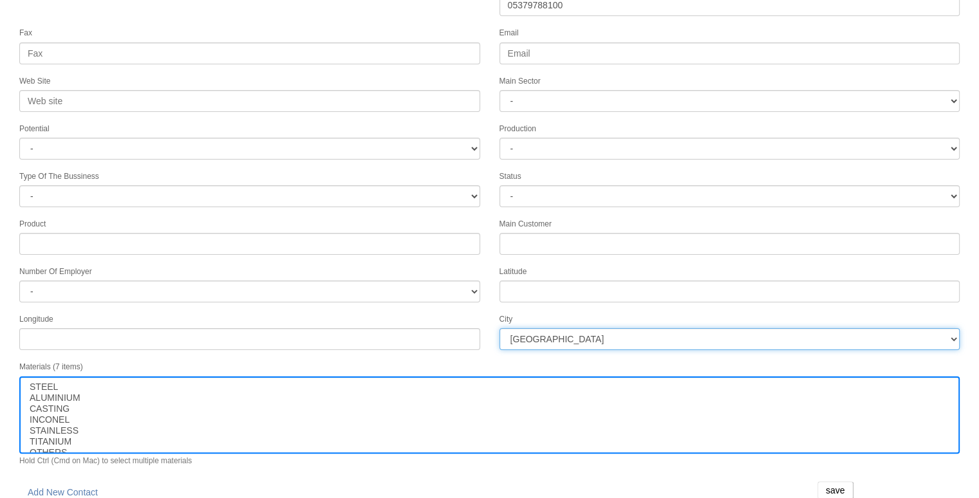
click at [572, 328] on select "İstanbul Adana Adıyaman Afyon Ağrı Amasya Ankara Antalya Artvin Aydın Balıkesir…" at bounding box center [730, 339] width 461 height 22
select select "1232"
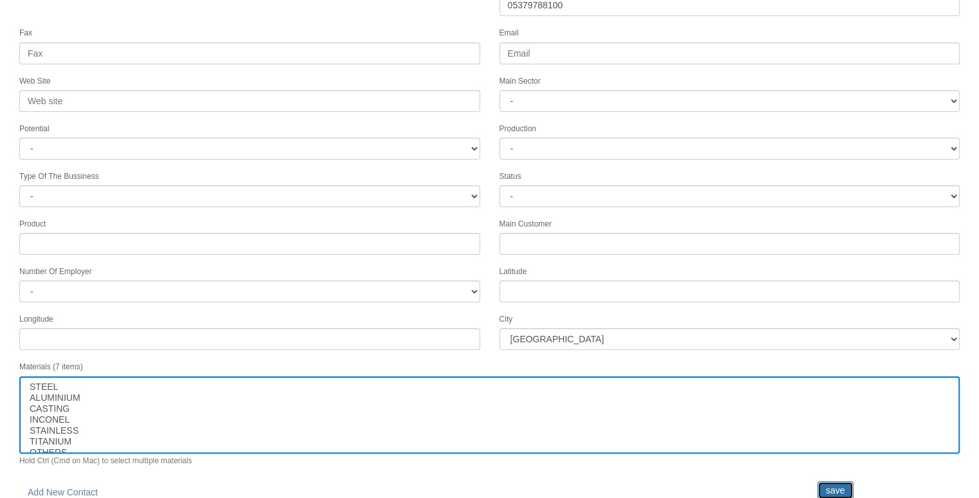
click at [830, 482] on input "save" at bounding box center [836, 491] width 36 height 18
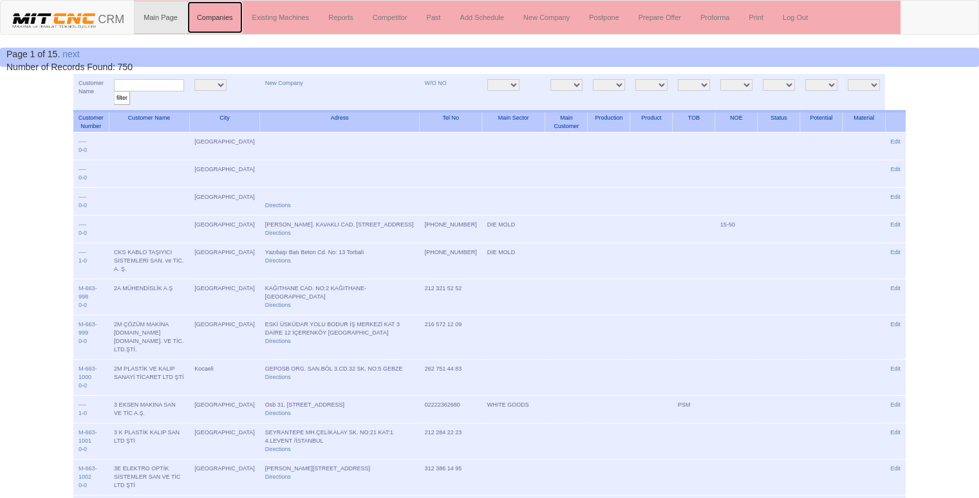
click at [219, 14] on link "Companies" at bounding box center [214, 17] width 55 height 32
click at [180, 87] on input "text" at bounding box center [149, 85] width 70 height 12
type input "ünal"
click at [114, 91] on input "filter" at bounding box center [122, 98] width 16 height 14
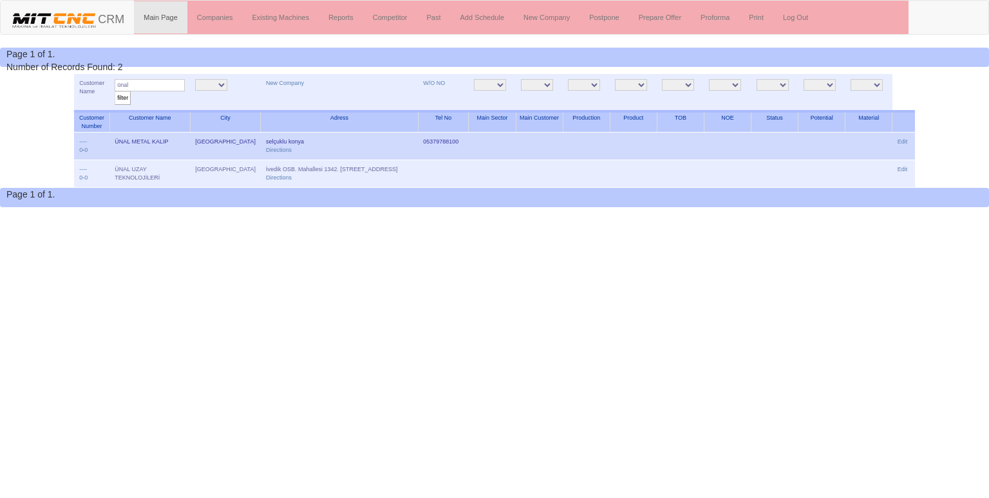
click at [909, 138] on td "Edit" at bounding box center [903, 147] width 23 height 28
click at [903, 140] on link "Edit" at bounding box center [903, 141] width 10 height 6
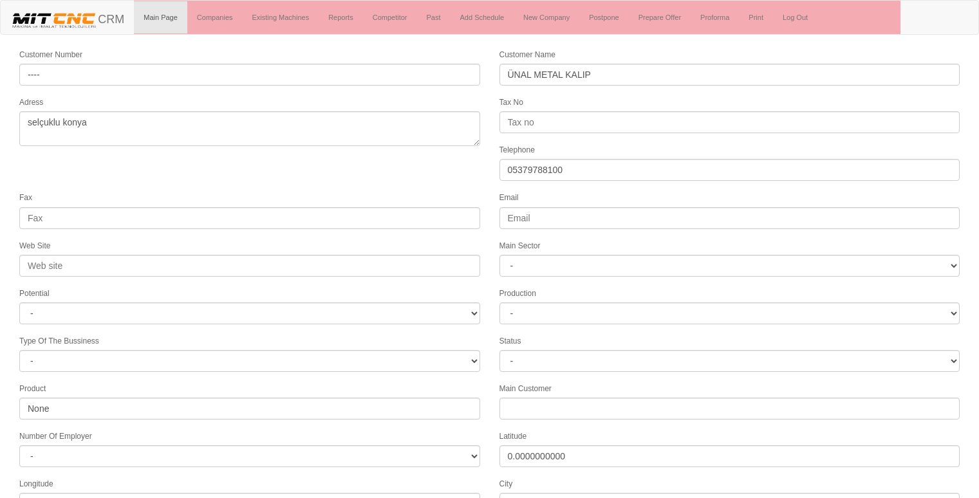
select select "1232"
select select
click at [198, 180] on form "Customer Number ---- Customer Name ÜNAL METAL KALIP Adress selçuklu konya Tax N…" at bounding box center [489, 361] width 979 height 627
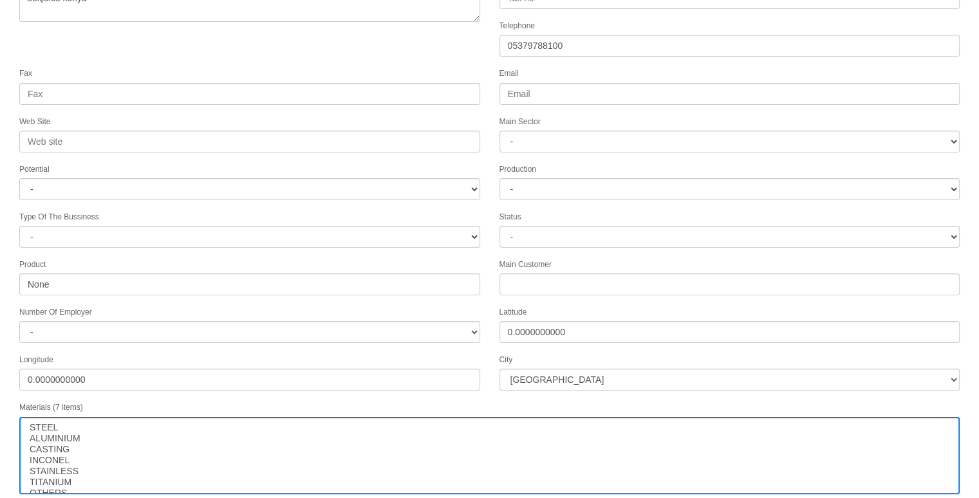
scroll to position [165, 0]
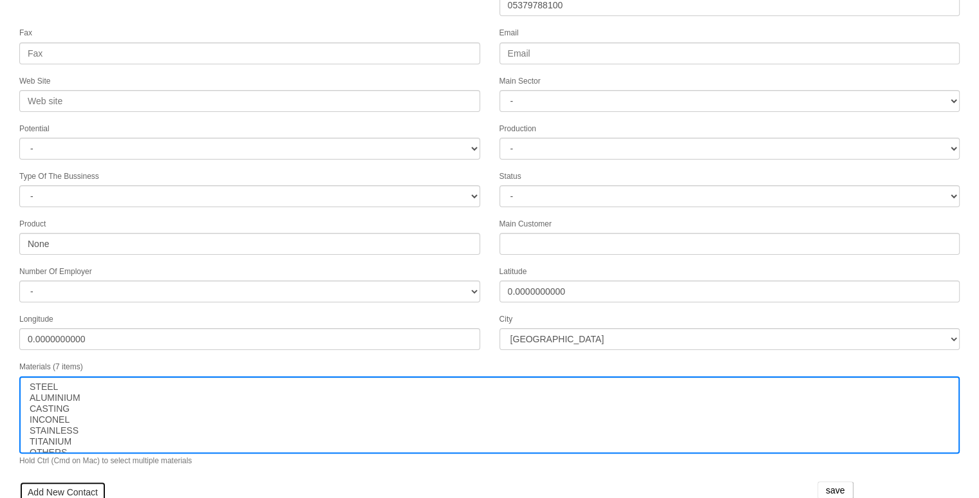
click at [42, 482] on link "Add New Contact" at bounding box center [62, 493] width 87 height 22
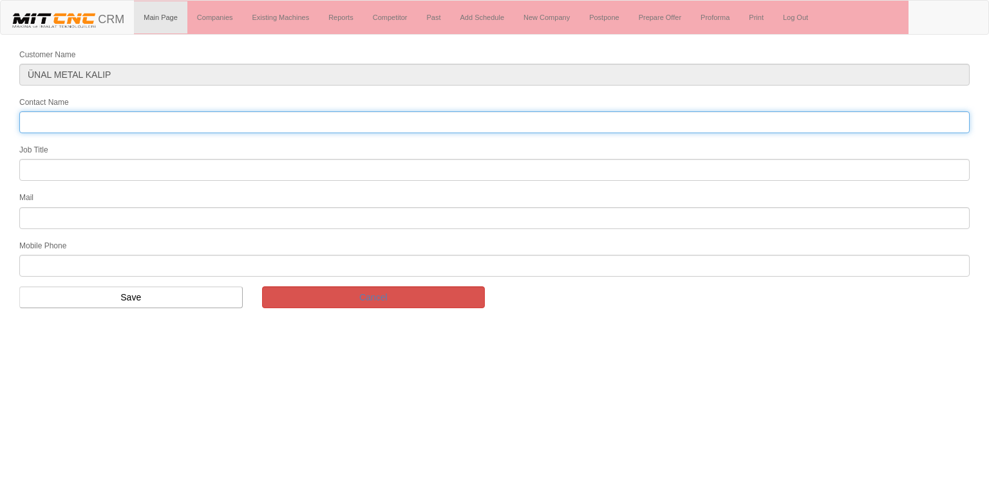
click at [110, 116] on input "Contact Name" at bounding box center [494, 122] width 950 height 22
type input "[PERSON_NAME]"
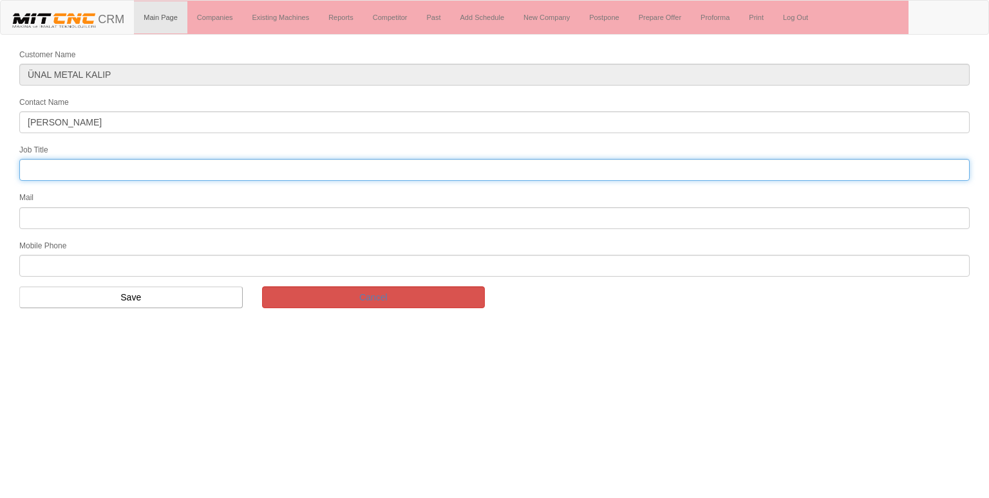
click at [80, 176] on input "text" at bounding box center [494, 170] width 950 height 22
type input "FİRMA SAHİBİ"
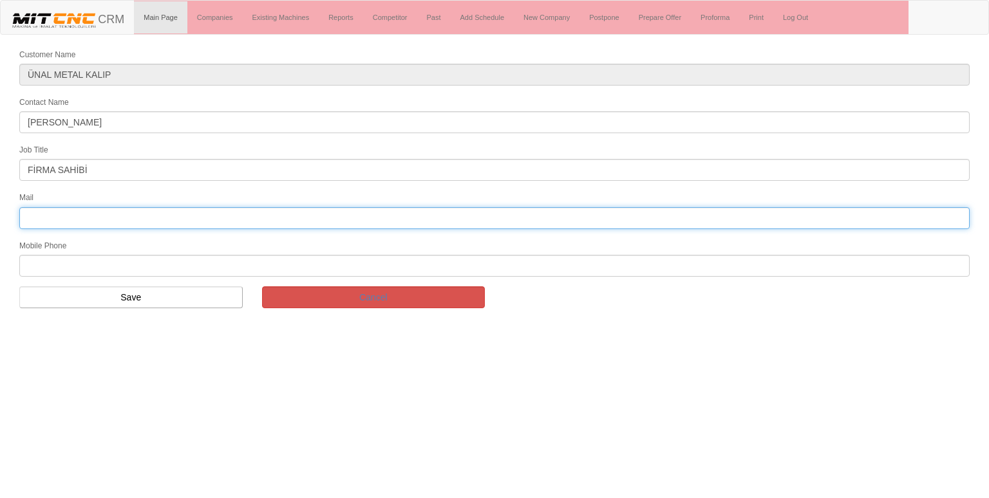
click at [83, 215] on input "text" at bounding box center [494, 218] width 950 height 22
type input "[EMAIL_ADDRESS][DOMAIN_NAME]"
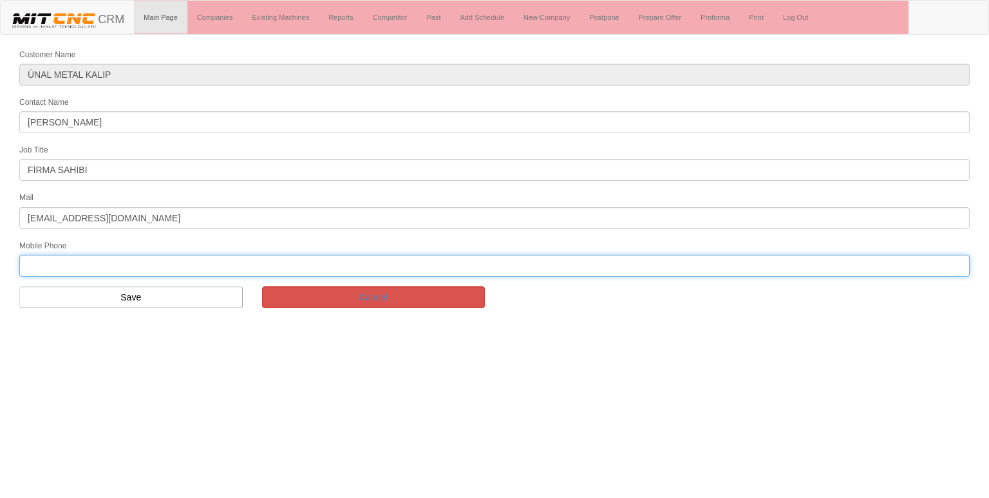
click at [41, 259] on input "text" at bounding box center [494, 266] width 950 height 22
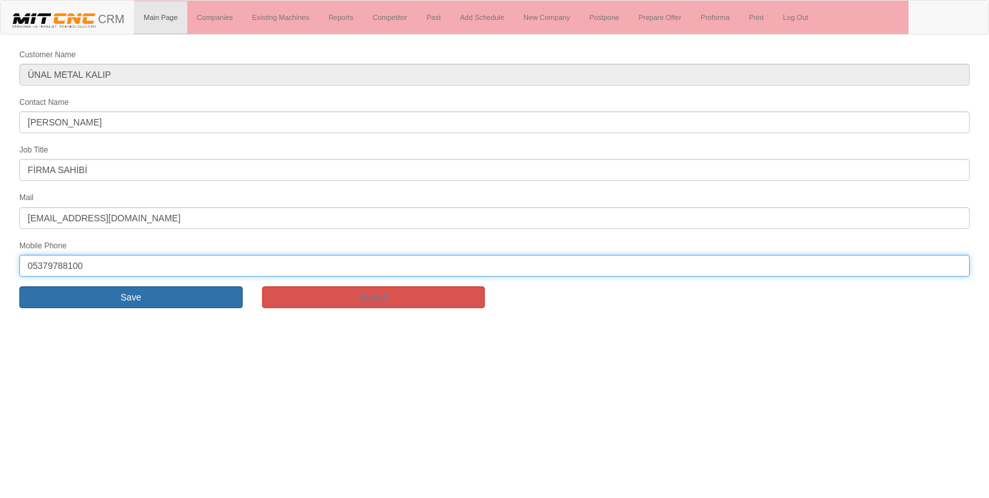
type input "05379788100"
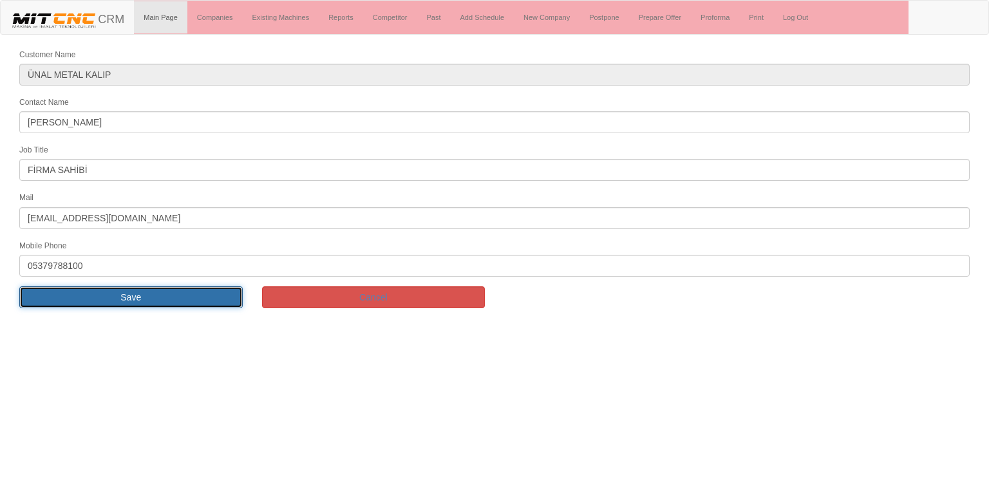
click at [103, 287] on input "Save" at bounding box center [130, 298] width 223 height 22
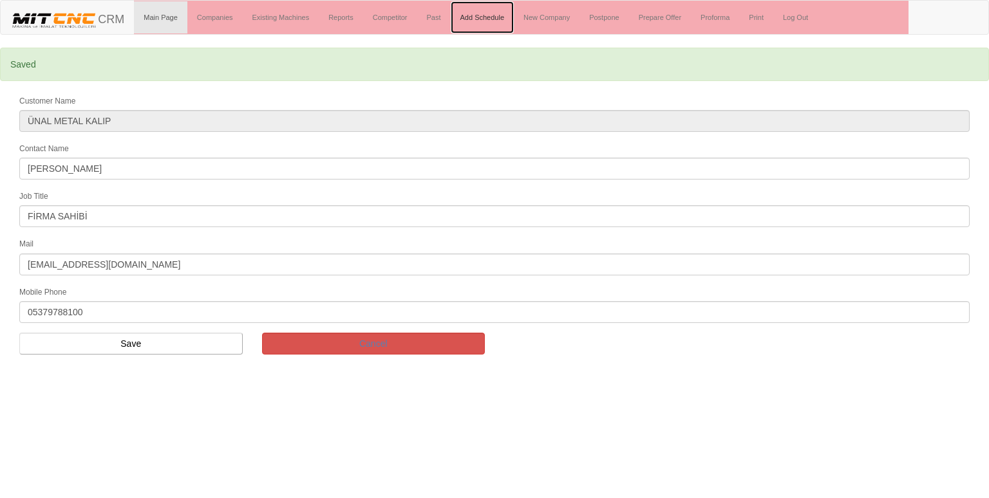
click at [486, 17] on link "Add Schedule" at bounding box center [483, 17] width 64 height 32
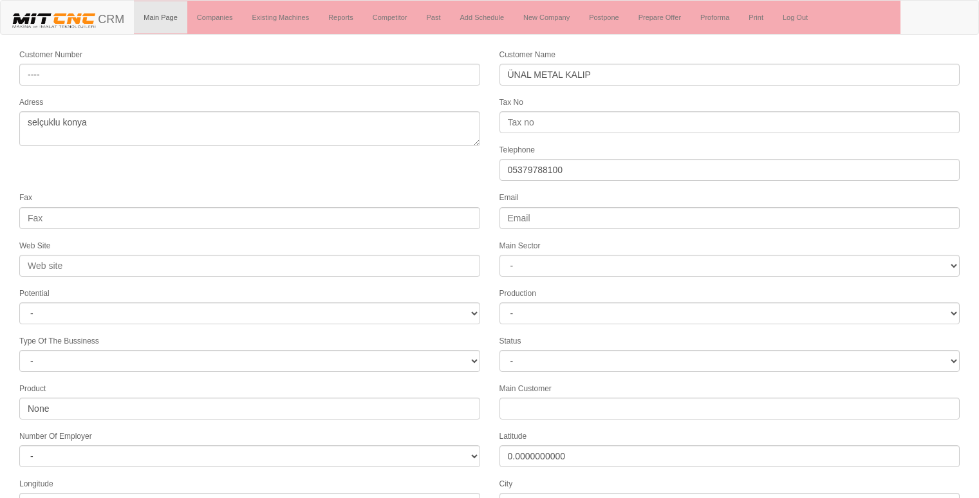
select select "1232"
select select
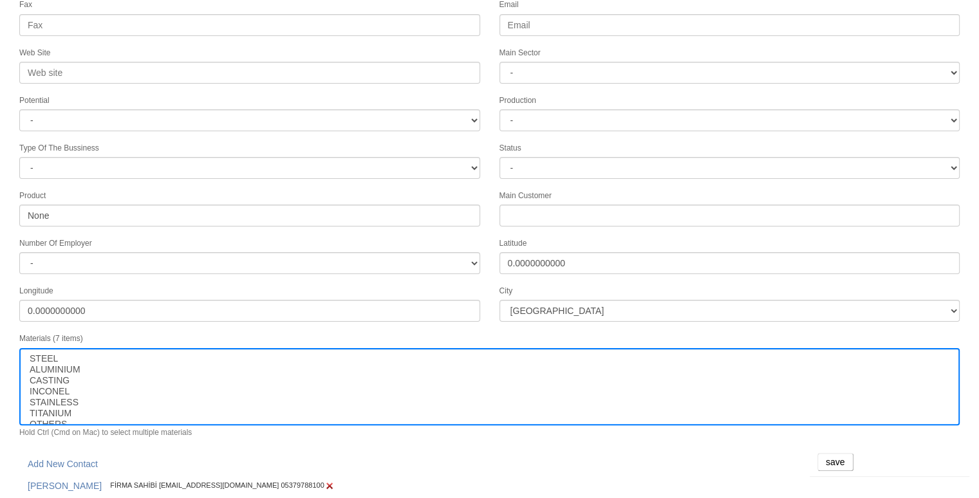
scroll to position [196, 0]
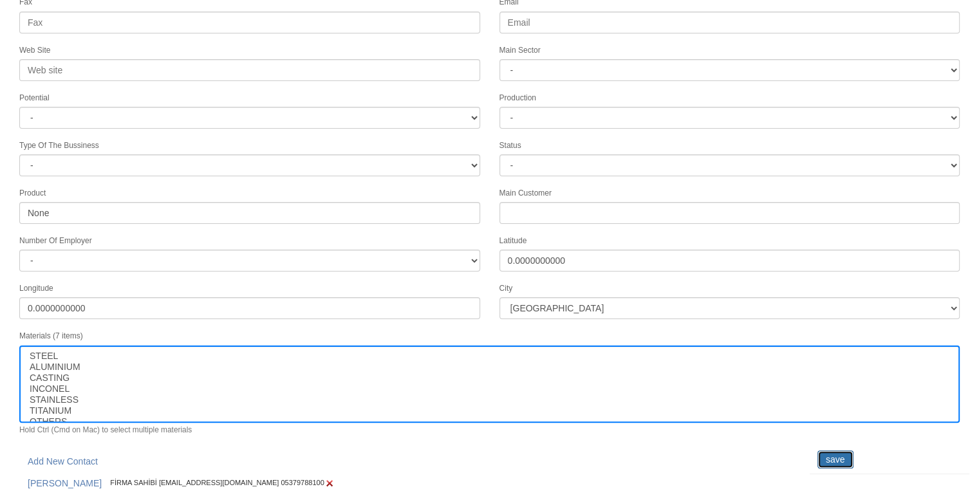
click at [837, 451] on input "save" at bounding box center [836, 460] width 36 height 18
